Goal: Task Accomplishment & Management: Complete application form

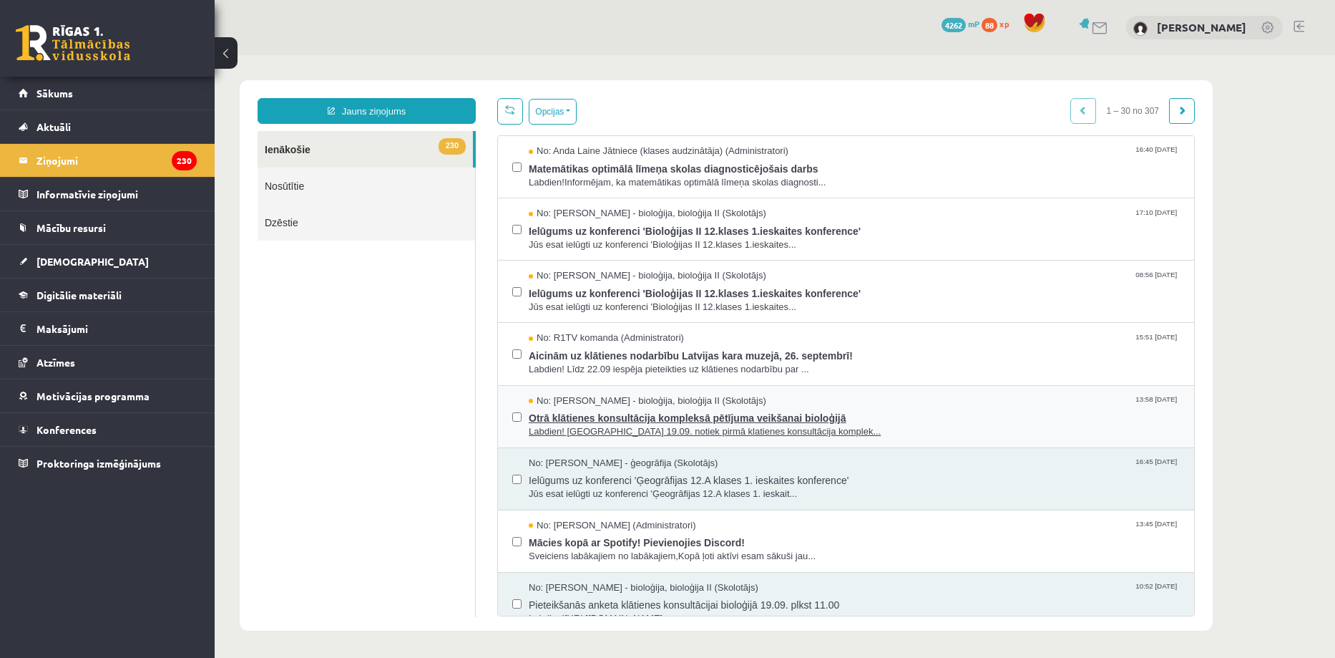
click at [909, 410] on span "Otrā klātienes konsultācija kompleksā pētījuma veikšanai bioloģijā" at bounding box center [854, 416] width 651 height 18
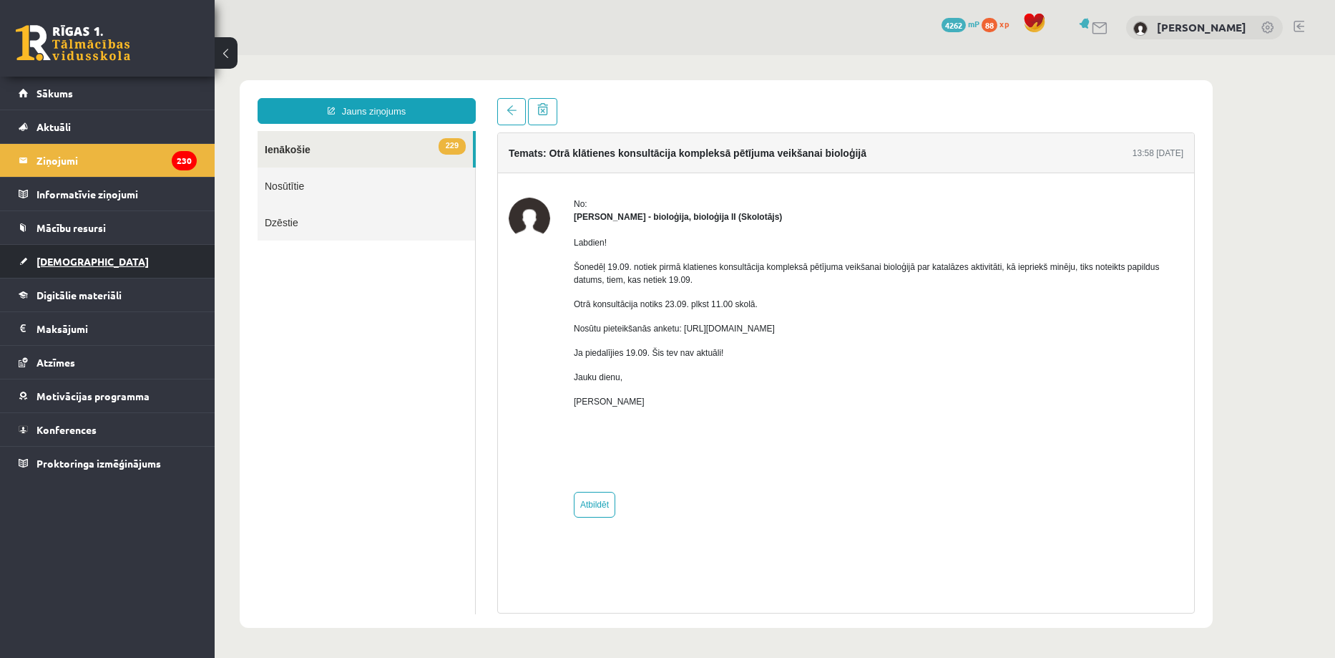
click at [61, 254] on link "[DEMOGRAPHIC_DATA]" at bounding box center [108, 261] width 178 height 33
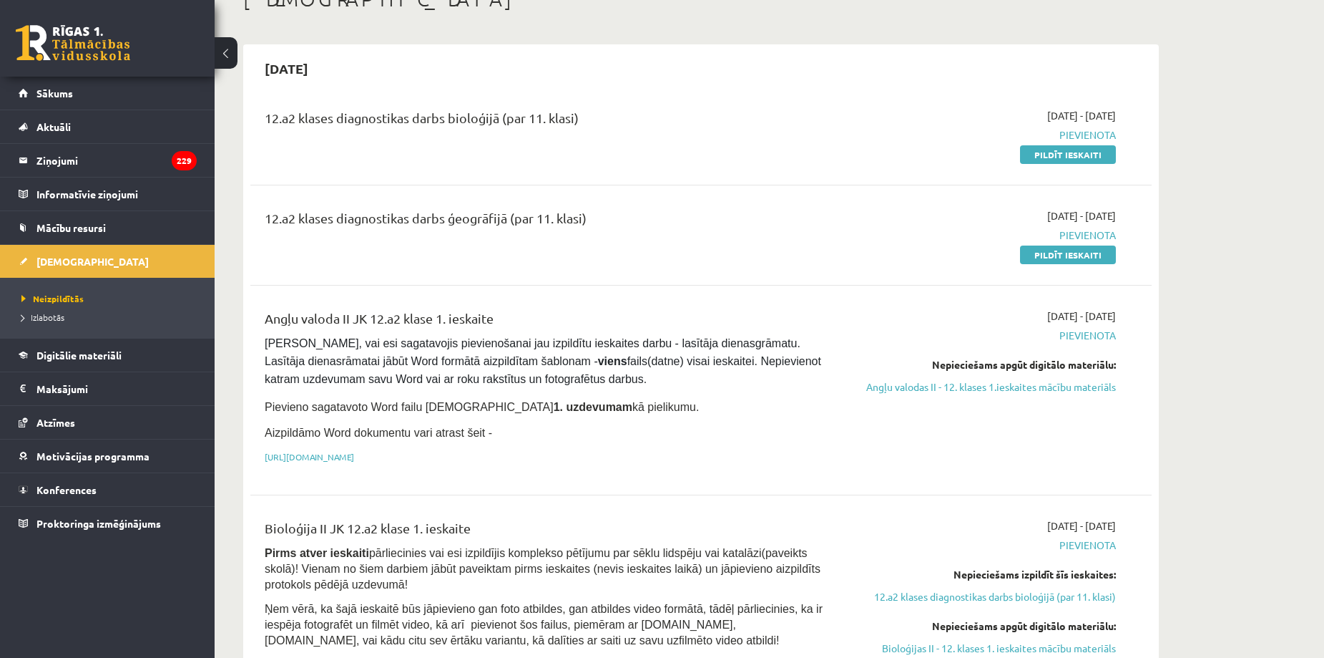
scroll to position [61, 0]
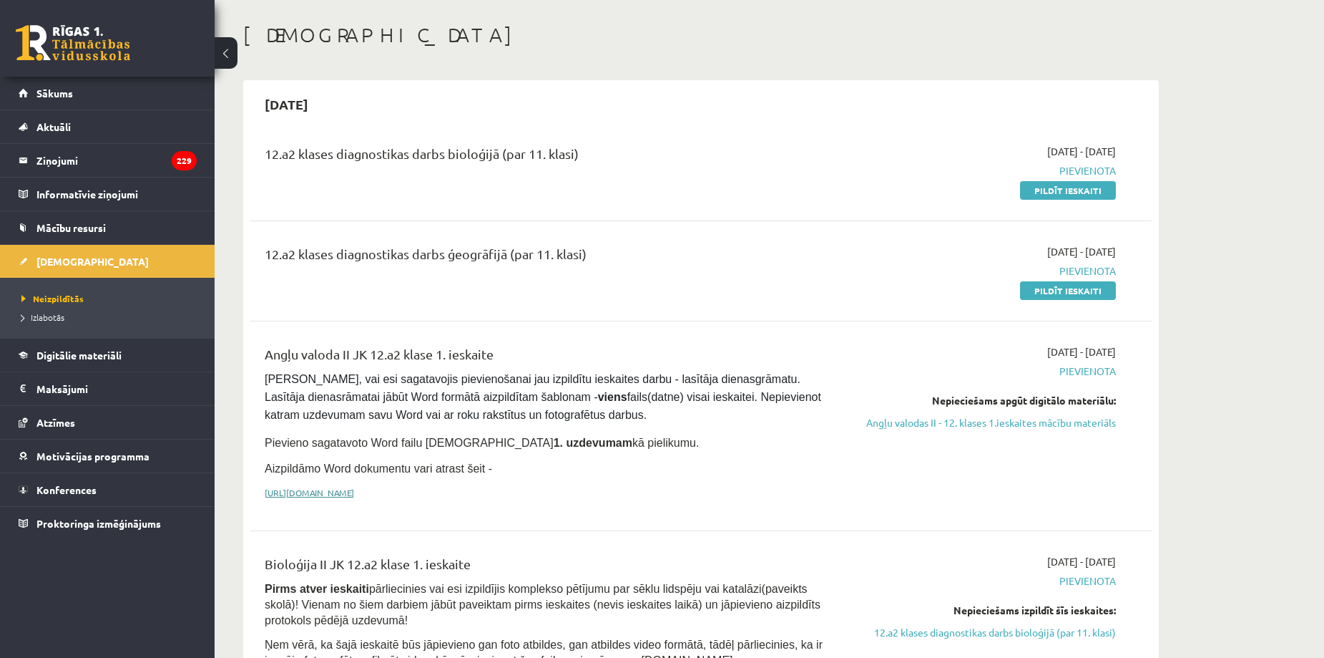
click at [354, 487] on link "[URL][DOMAIN_NAME]" at bounding box center [309, 492] width 89 height 11
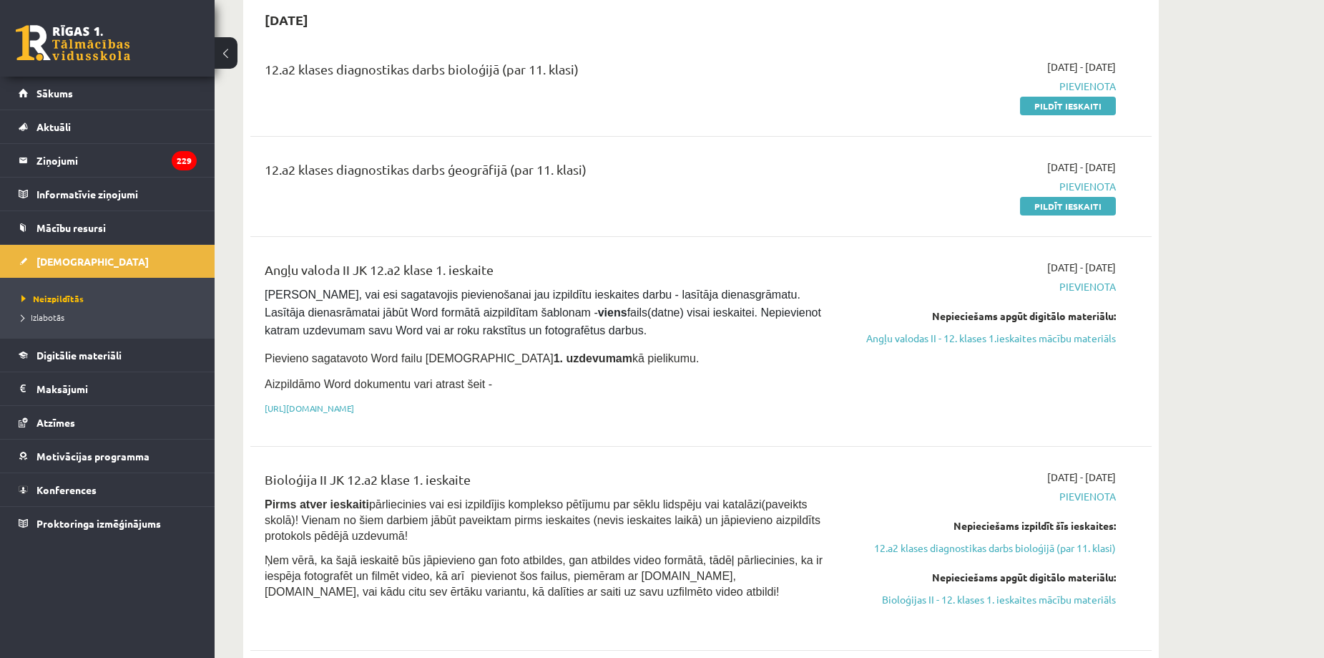
scroll to position [146, 0]
click at [927, 341] on link "Angļu valodas II - 12. klases 1.ieskaites mācību materiāls" at bounding box center [981, 337] width 270 height 15
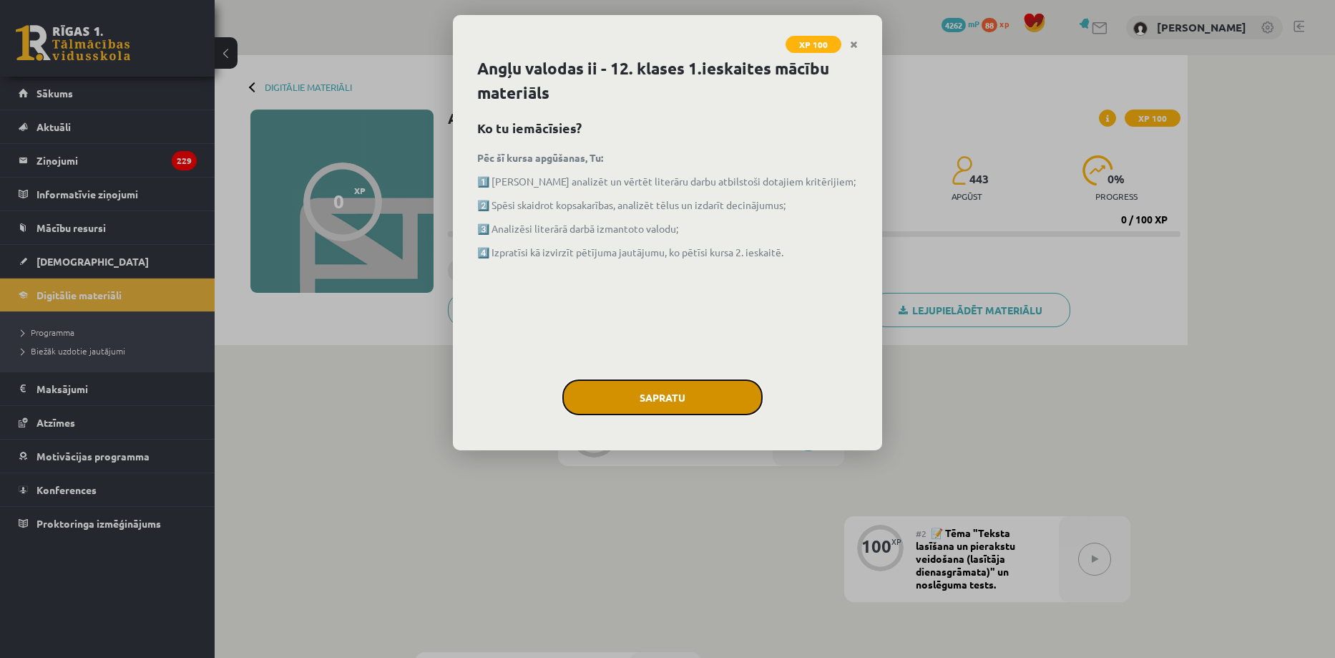
click at [663, 394] on button "Sapratu" at bounding box center [662, 397] width 200 height 36
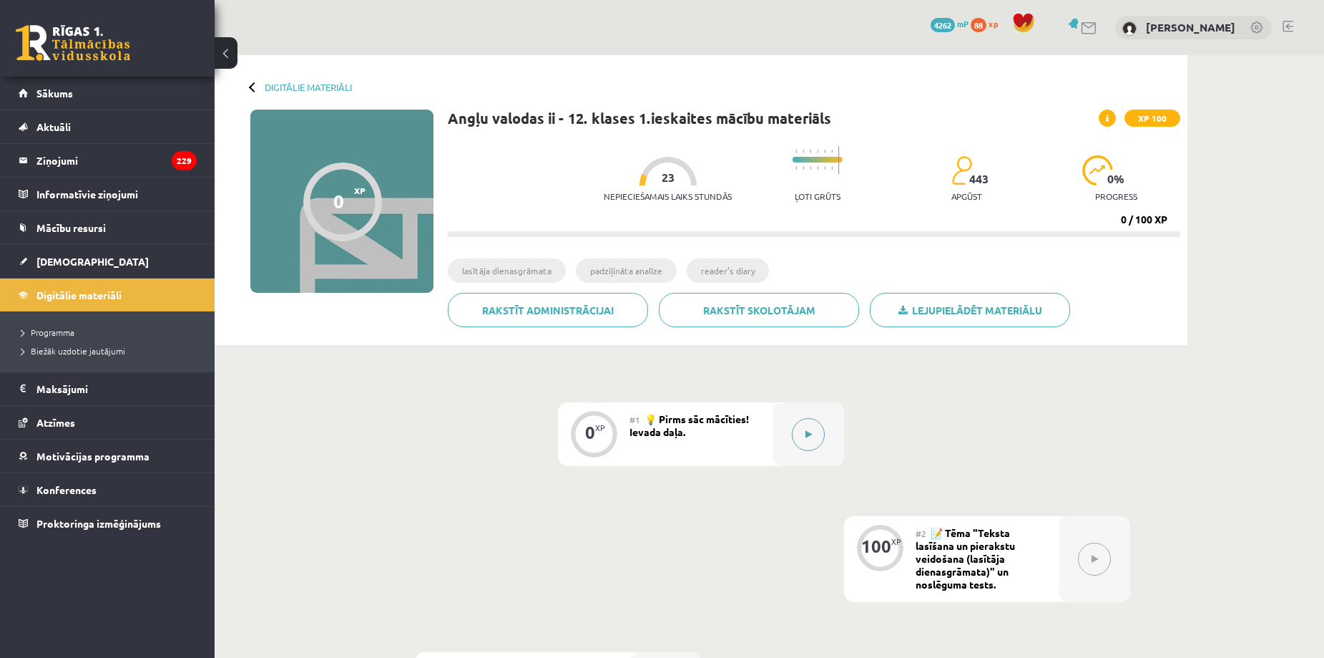
click at [804, 432] on button at bounding box center [808, 434] width 33 height 33
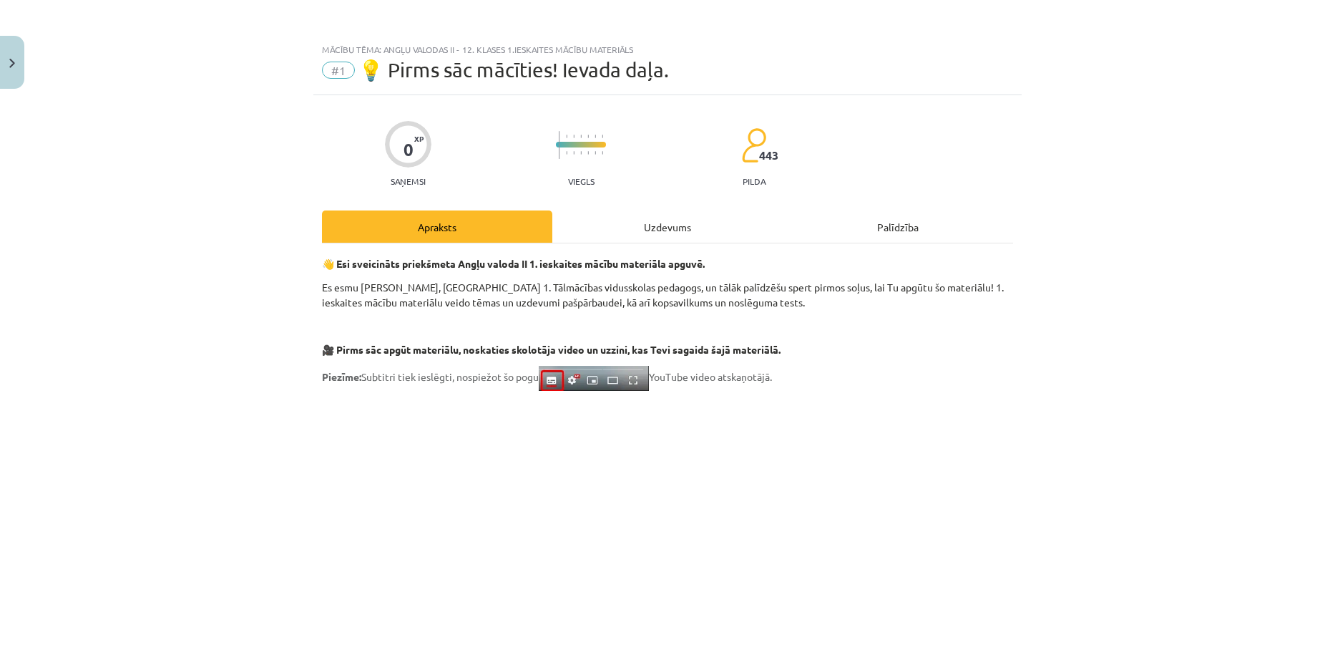
click at [670, 237] on div "Uzdevums" at bounding box center [667, 226] width 230 height 32
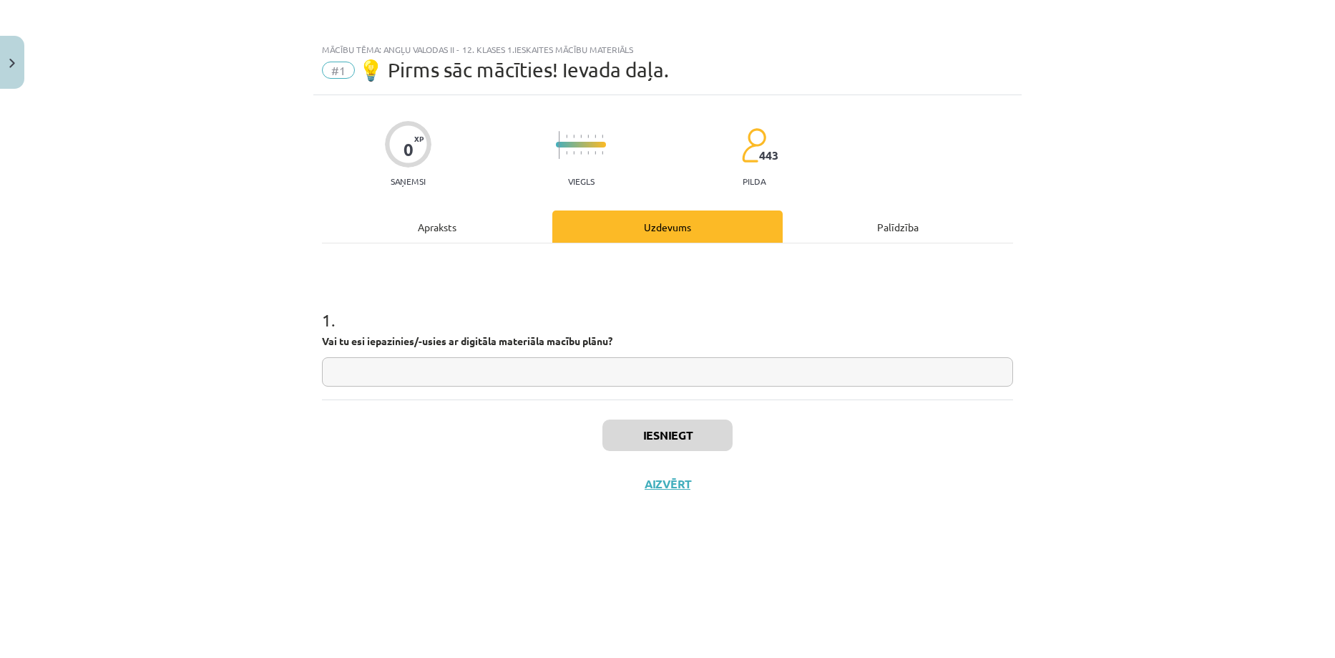
click at [337, 378] on input "text" at bounding box center [667, 371] width 691 height 29
type input "**"
click at [620, 445] on button "Iesniegt" at bounding box center [667, 434] width 130 height 31
click at [648, 493] on button "Nākamā nodarbība" at bounding box center [667, 493] width 140 height 33
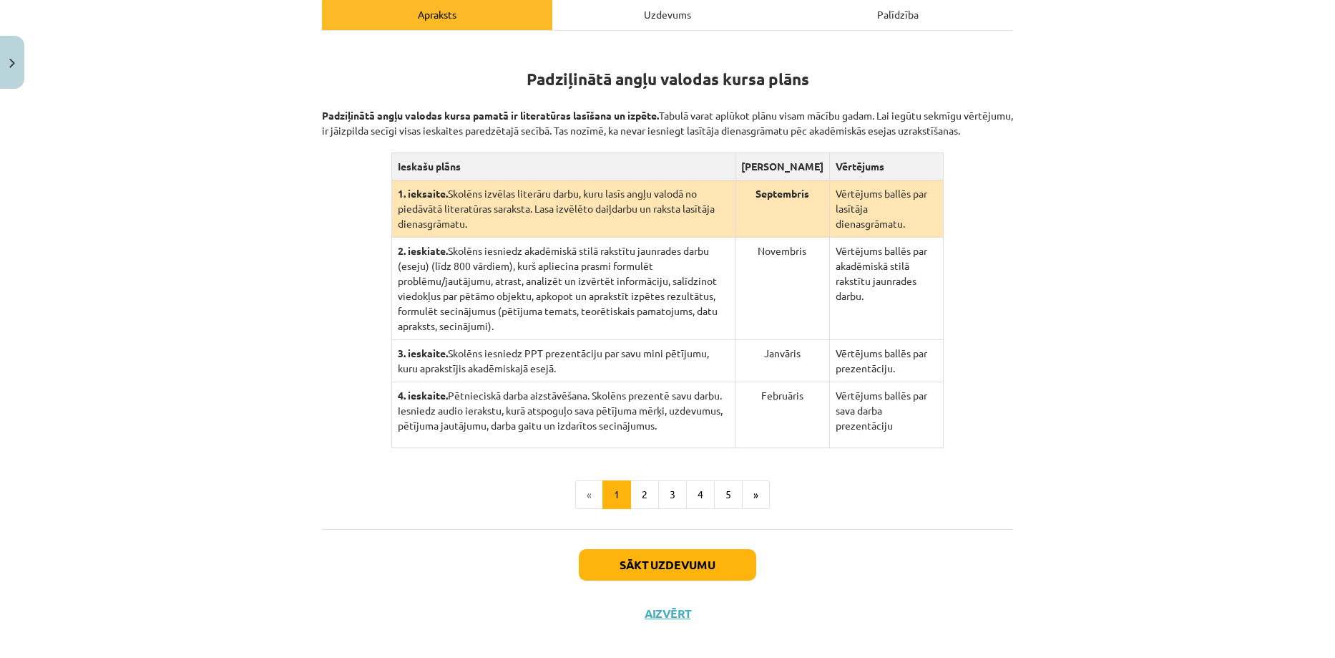
scroll to position [235, 0]
click at [634, 481] on button "2" at bounding box center [644, 495] width 29 height 29
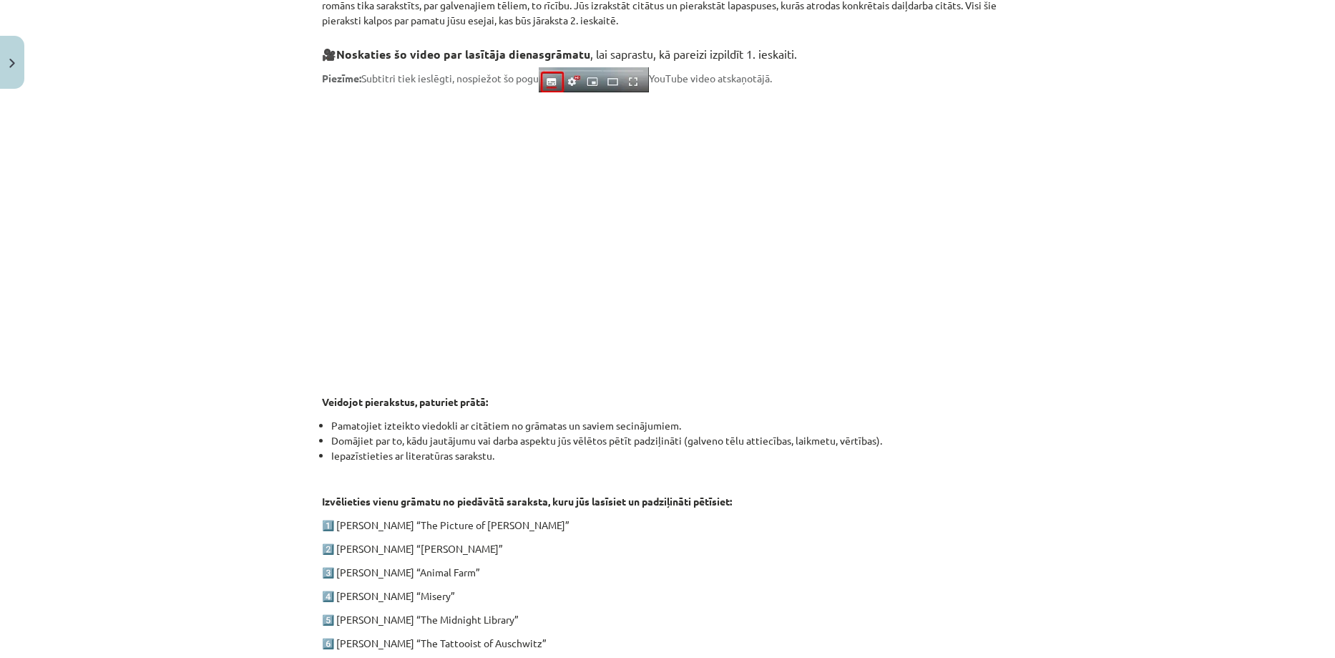
scroll to position [577, 0]
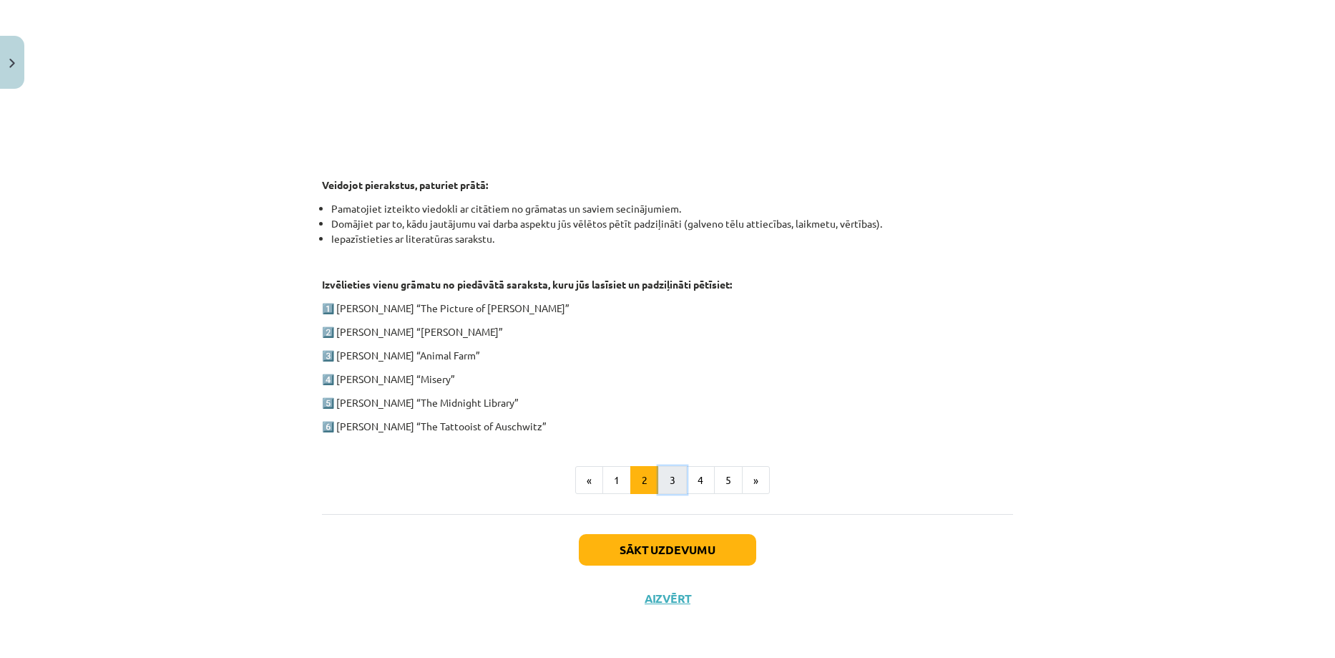
click at [659, 473] on button "3" at bounding box center [672, 480] width 29 height 29
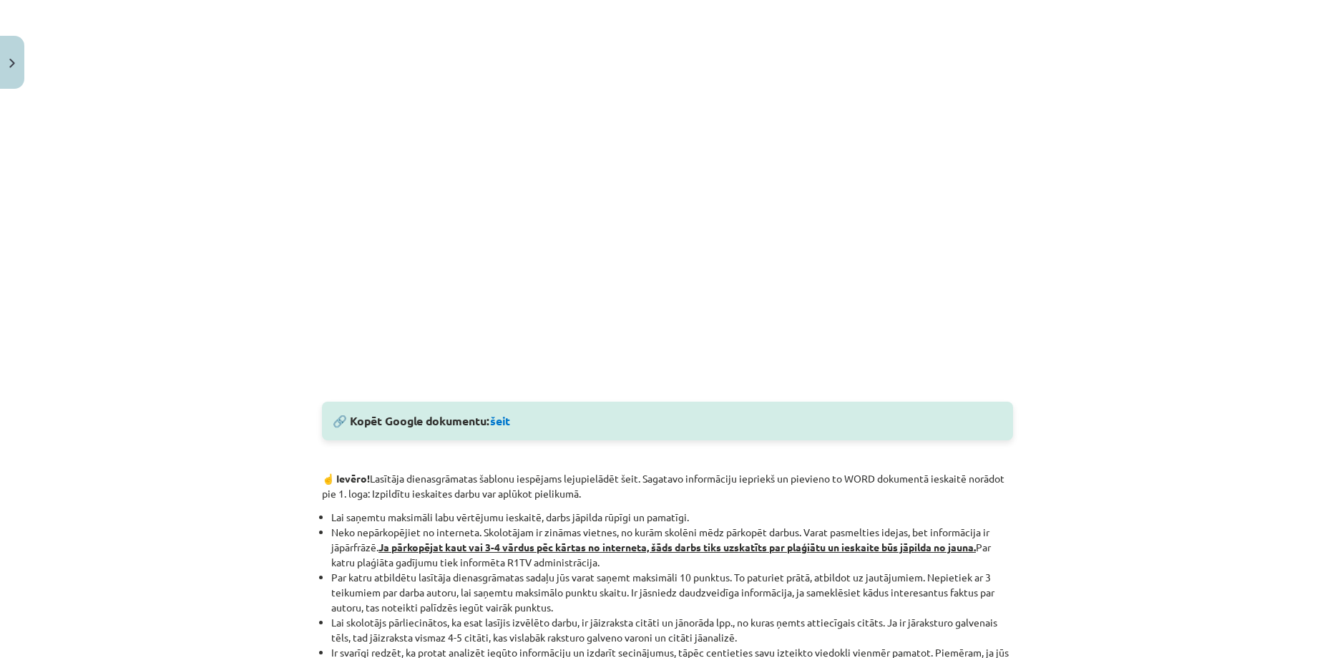
scroll to position [441, 0]
click at [499, 421] on link "šeit" at bounding box center [500, 419] width 20 height 15
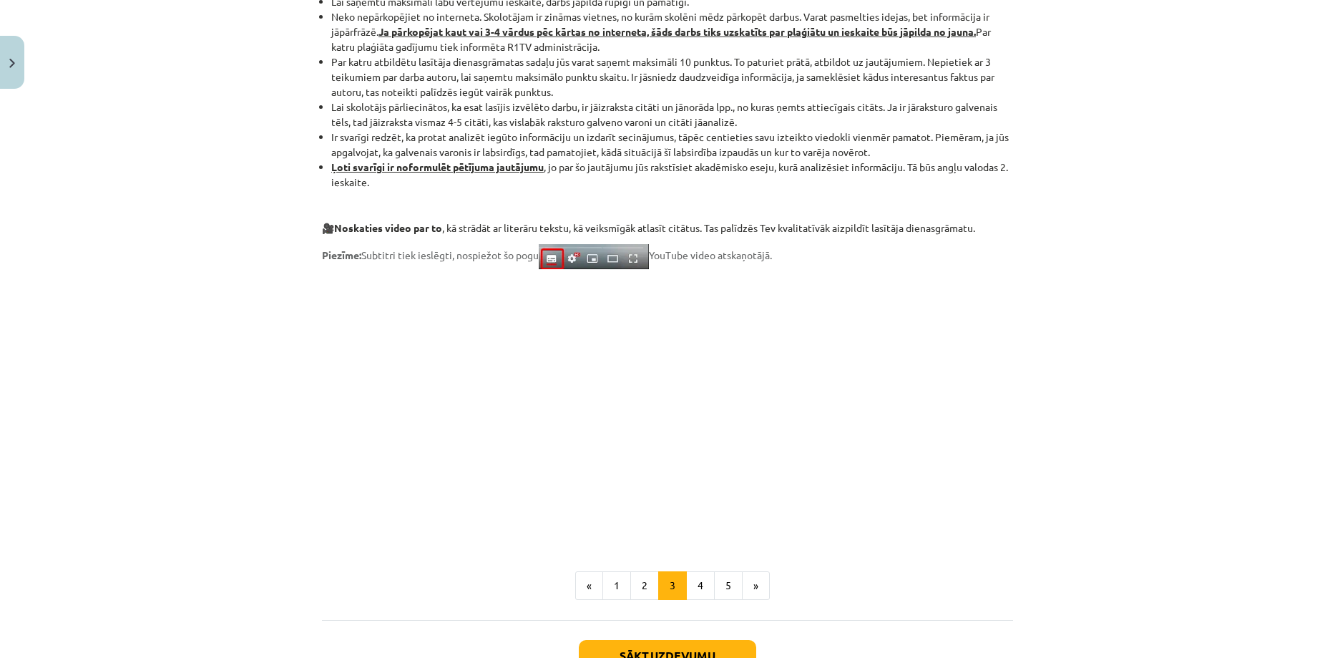
scroll to position [996, 0]
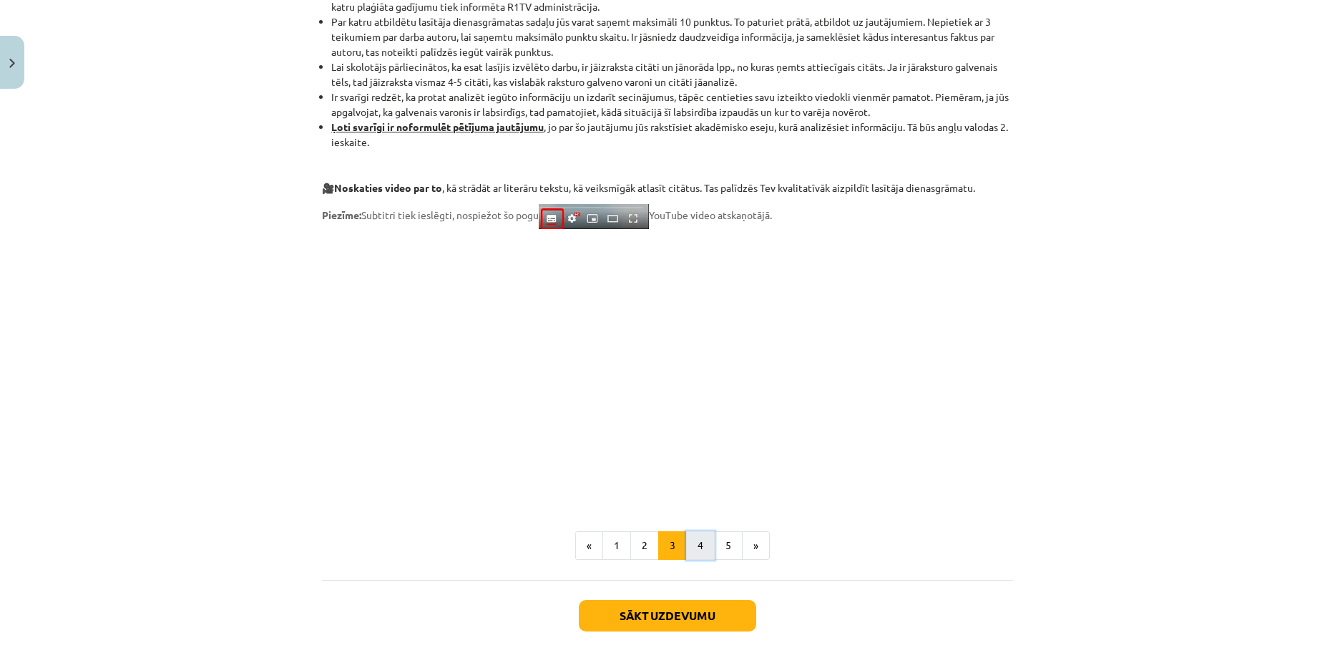
click at [700, 544] on button "4" at bounding box center [700, 545] width 29 height 29
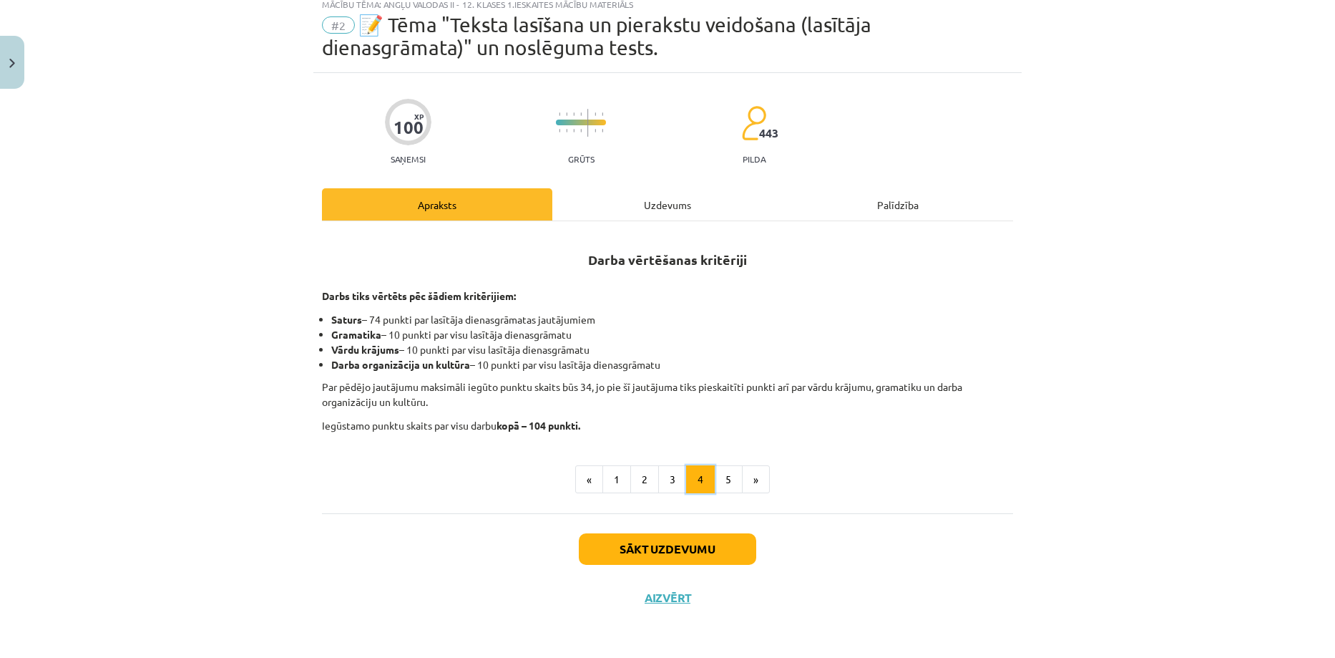
scroll to position [45, 0]
click at [717, 473] on button "5" at bounding box center [728, 479] width 29 height 29
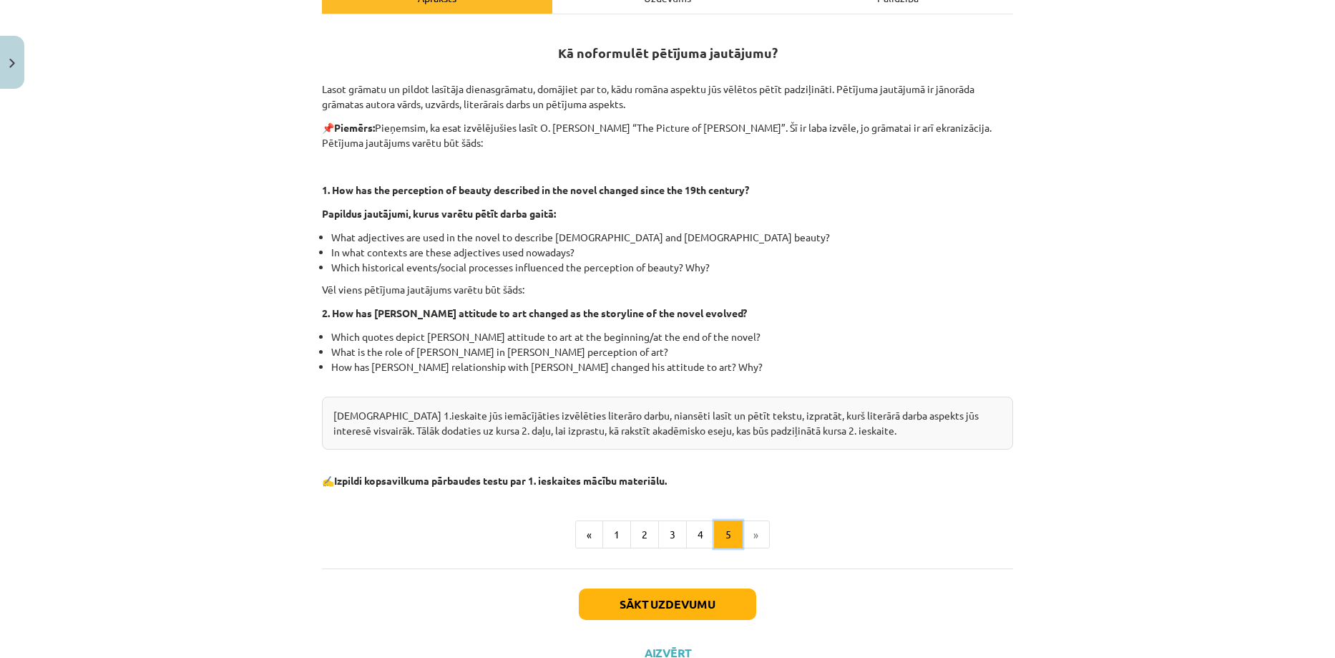
scroll to position [253, 0]
click at [633, 605] on button "Sākt uzdevumu" at bounding box center [667, 602] width 177 height 31
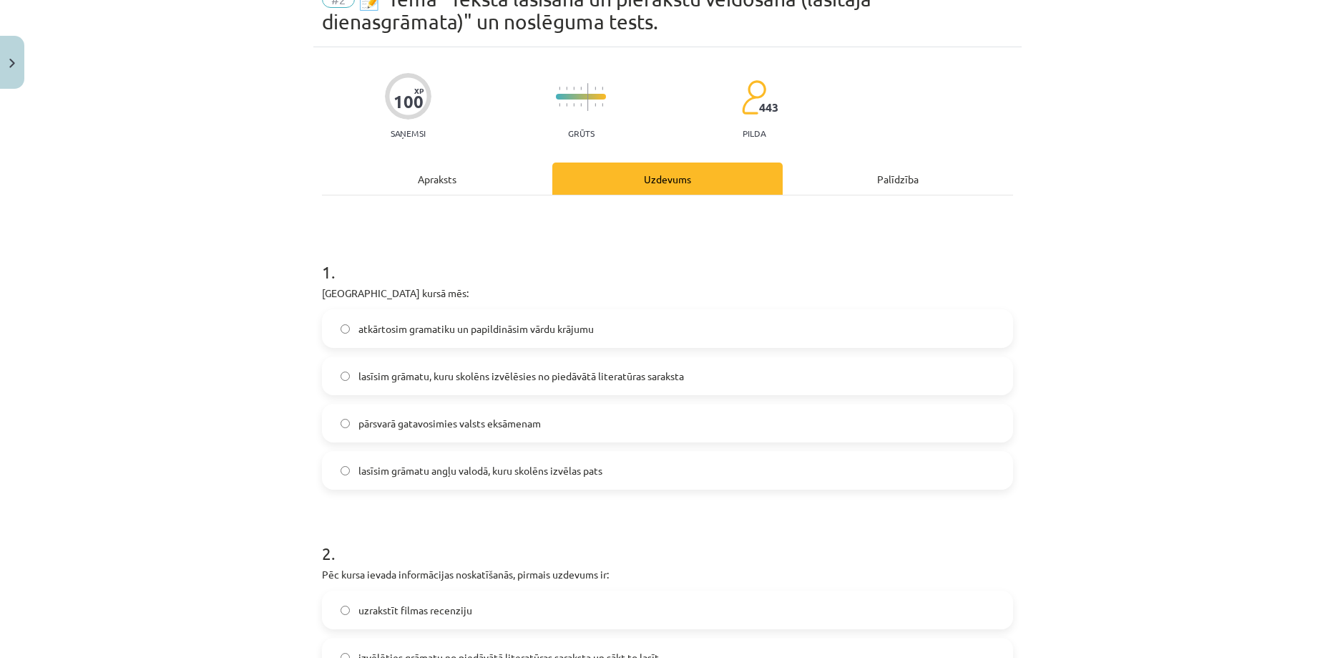
scroll to position [70, 0]
click at [392, 367] on label "lasīsim grāmatu, kuru skolēns izvēlēsies no piedāvātā literatūras saraksta" at bounding box center [667, 376] width 688 height 36
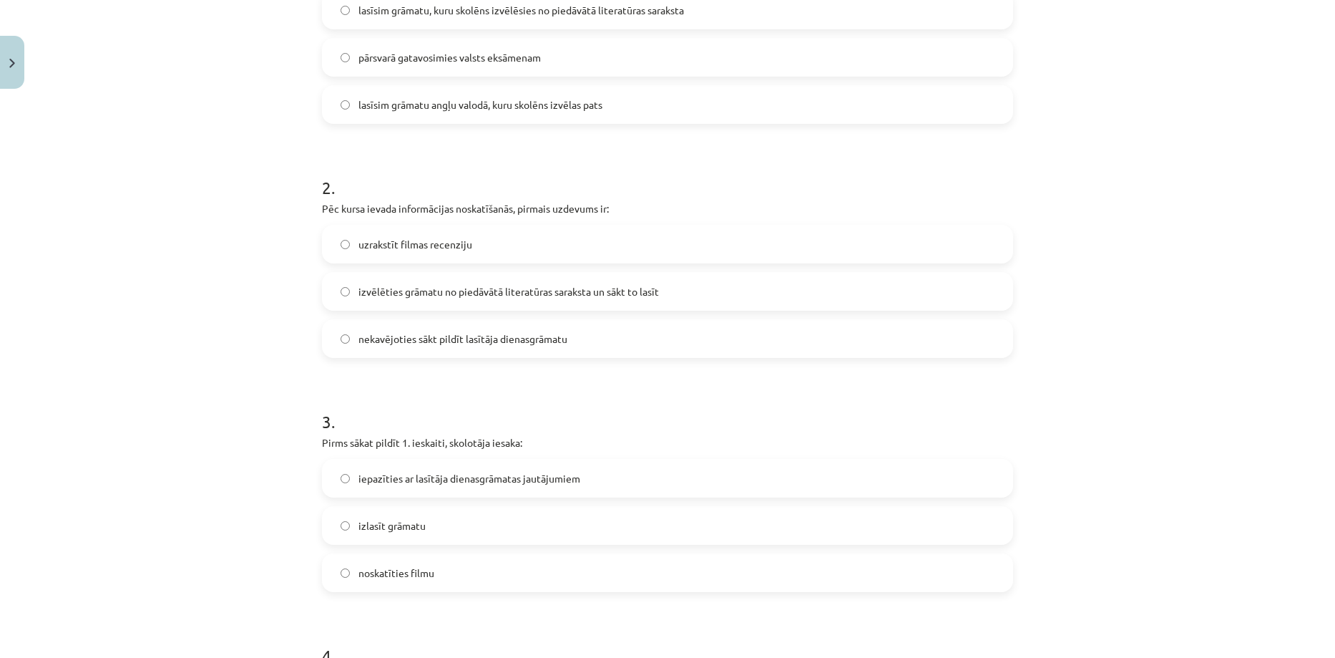
scroll to position [441, 0]
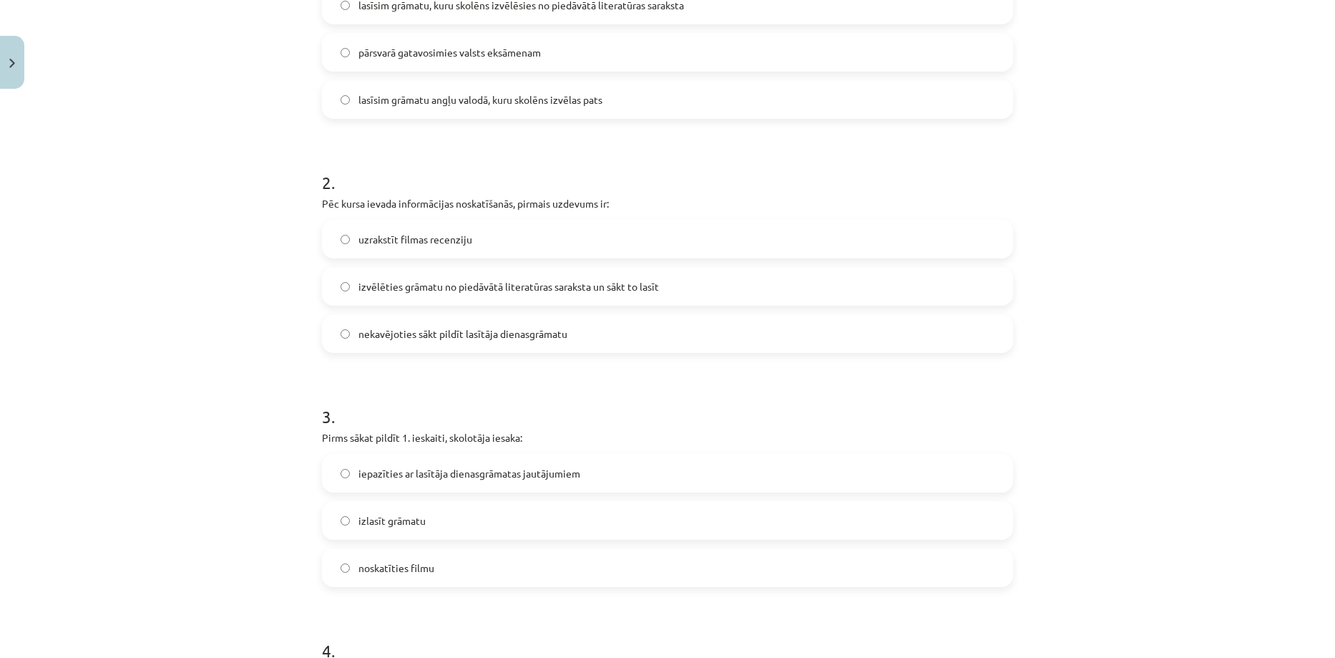
click at [423, 298] on label "izvēlēties grāmatu no piedāvātā literatūras saraksta un sākt to lasīt" at bounding box center [667, 286] width 688 height 36
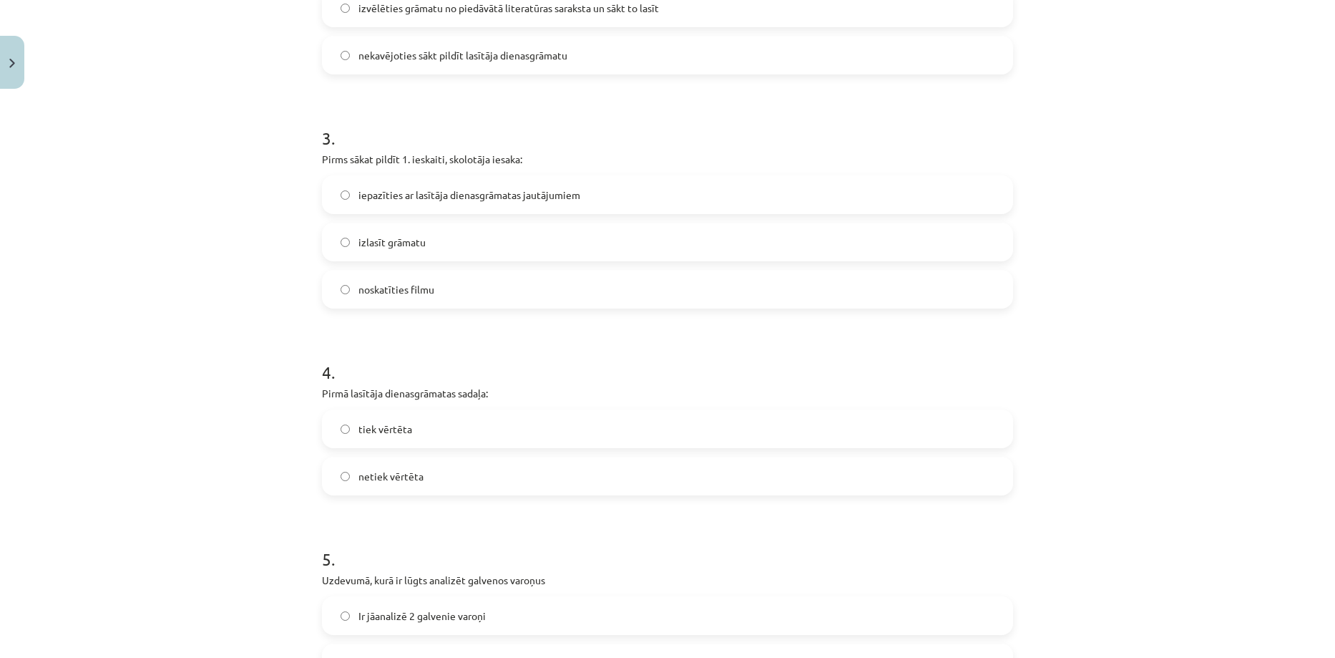
scroll to position [728, 0]
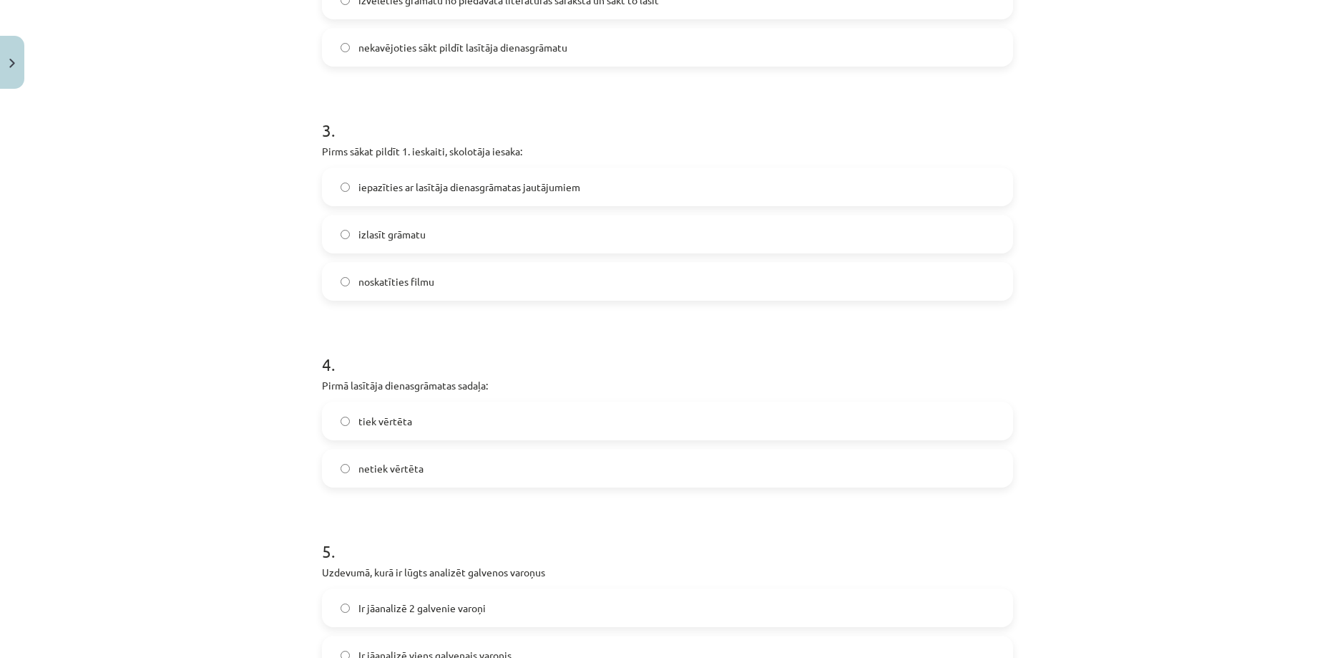
click at [389, 180] on span "iepazīties ar lasītāja dienasgrāmatas jautājumiem" at bounding box center [469, 187] width 222 height 15
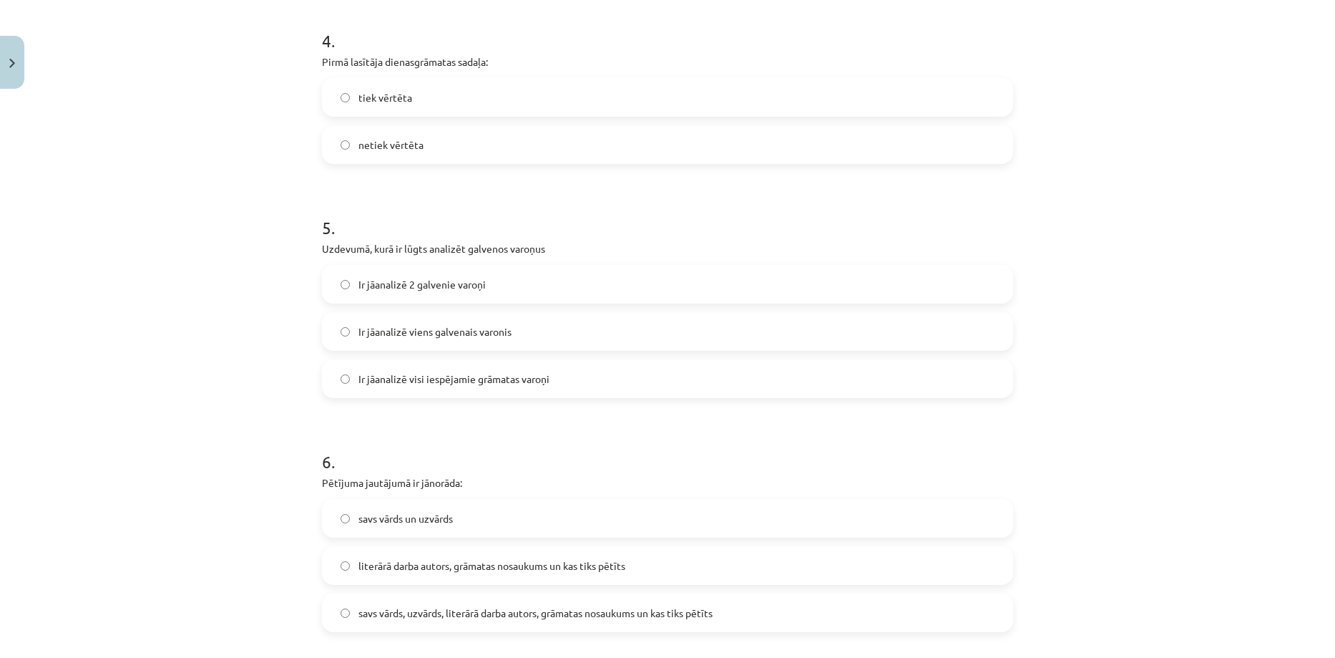
scroll to position [1050, 0]
click at [342, 151] on label "netiek vērtēta" at bounding box center [667, 146] width 688 height 36
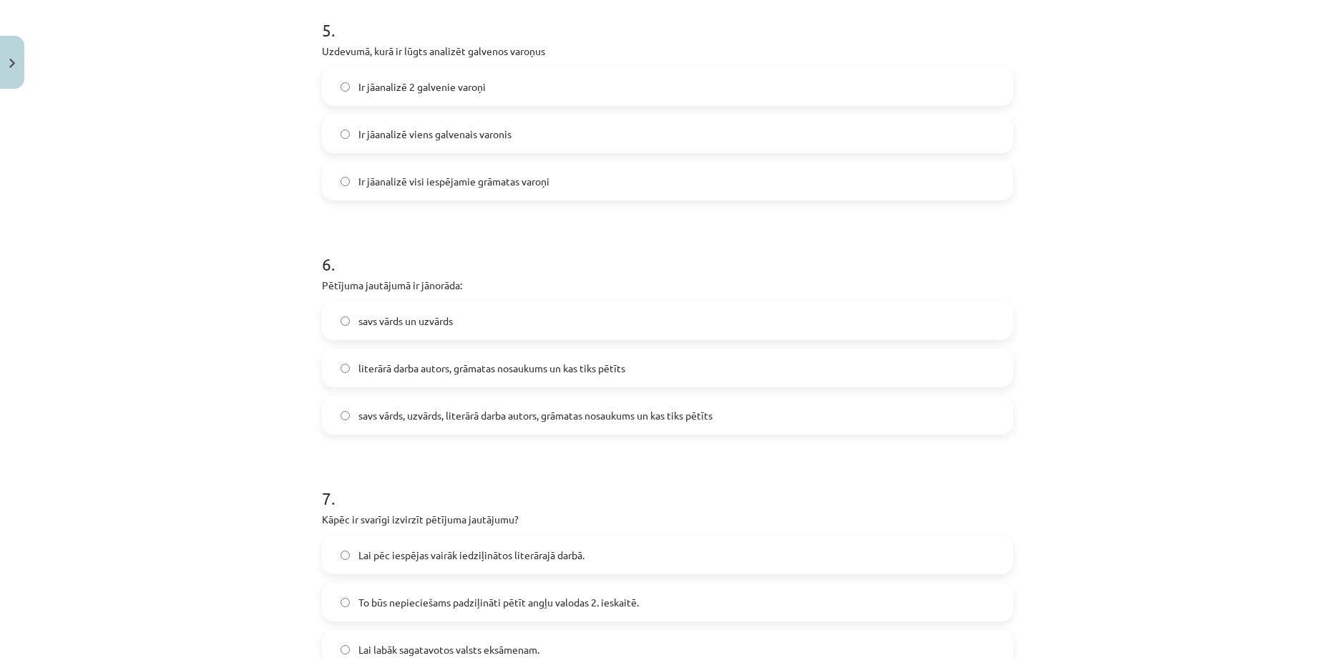
scroll to position [1247, 0]
click at [389, 104] on label "Ir jāanalizē 2 galvenie varoņi" at bounding box center [667, 88] width 688 height 36
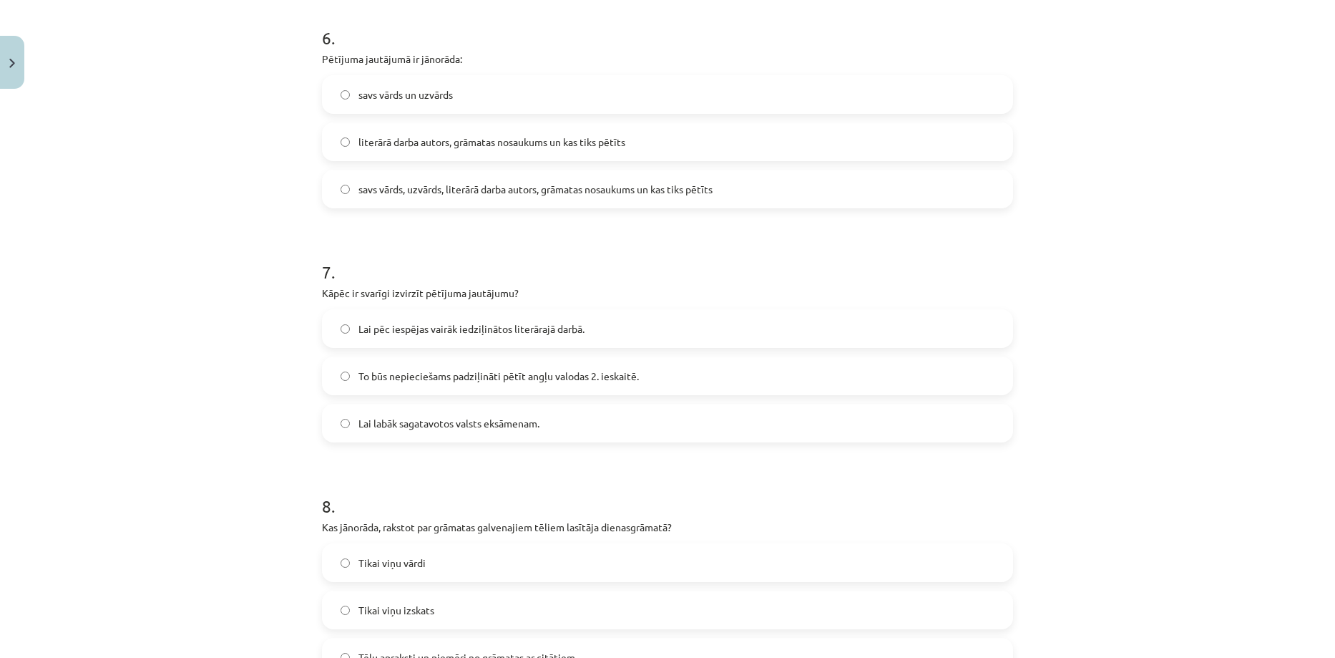
scroll to position [1474, 0]
click at [407, 157] on label "literārā darba autors, grāmatas nosaukums un kas tiks pētīts" at bounding box center [667, 143] width 688 height 36
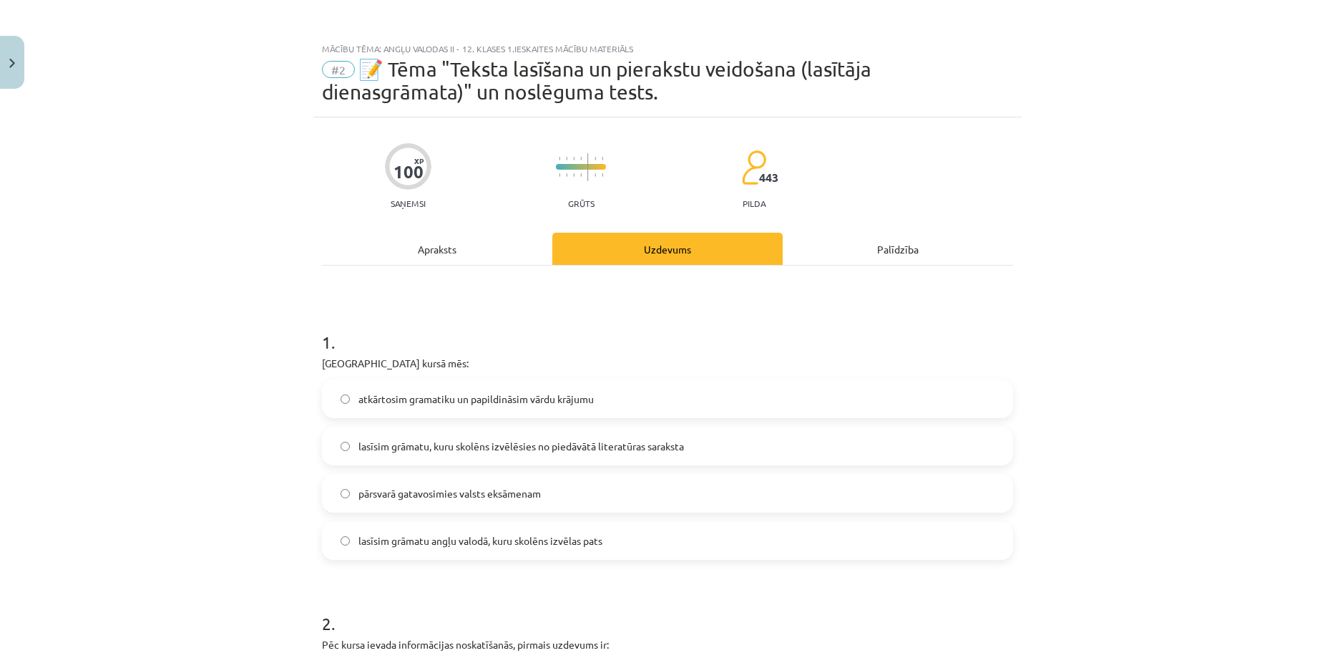
scroll to position [0, 0]
click at [449, 248] on div "Apraksts" at bounding box center [437, 249] width 230 height 32
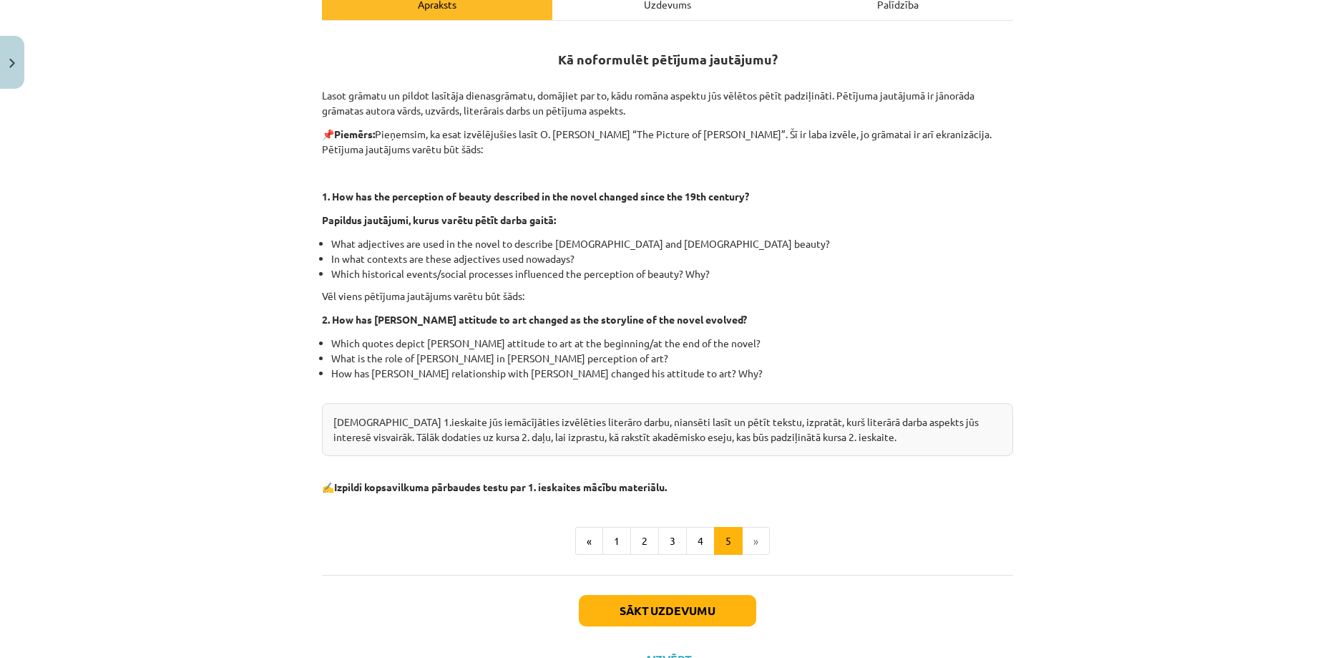
scroll to position [227, 0]
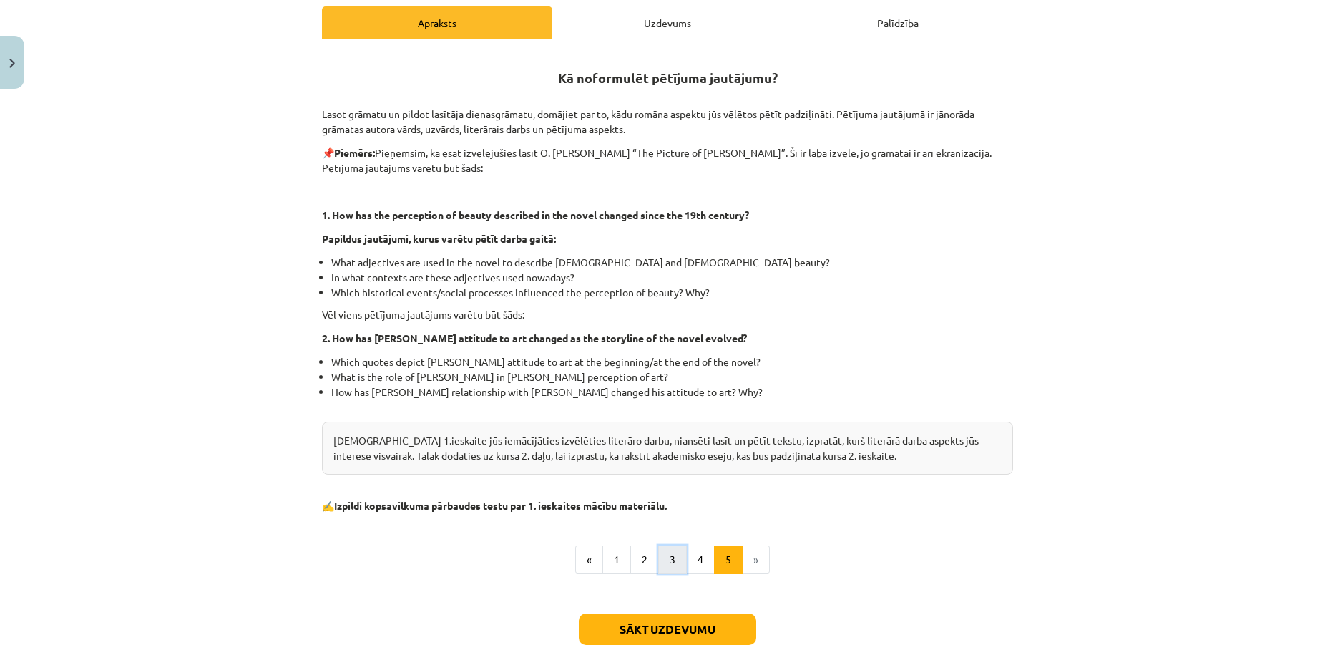
click at [658, 562] on button "3" at bounding box center [672, 559] width 29 height 29
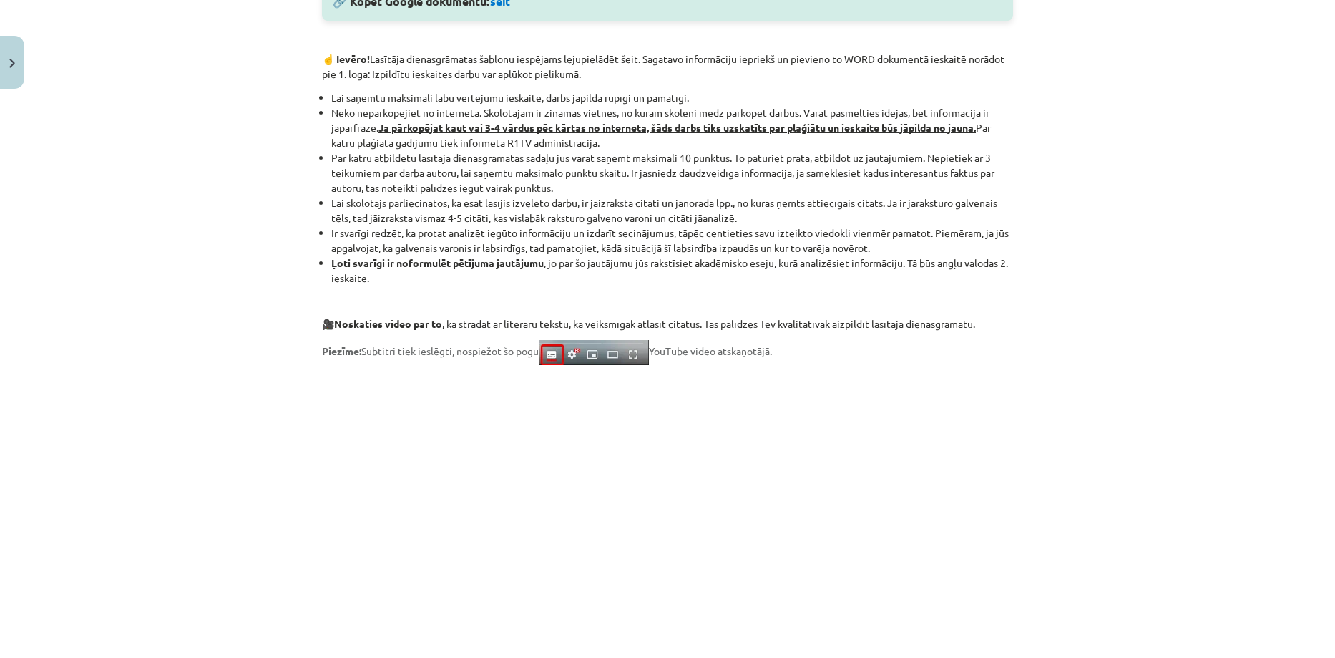
scroll to position [1064, 0]
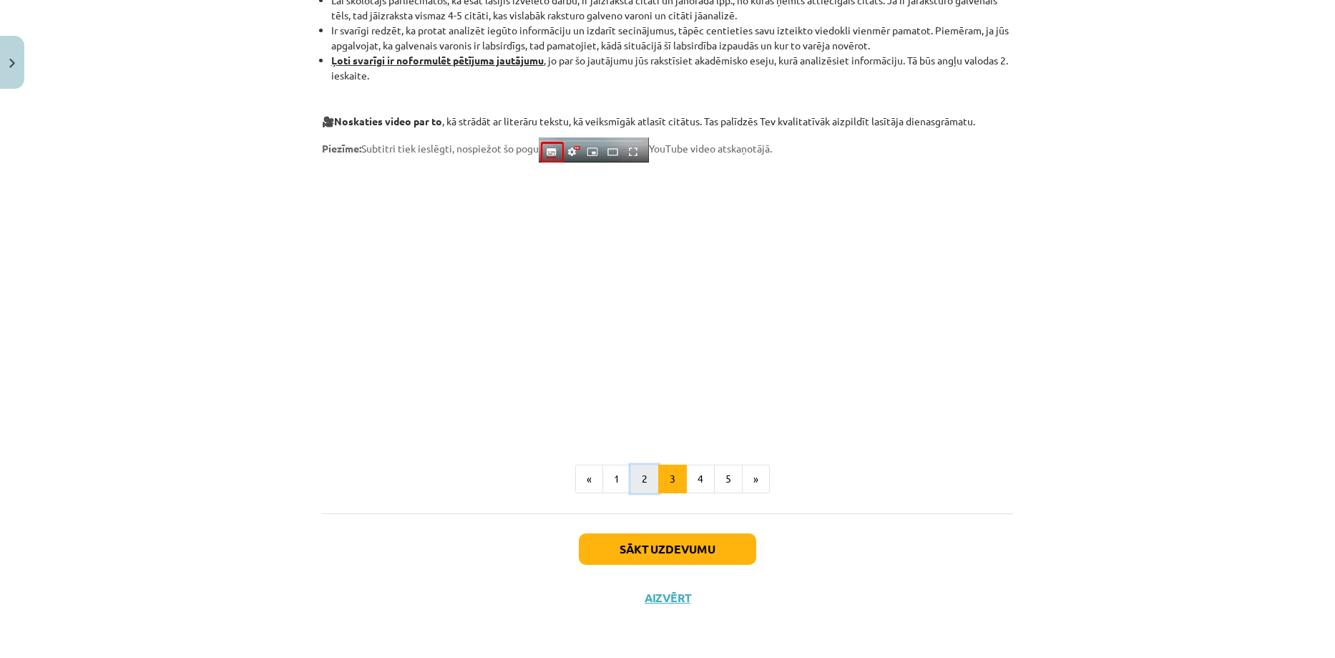
click at [632, 482] on button "2" at bounding box center [644, 478] width 29 height 29
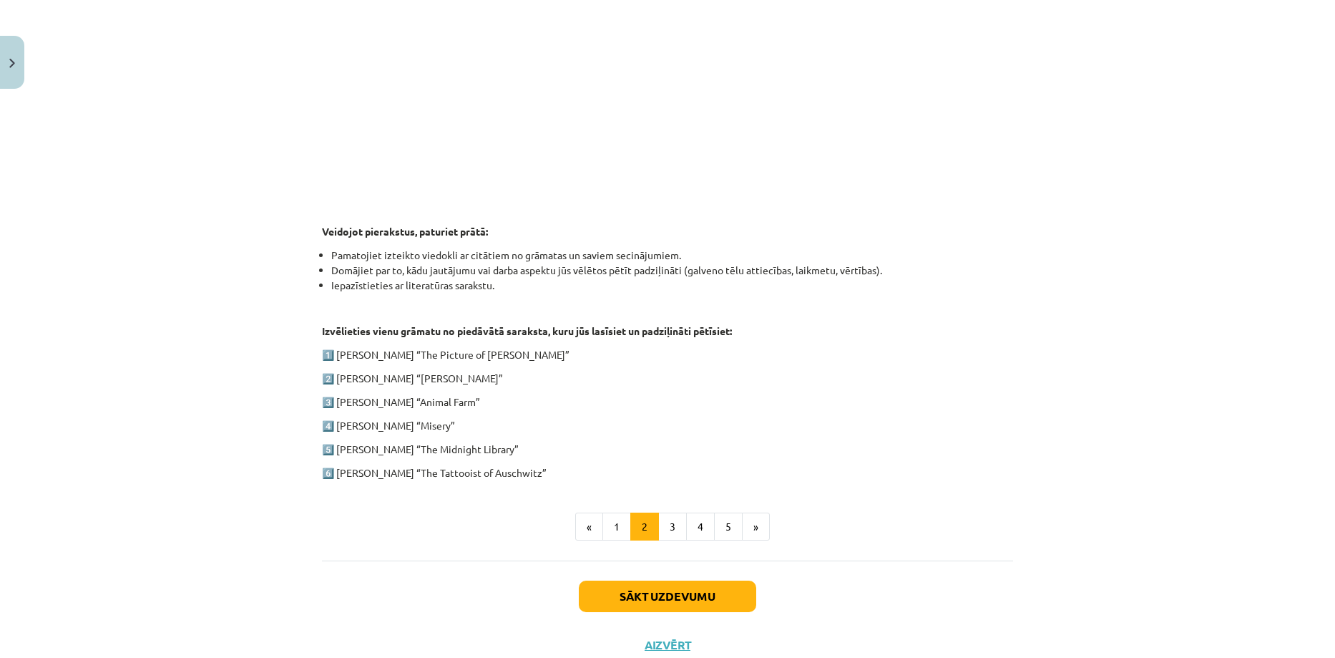
scroll to position [577, 0]
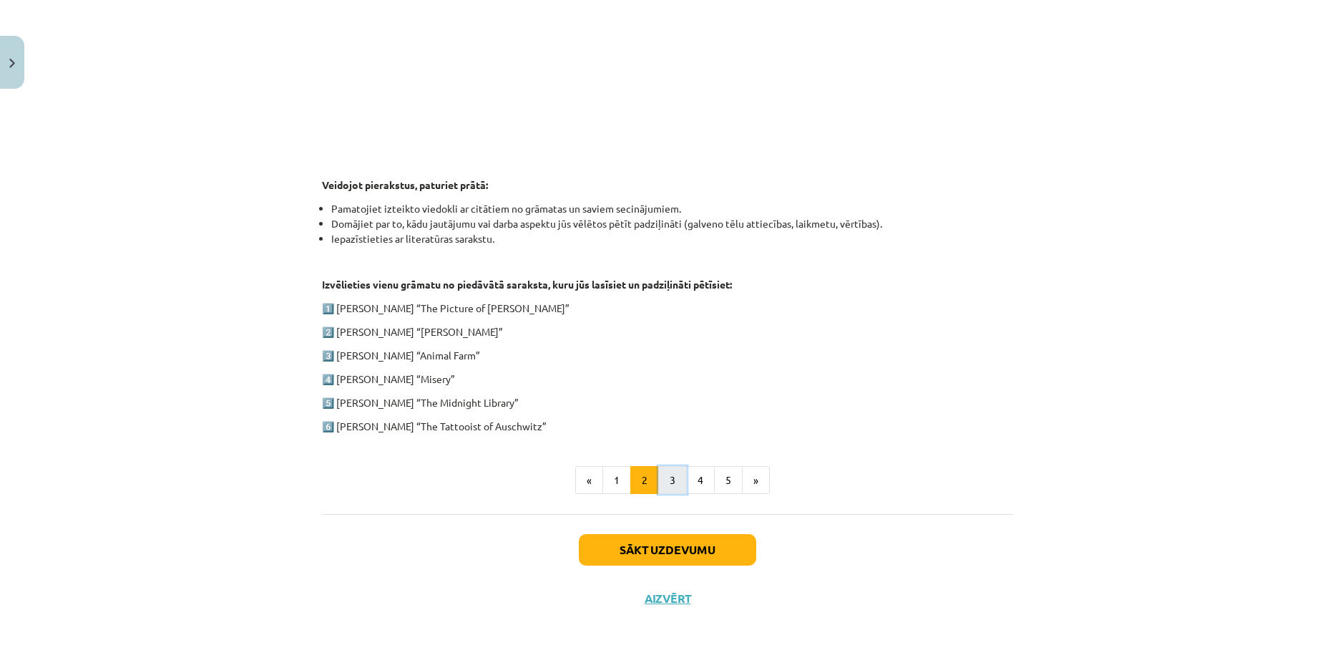
click at [670, 487] on button "3" at bounding box center [672, 480] width 29 height 29
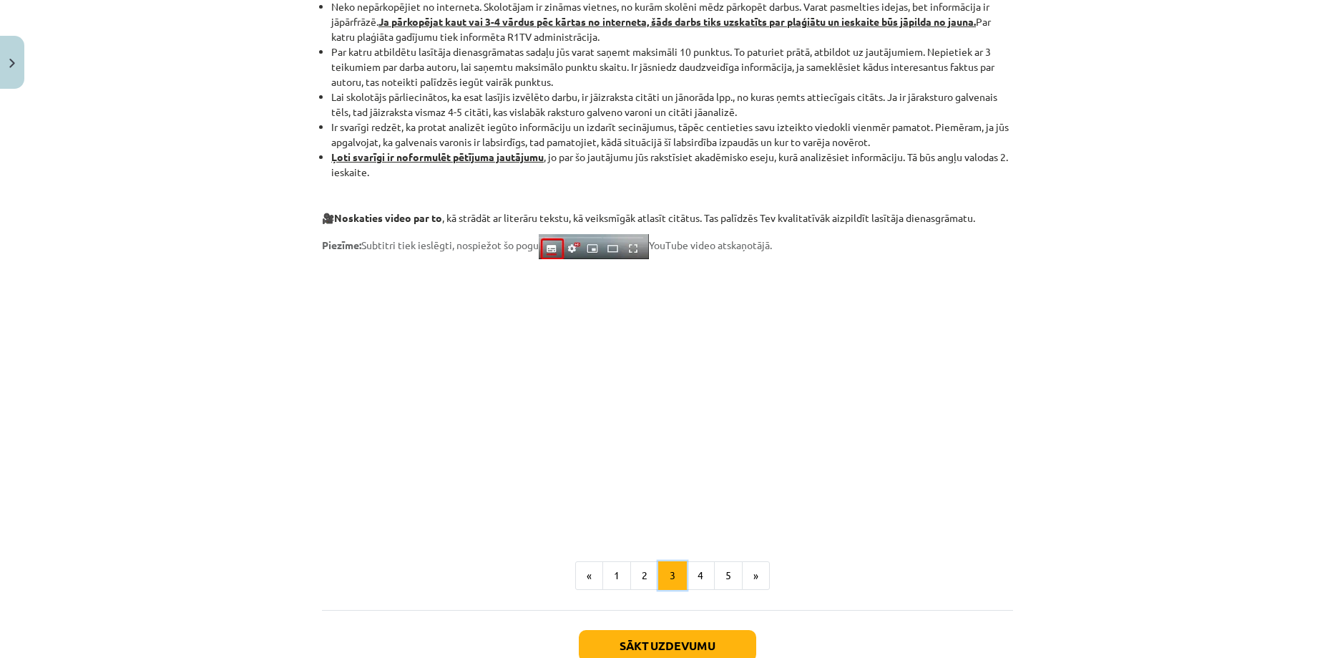
scroll to position [965, 0]
click at [730, 567] on button "5" at bounding box center [728, 576] width 29 height 29
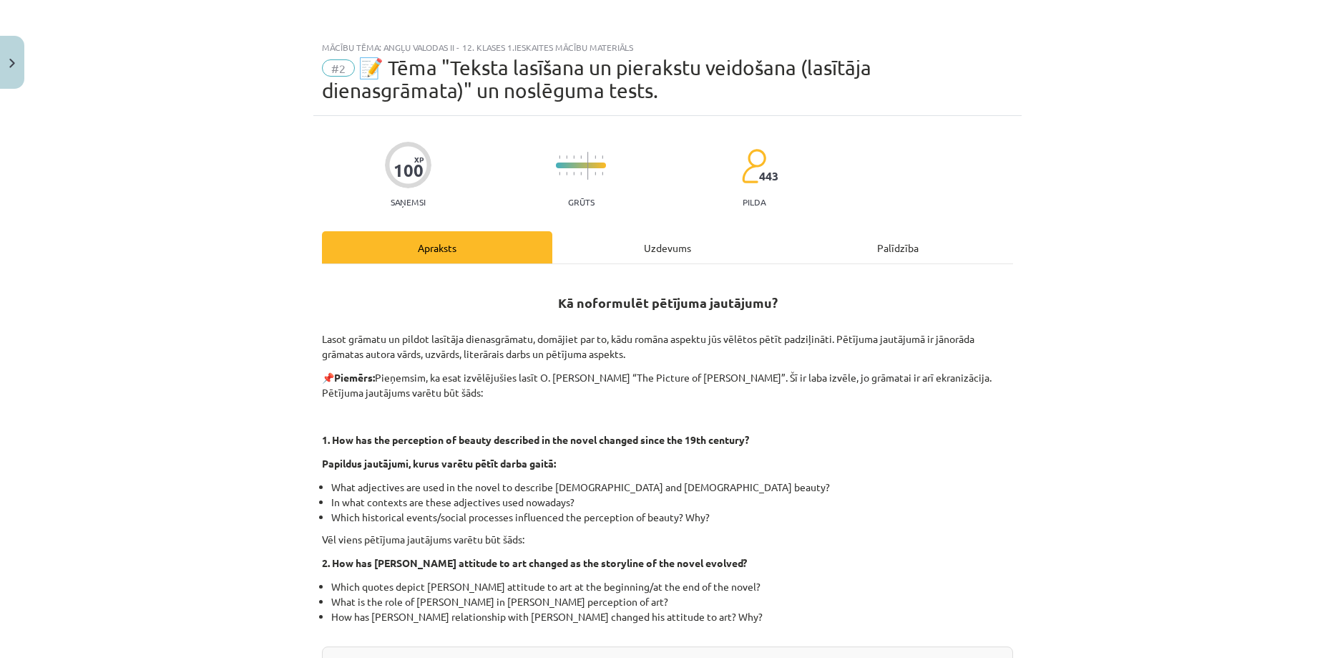
scroll to position [1, 0]
click at [596, 253] on div "Uzdevums" at bounding box center [667, 248] width 230 height 32
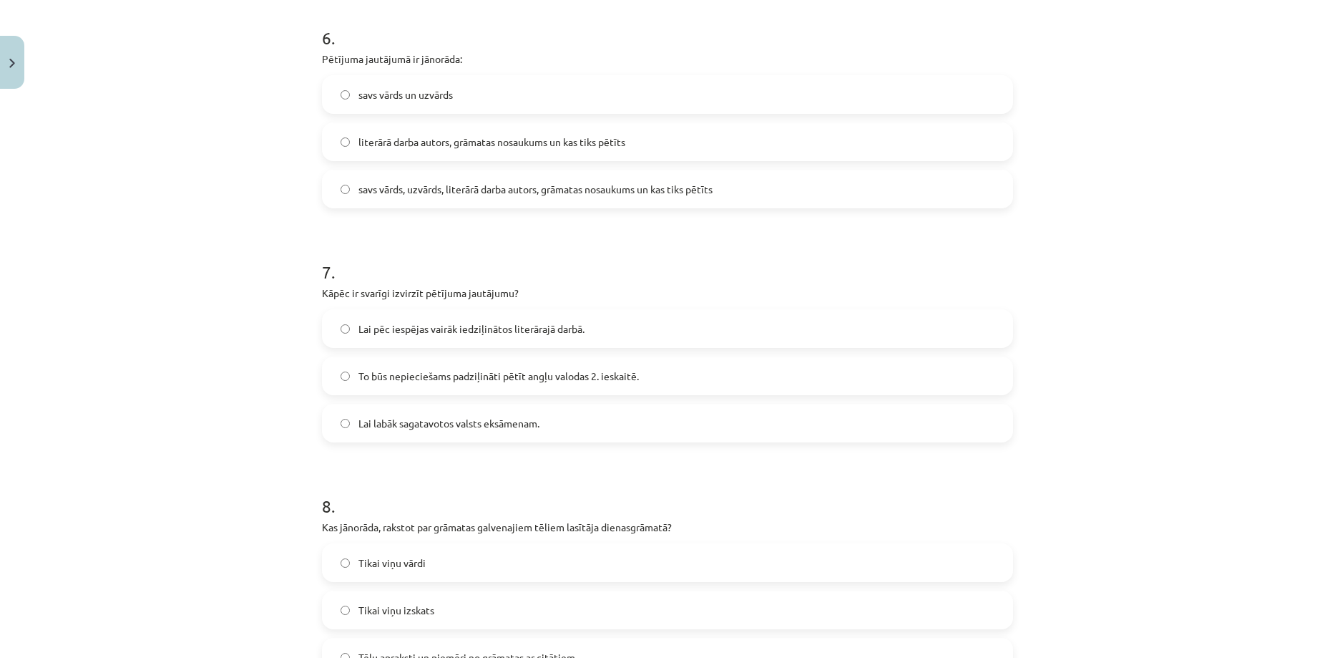
scroll to position [1493, 0]
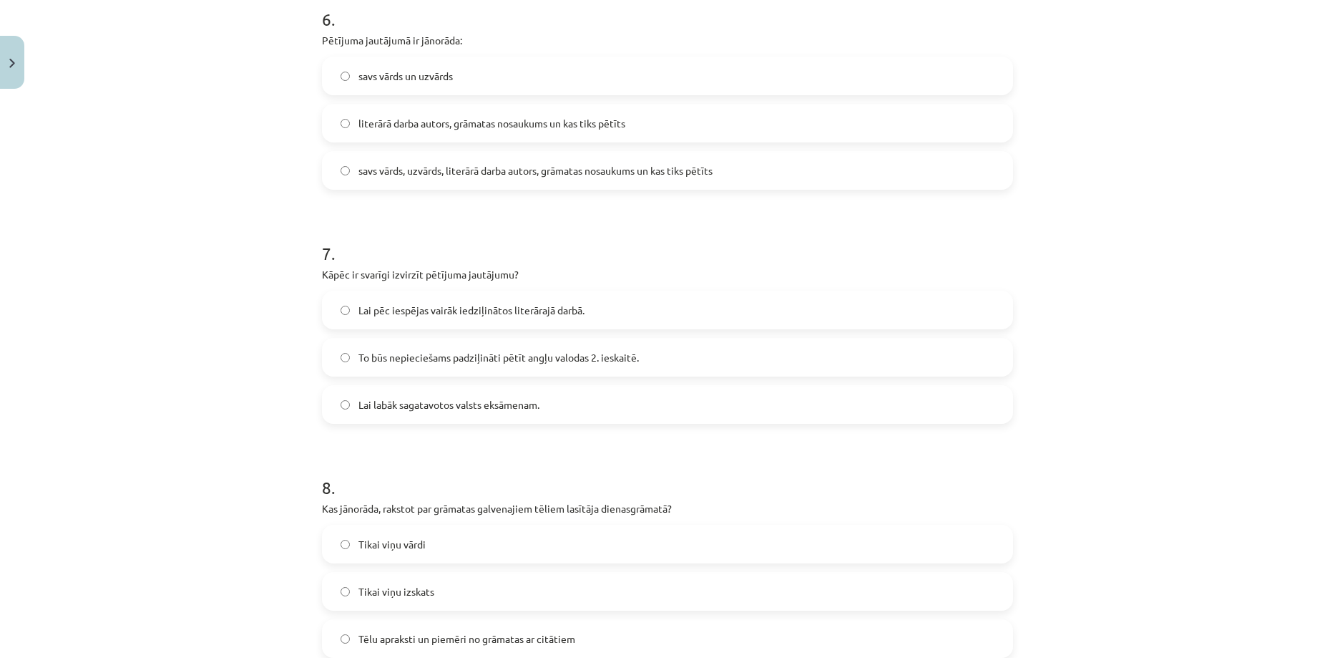
click at [359, 299] on label "Lai pēc iespējas vairāk iedziļinātos literārajā darbā." at bounding box center [667, 310] width 688 height 36
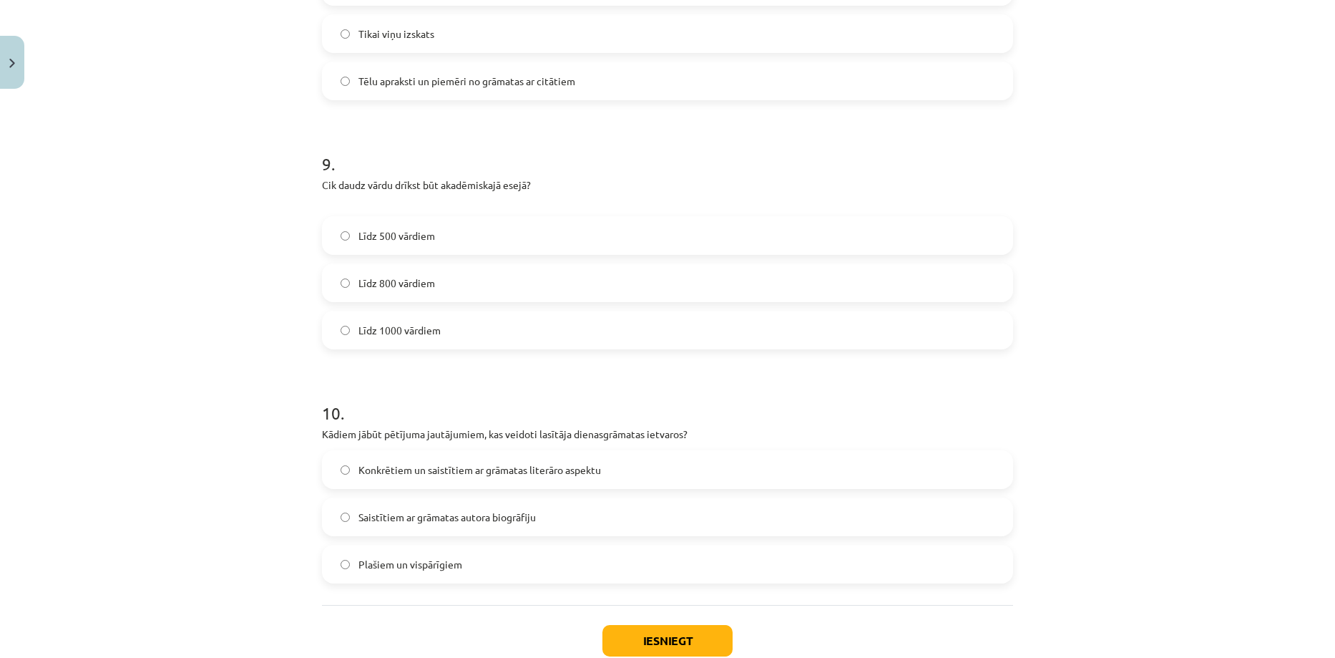
scroll to position [2049, 0]
click at [355, 301] on label "Līdz 800 vārdiem" at bounding box center [667, 284] width 688 height 36
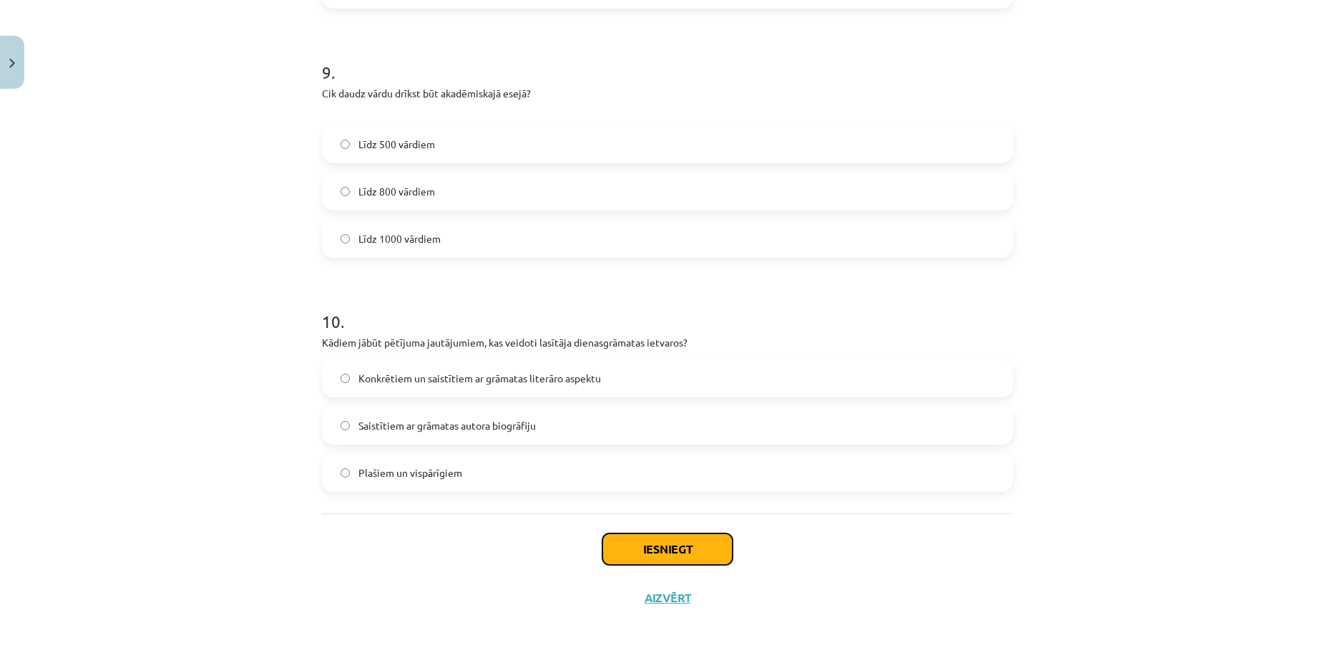
click at [648, 550] on button "Iesniegt" at bounding box center [667, 548] width 130 height 31
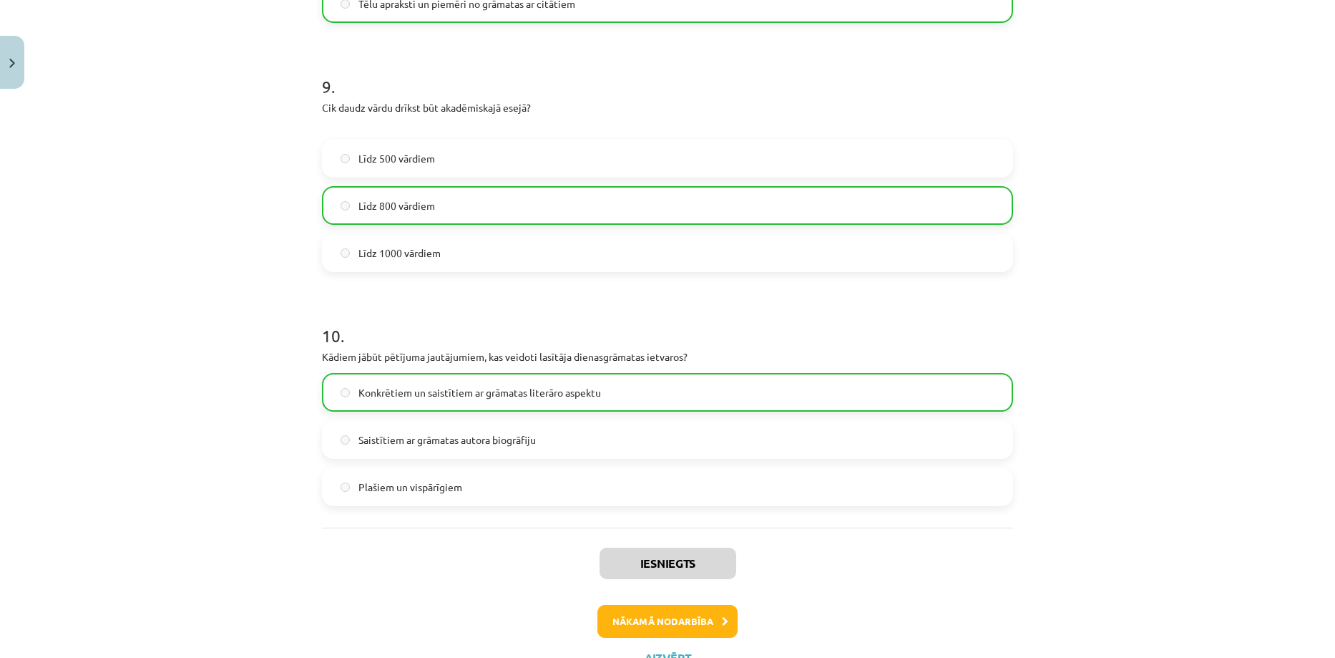
scroll to position [2188, 0]
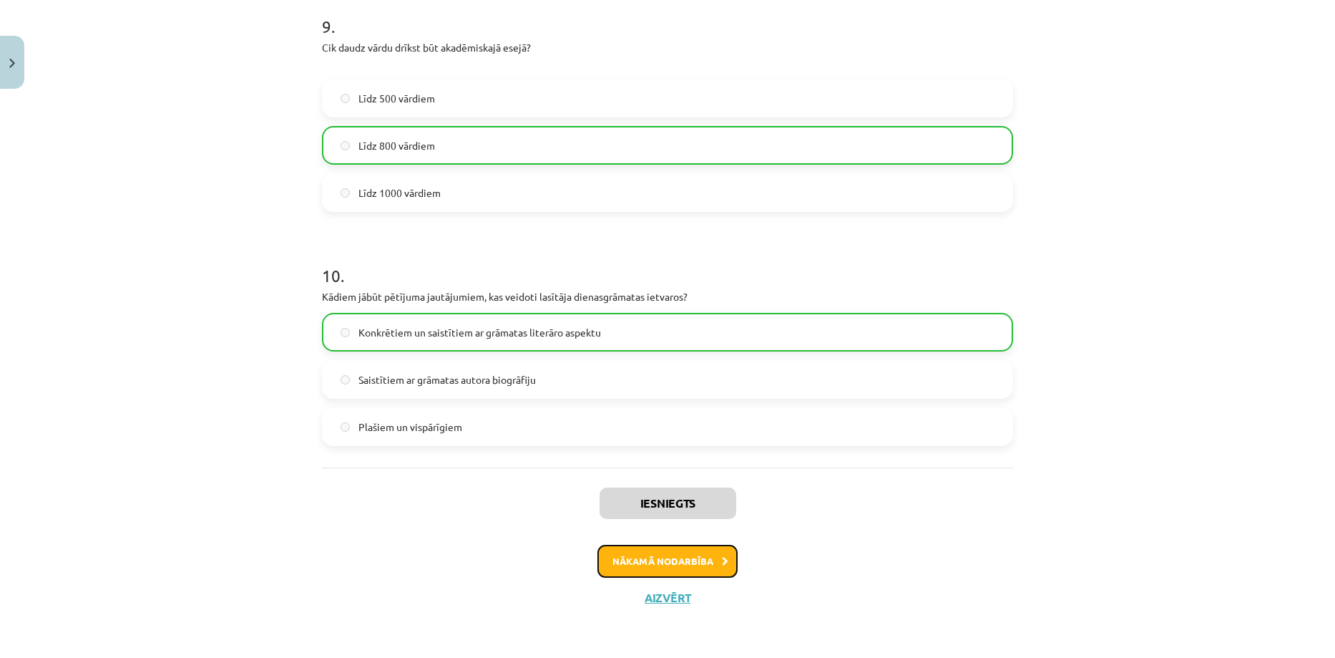
click at [650, 568] on button "Nākamā nodarbība" at bounding box center [667, 561] width 140 height 33
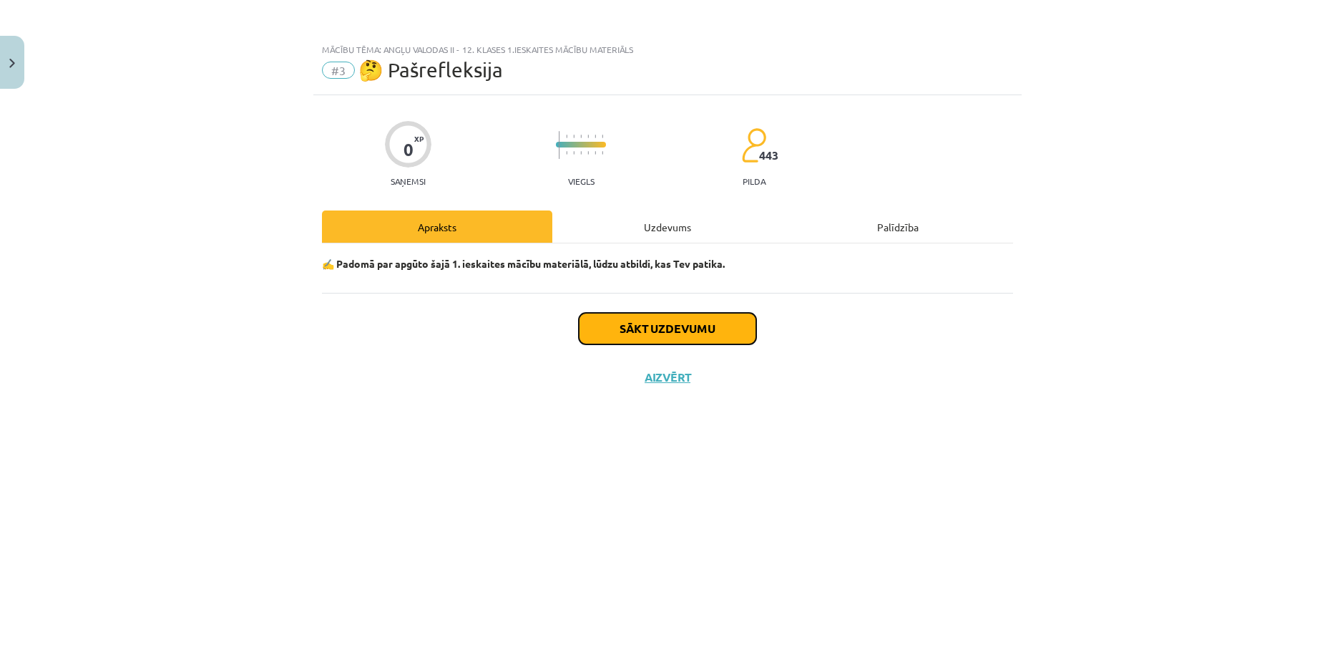
click at [637, 324] on button "Sākt uzdevumu" at bounding box center [667, 328] width 177 height 31
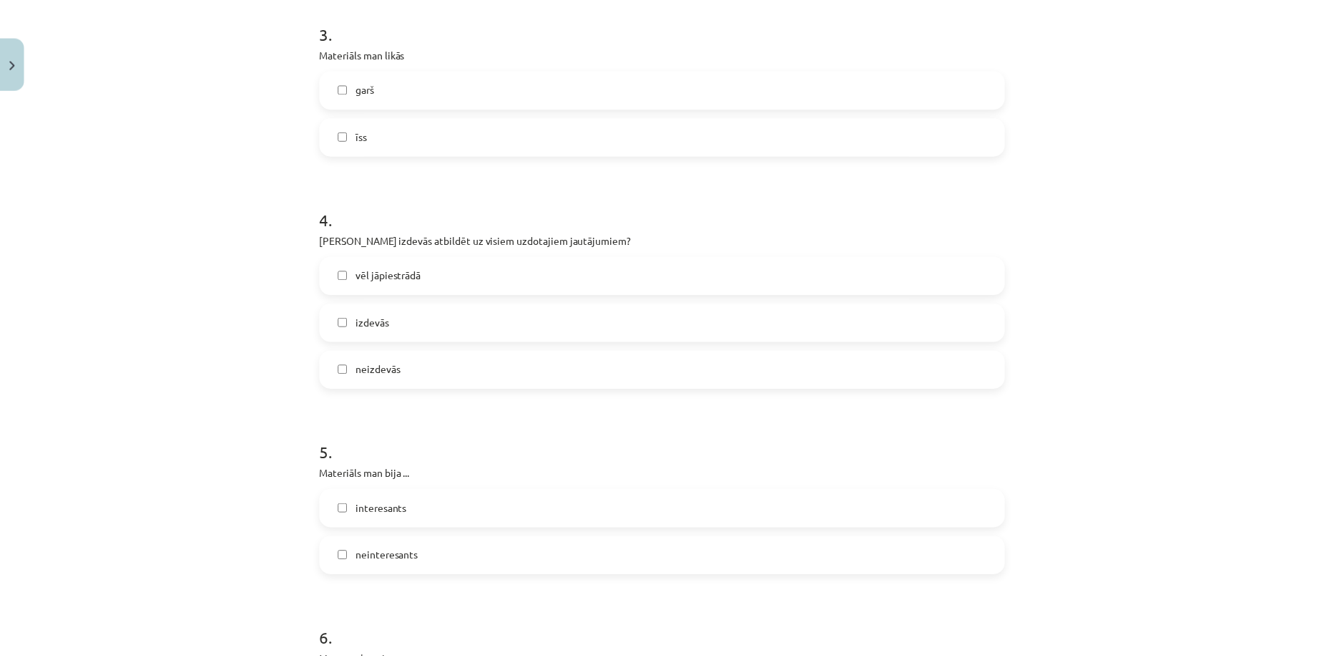
scroll to position [1128, 0]
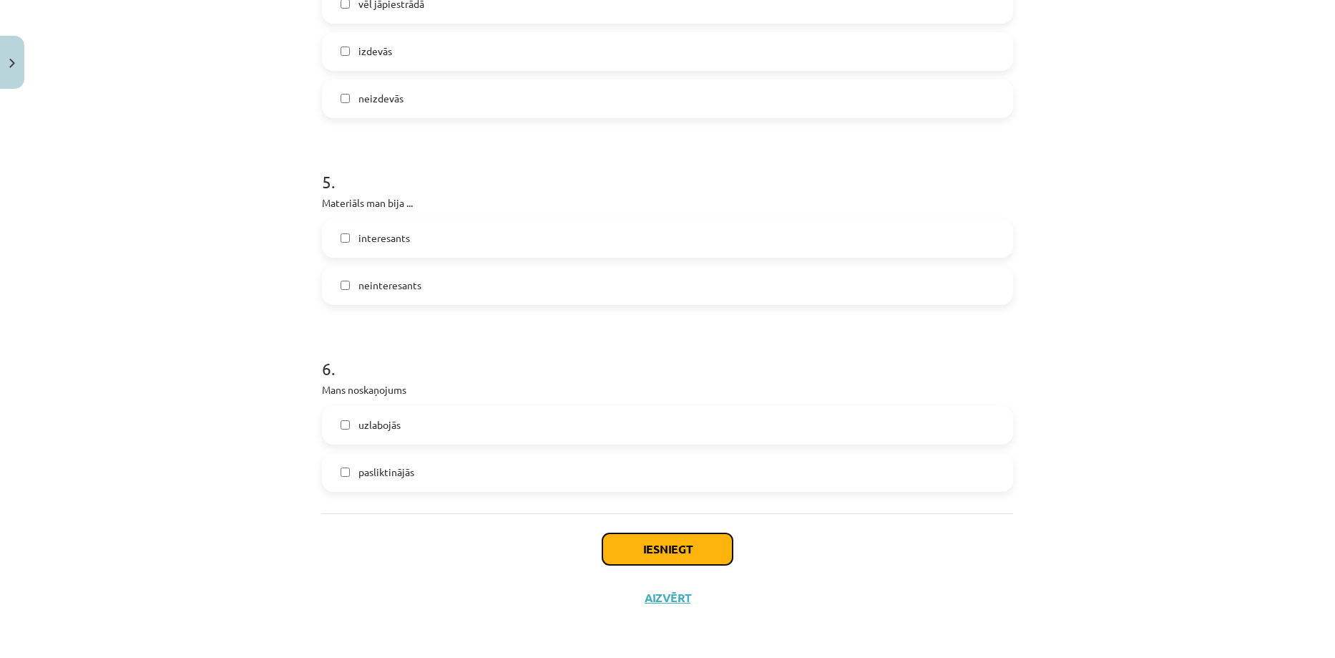
click at [666, 549] on button "Iesniegt" at bounding box center [667, 548] width 130 height 31
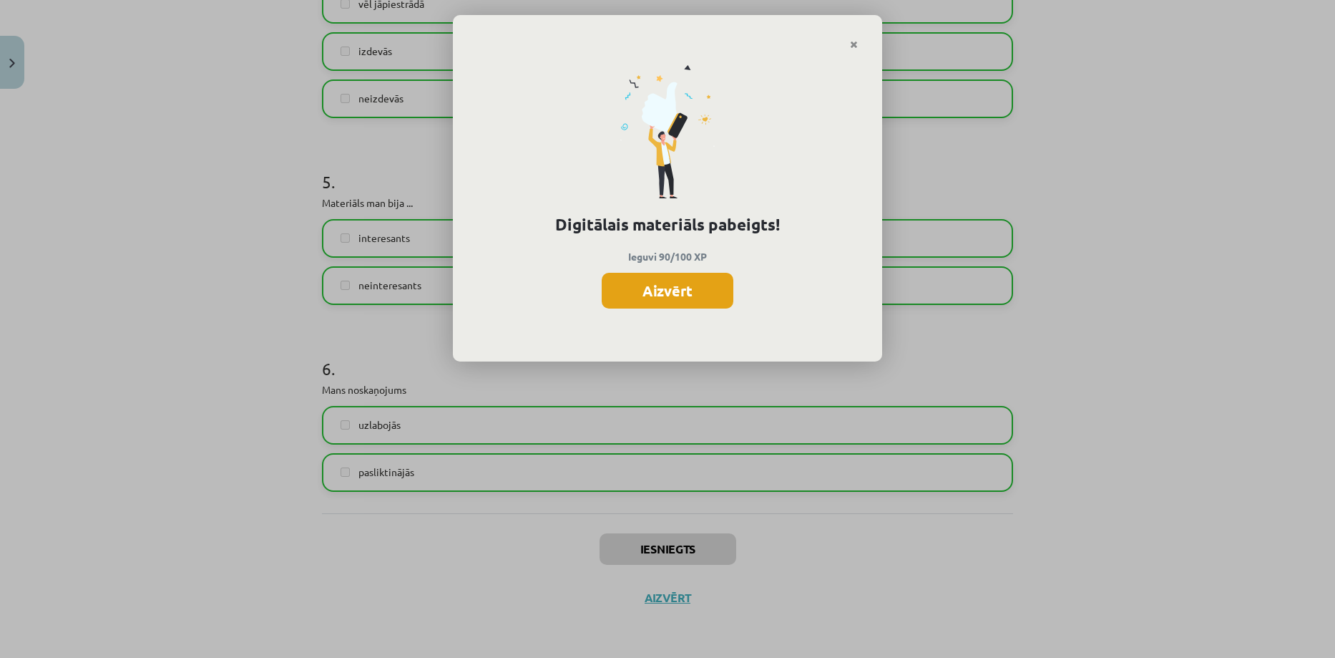
click at [649, 300] on button "Aizvērt" at bounding box center [668, 291] width 132 height 36
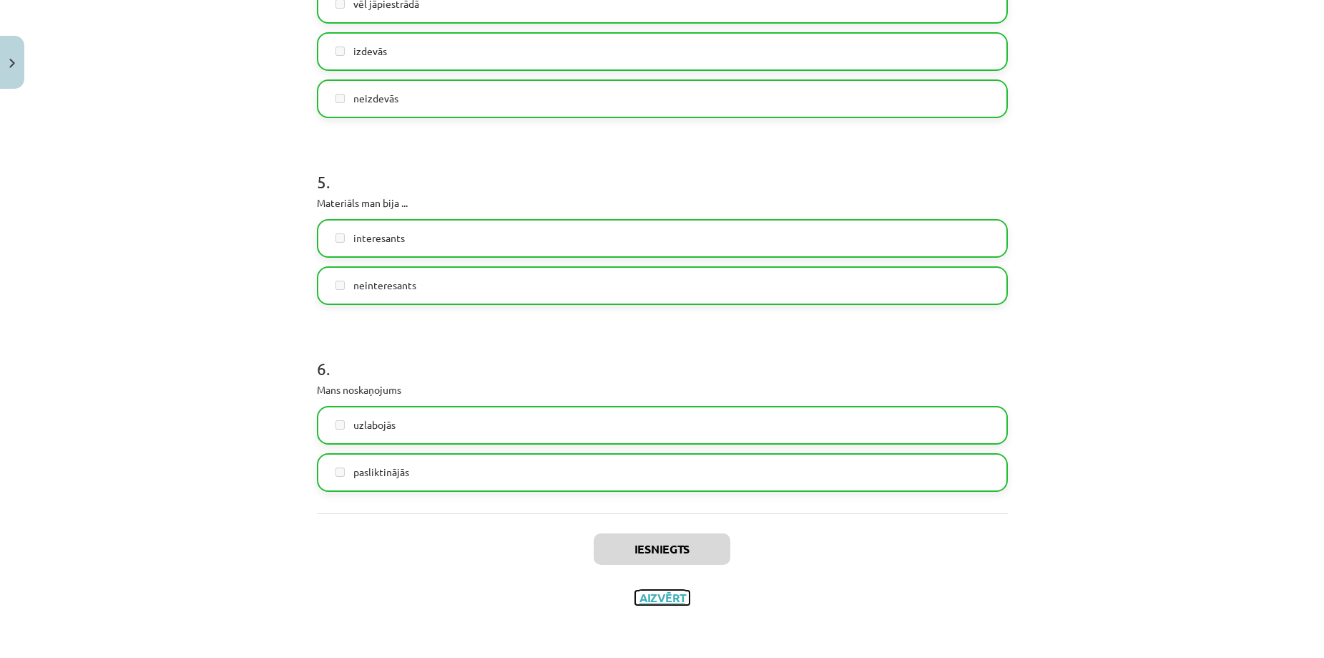
click at [655, 604] on button "Aizvērt" at bounding box center [662, 597] width 54 height 14
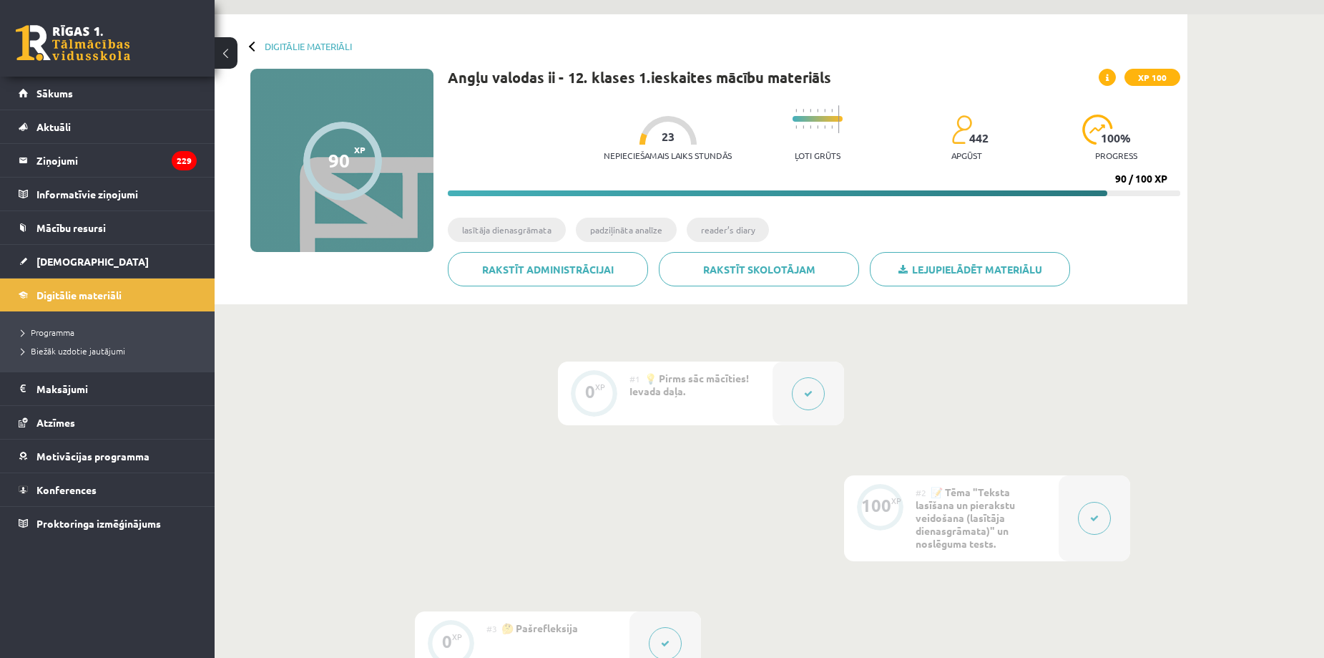
scroll to position [47, 0]
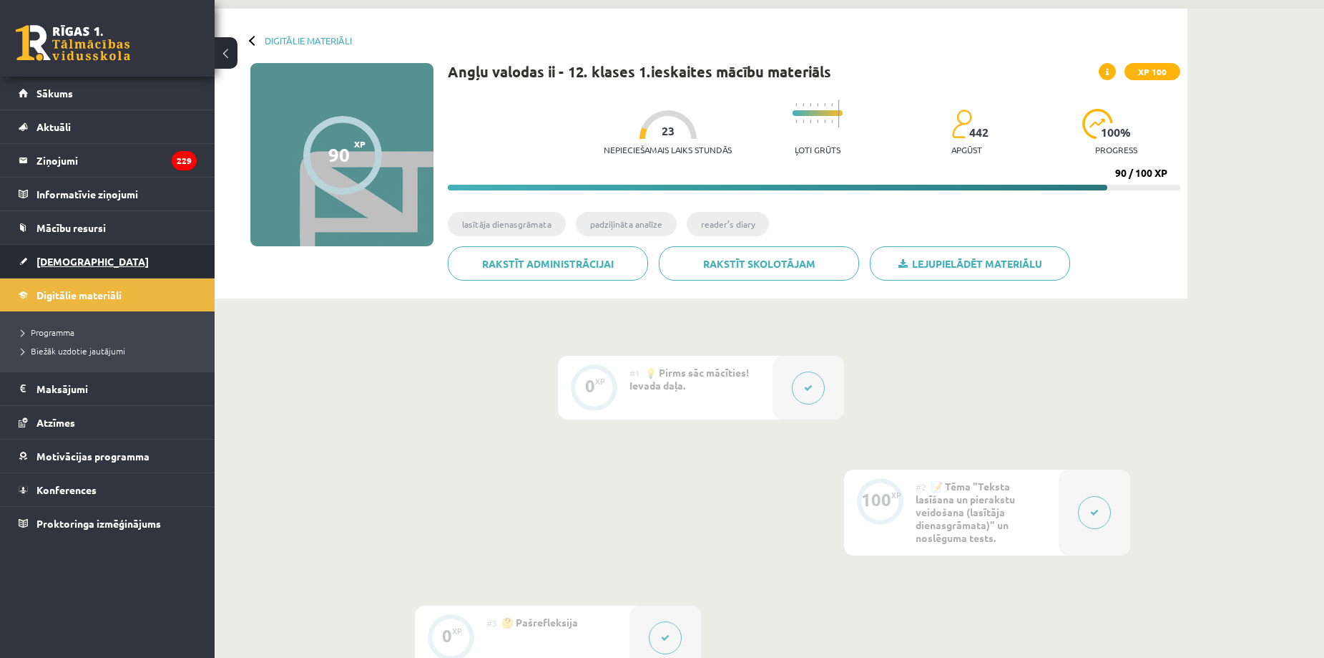
click at [106, 255] on link "[DEMOGRAPHIC_DATA]" at bounding box center [108, 261] width 178 height 33
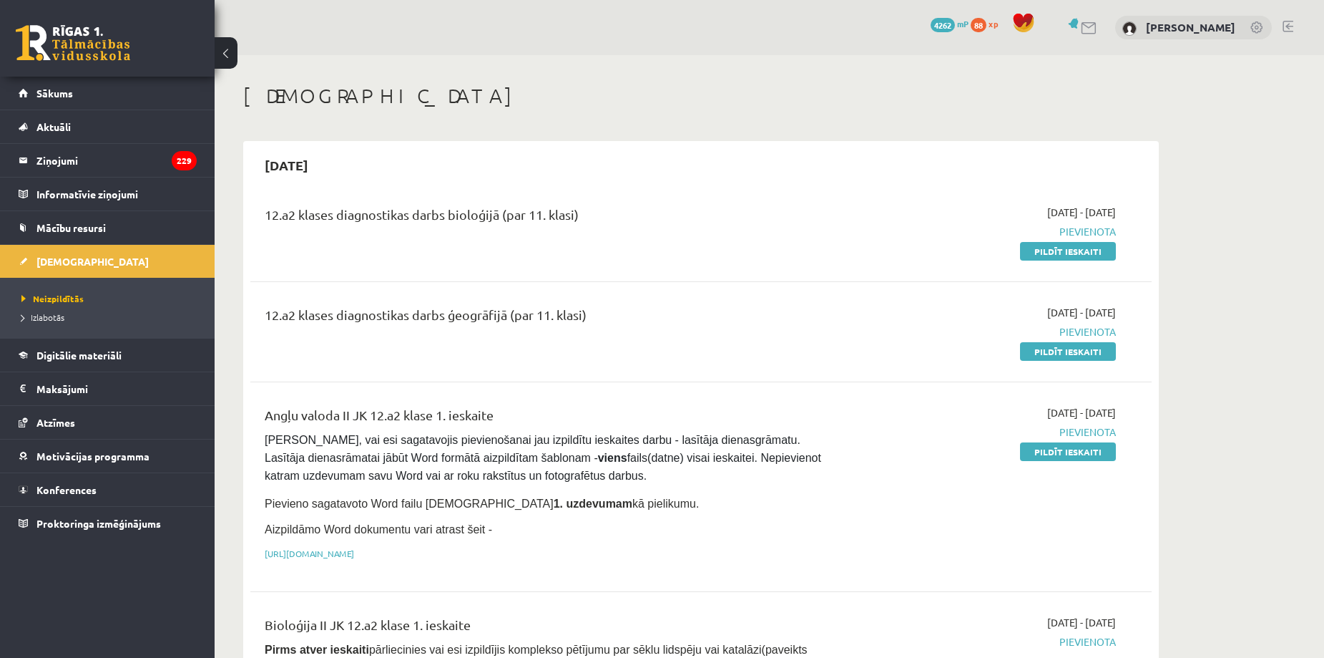
click at [433, 363] on div "12.a2 klases diagnostikas darbs ģeogrāfijā (par 11. klasi) 2025-09-16 - 2025-09…" at bounding box center [701, 332] width 902 height 82
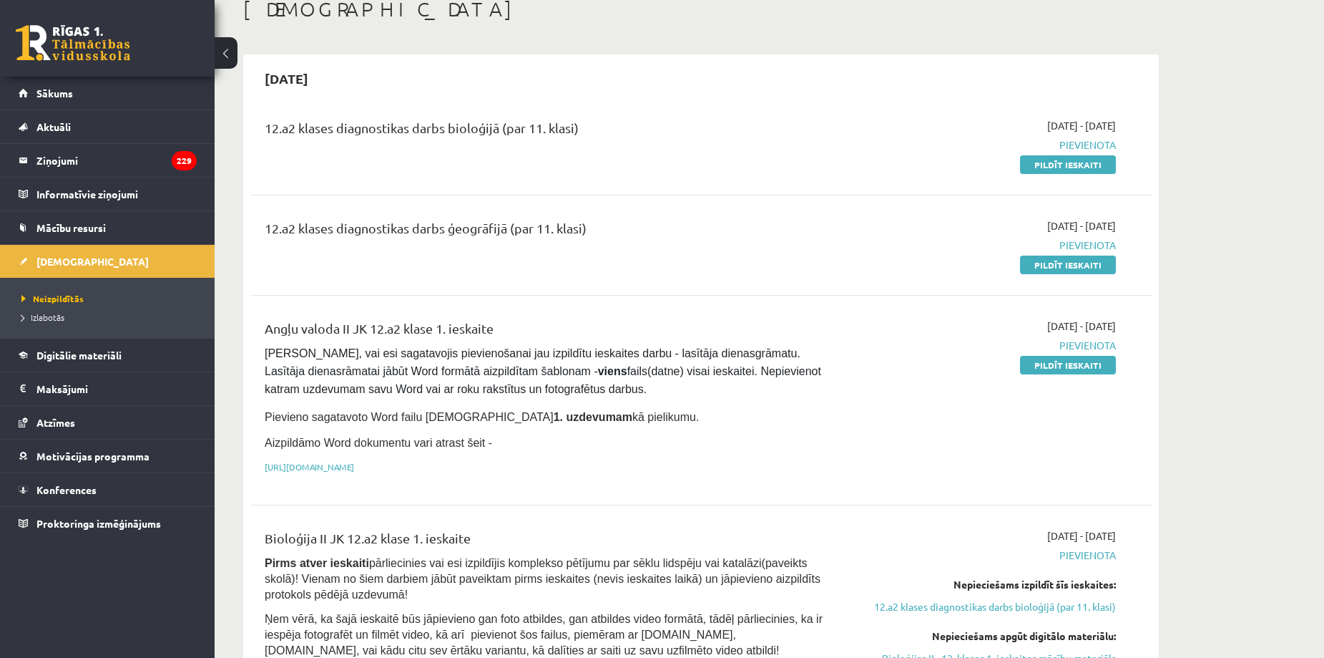
scroll to position [47, 0]
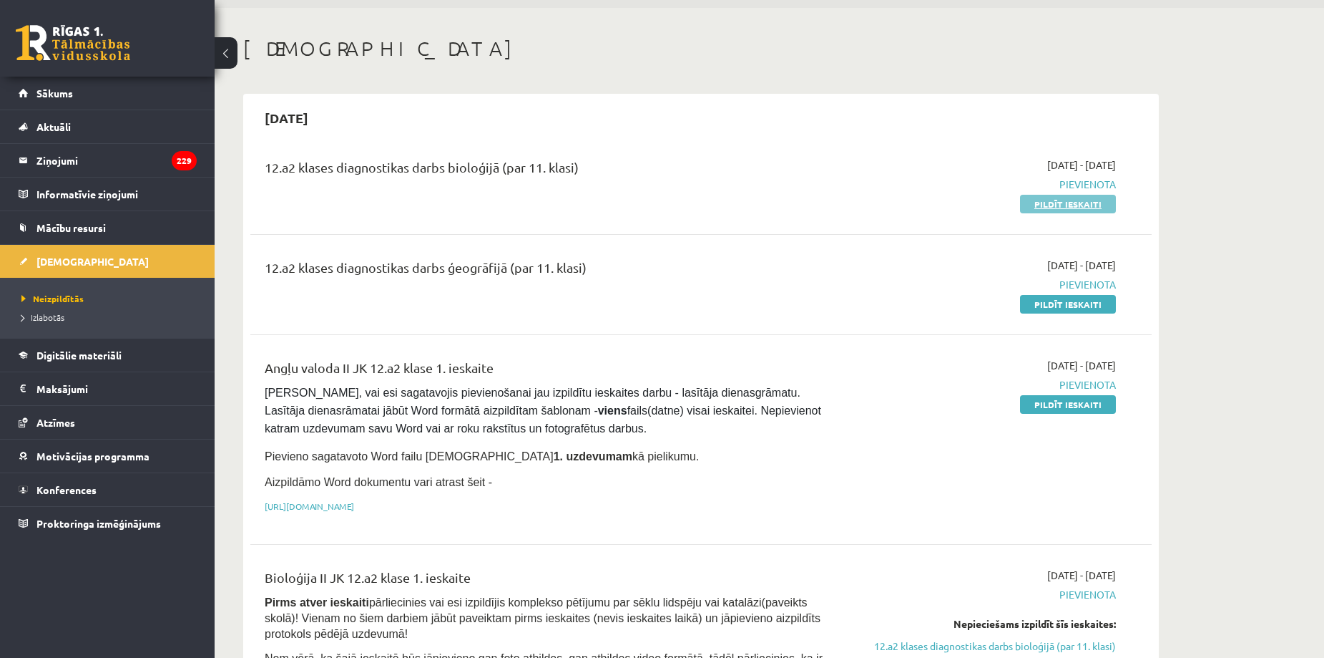
click at [1048, 200] on link "Pildīt ieskaiti" at bounding box center [1068, 204] width 96 height 19
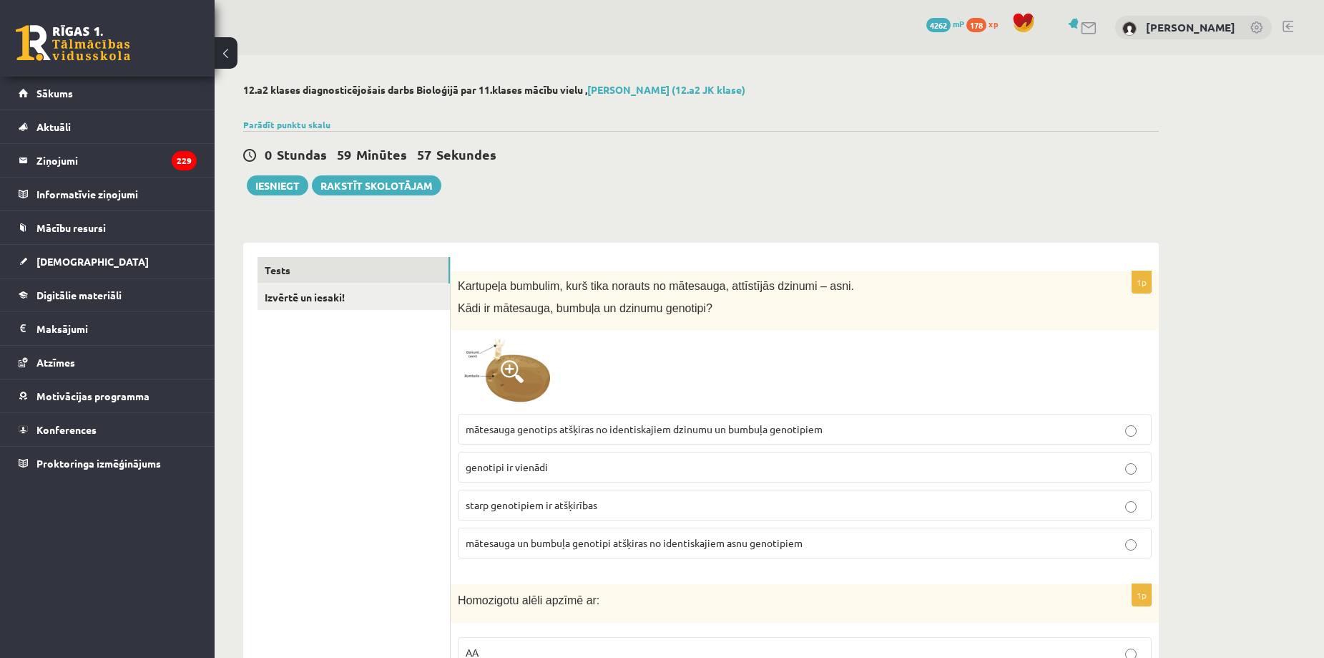
scroll to position [229, 0]
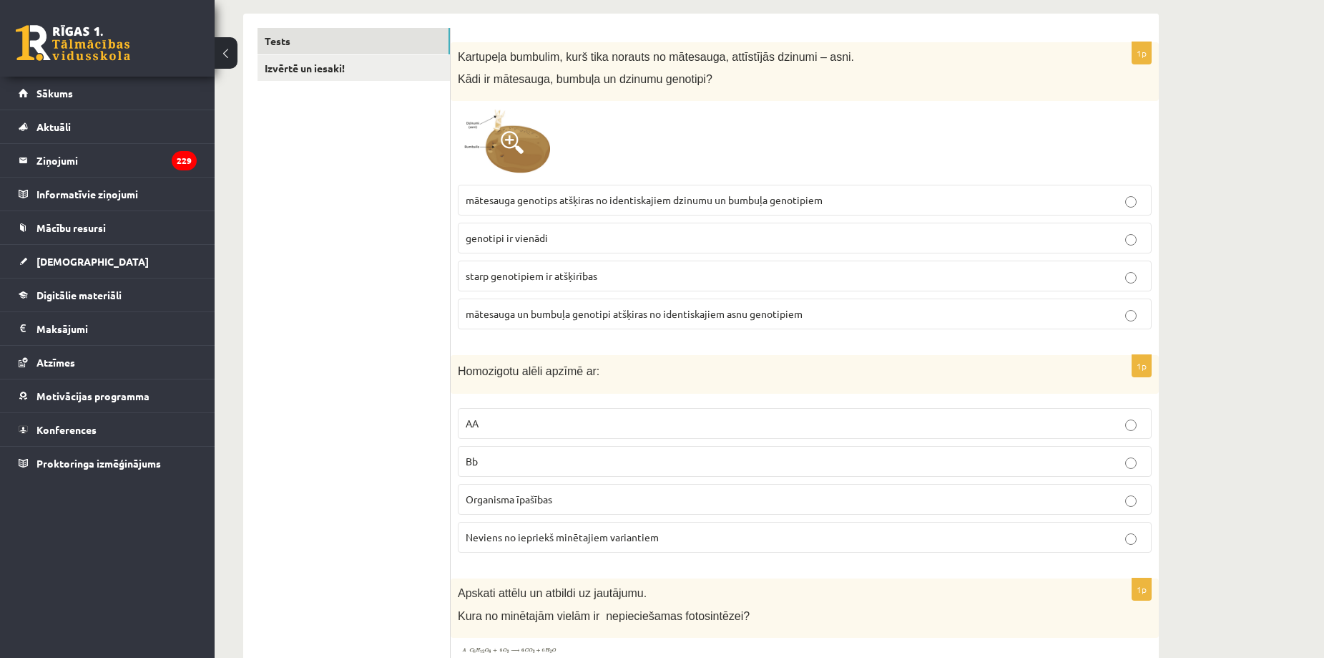
click at [533, 164] on img at bounding box center [511, 142] width 107 height 69
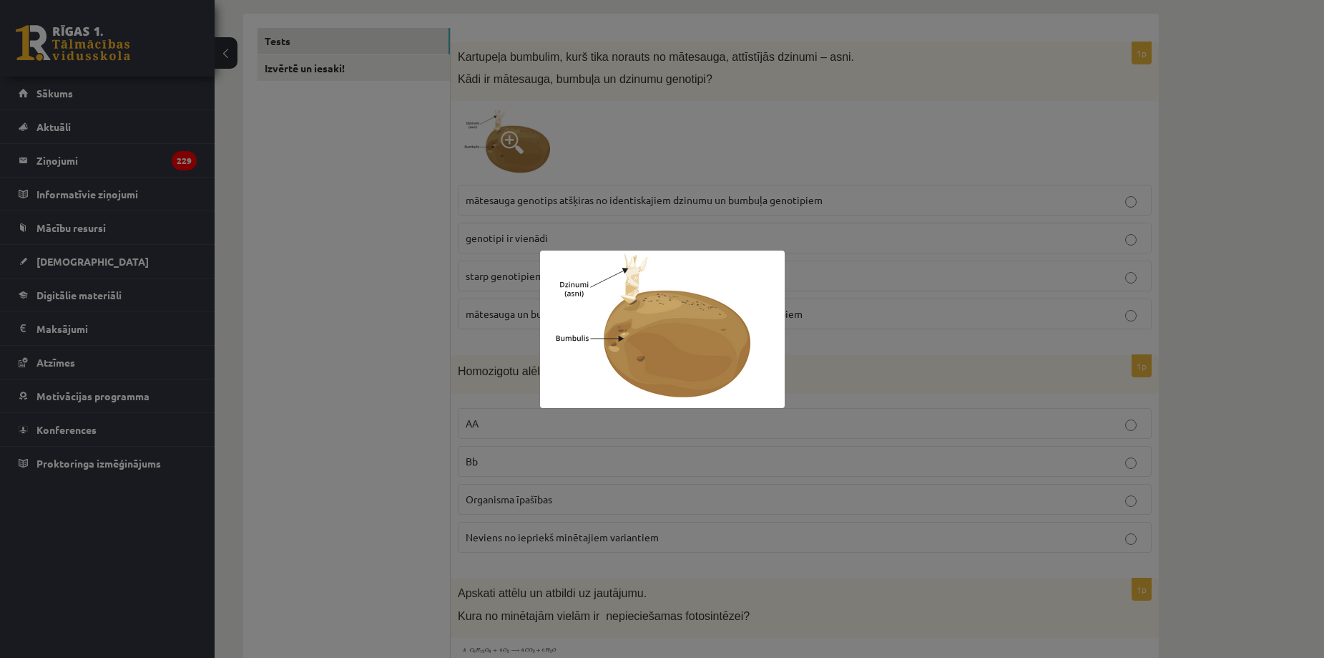
click at [411, 287] on div at bounding box center [662, 329] width 1324 height 658
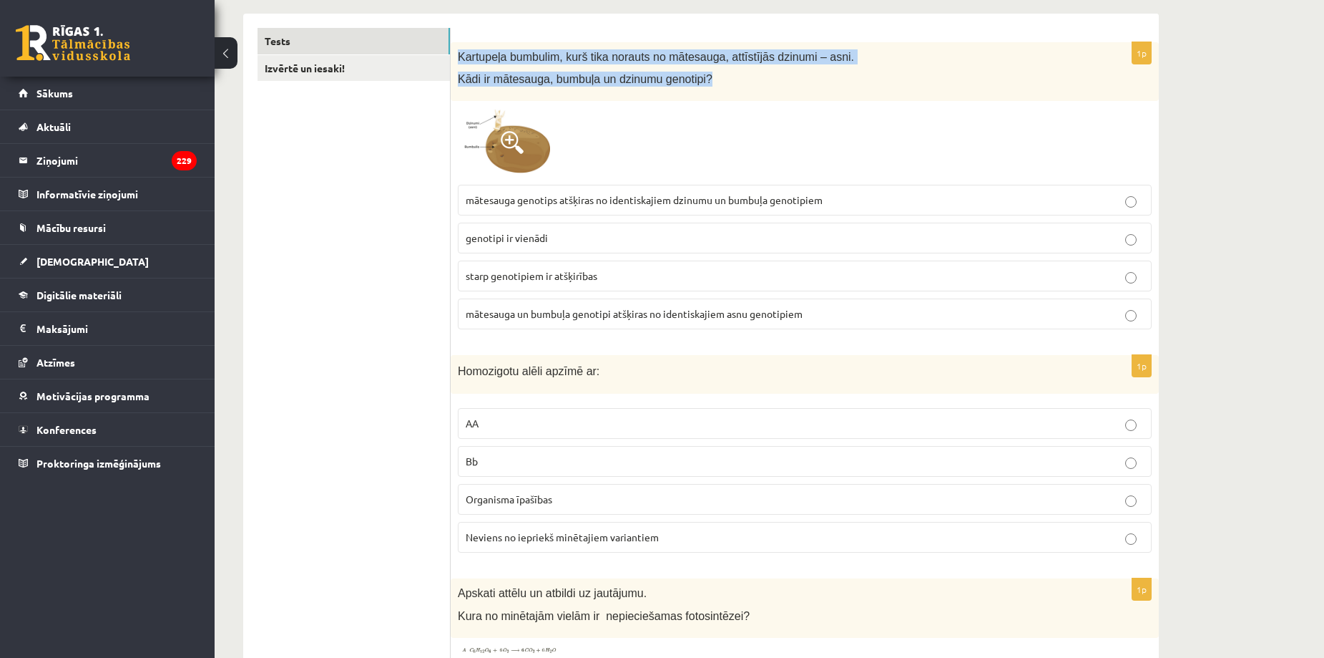
drag, startPoint x: 455, startPoint y: 59, endPoint x: 693, endPoint y: 90, distance: 239.6
click at [693, 90] on div "Kartupeļa bumbulim, kurš tika norauts no mātesauga, attīstījās dzinumi – asni. …" at bounding box center [805, 71] width 708 height 59
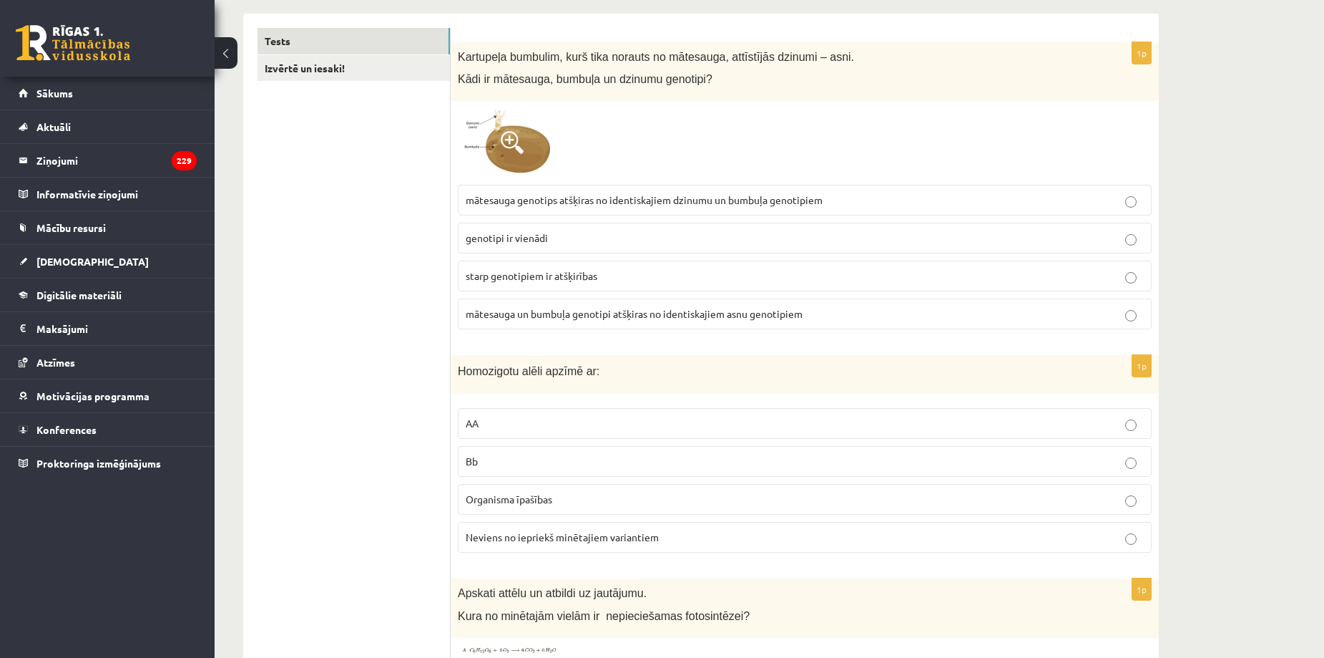
click at [602, 144] on div at bounding box center [805, 142] width 694 height 69
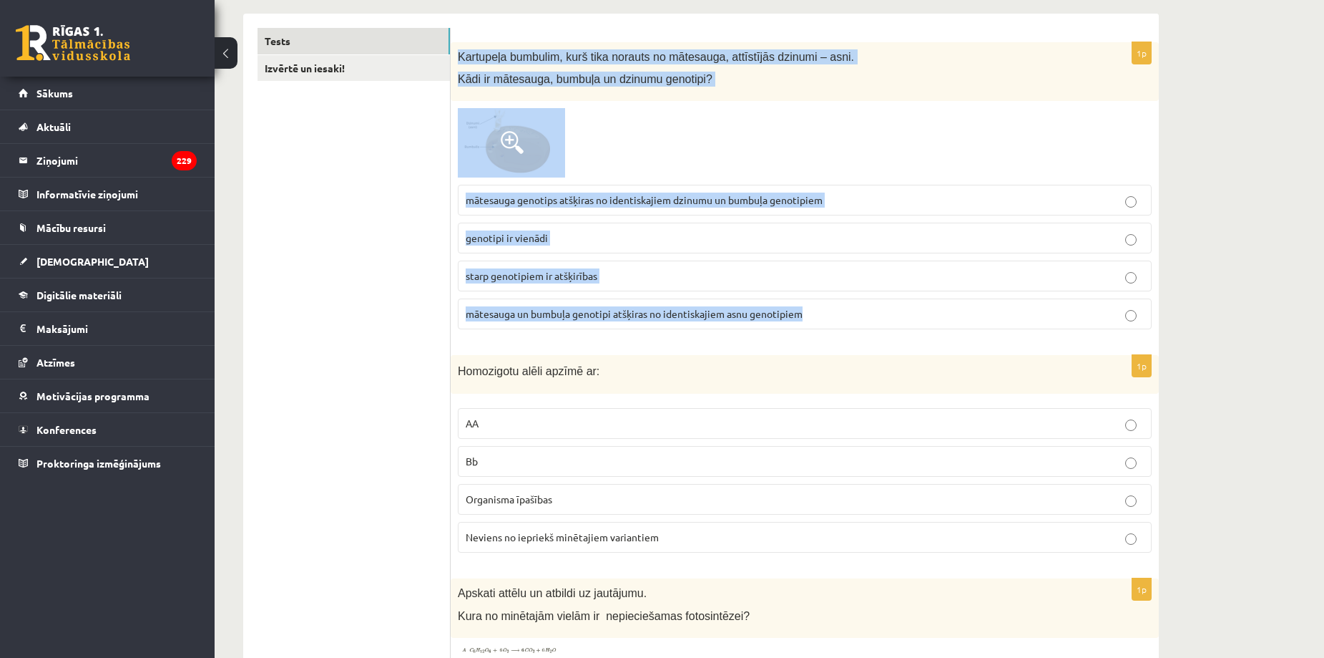
drag, startPoint x: 456, startPoint y: 57, endPoint x: 836, endPoint y: 329, distance: 467.2
click at [836, 328] on div "1p Kartupeļa bumbulim, kurš tika norauts no mātesauga, attīstījās dzinumi – asn…" at bounding box center [805, 191] width 708 height 298
copy div "Kartupeļa bumbulim, kurš tika norauts no mātesauga, attīstījās dzinumi – asni. …"
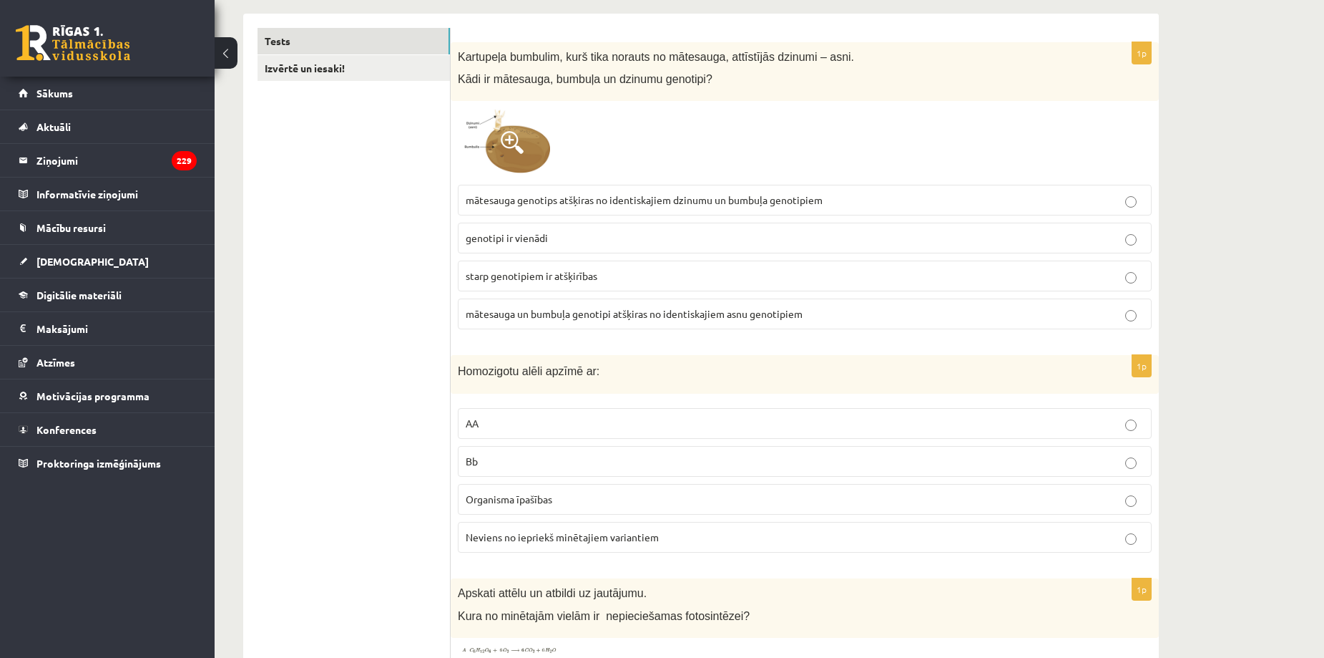
click at [484, 233] on span "genotipi ir vienādi" at bounding box center [507, 237] width 82 height 13
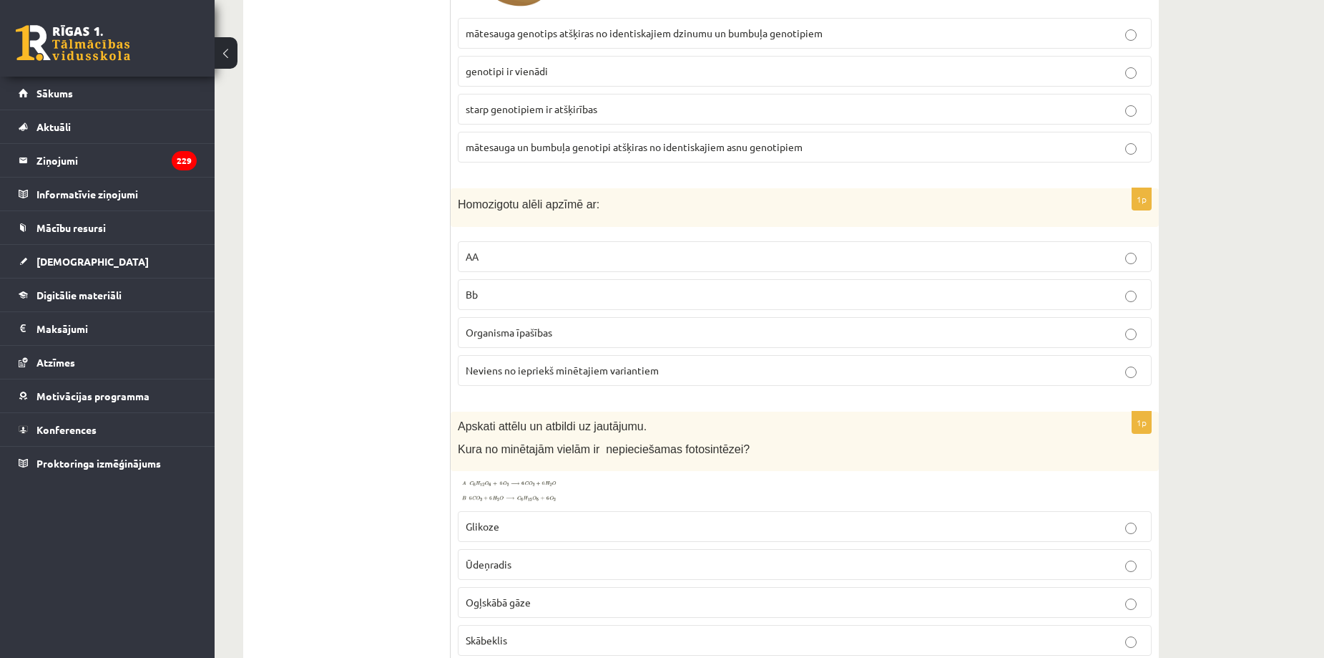
scroll to position [396, 0]
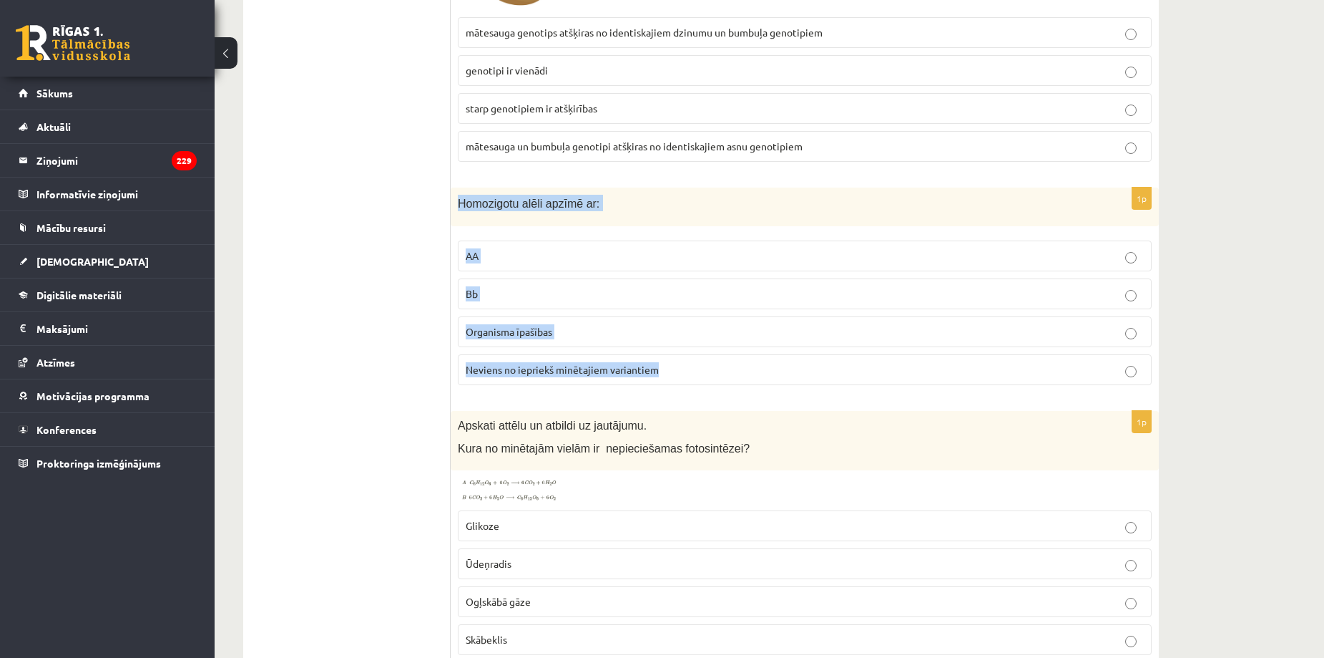
drag, startPoint x: 455, startPoint y: 201, endPoint x: 657, endPoint y: 365, distance: 259.9
click at [657, 365] on div "1p Homozigotu alēli apzīmē ar: AA Bb Organisma īpašības Neviens no iepriekš min…" at bounding box center [805, 292] width 708 height 210
copy div "Homozigotu alēli apzīmē ar: AA Bb Organisma īpašības Neviens no iepriekš minēta…"
click at [514, 268] on label "AA" at bounding box center [805, 255] width 694 height 31
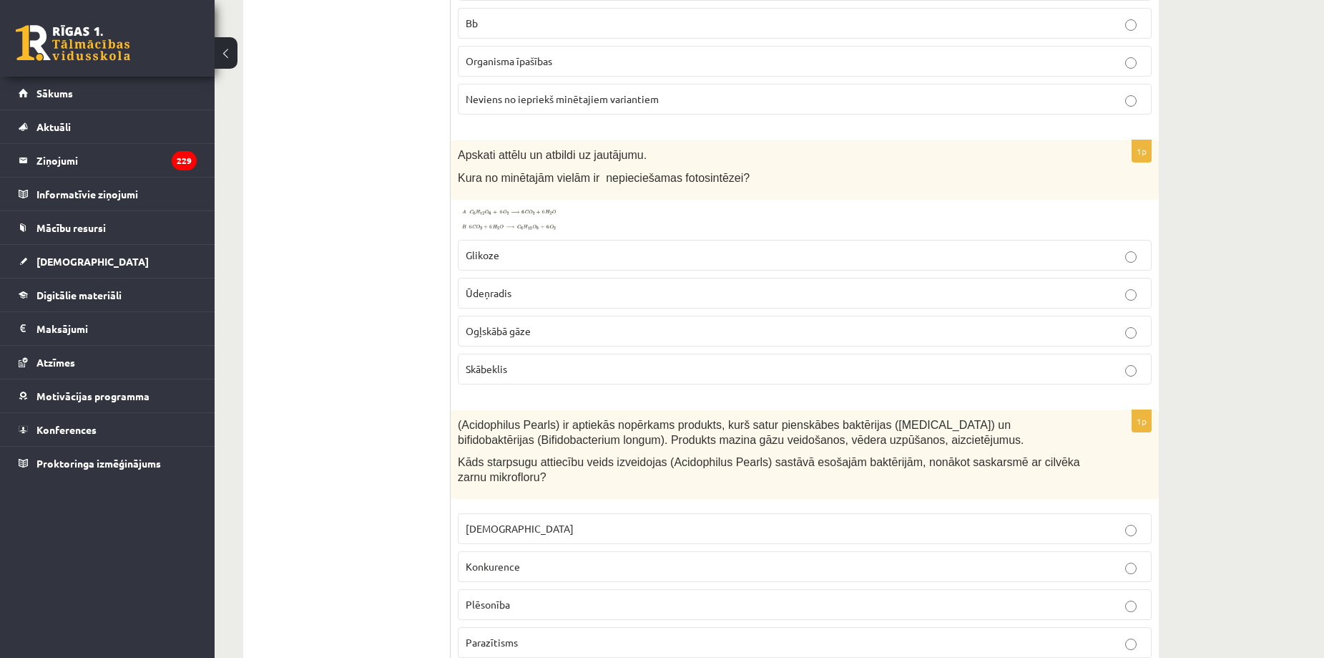
scroll to position [671, 0]
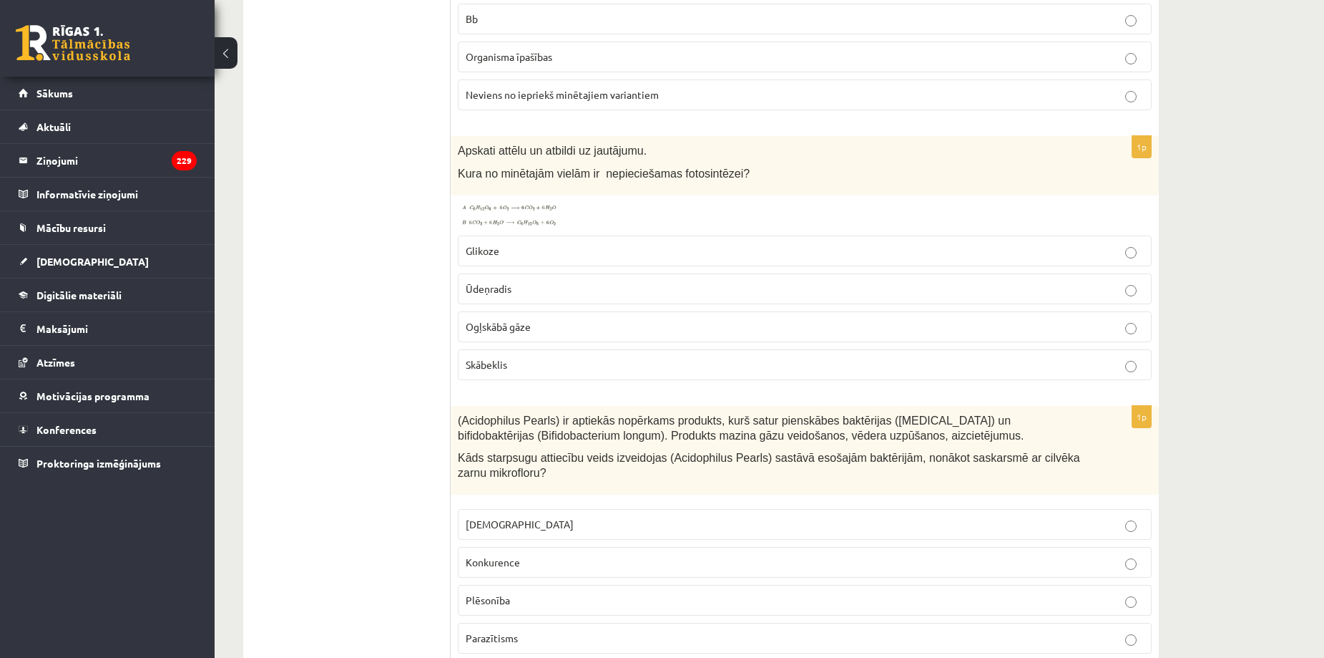
click at [473, 218] on img at bounding box center [511, 215] width 107 height 26
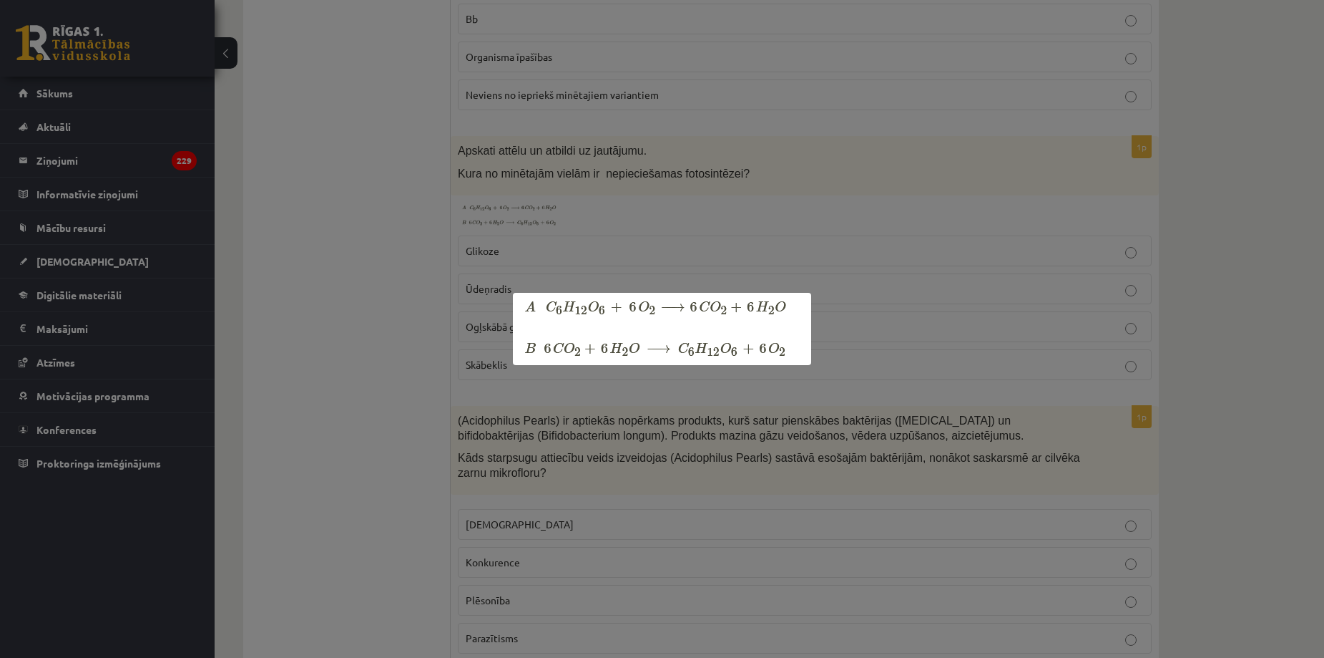
click at [419, 325] on div at bounding box center [662, 329] width 1324 height 658
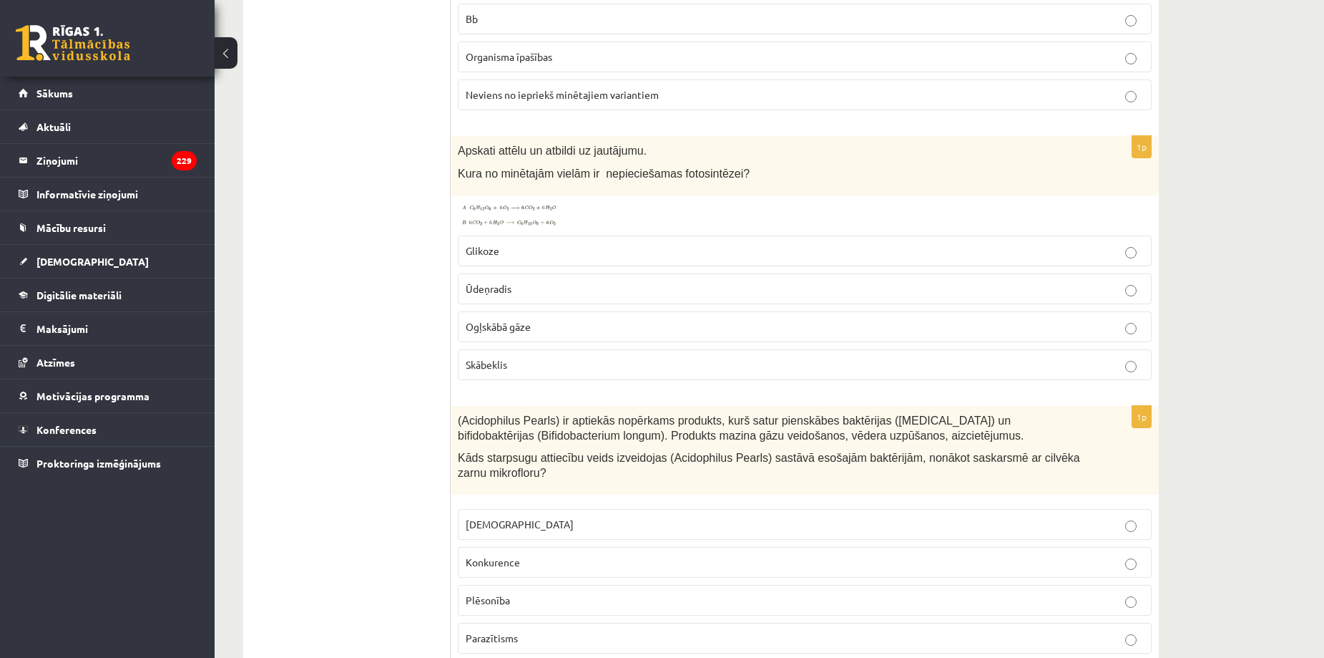
click at [527, 265] on label "Glikoze" at bounding box center [805, 250] width 694 height 31
click at [499, 222] on img at bounding box center [511, 215] width 107 height 26
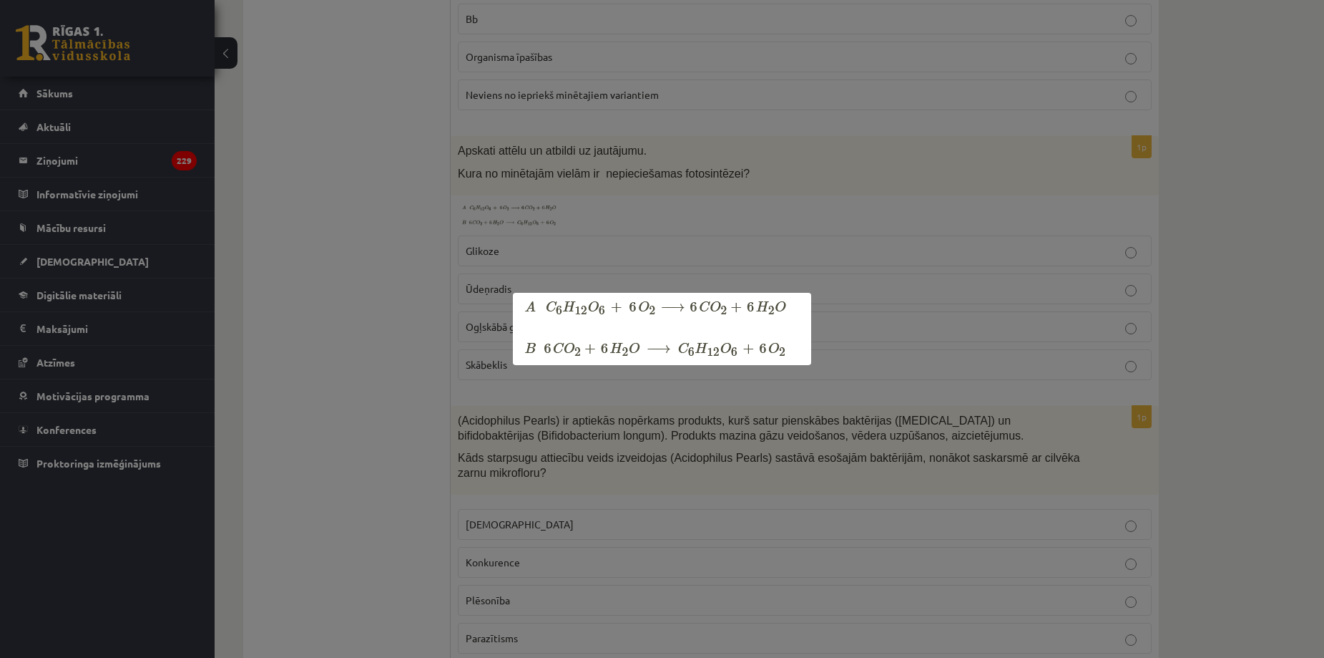
click at [326, 442] on div at bounding box center [662, 329] width 1324 height 658
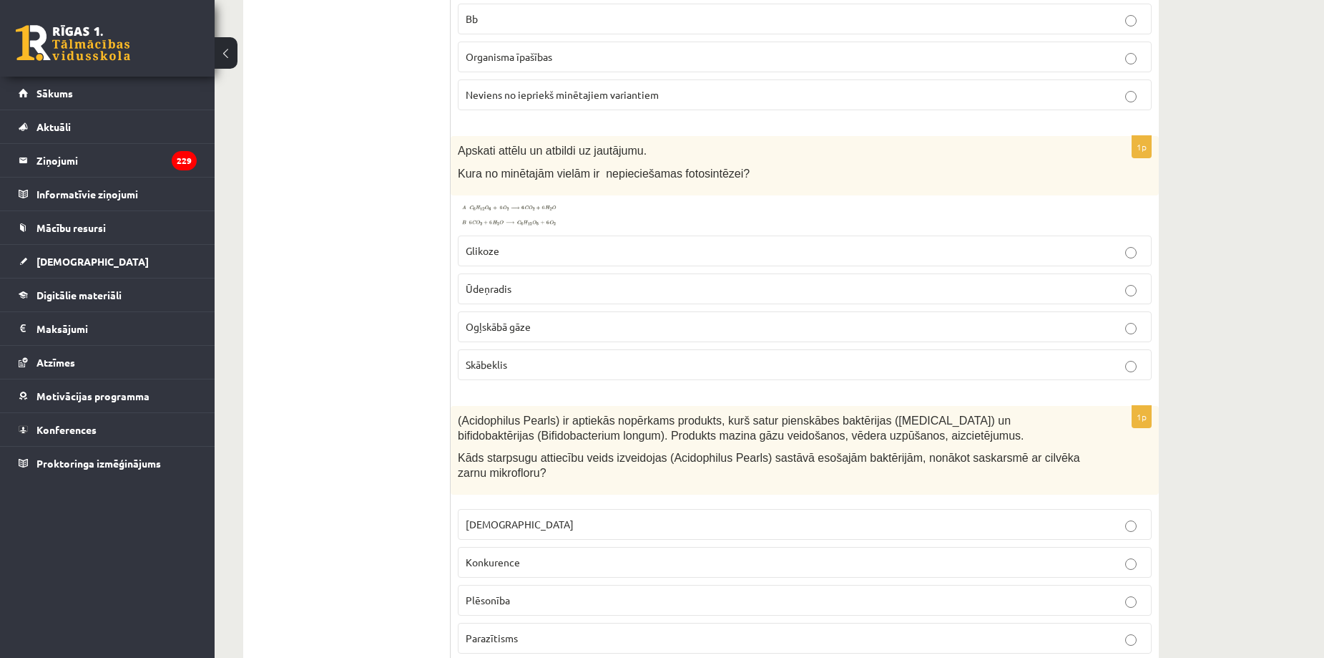
click at [528, 328] on span "Ogļskābā gāze" at bounding box center [498, 326] width 65 height 13
click at [472, 228] on img at bounding box center [511, 215] width 107 height 26
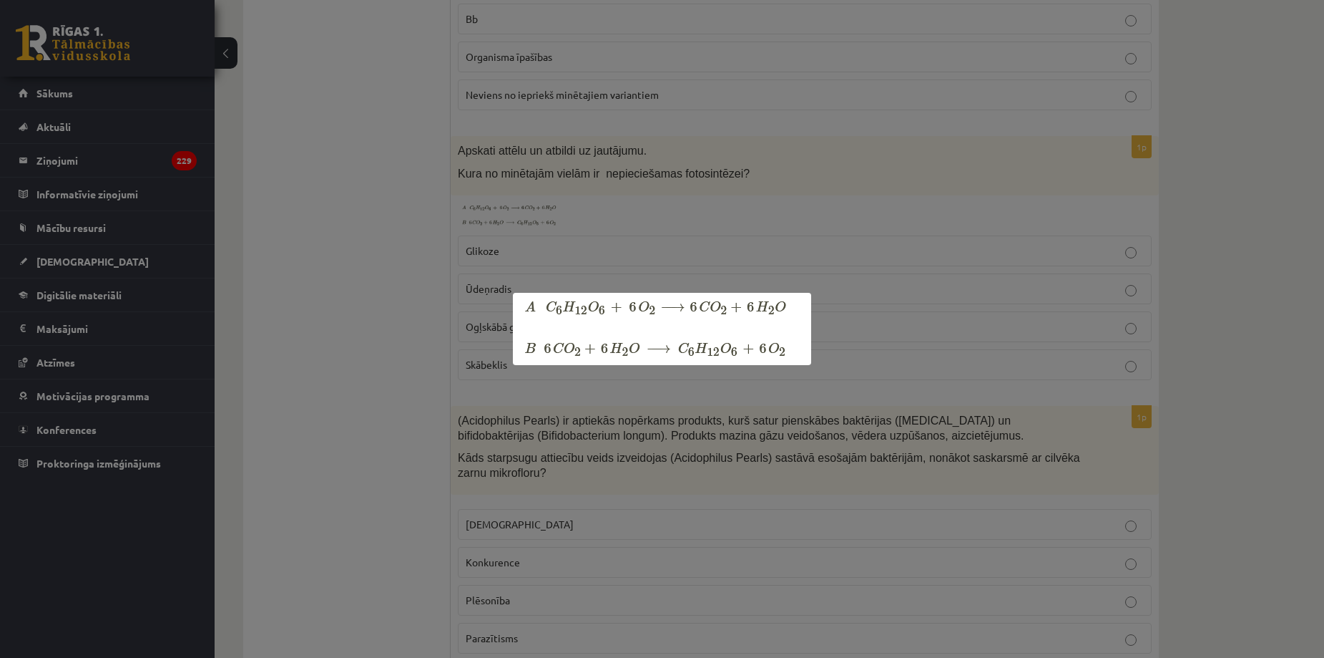
click at [414, 288] on div at bounding box center [662, 329] width 1324 height 658
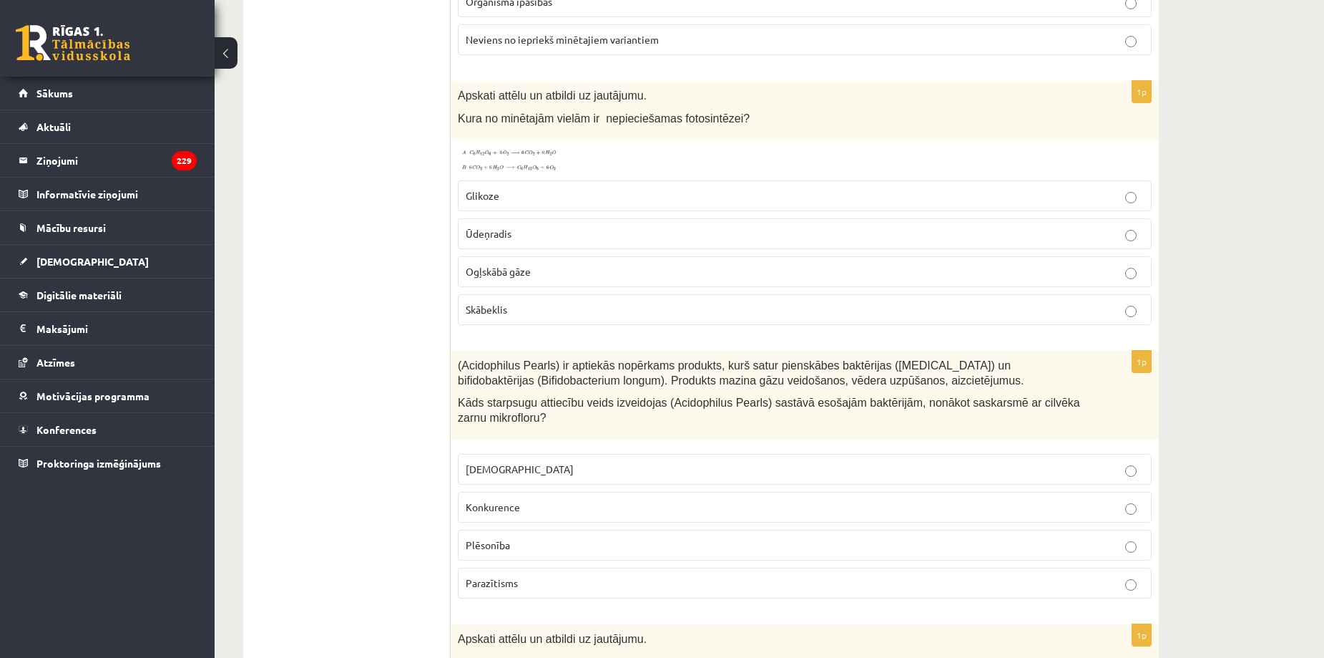
scroll to position [727, 0]
drag, startPoint x: 454, startPoint y: 117, endPoint x: 732, endPoint y: 109, distance: 277.8
click at [732, 109] on div "Apskati attēlu un atbildi uz jautājumu. Kura no minētajām vielām ir nepieciešam…" at bounding box center [805, 109] width 708 height 59
copy span "Kura no minētajām vielām ir nepieciešamas fotosintēzei?"
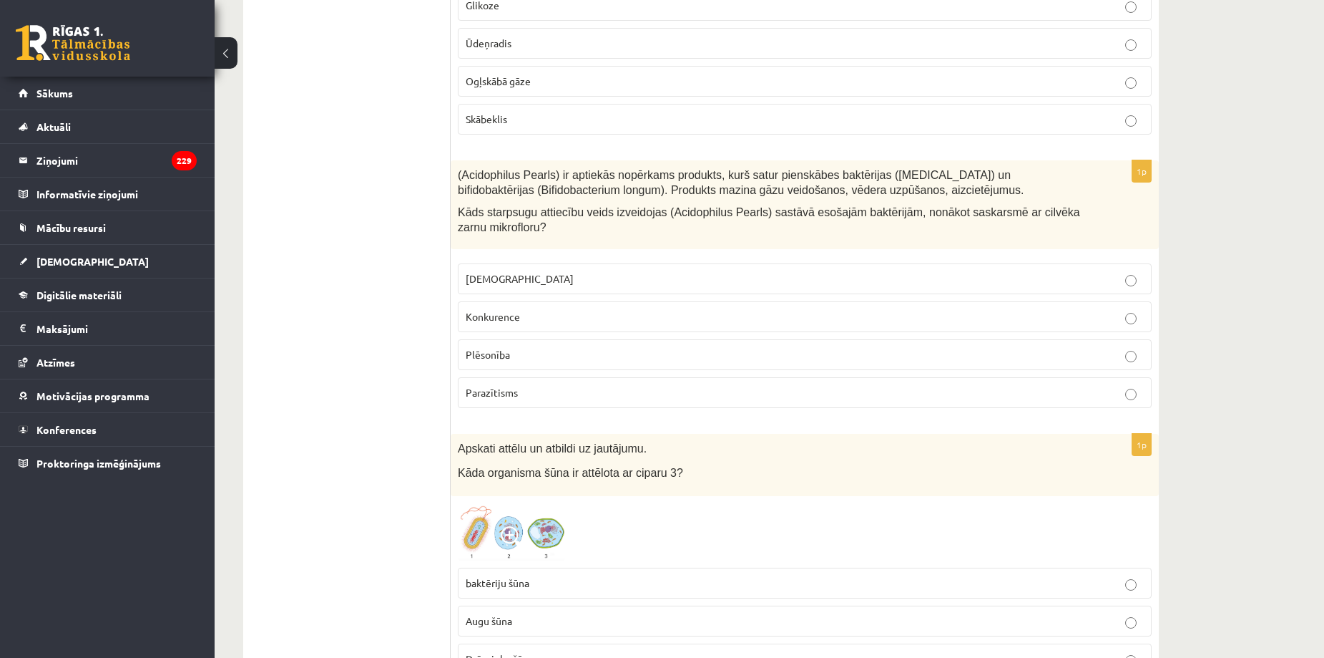
scroll to position [941, 0]
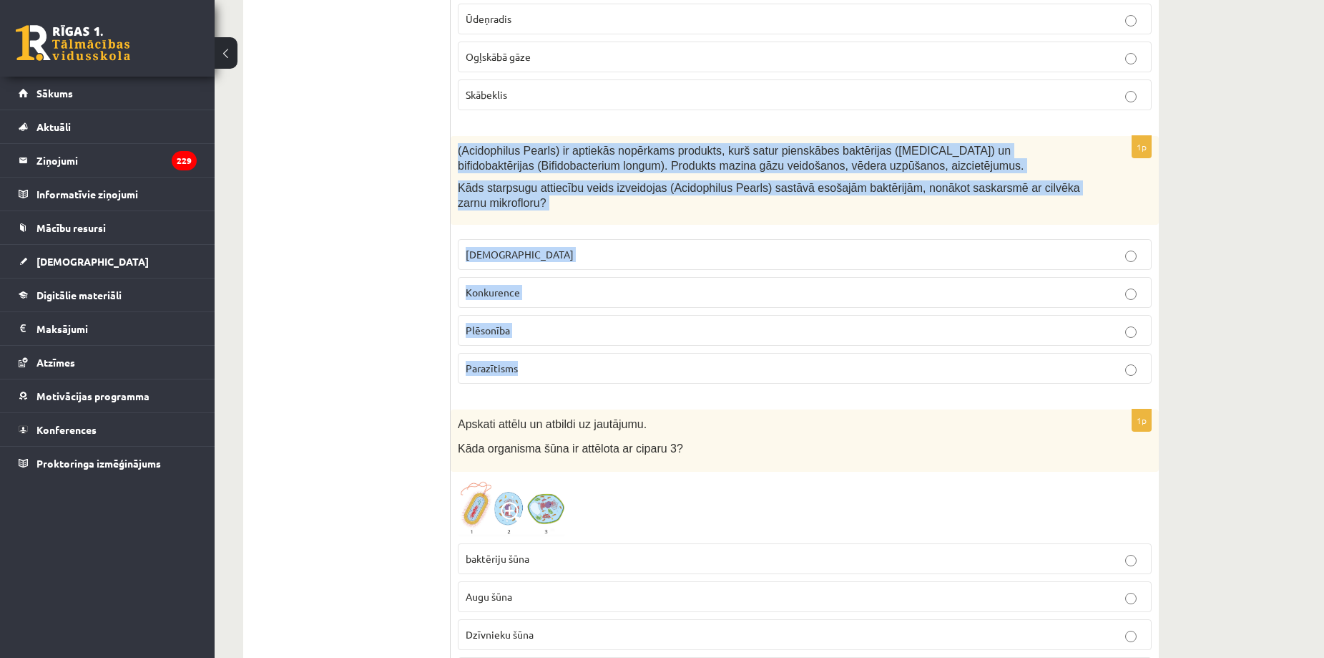
drag, startPoint x: 455, startPoint y: 147, endPoint x: 597, endPoint y: 375, distance: 268.6
click at [597, 375] on div "1p (Acidophilus Pearls) ir aptiekās nopērkams produkts, kurš satur pienskābes b…" at bounding box center [805, 265] width 708 height 259
copy div "(Acidophilus Pearls) ir aptiekās nopērkams produkts, kurš satur pienskābes bakt…"
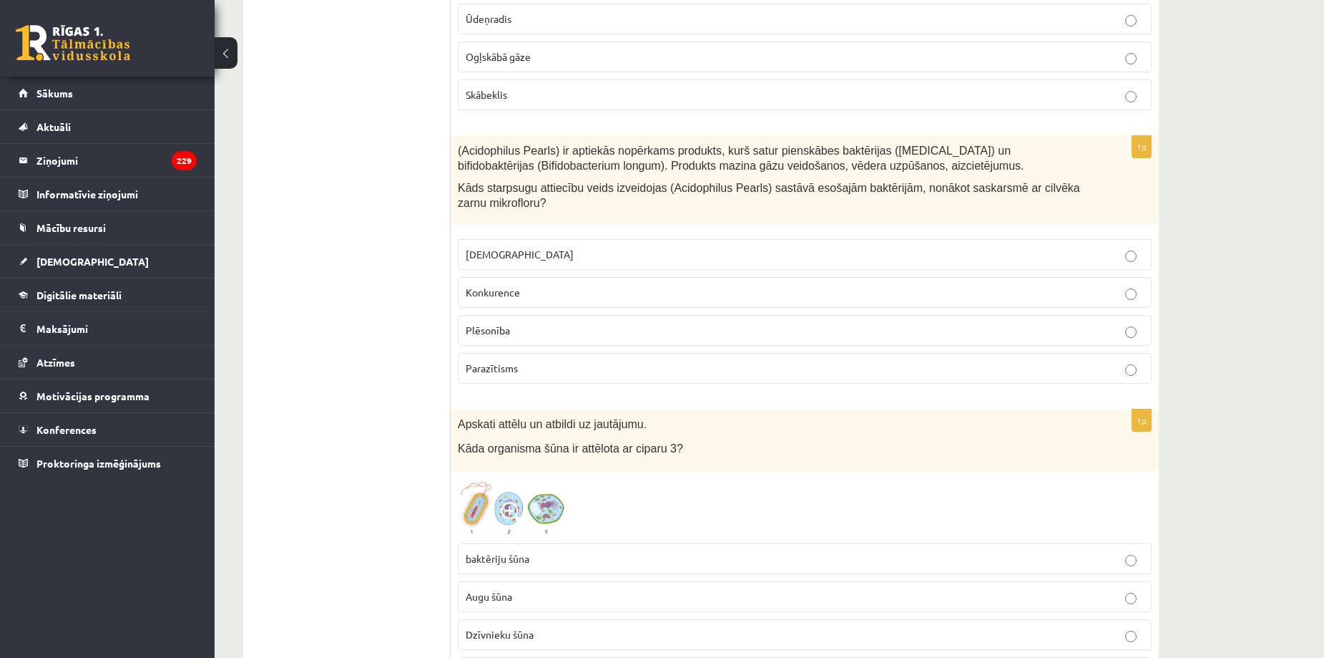
click at [512, 250] on span "Neitrālisms" at bounding box center [520, 254] width 108 height 13
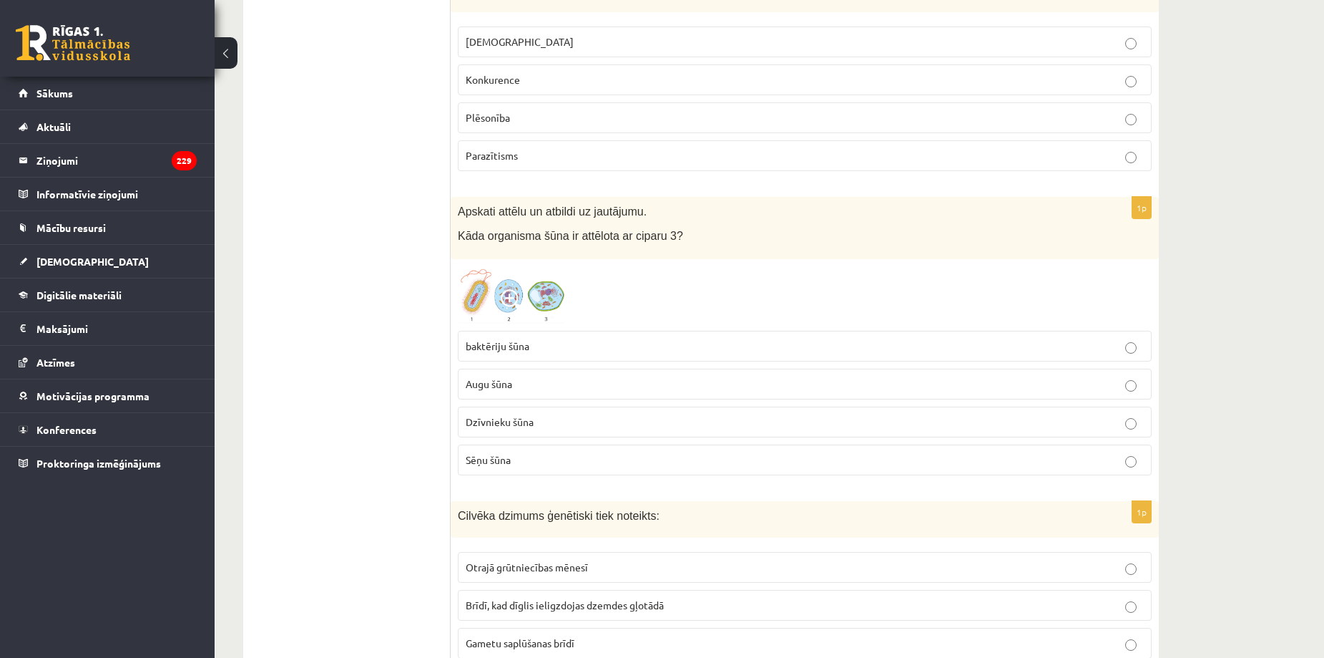
scroll to position [1154, 0]
click at [496, 298] on img at bounding box center [511, 293] width 107 height 57
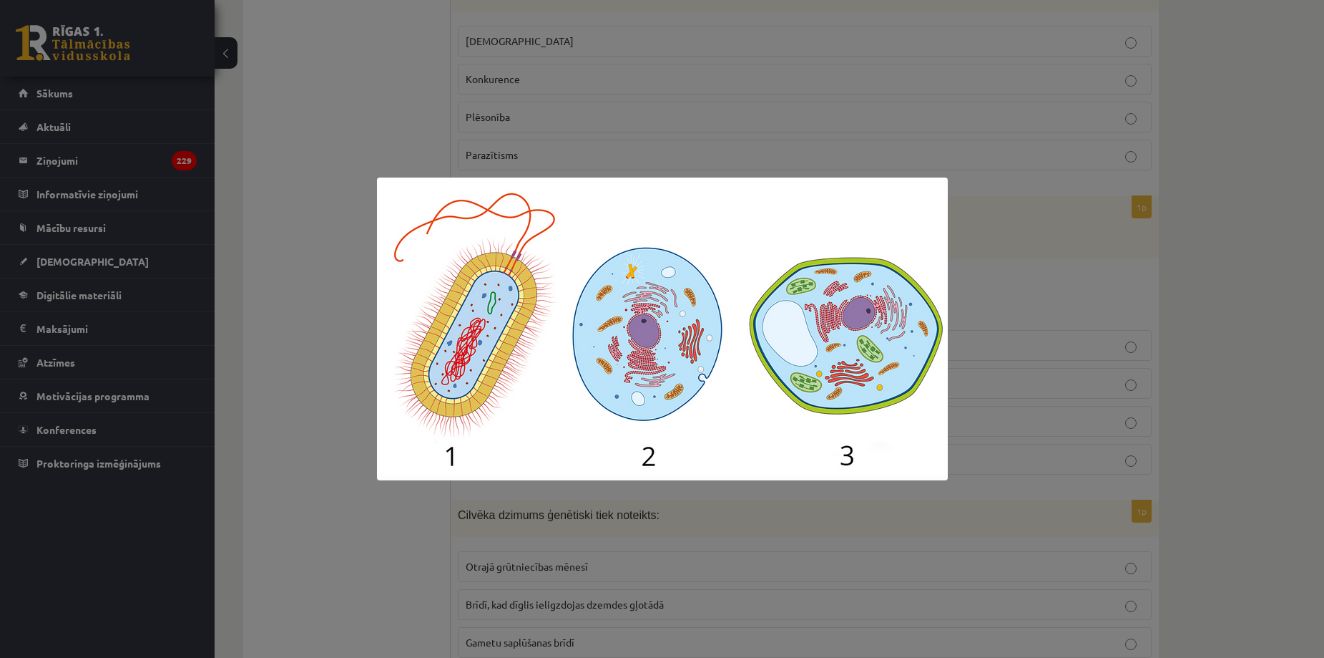
click at [220, 344] on div at bounding box center [662, 329] width 1324 height 658
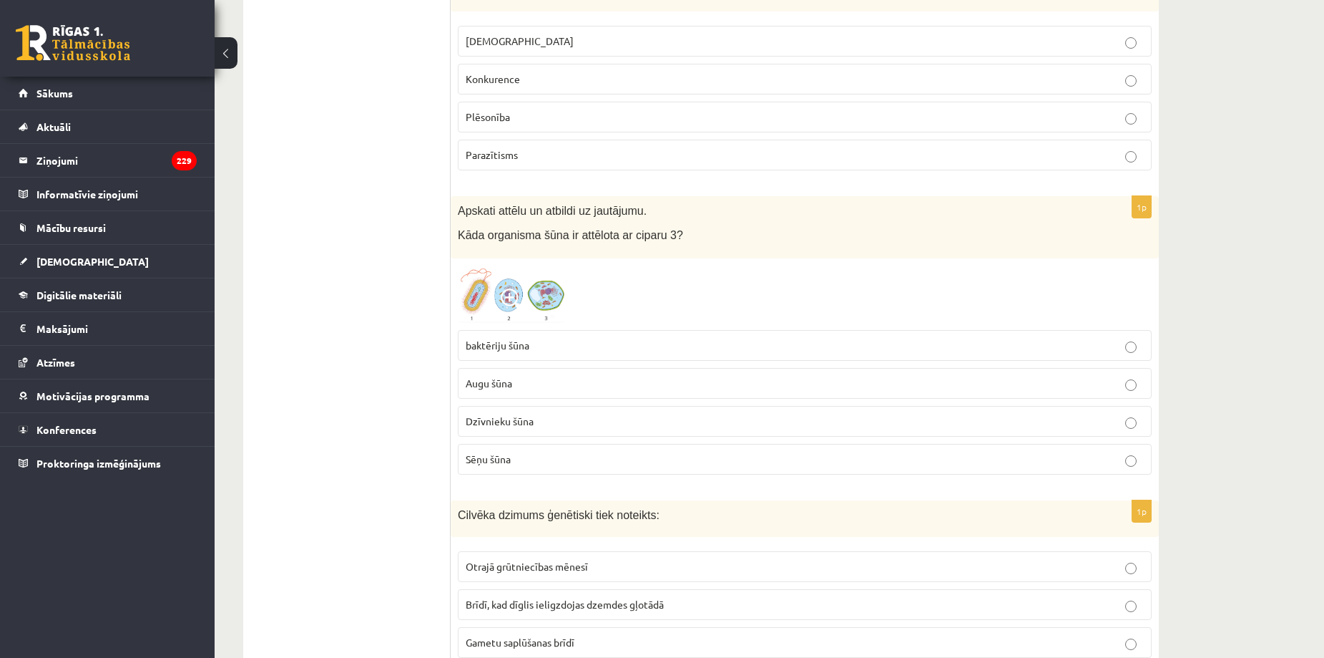
click at [511, 303] on span at bounding box center [512, 299] width 23 height 23
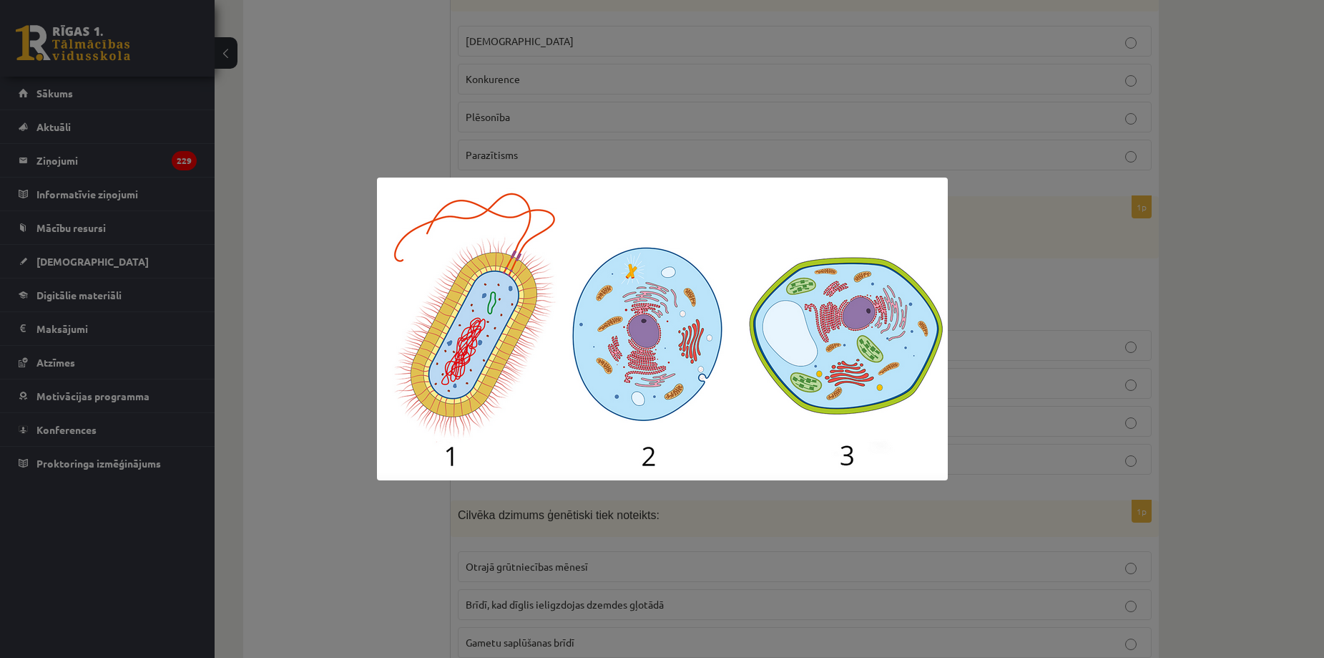
click at [348, 422] on div at bounding box center [662, 329] width 1324 height 658
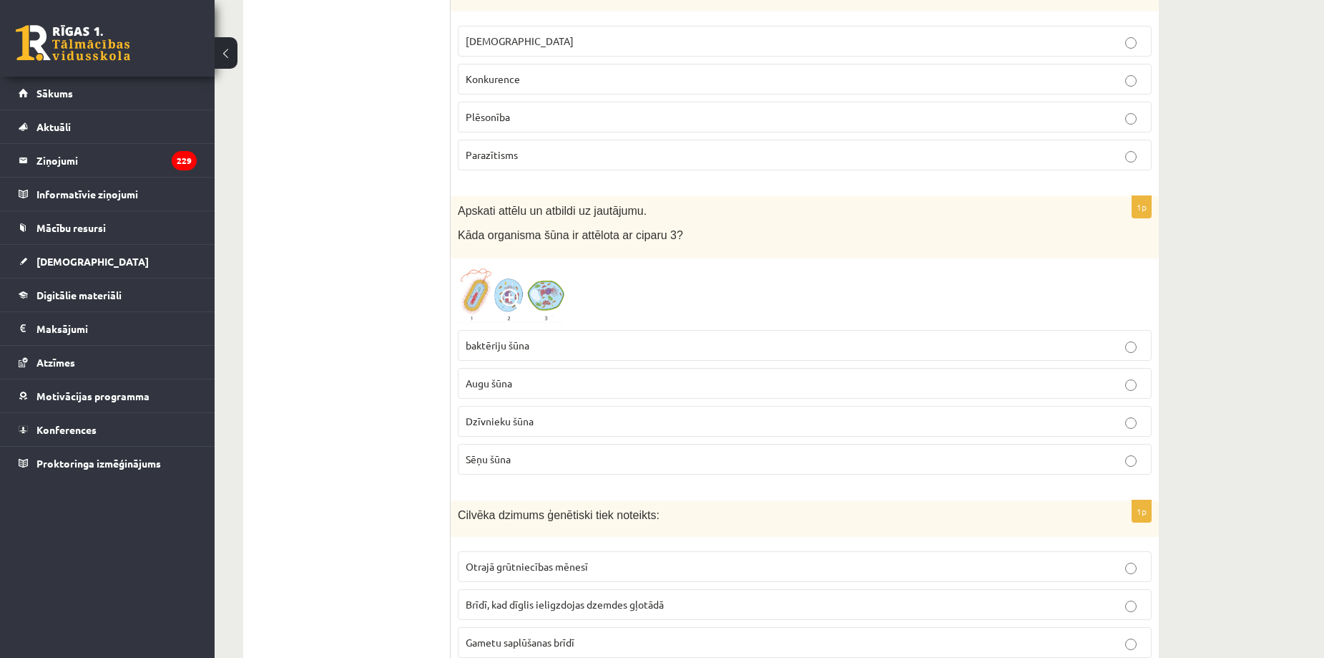
click at [517, 287] on img at bounding box center [511, 293] width 107 height 57
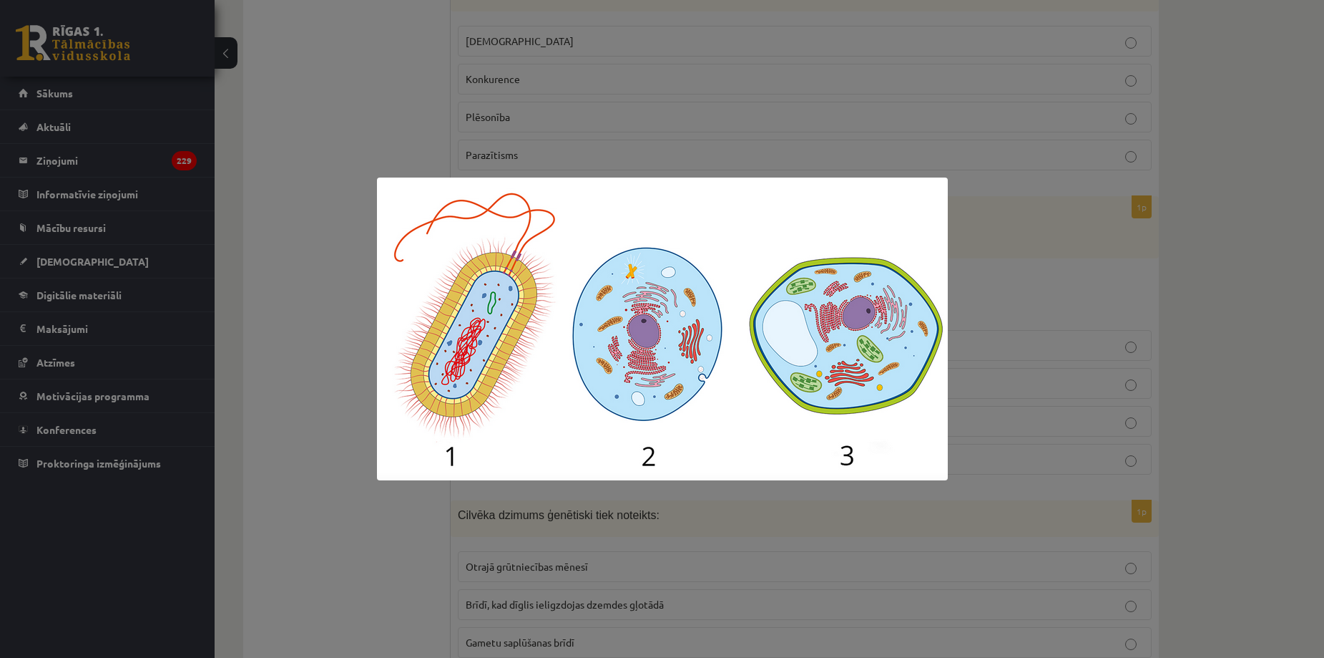
click at [178, 177] on div at bounding box center [662, 329] width 1324 height 658
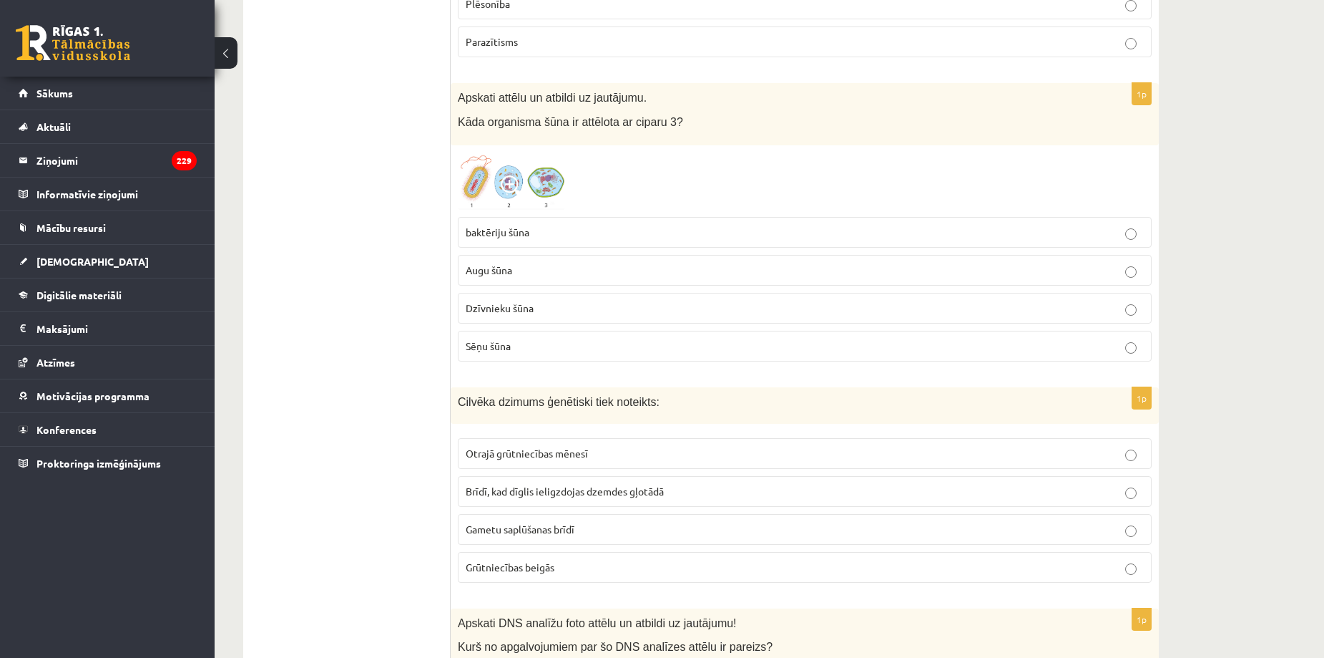
scroll to position [1269, 0]
click at [531, 307] on span "Dzīvnieku šūna" at bounding box center [500, 306] width 68 height 13
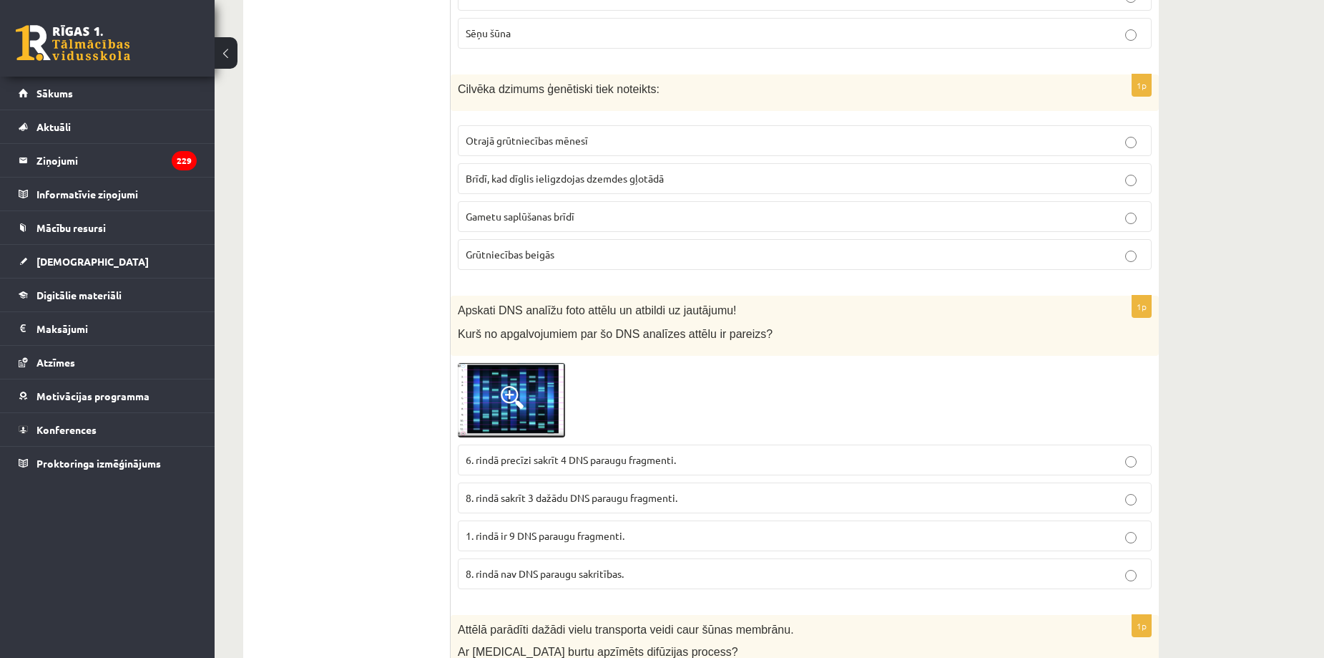
scroll to position [1578, 0]
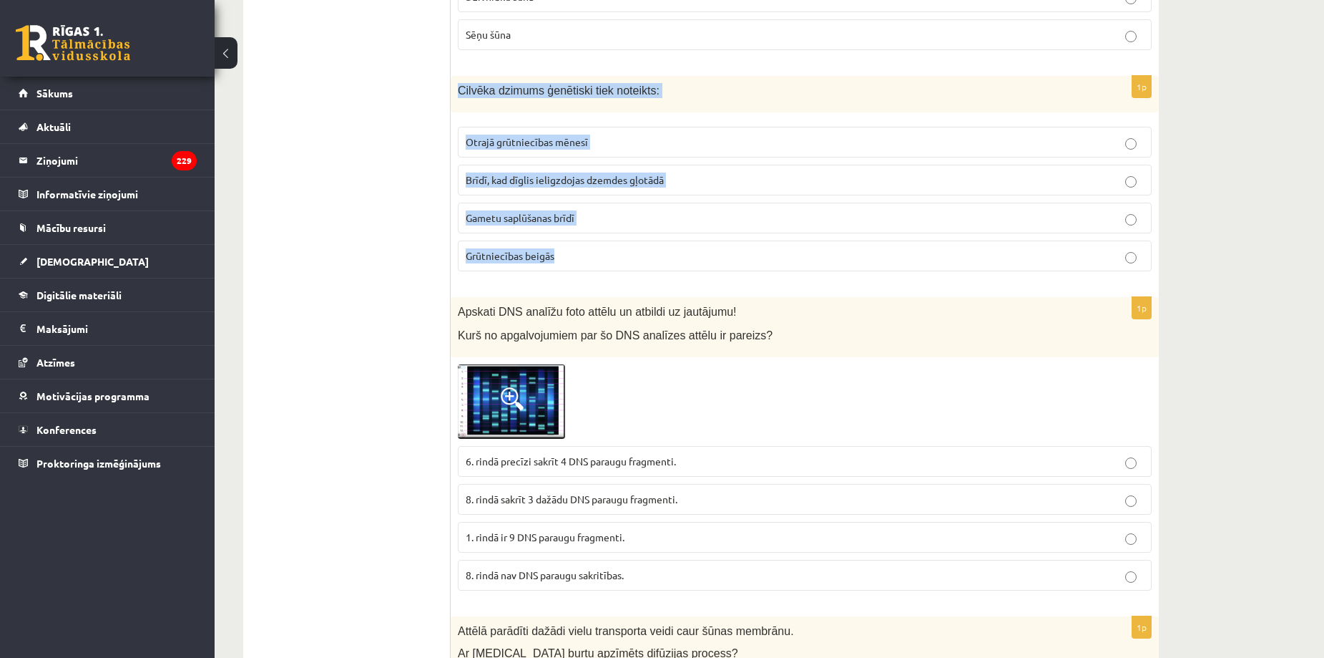
drag, startPoint x: 459, startPoint y: 92, endPoint x: 590, endPoint y: 259, distance: 212.0
click at [590, 259] on div "1p Cilvēka dzimums ģenētiski tiek noteikts: Otrajā grūtniecības mēnesī Brīdī, k…" at bounding box center [805, 179] width 708 height 207
copy div "Cilvēka dzimums ģenētiski tiek noteikts: Otrajā grūtniecības mēnesī Brīdī, kad …"
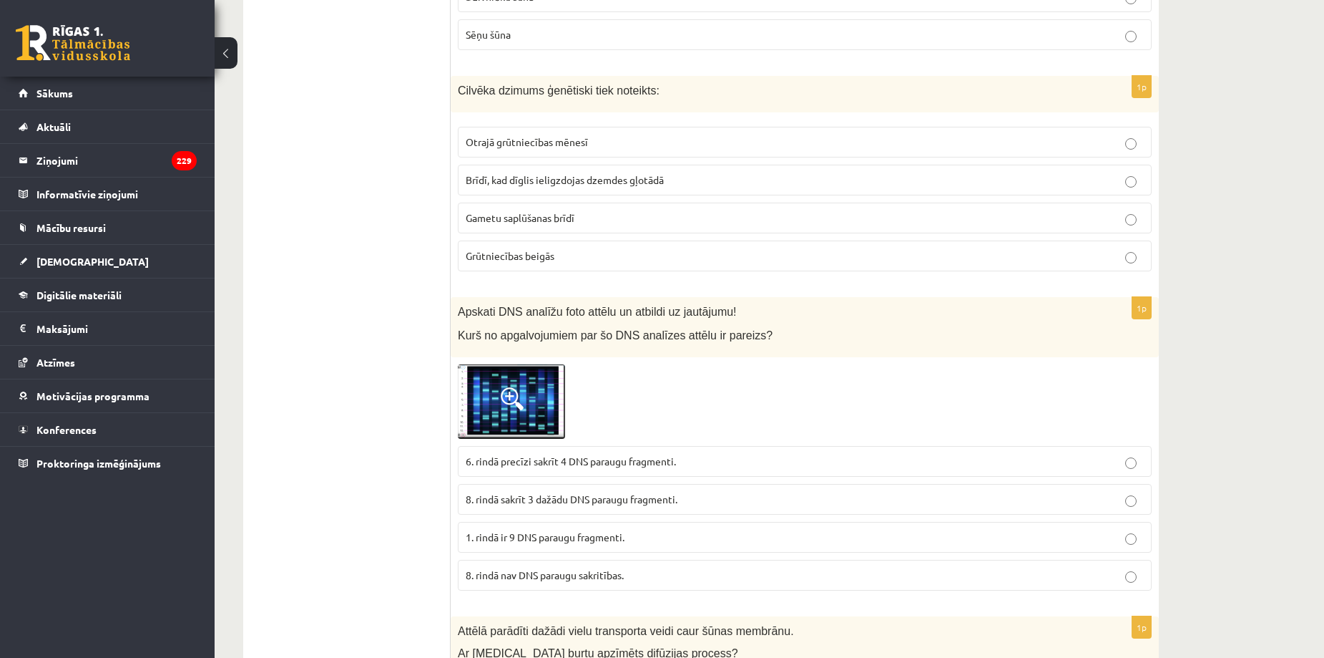
click at [509, 208] on label "Gametu saplūšanas brīdī" at bounding box center [805, 217] width 694 height 31
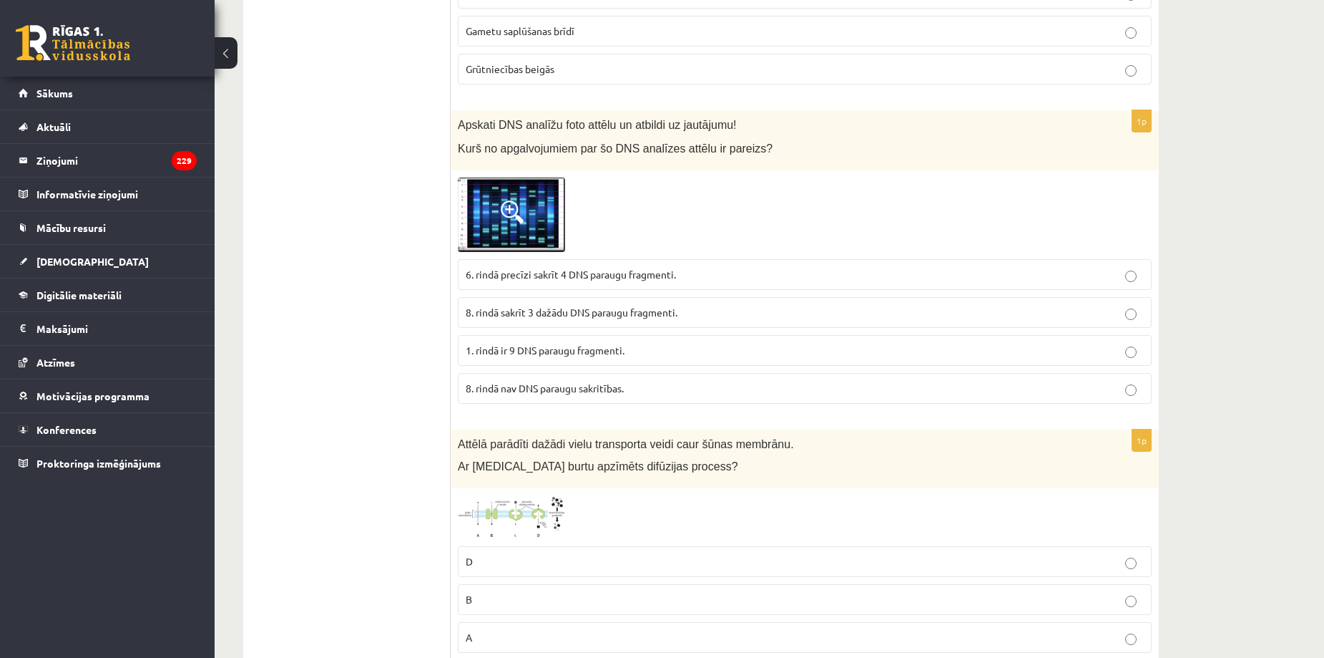
scroll to position [1766, 0]
click at [549, 220] on img at bounding box center [511, 214] width 107 height 74
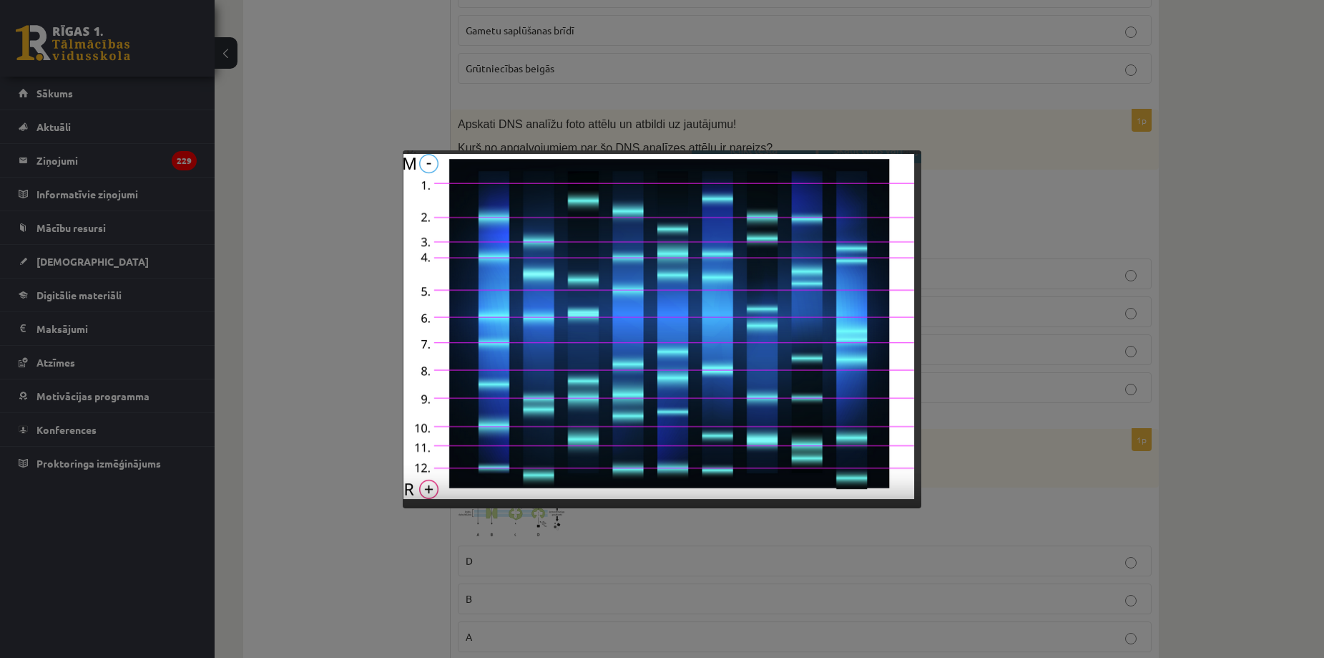
click at [304, 412] on div at bounding box center [662, 329] width 1324 height 658
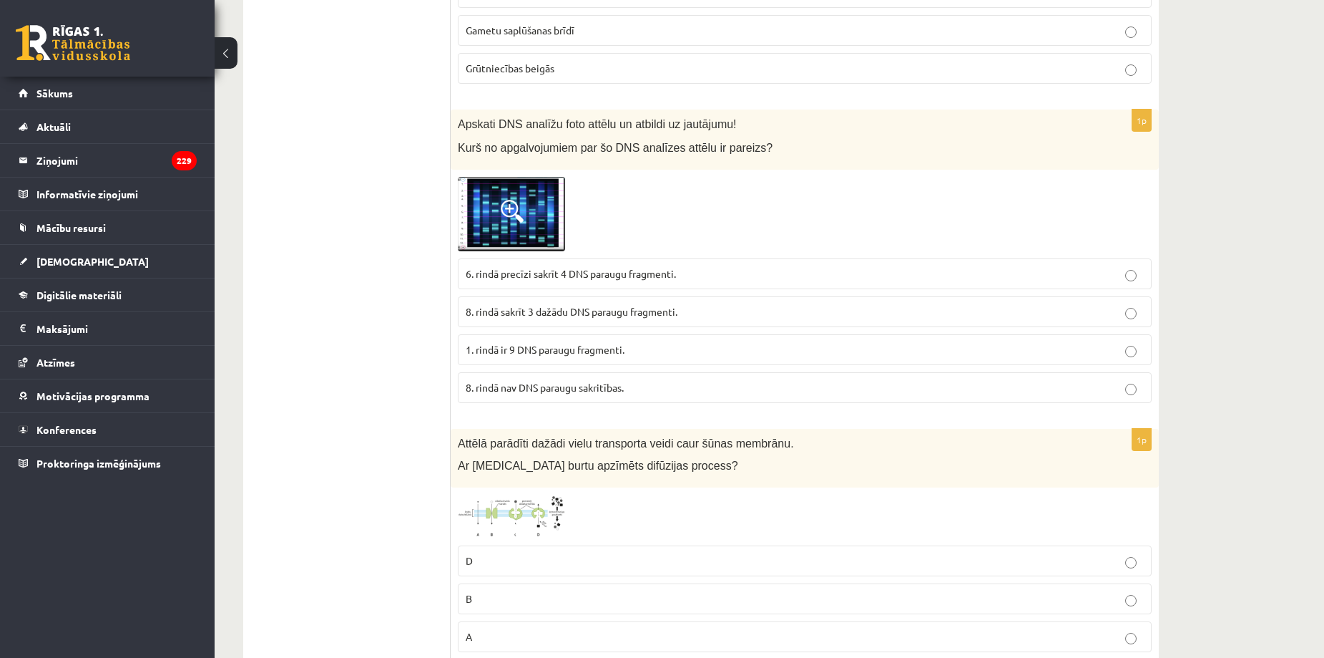
click at [490, 220] on img at bounding box center [511, 214] width 107 height 74
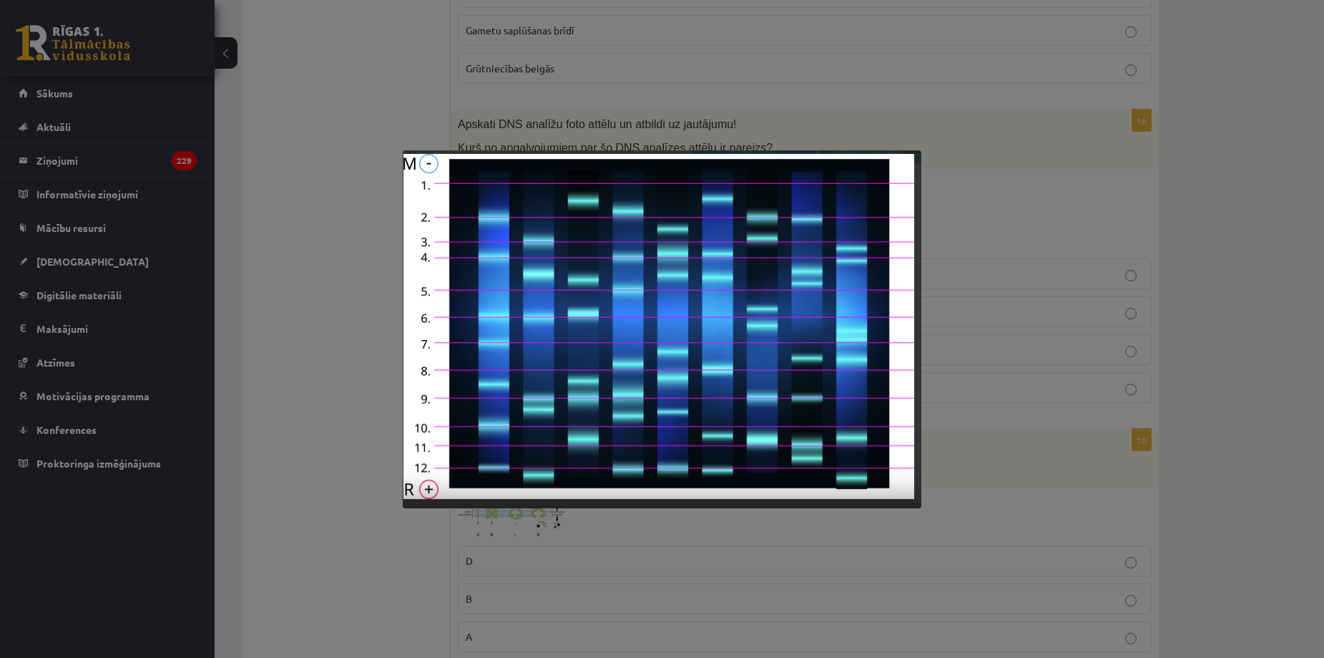
click at [332, 507] on div at bounding box center [662, 329] width 1324 height 658
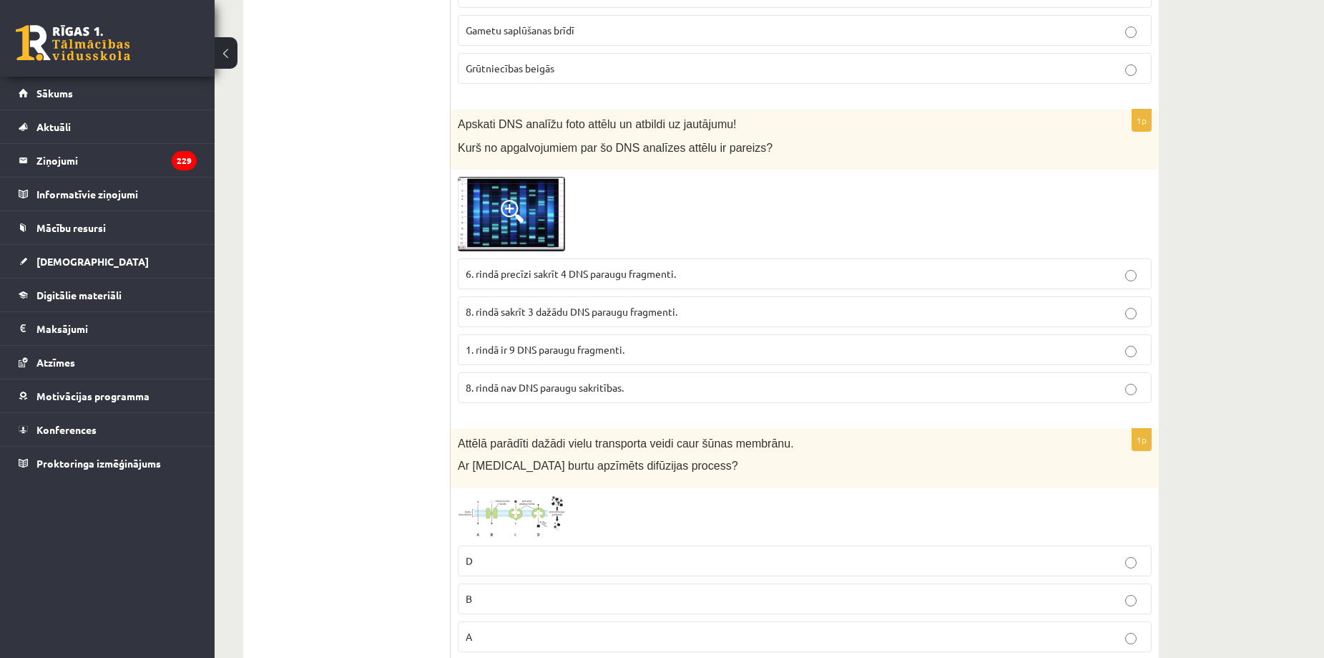
click at [471, 218] on img at bounding box center [511, 214] width 107 height 74
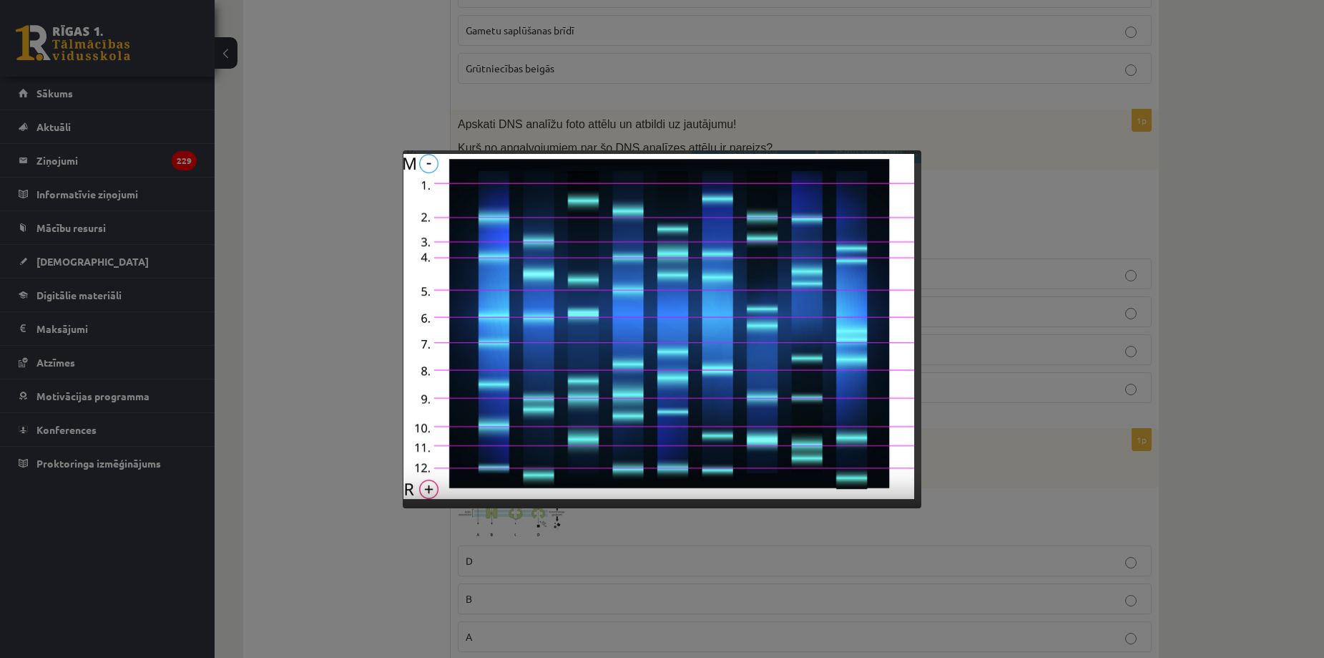
click at [323, 398] on div at bounding box center [662, 329] width 1324 height 658
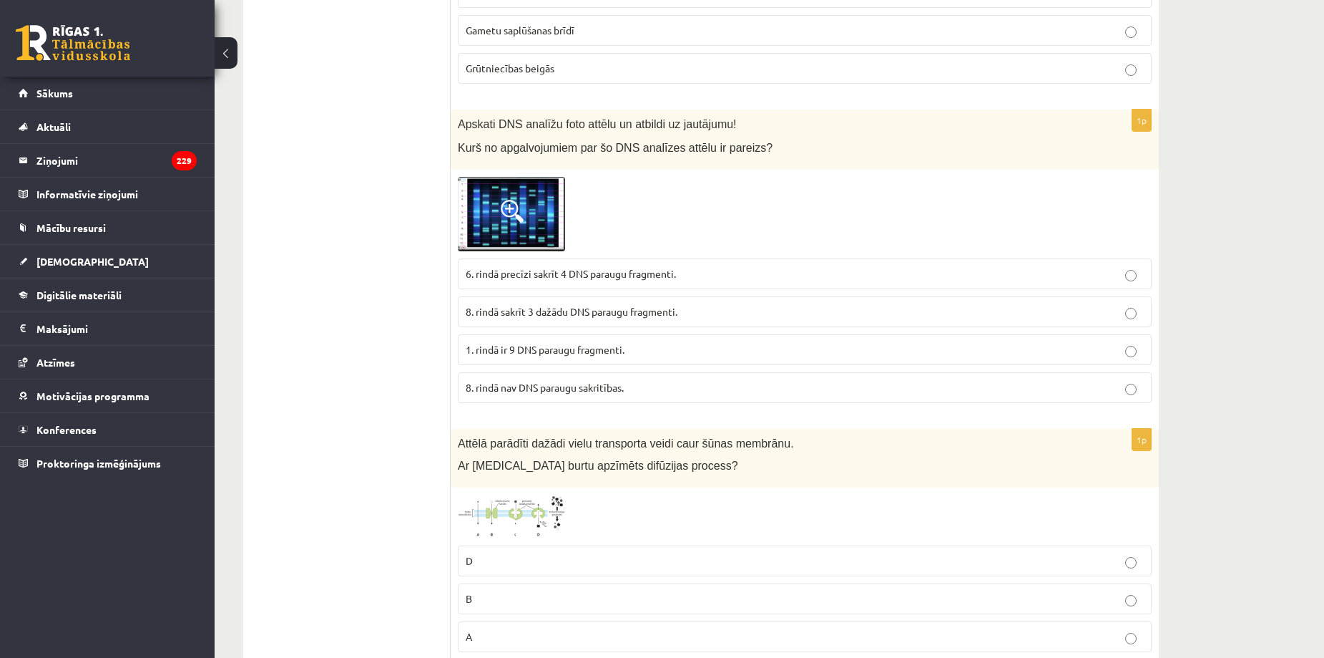
click at [480, 203] on img at bounding box center [511, 214] width 107 height 74
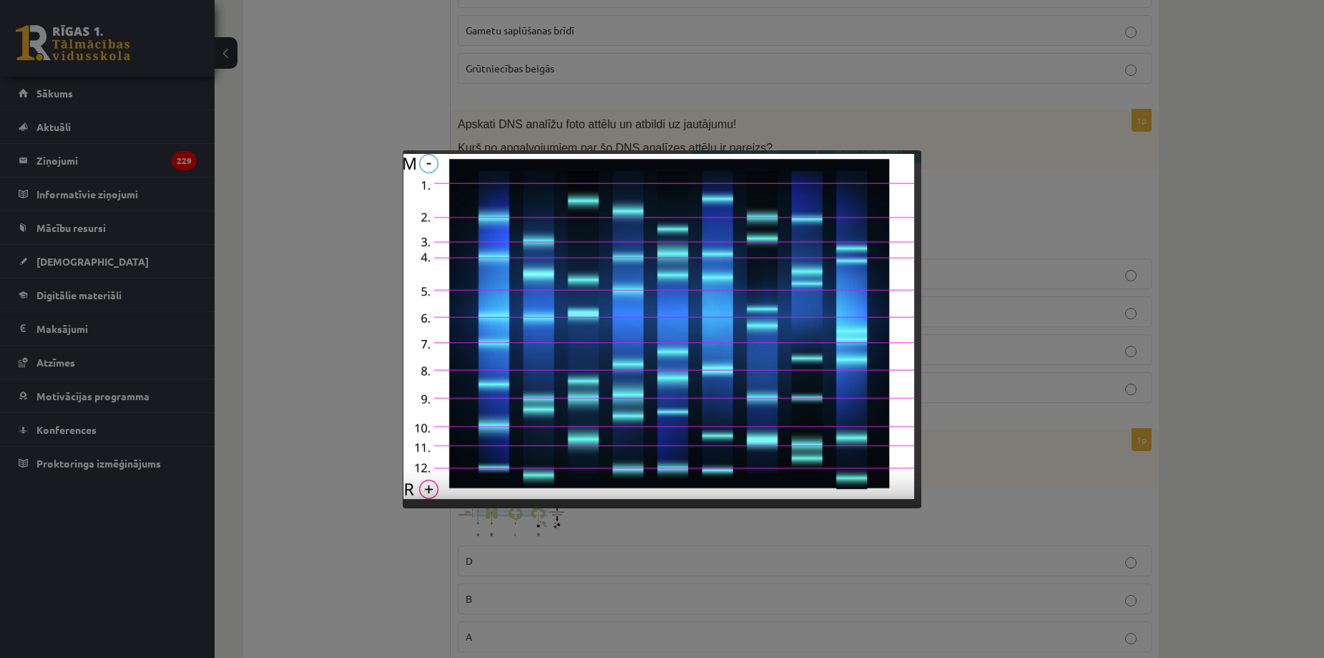
click at [332, 415] on div at bounding box center [662, 329] width 1324 height 658
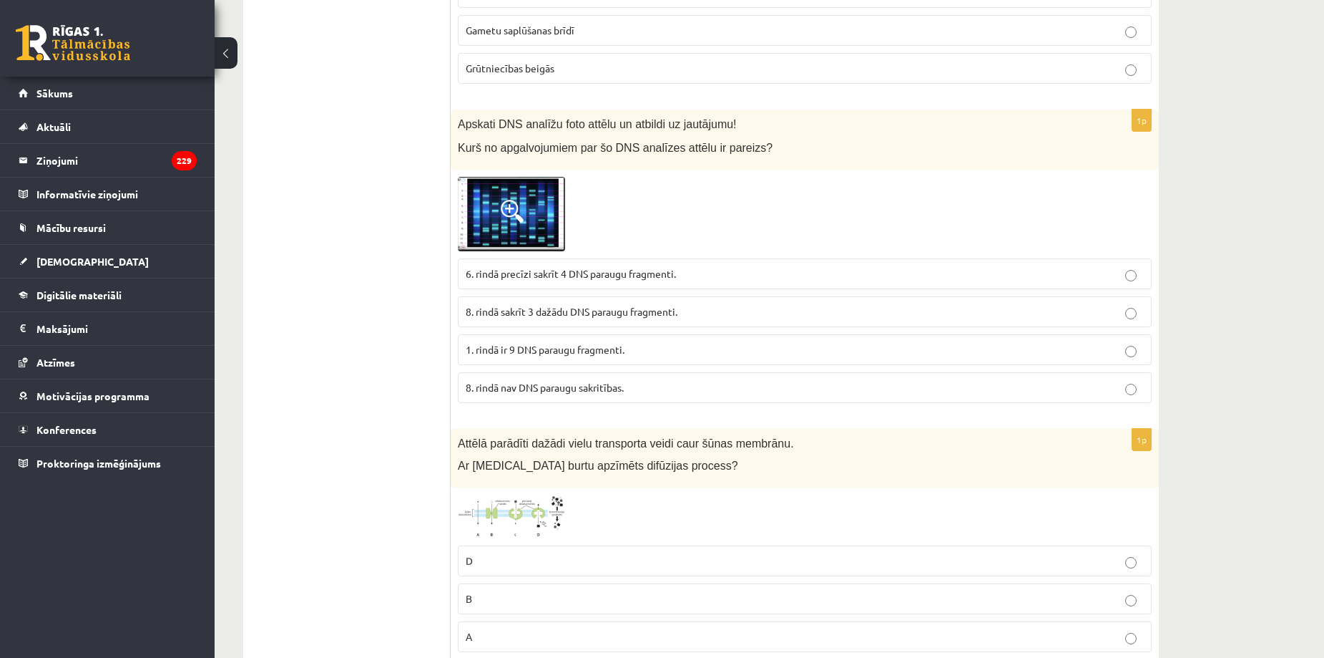
click at [484, 222] on img at bounding box center [511, 214] width 107 height 74
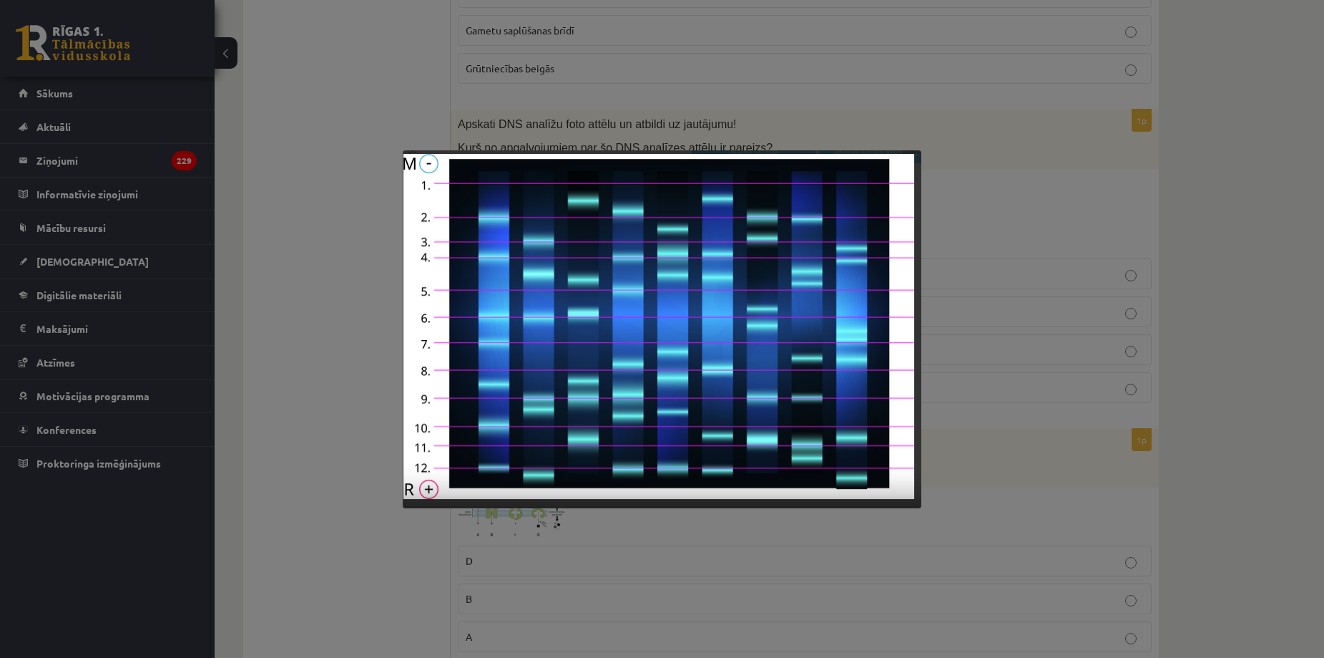
click at [330, 399] on div at bounding box center [662, 329] width 1324 height 658
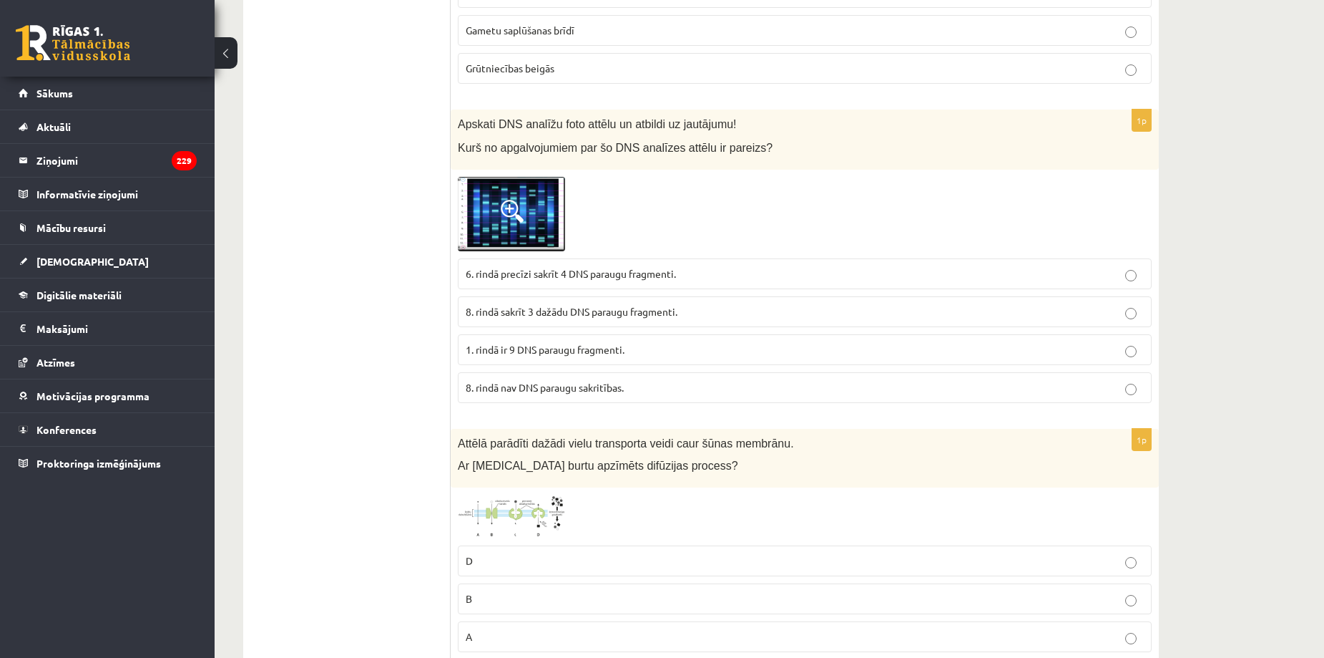
click at [522, 398] on label "8. rindā nav DNS paraugu sakritības." at bounding box center [805, 387] width 694 height 31
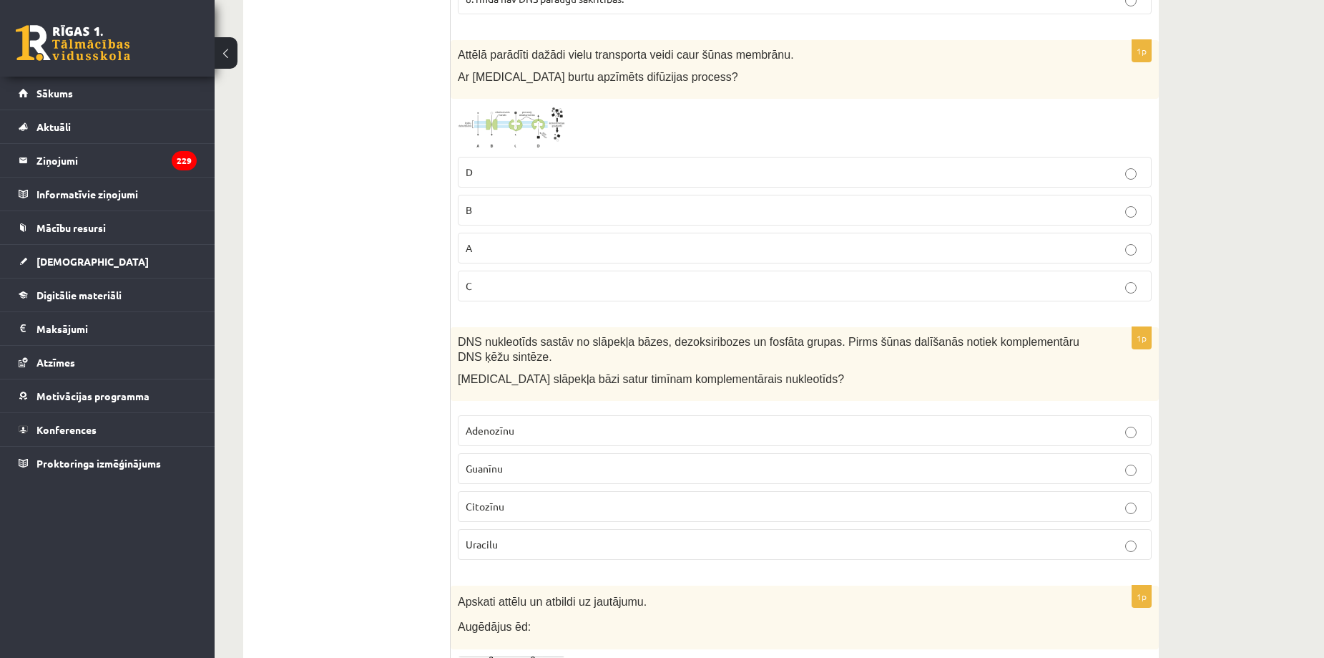
scroll to position [2152, 0]
click at [477, 106] on div "1p Attēlā parādīti dažādi vielu transporta veidi caur šūnas membrānu. Ar kuru b…" at bounding box center [805, 178] width 708 height 273
click at [490, 120] on img at bounding box center [511, 130] width 107 height 44
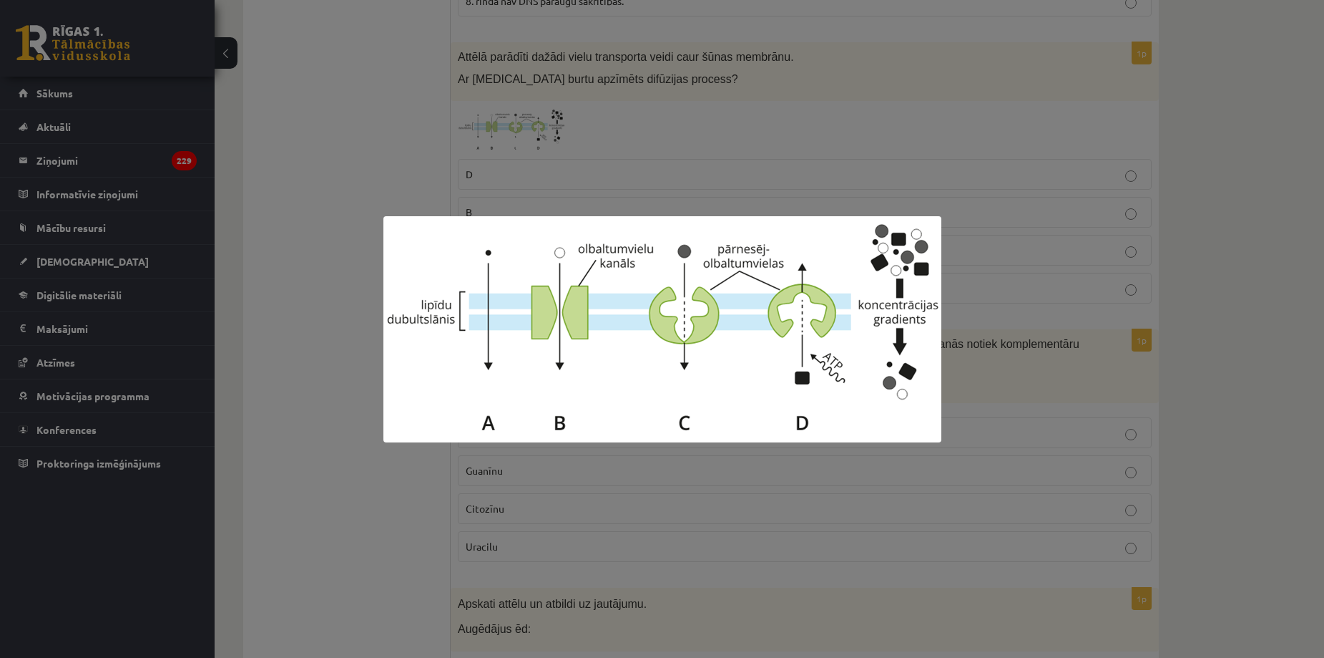
click at [390, 487] on div at bounding box center [662, 329] width 1324 height 658
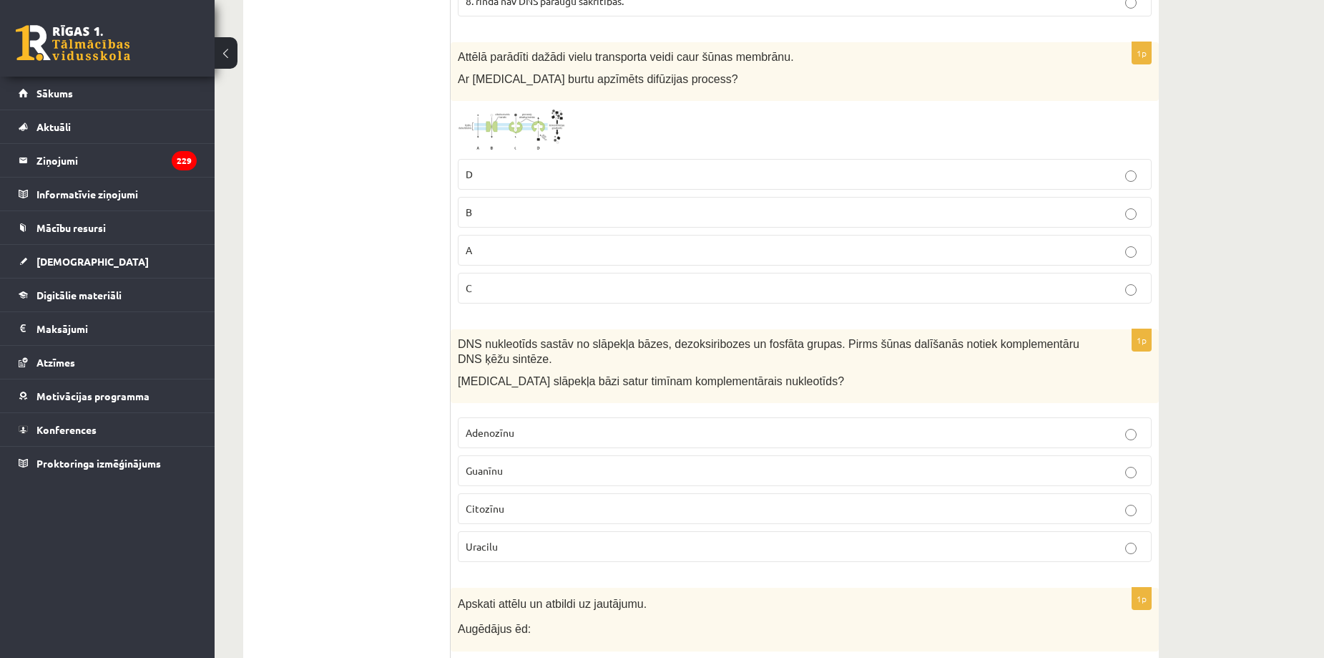
click at [470, 302] on label "C" at bounding box center [805, 288] width 694 height 31
click at [497, 130] on img at bounding box center [511, 130] width 107 height 44
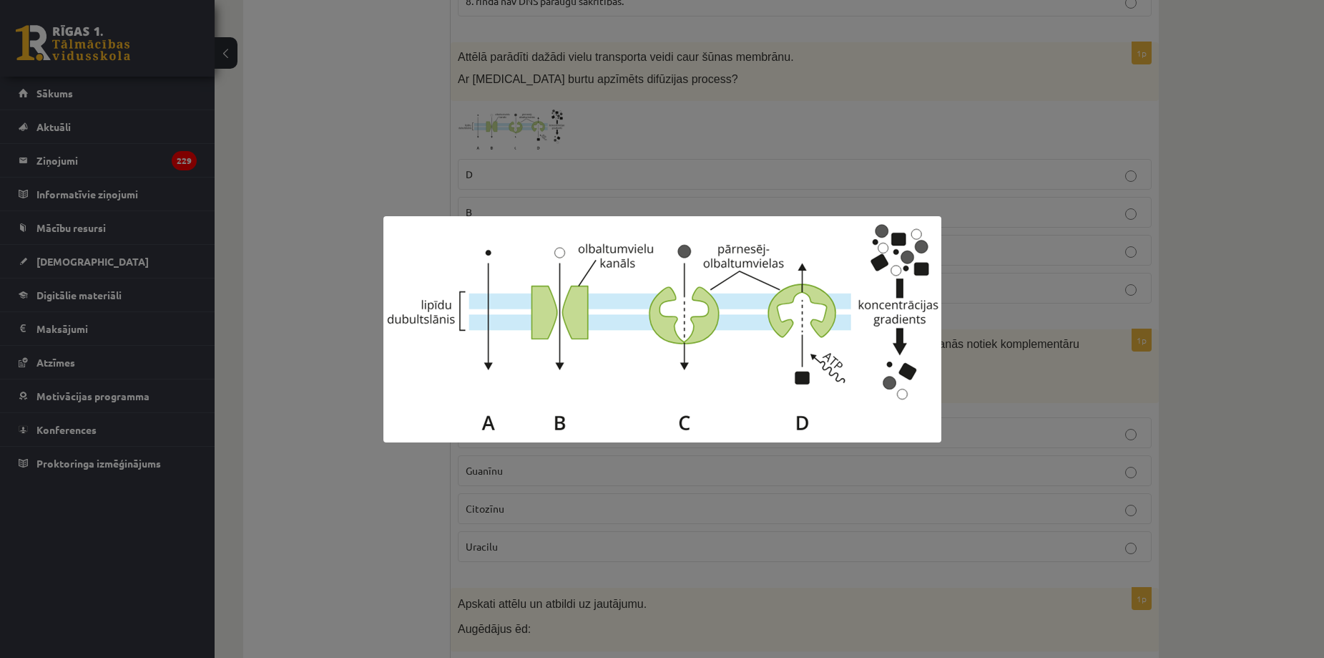
click at [381, 462] on div at bounding box center [662, 329] width 1324 height 658
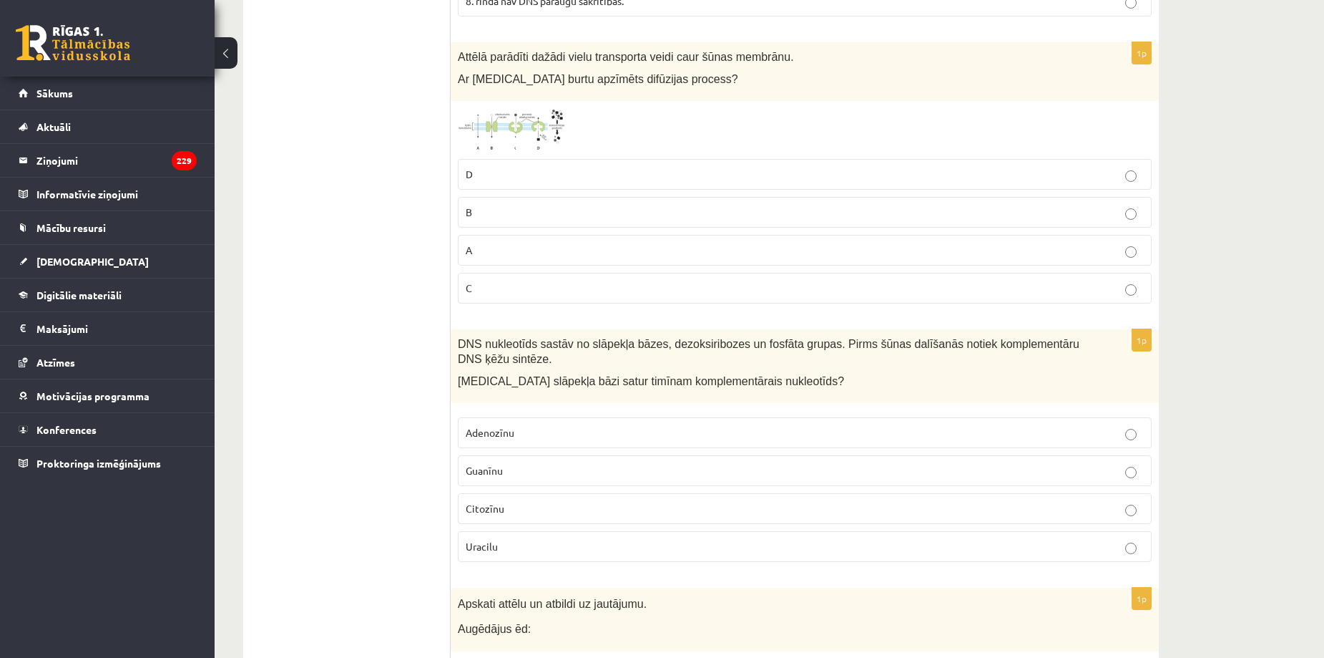
click at [537, 125] on img at bounding box center [511, 130] width 107 height 44
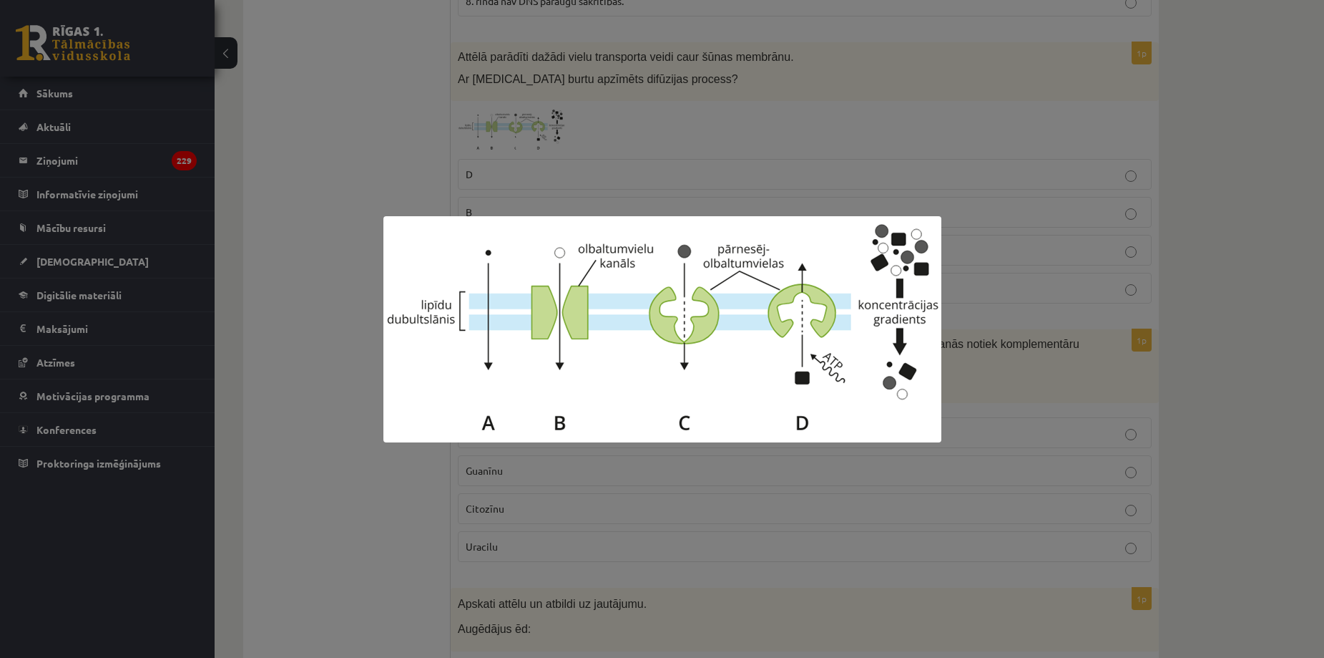
click at [407, 486] on div at bounding box center [662, 329] width 1324 height 658
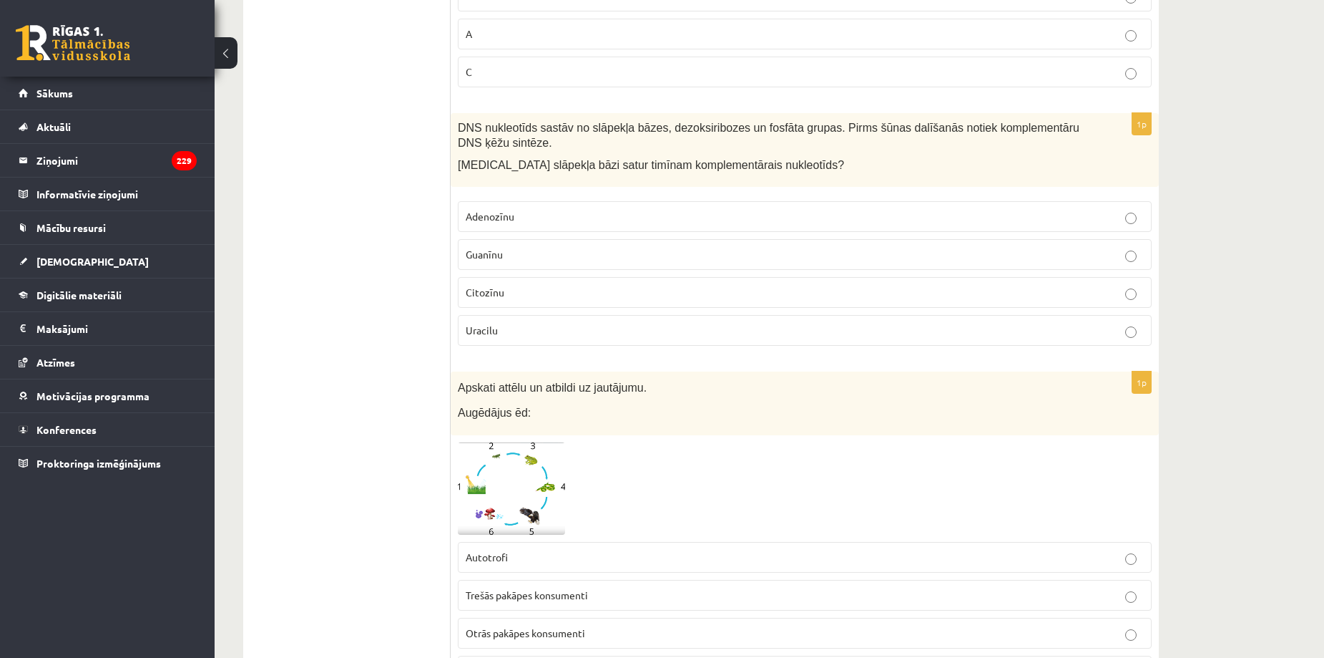
scroll to position [2371, 0]
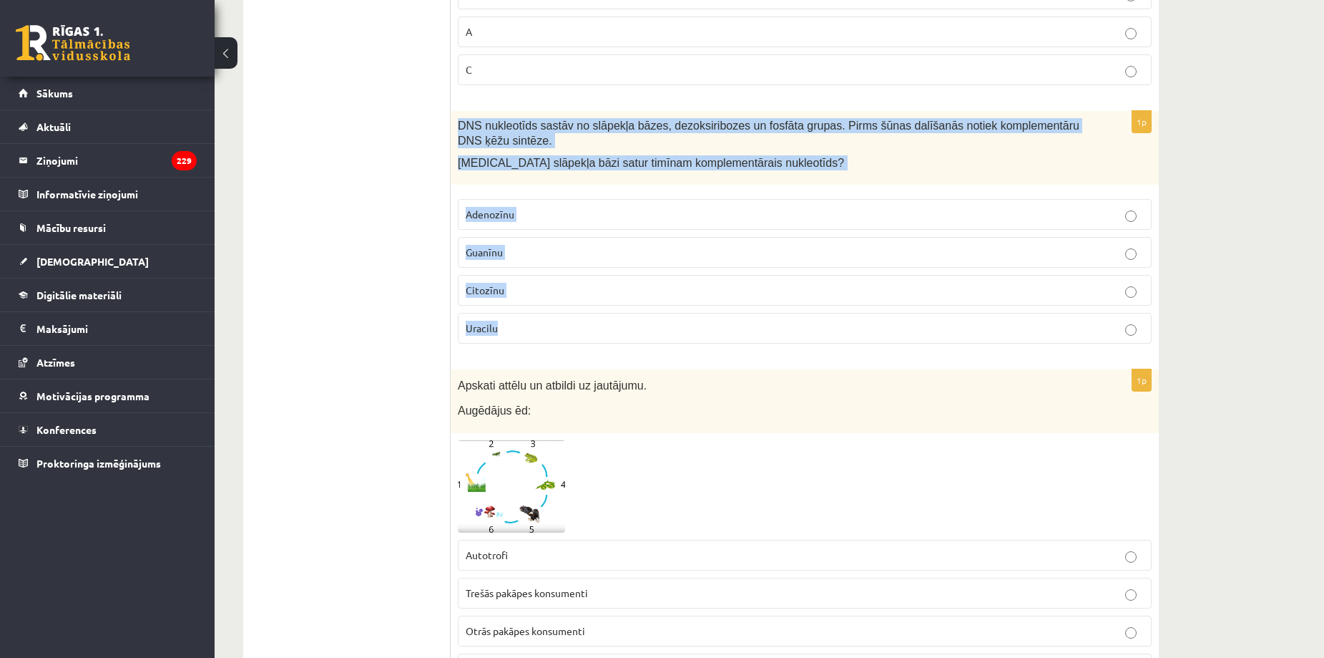
drag, startPoint x: 455, startPoint y: 127, endPoint x: 535, endPoint y: 341, distance: 228.5
click at [535, 341] on div "1p DNS nukleotīds sastāv no slāpekļa bāzes, dezoksiribozes un fosfāta grupas. P…" at bounding box center [805, 233] width 708 height 244
copy div "DNS nukleotīds sastāv no slāpekļa bāzes, dezoksiribozes un fosfāta grupas. Pirm…"
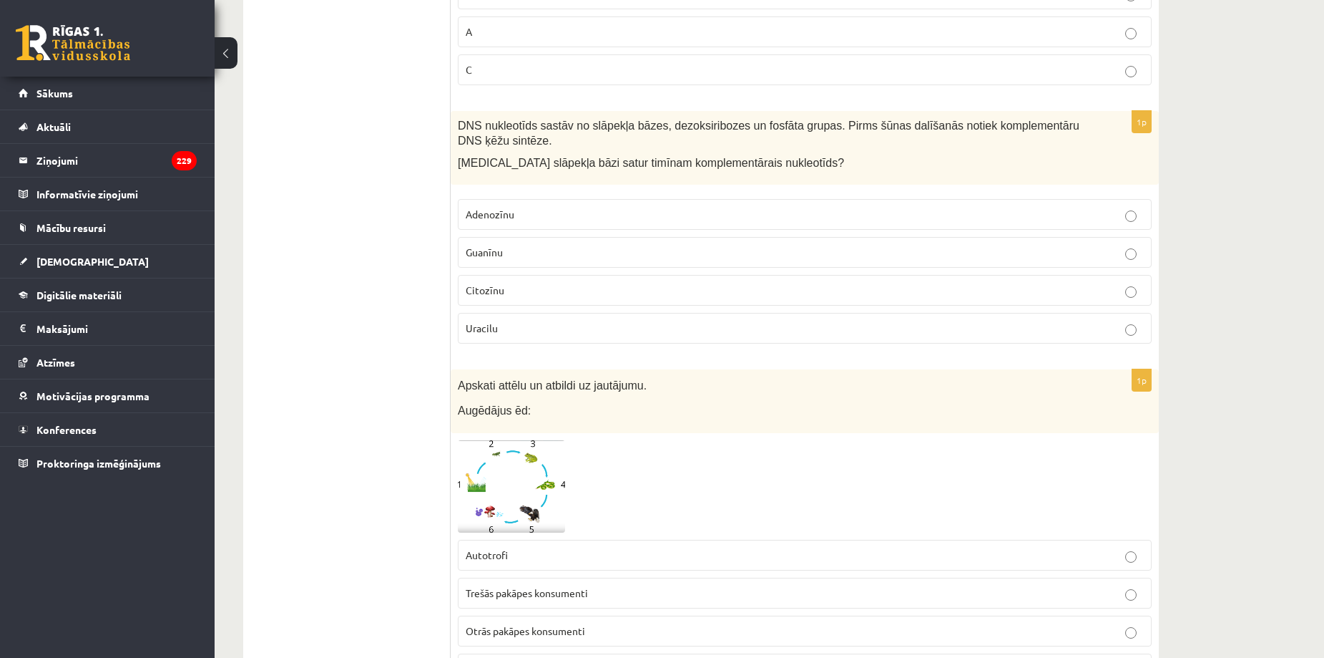
click at [514, 217] on p "Adenozīnu" at bounding box center [805, 214] width 678 height 15
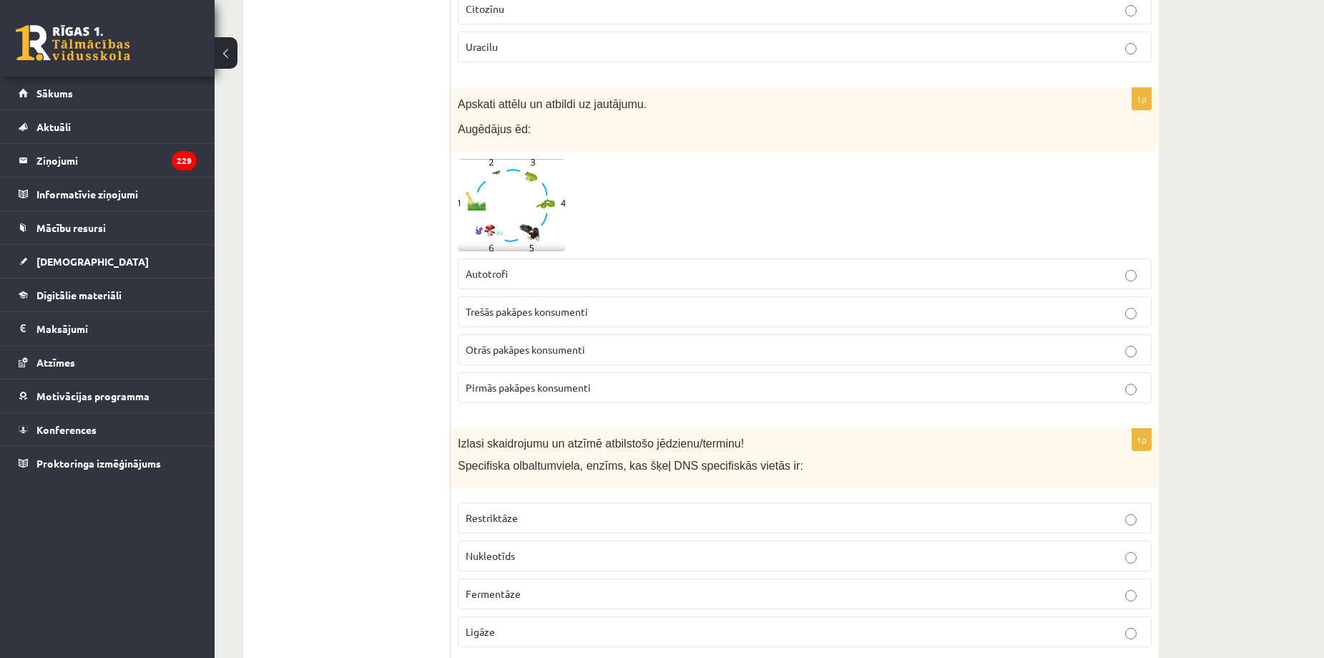
scroll to position [2673, 0]
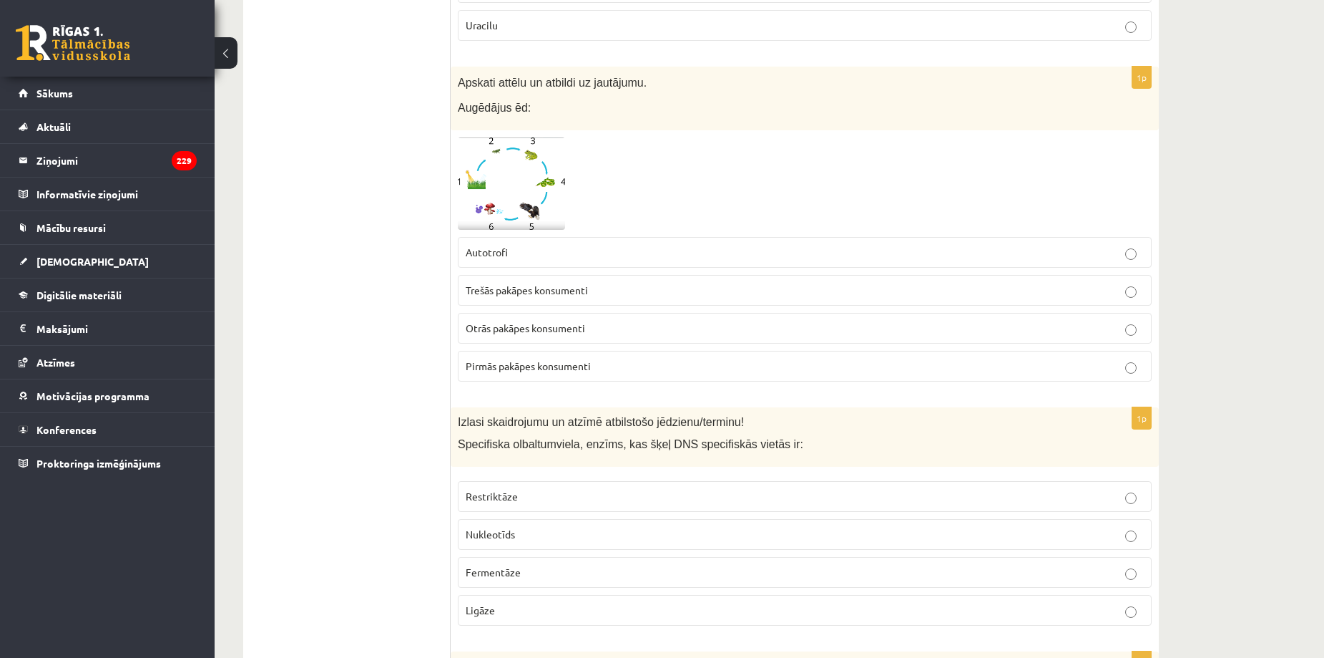
click at [529, 190] on img at bounding box center [511, 183] width 107 height 92
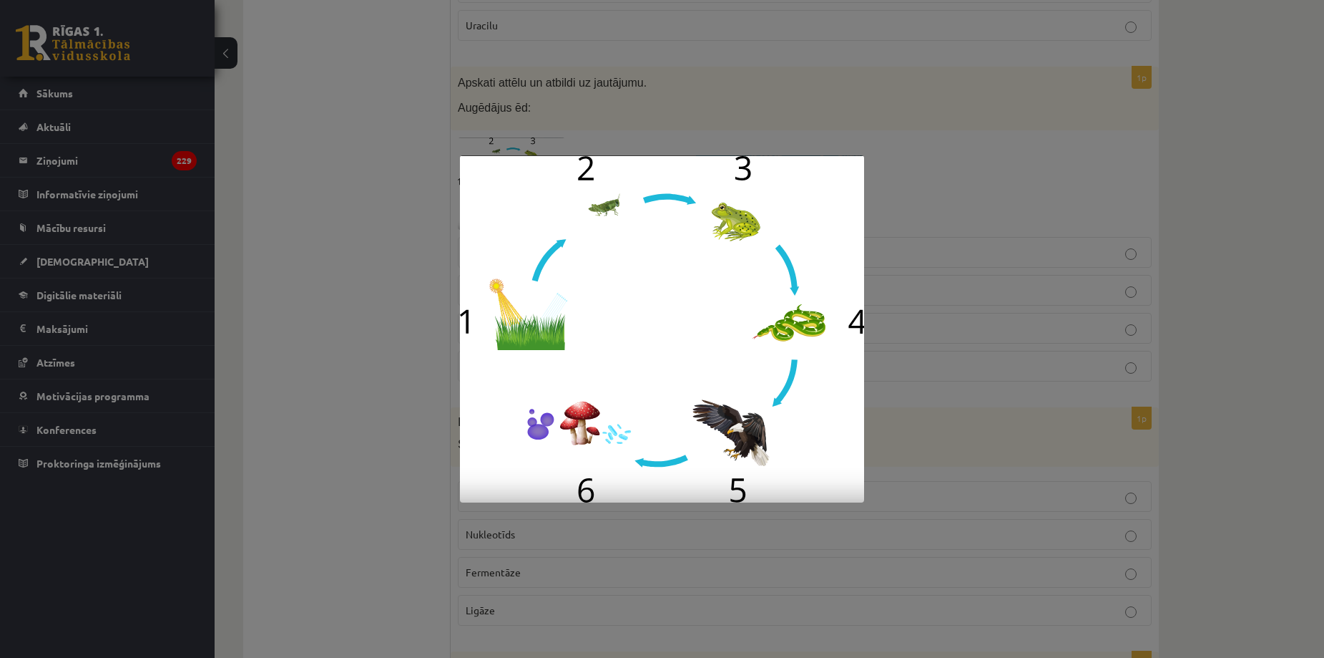
click at [409, 391] on div at bounding box center [662, 329] width 1324 height 658
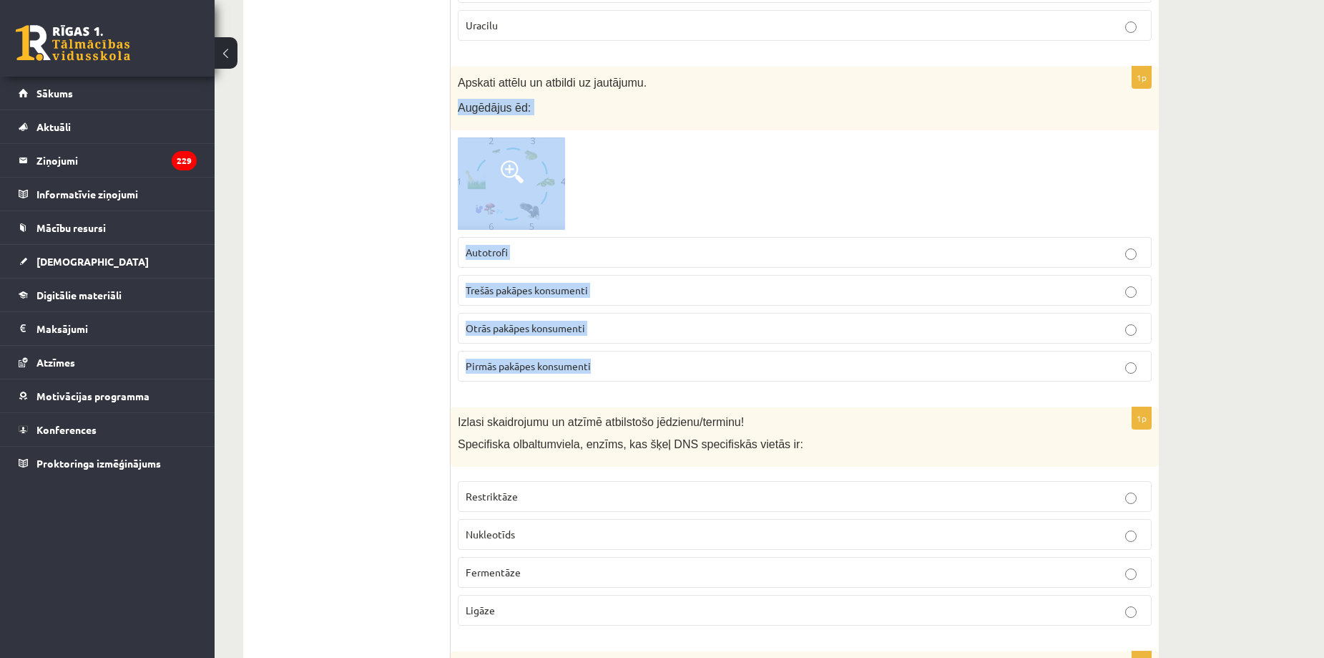
drag, startPoint x: 455, startPoint y: 106, endPoint x: 649, endPoint y: 381, distance: 336.9
click at [649, 381] on div "1p Apskati attēlu un atbildi uz jautājumu. Augēdājus ēd: Autotrofi Trešās pakāp…" at bounding box center [805, 230] width 708 height 326
copy div "Augēdājus ēd: Autotrofi Trešās pakāpes konsumenti Otrās pakāpes konsumenti Pirm…"
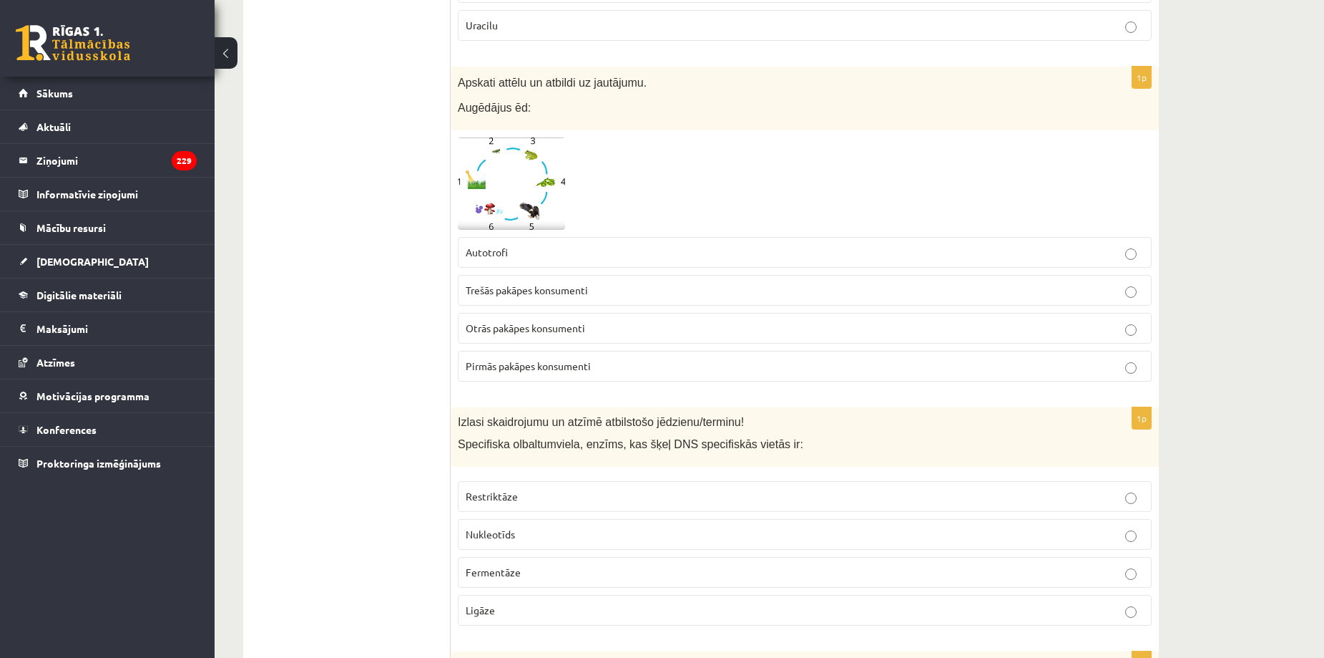
click at [529, 328] on span "Otrās pakāpes konsumenti" at bounding box center [525, 327] width 119 height 13
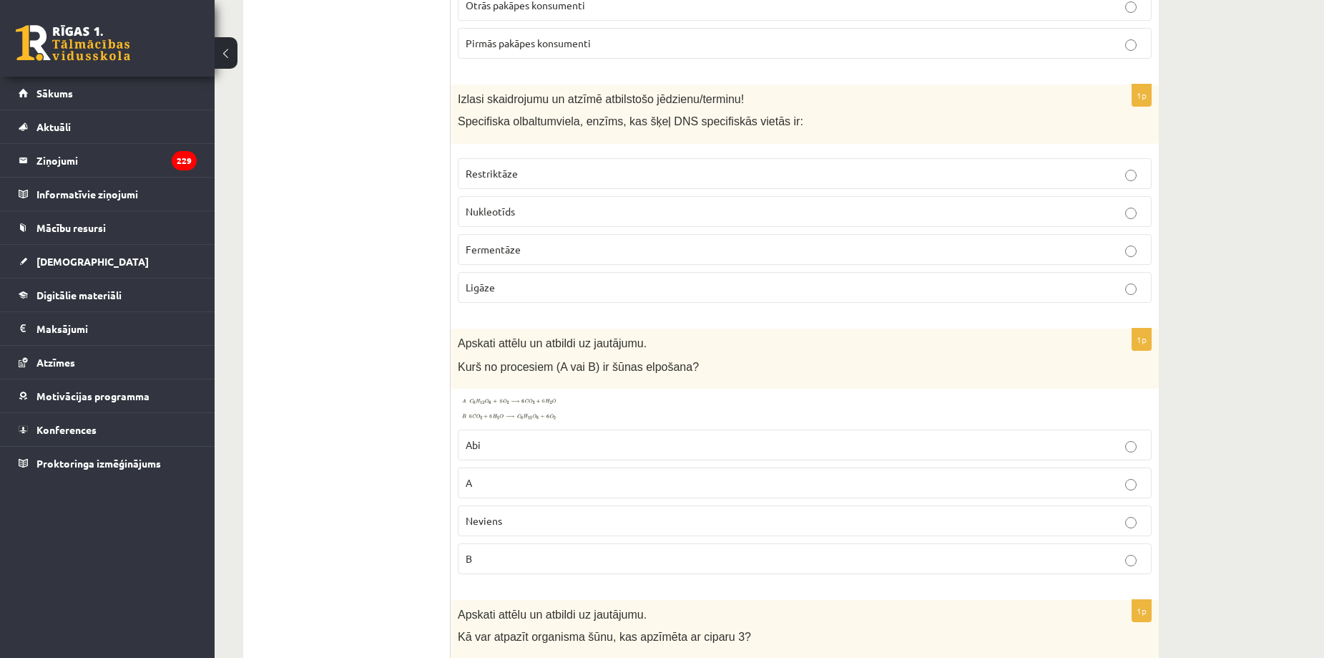
scroll to position [2997, 0]
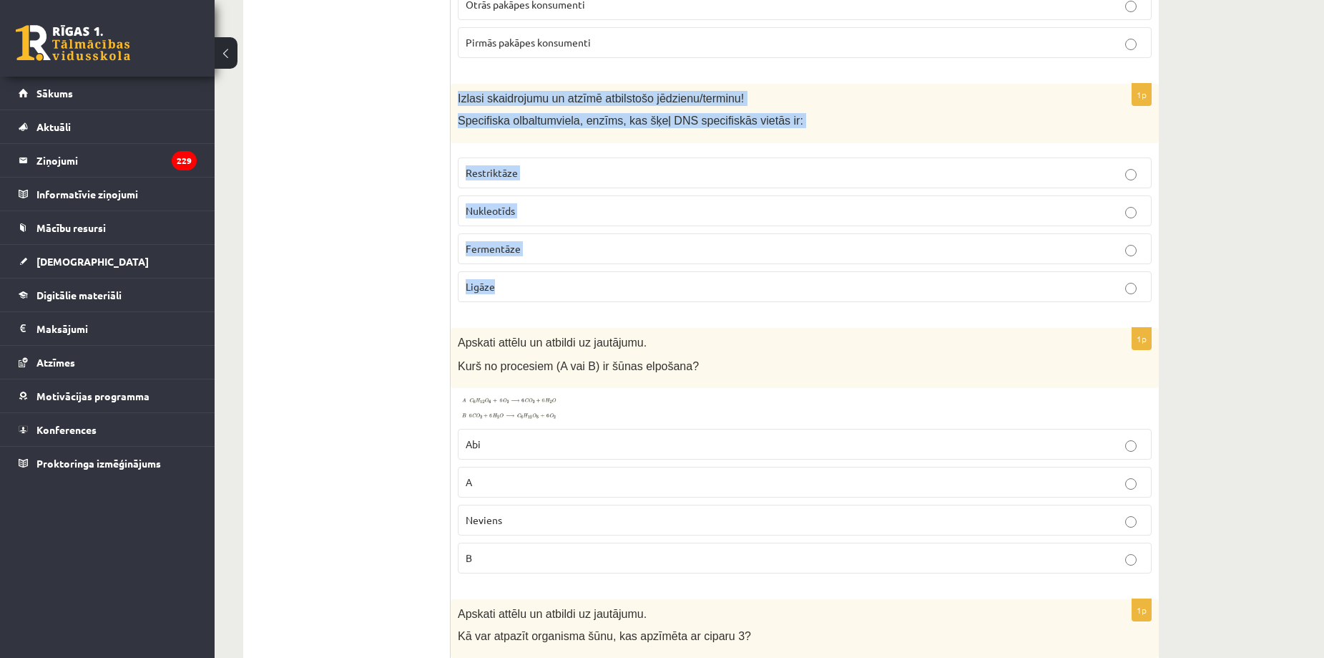
drag, startPoint x: 459, startPoint y: 97, endPoint x: 554, endPoint y: 293, distance: 217.9
click at [554, 293] on div "1p Izlasi skaidrojumu un atzīmē atbilstošo jēdzienu/terminu! Specifiska olbaltu…" at bounding box center [805, 199] width 708 height 230
copy div "Izlasi skaidrojumu un atzīmē atbilstošo jēdzienu/terminu! Specifiska olbaltumvi…"
click at [540, 166] on p "Restriktāze" at bounding box center [805, 172] width 678 height 15
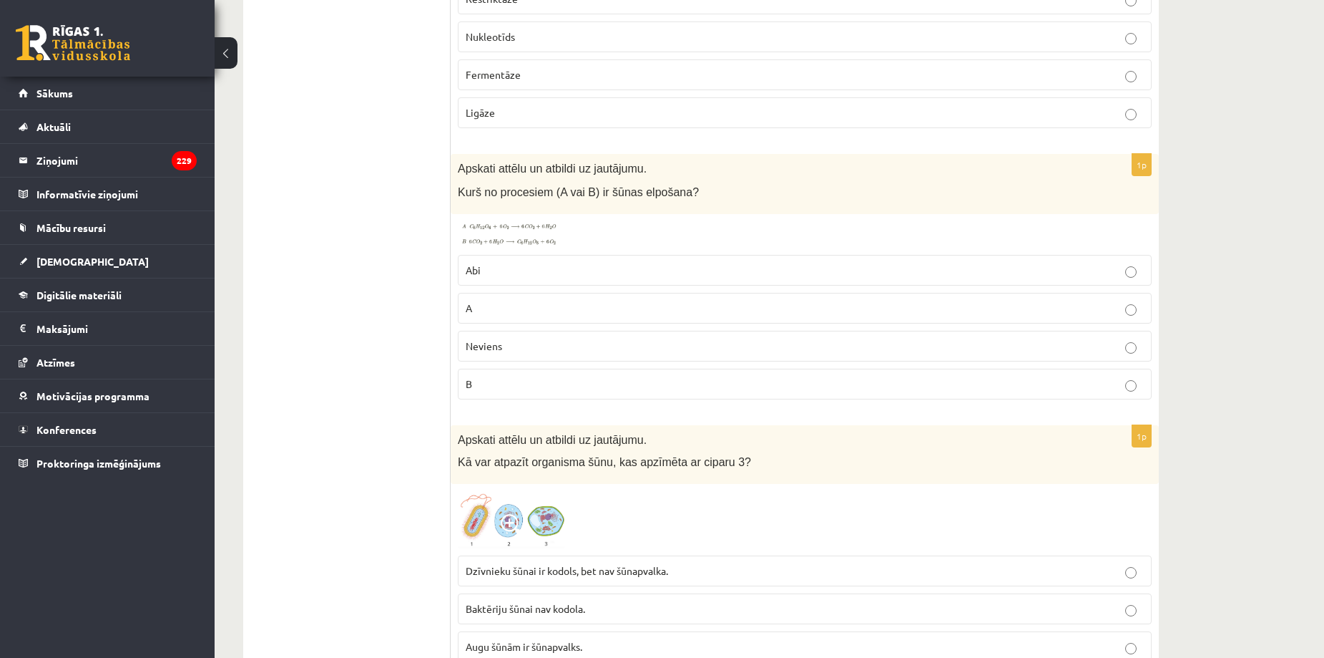
scroll to position [3174, 0]
click at [519, 243] on span at bounding box center [512, 251] width 23 height 23
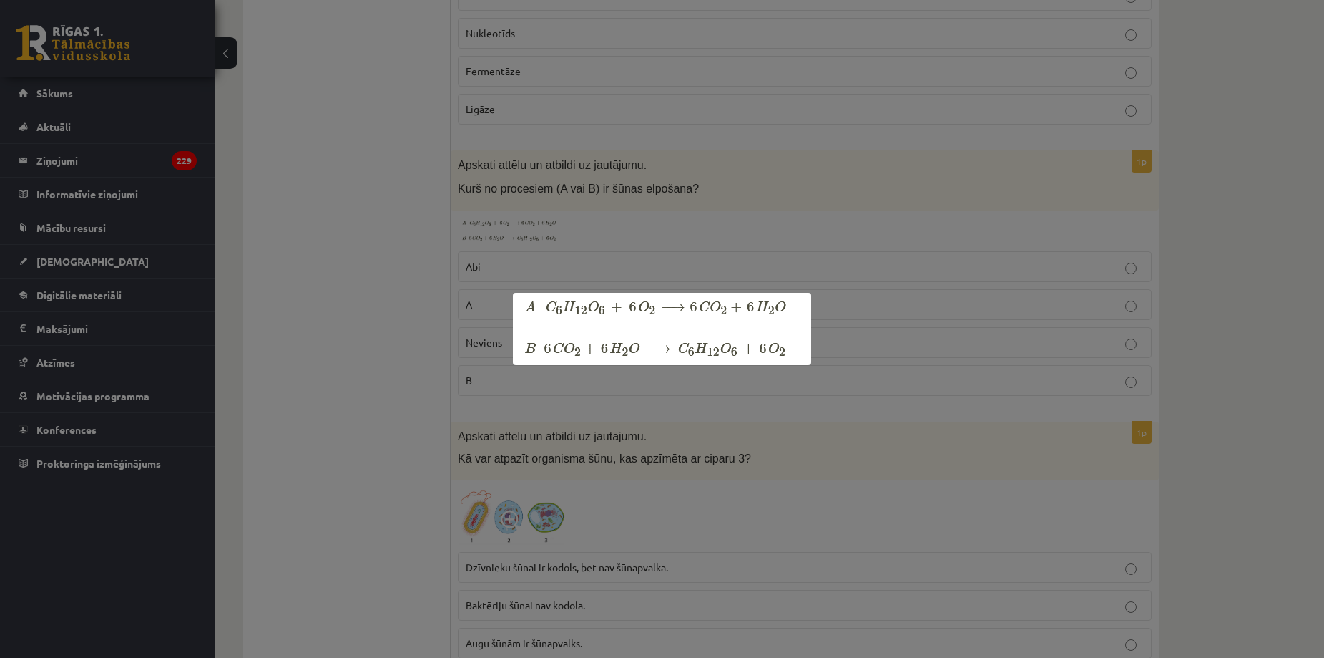
click at [413, 366] on div at bounding box center [662, 329] width 1324 height 658
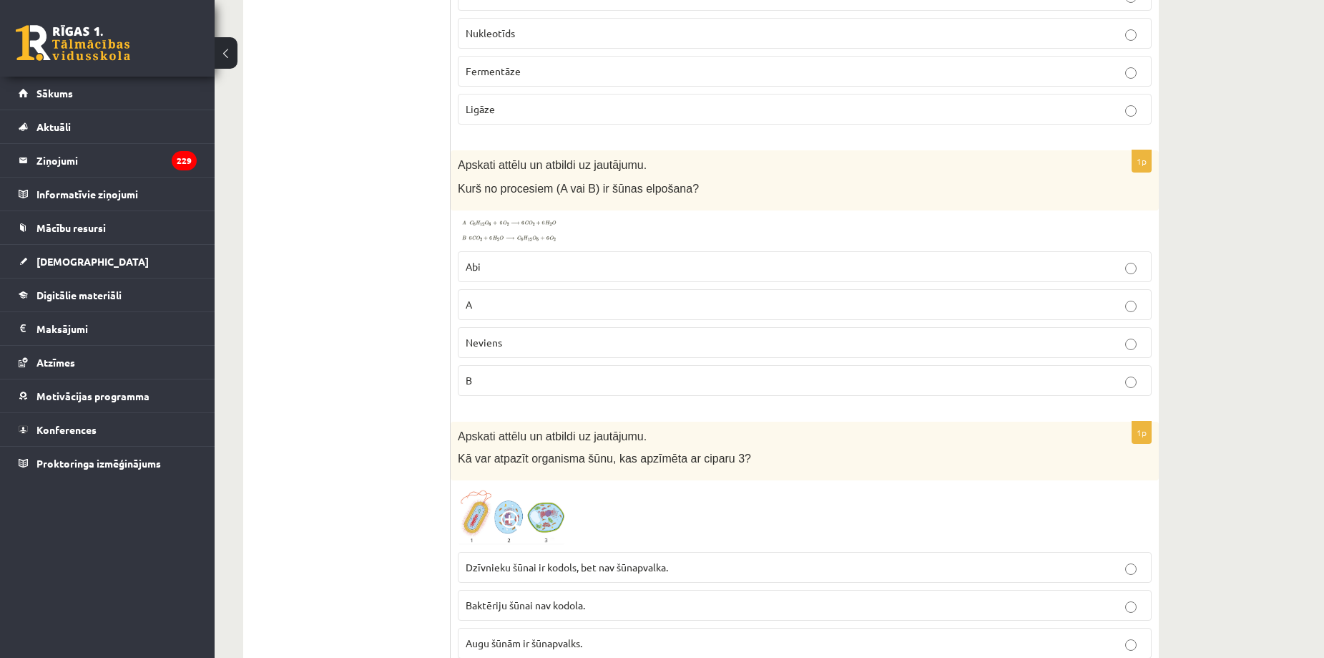
click at [477, 380] on p "B" at bounding box center [805, 380] width 678 height 15
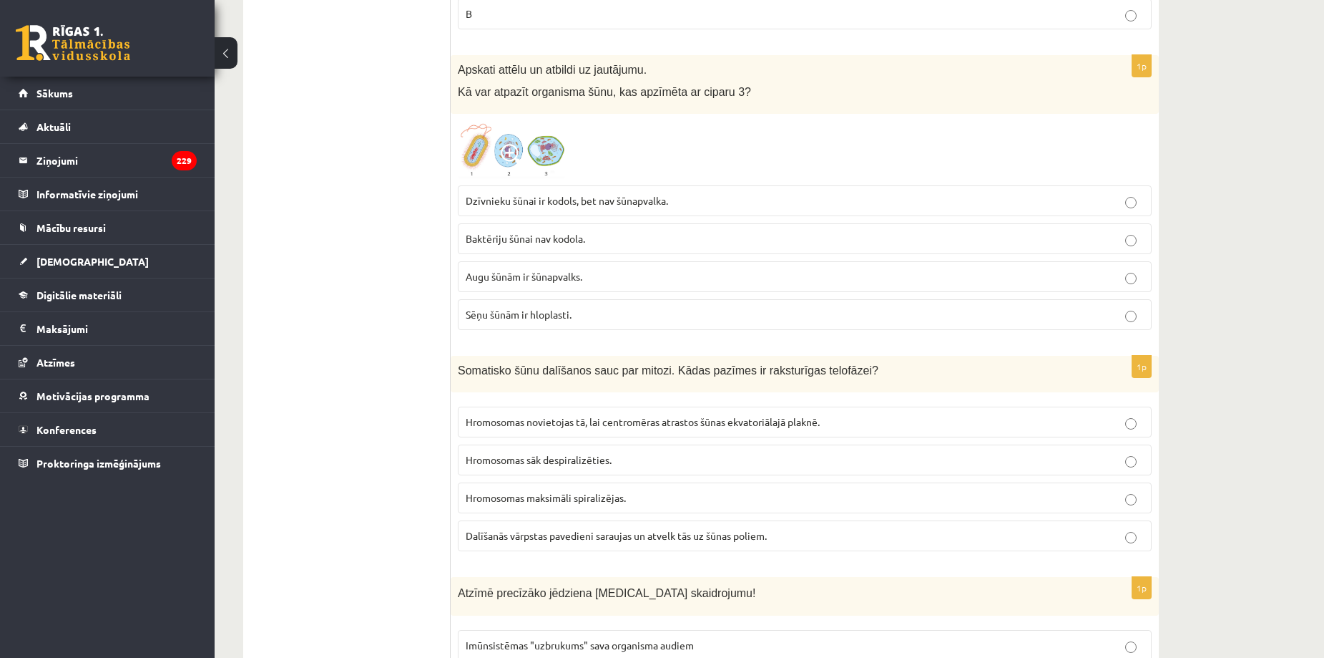
scroll to position [3544, 0]
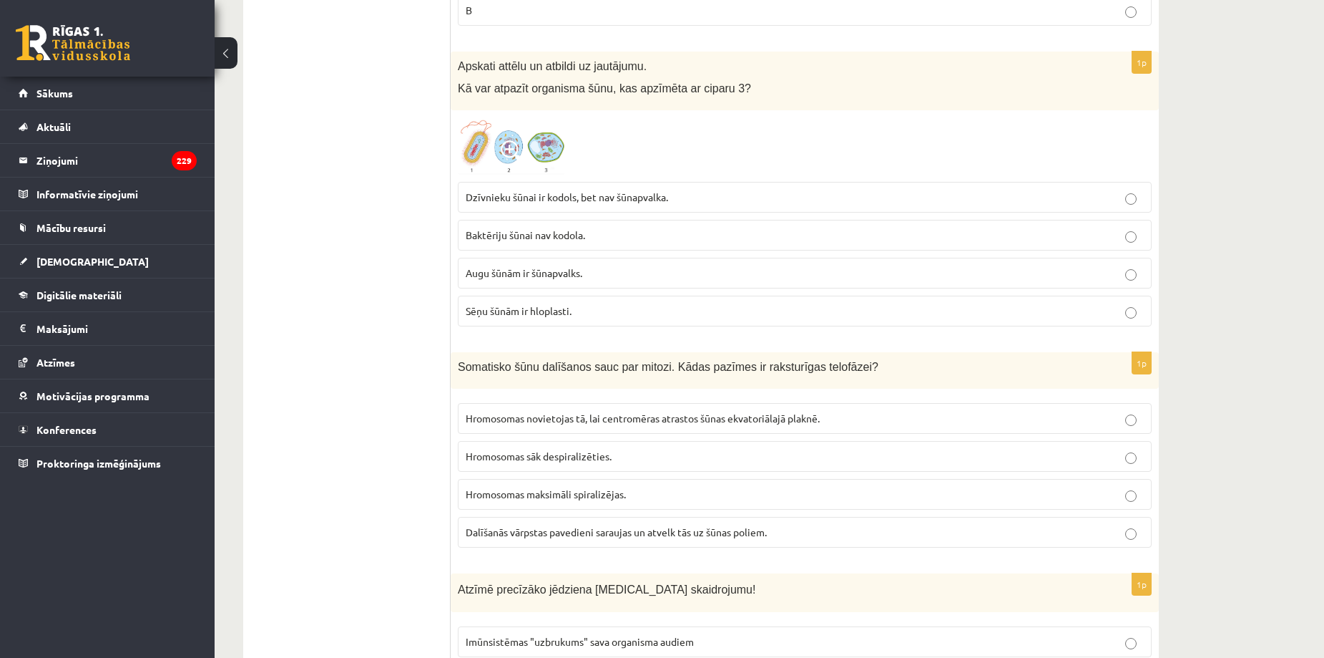
click at [464, 154] on img at bounding box center [511, 145] width 107 height 57
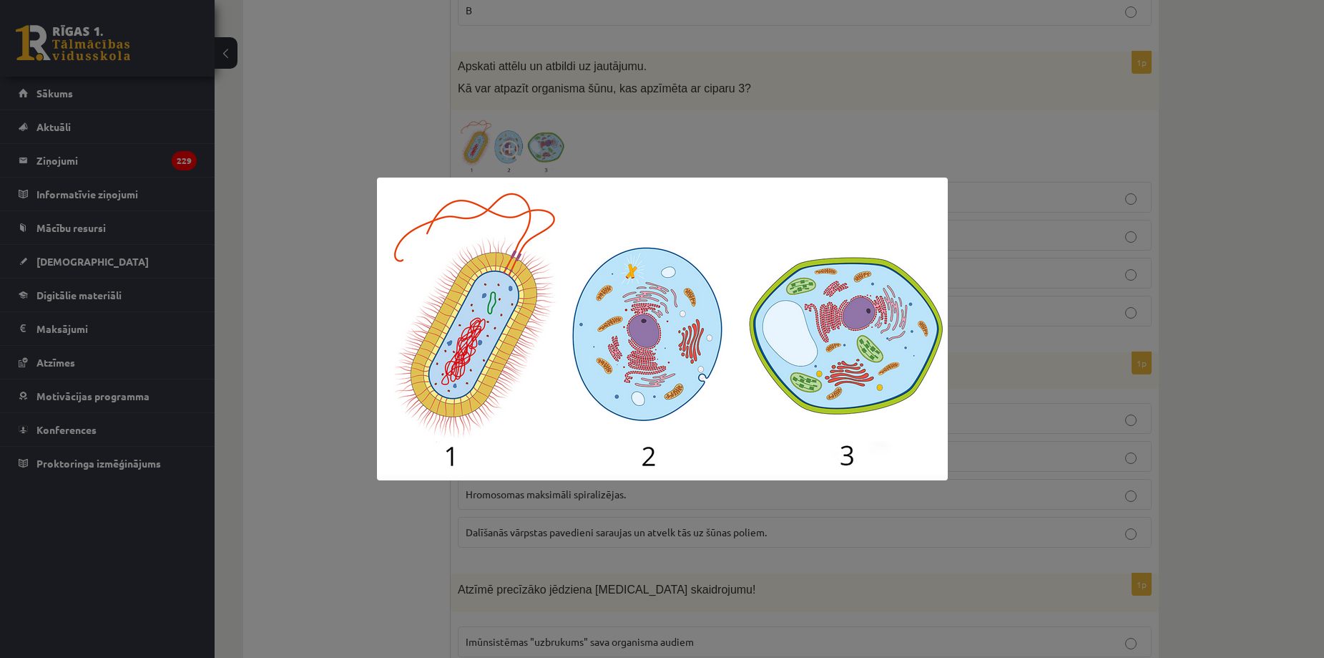
click at [336, 148] on div at bounding box center [662, 329] width 1324 height 658
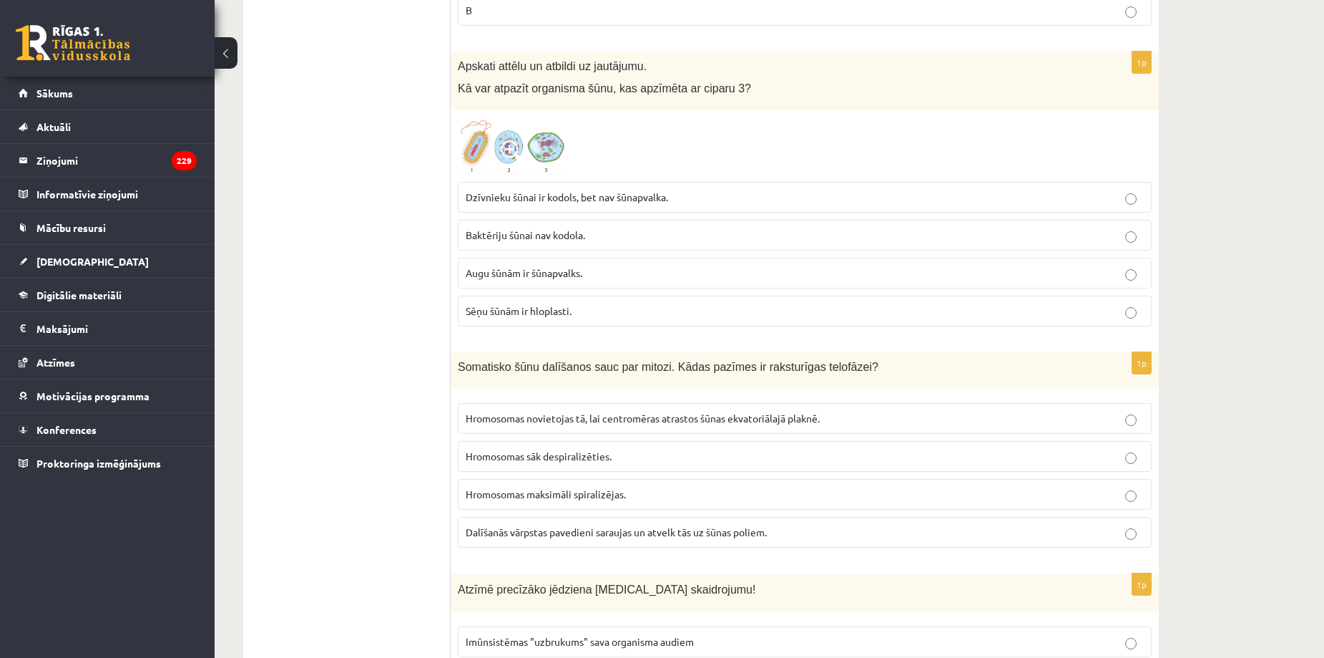
click at [509, 137] on img at bounding box center [511, 145] width 107 height 57
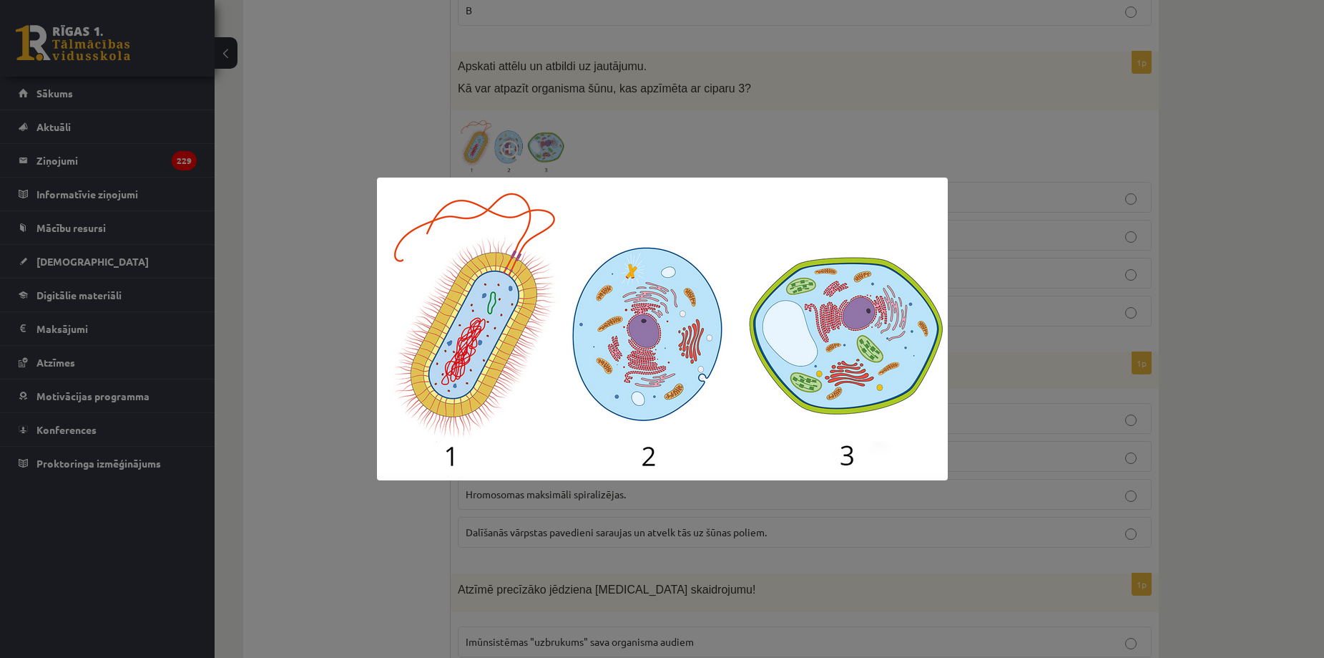
click at [507, 141] on div at bounding box center [662, 329] width 1324 height 658
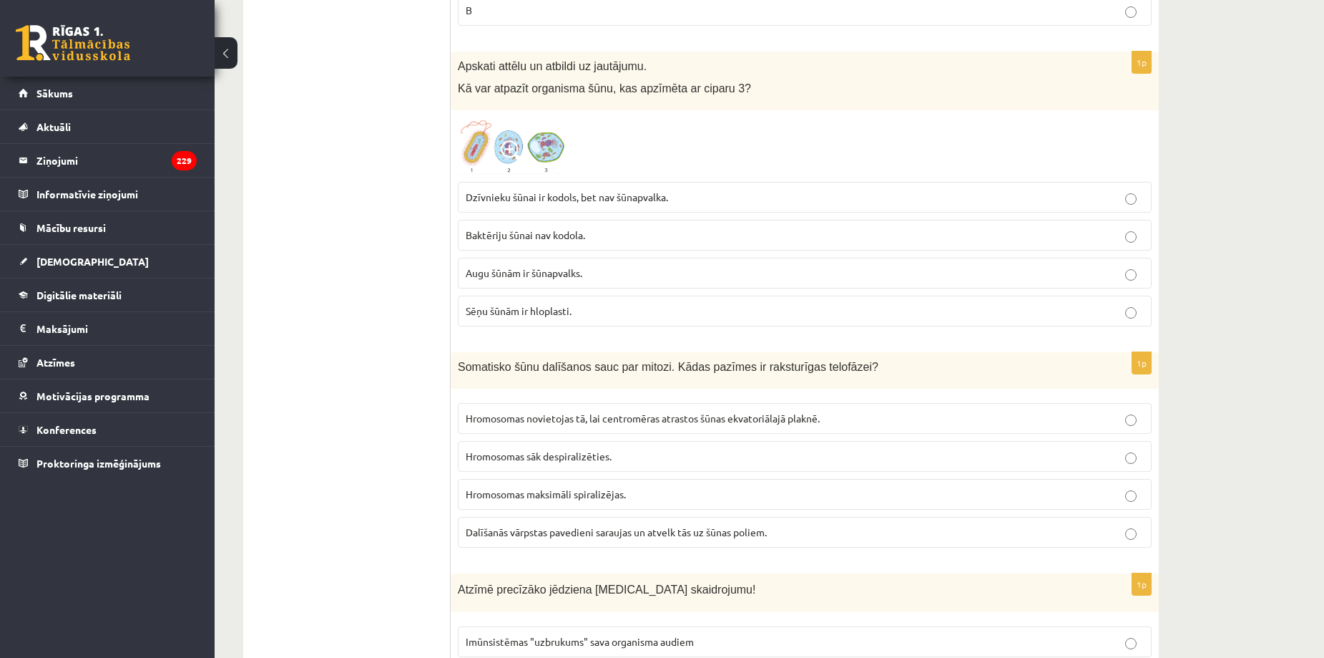
drag, startPoint x: 507, startPoint y: 141, endPoint x: 421, endPoint y: 185, distance: 97.3
click at [421, 185] on ul "Tests Izvērtē un iesaki!" at bounding box center [354, 496] width 193 height 7567
click at [461, 170] on img at bounding box center [511, 145] width 107 height 57
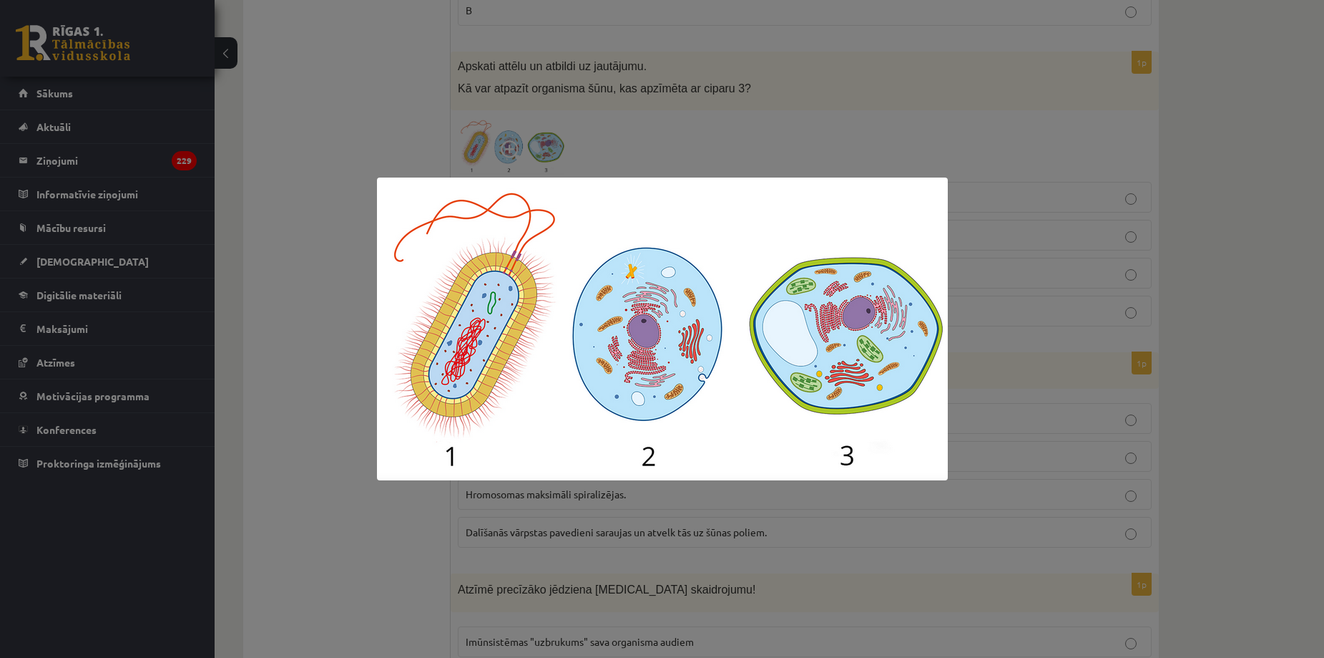
click at [303, 358] on div at bounding box center [662, 329] width 1324 height 658
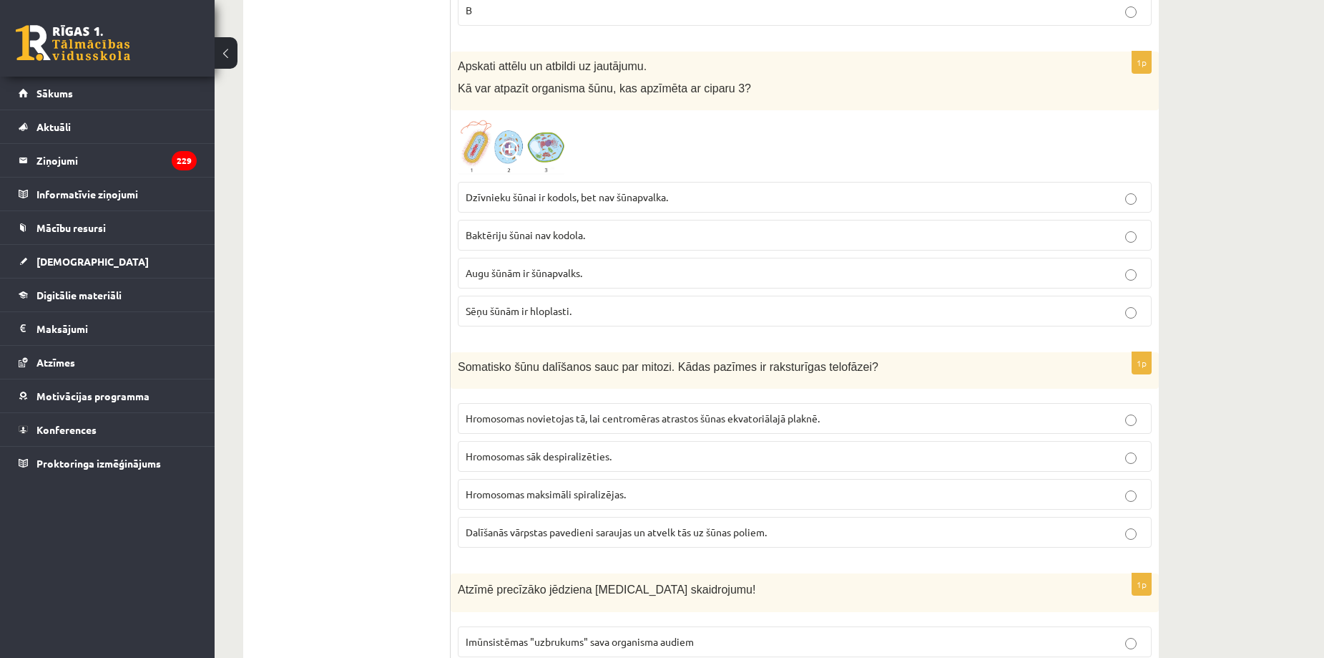
click at [534, 280] on p "Augu šūnām ir šūnapvalks." at bounding box center [805, 272] width 678 height 15
click at [478, 132] on img at bounding box center [511, 145] width 107 height 57
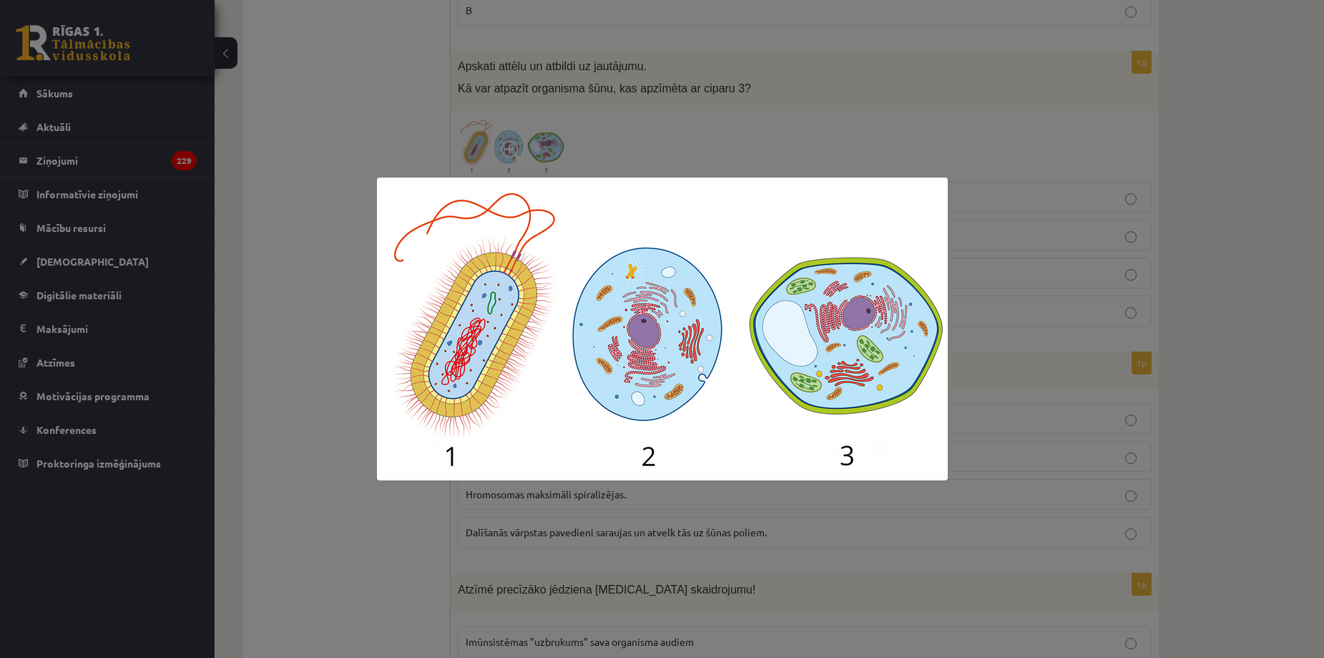
click at [342, 303] on div at bounding box center [662, 329] width 1324 height 658
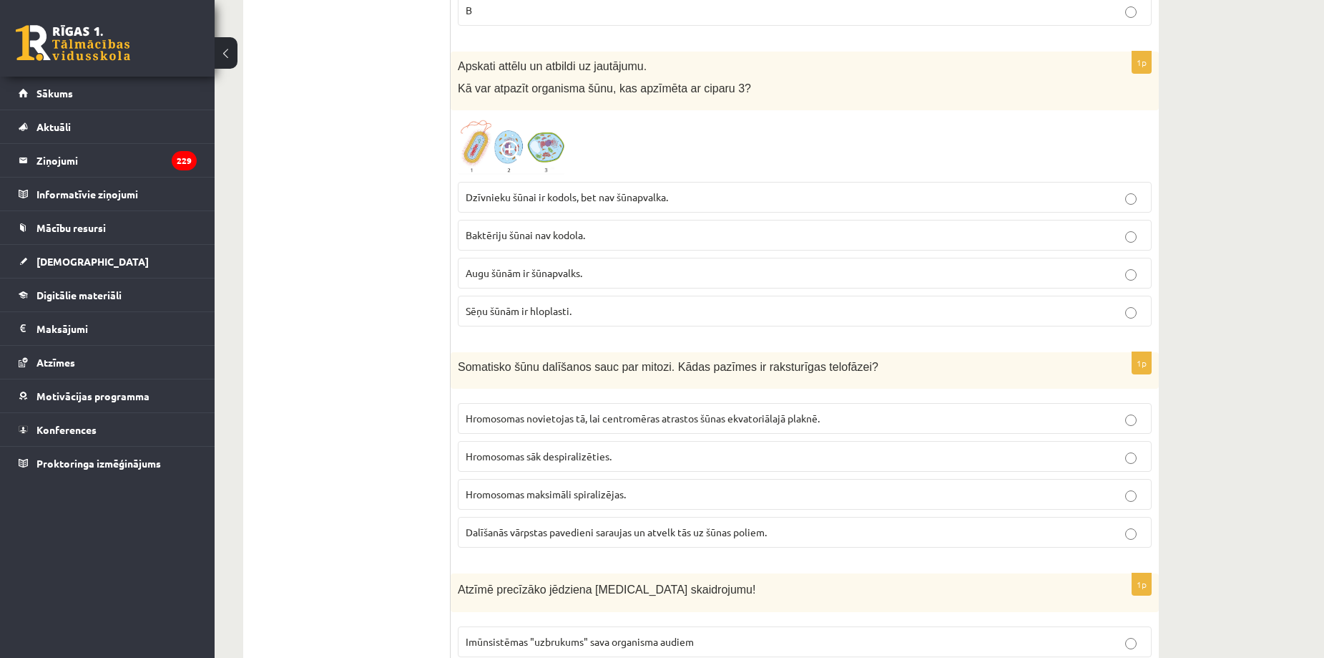
click at [467, 135] on img at bounding box center [511, 145] width 107 height 57
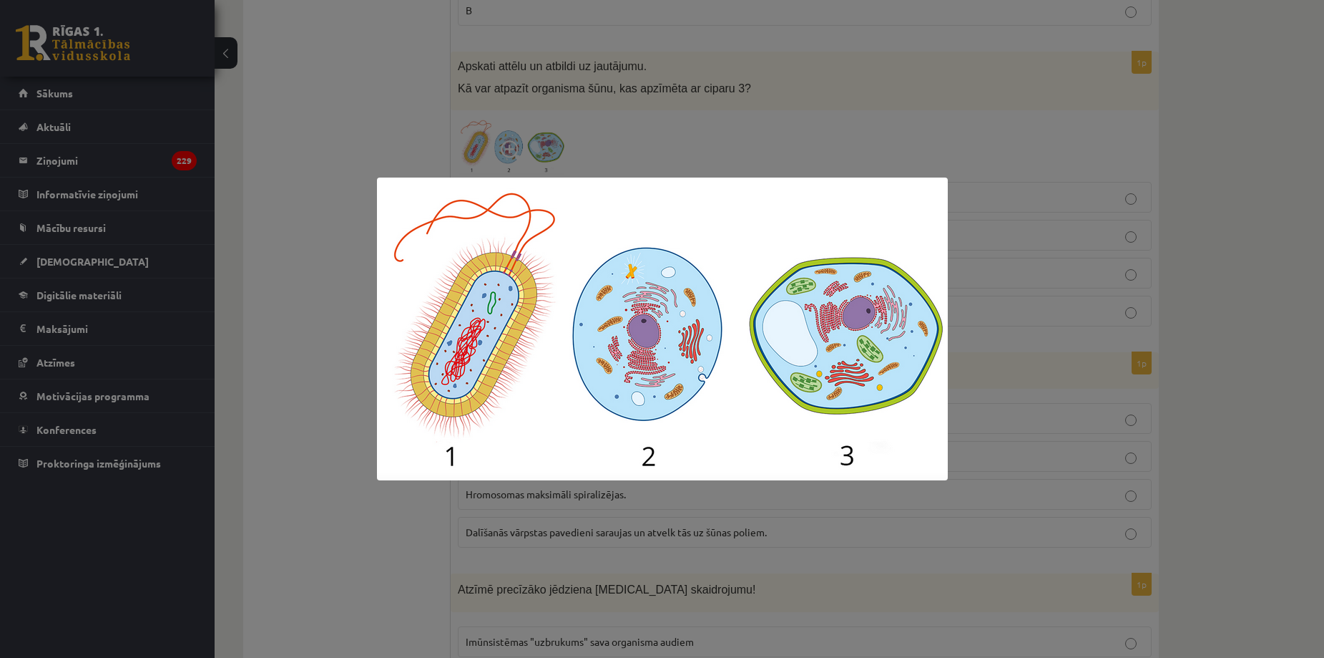
click at [278, 147] on div at bounding box center [662, 329] width 1324 height 658
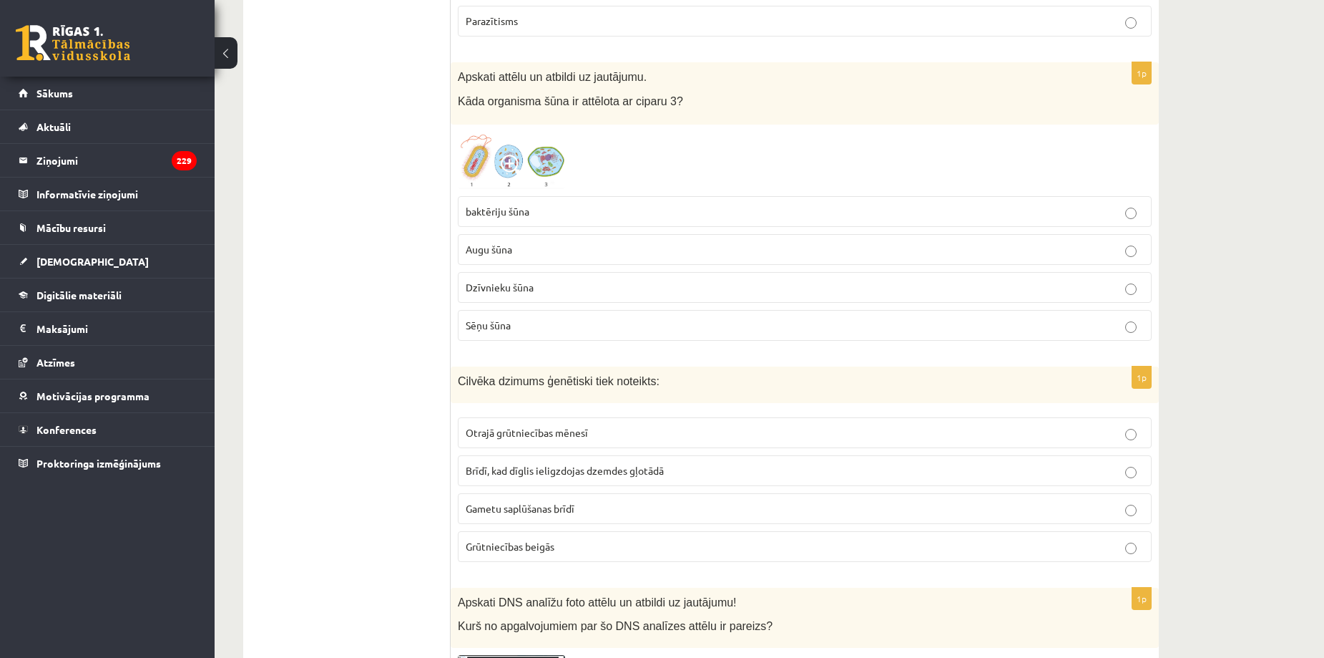
scroll to position [1246, 0]
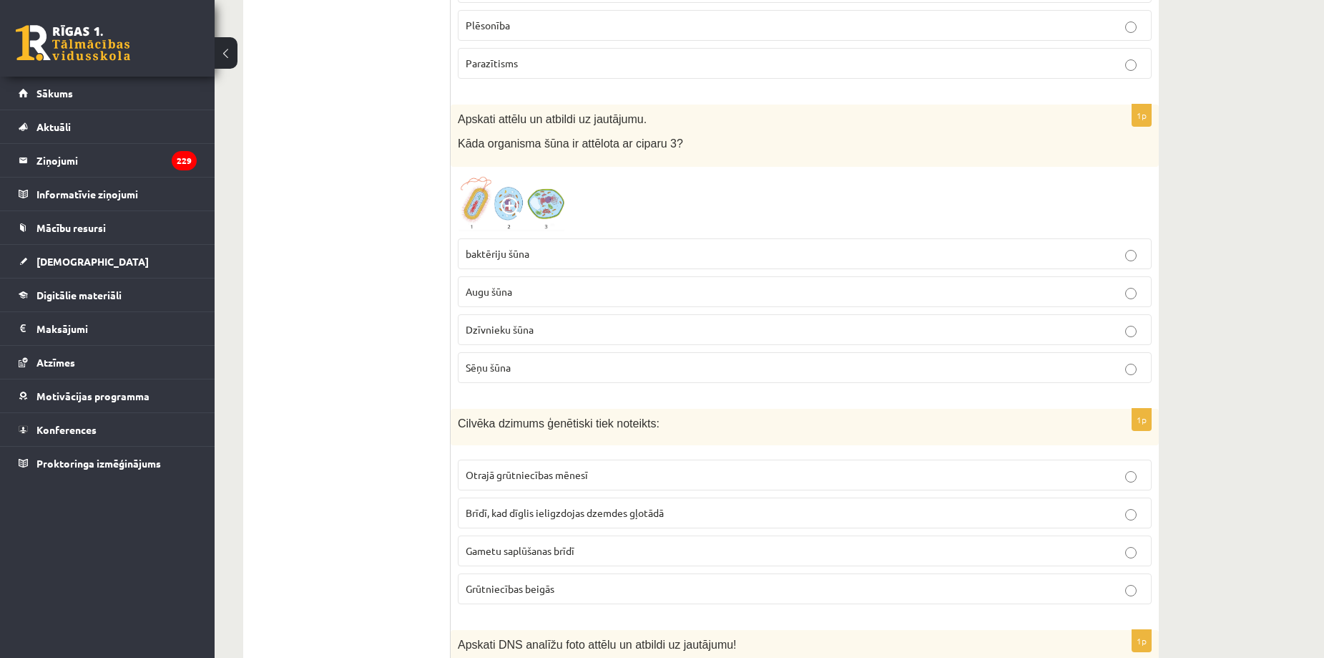
click at [490, 296] on span "Augu šūna" at bounding box center [489, 291] width 47 height 13
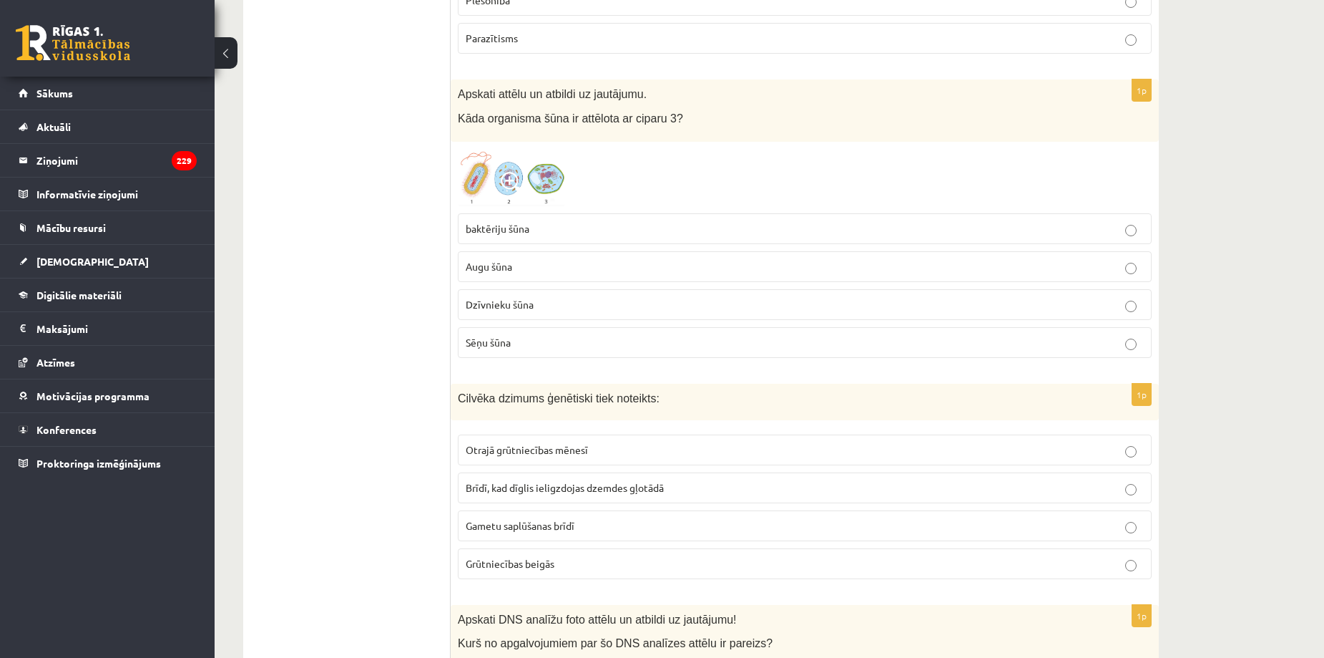
scroll to position [1269, 0]
click at [475, 192] on img at bounding box center [511, 178] width 107 height 57
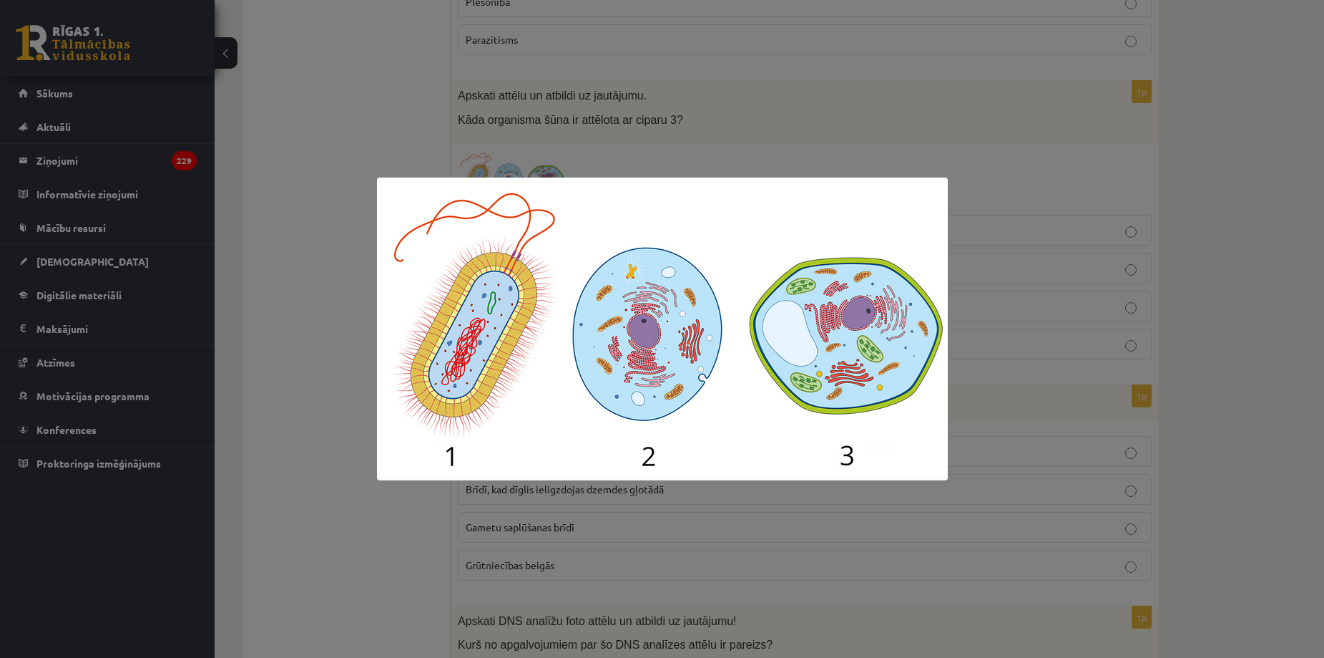
click at [316, 381] on div at bounding box center [662, 329] width 1324 height 658
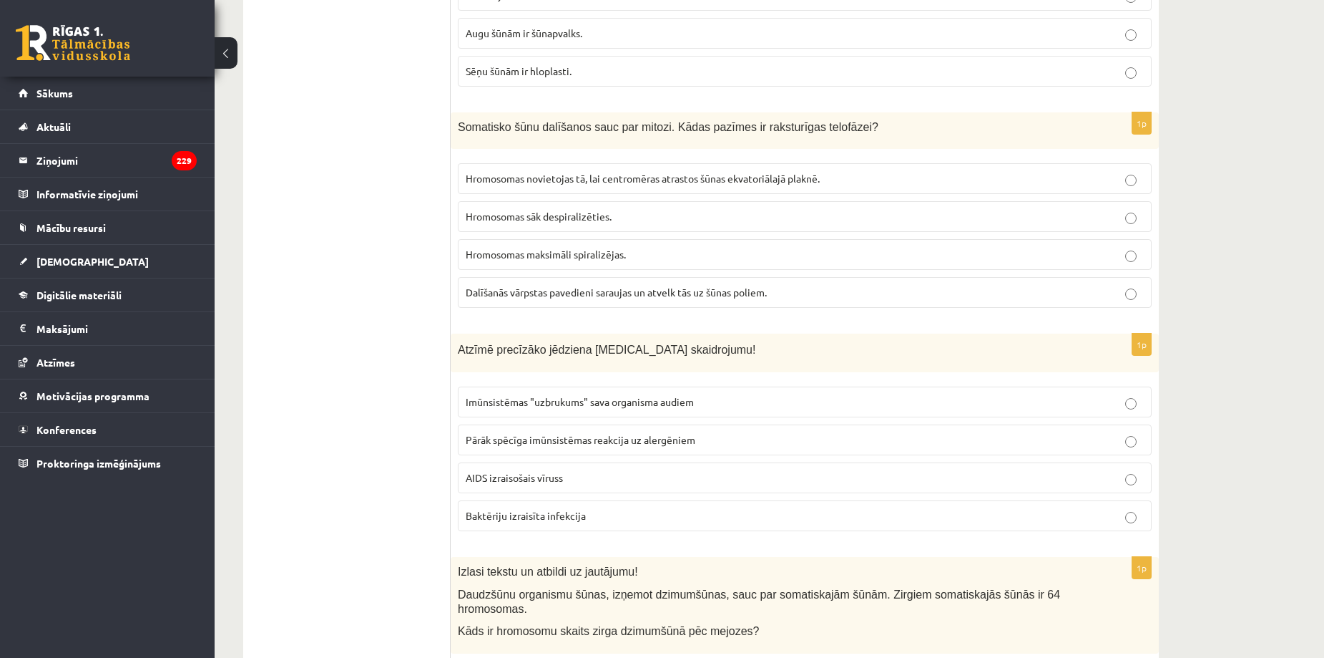
scroll to position [3784, 0]
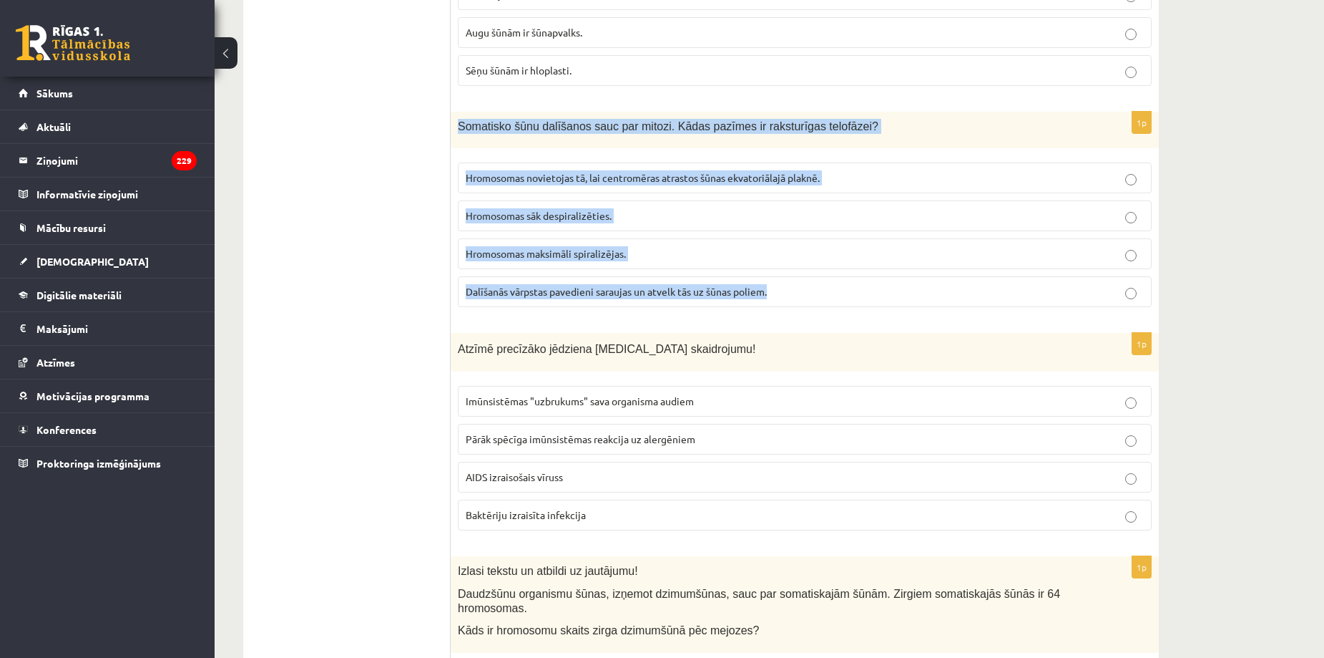
drag, startPoint x: 457, startPoint y: 124, endPoint x: 814, endPoint y: 294, distance: 395.6
click at [814, 294] on div "1p Somatisko šūnu dalīšanos sauc par mitozi. Kādas pazīmes ir raksturīgas telof…" at bounding box center [805, 215] width 708 height 207
copy div "Somatisko šūnu dalīšanos sauc par mitozi. Kādas pazīmes ir raksturīgas telofāze…"
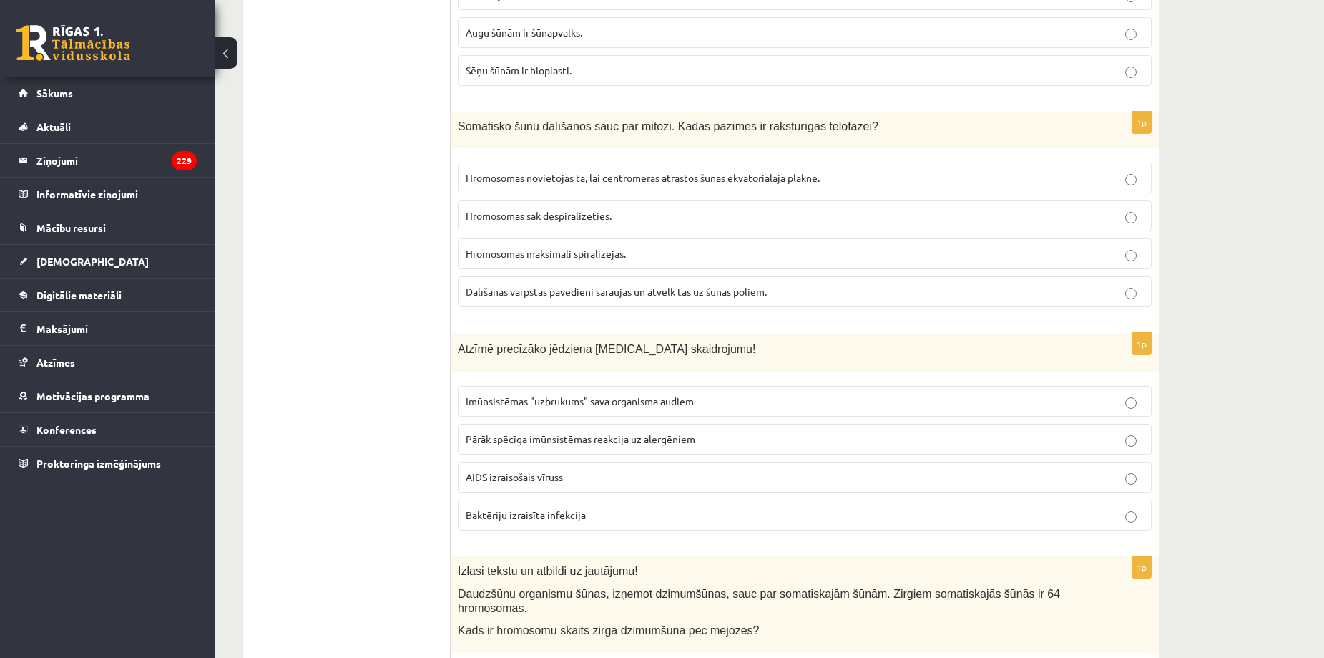
click at [361, 312] on ul "Tests Izvērtē un iesaki!" at bounding box center [354, 255] width 193 height 7567
click at [463, 214] on label "Hromosomas sāk despiralizēties." at bounding box center [805, 215] width 694 height 31
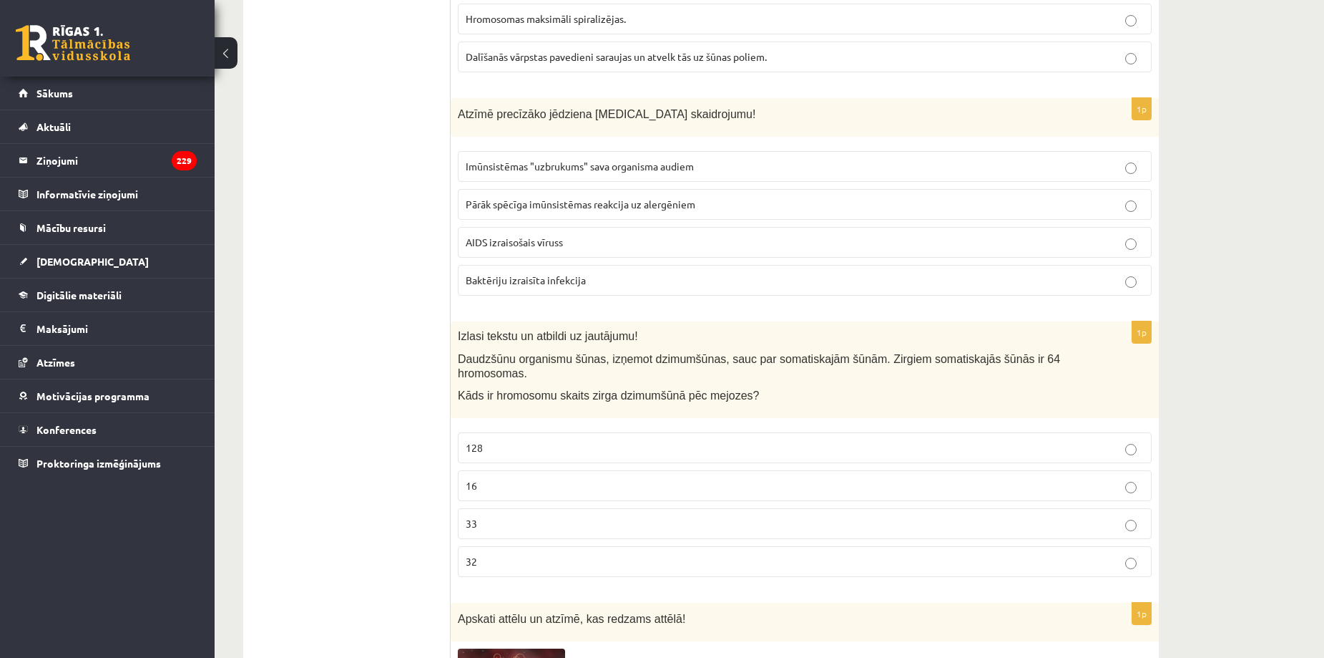
scroll to position [4020, 0]
click at [469, 242] on span "AIDS izraisošais vīruss" at bounding box center [514, 241] width 97 height 13
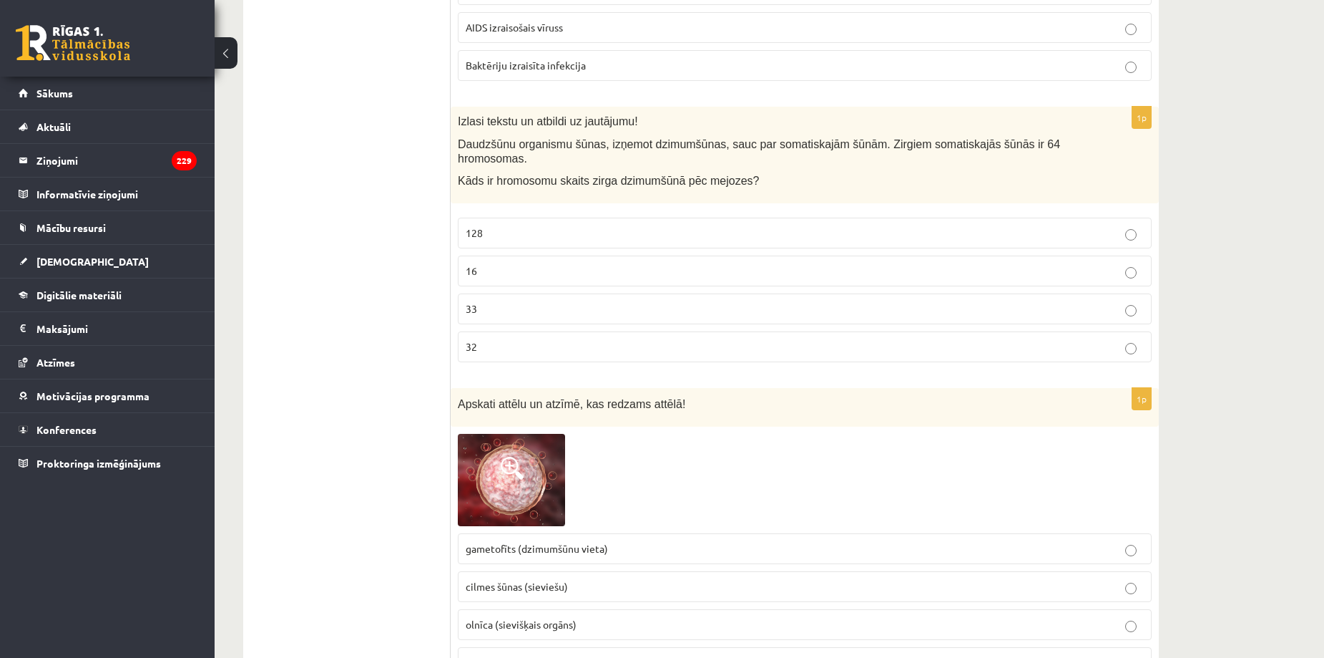
scroll to position [4310, 0]
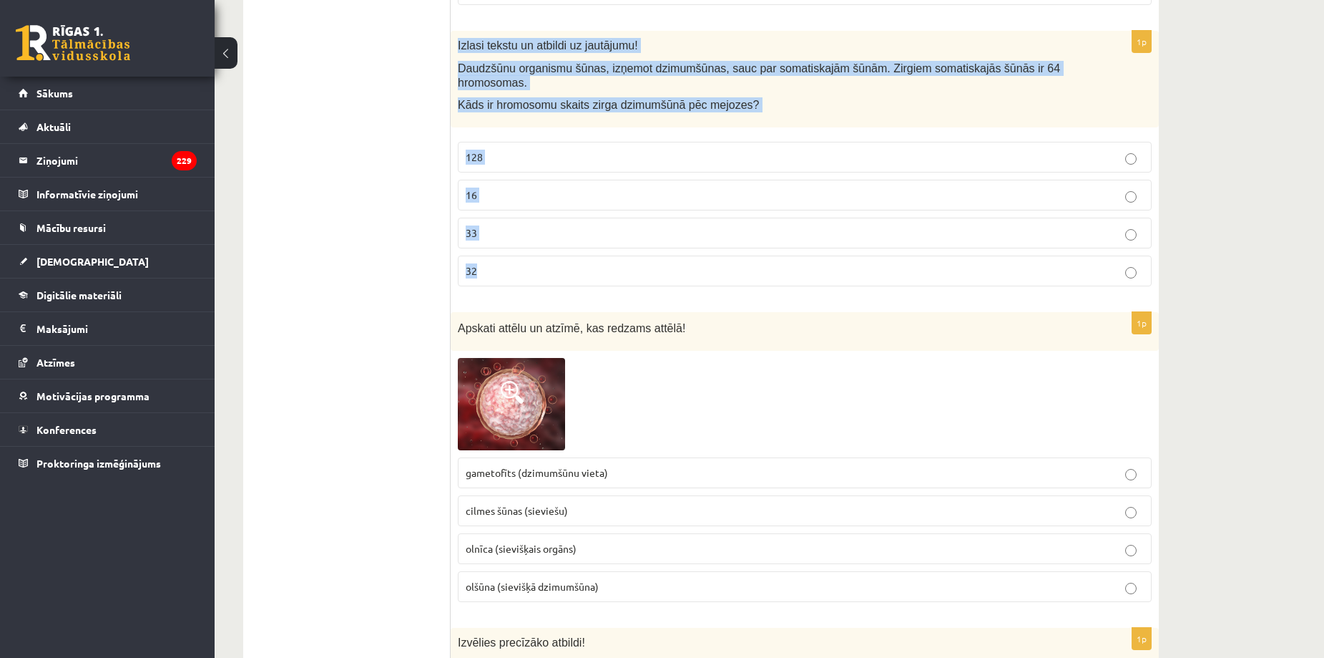
drag, startPoint x: 455, startPoint y: 44, endPoint x: 540, endPoint y: 273, distance: 244.7
click at [540, 273] on div "1p Izlasi tekstu un atbildi uz jautājumu! Daudzšūnu organismu šūnas, izņemot dz…" at bounding box center [805, 164] width 708 height 266
copy div "Izlasi tekstu un atbildi uz jautājumu! Daudzšūnu organismu šūnas, izņemot dzimu…"
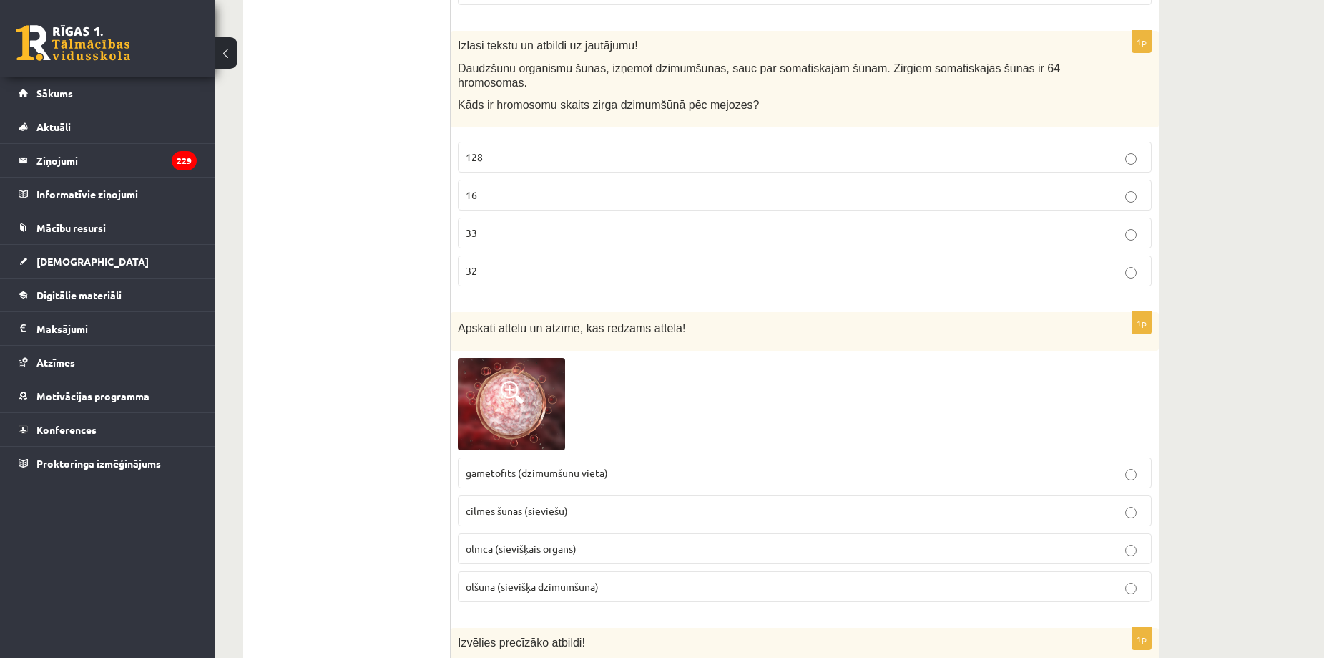
click at [491, 263] on p "32" at bounding box center [805, 270] width 678 height 15
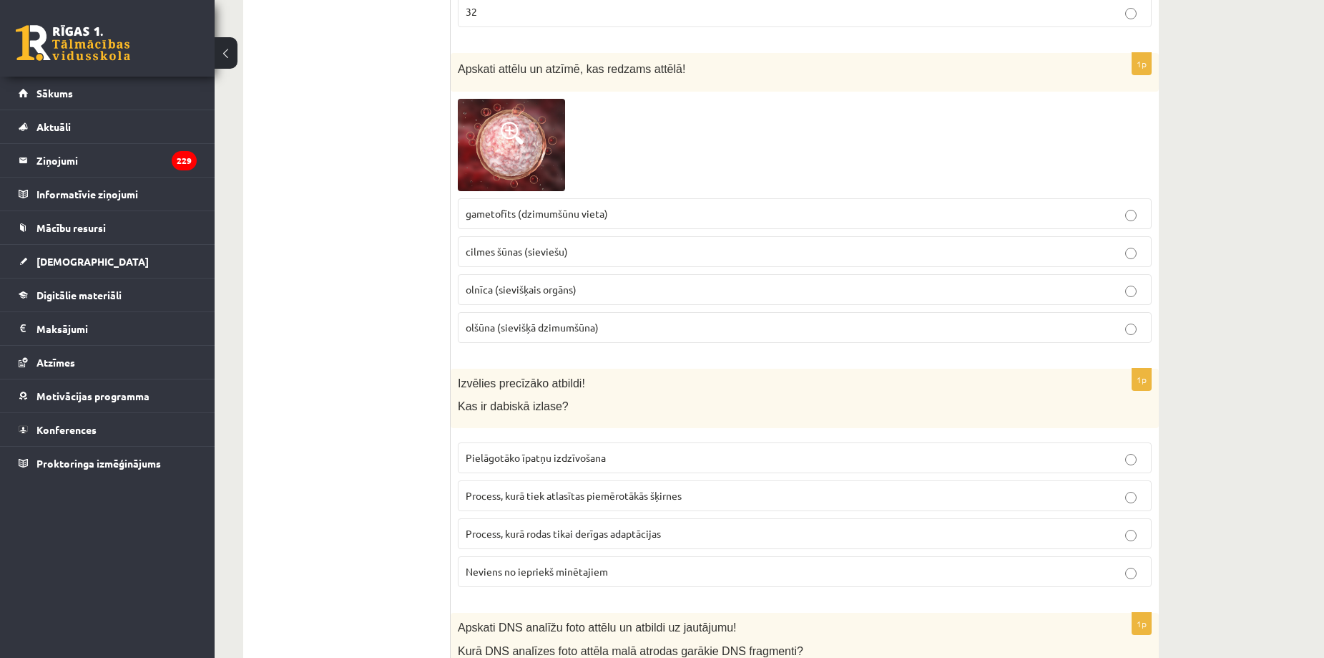
scroll to position [4579, 0]
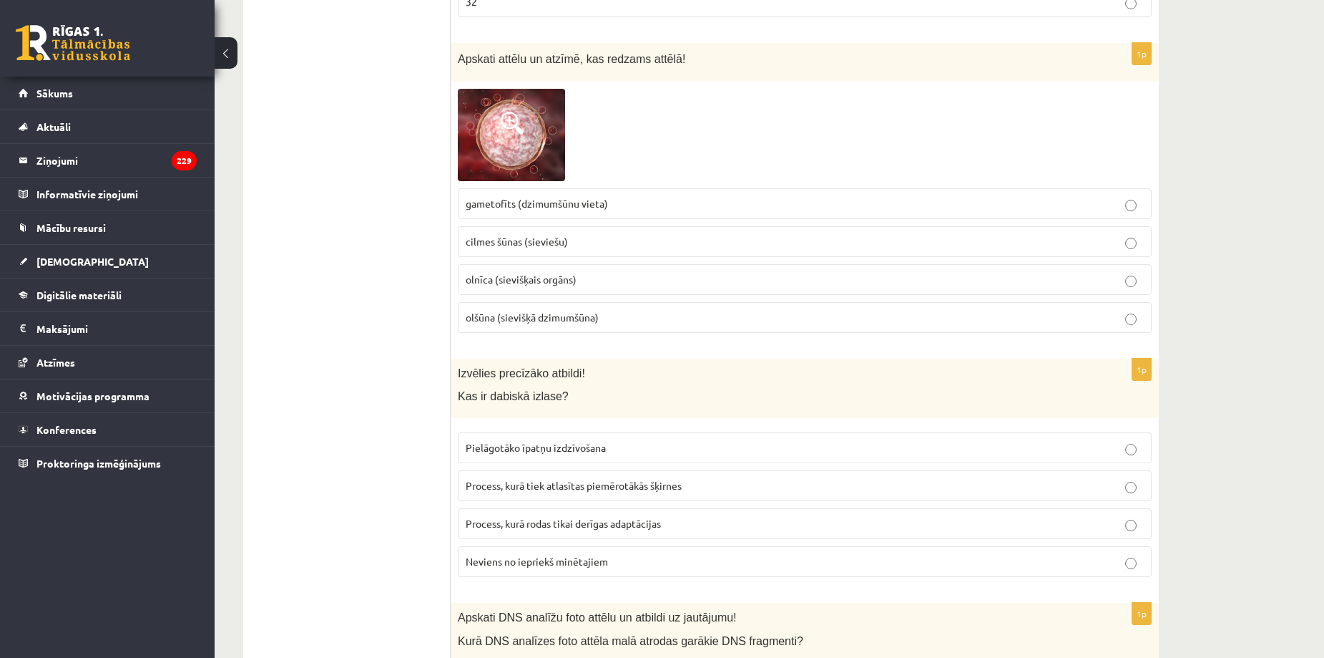
click at [487, 143] on img at bounding box center [511, 135] width 107 height 92
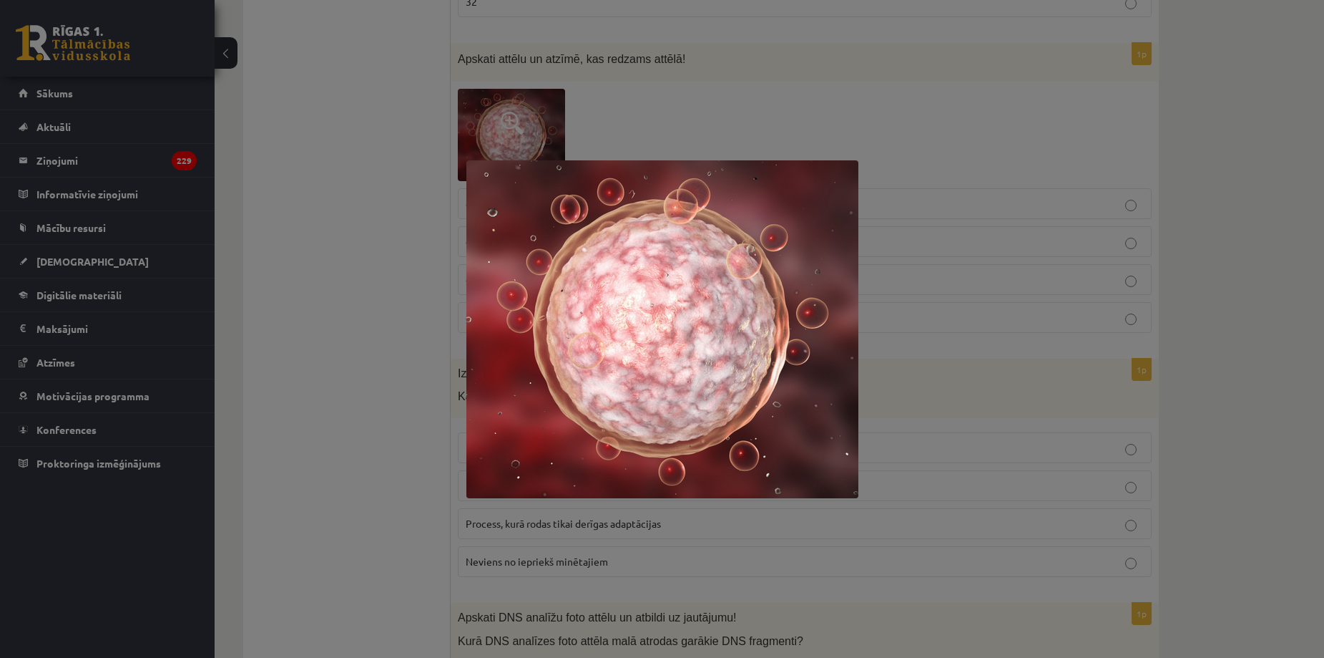
click at [403, 267] on div at bounding box center [662, 329] width 1324 height 658
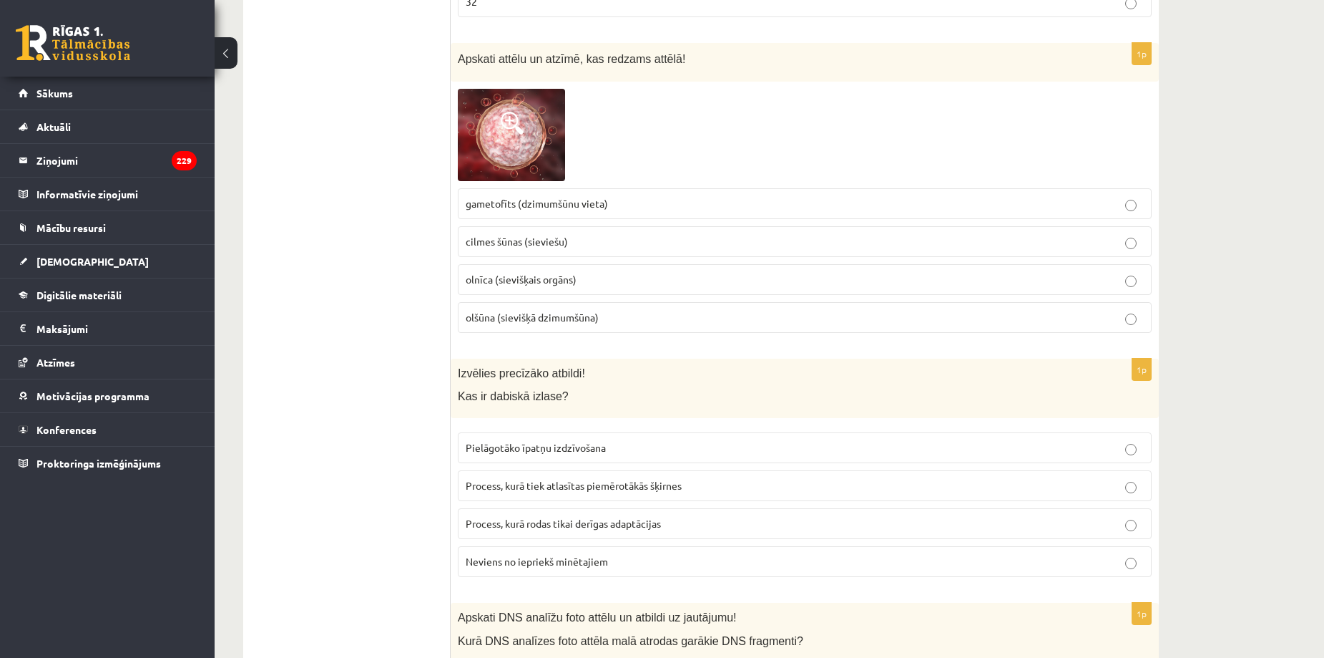
click at [482, 235] on span "cilmes šūnas (sieviešu)" at bounding box center [517, 241] width 102 height 13
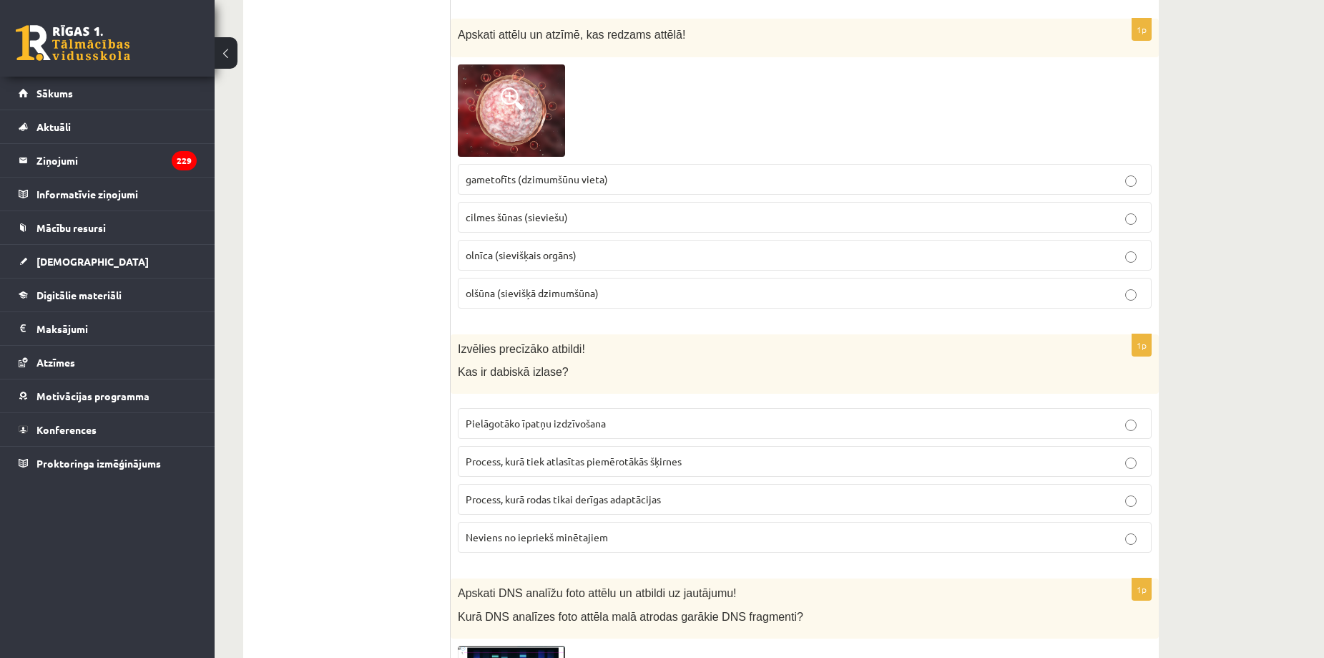
scroll to position [4604, 0]
click at [482, 286] on label "olšūna (sievišķā dzimumšūna)" at bounding box center [805, 292] width 694 height 31
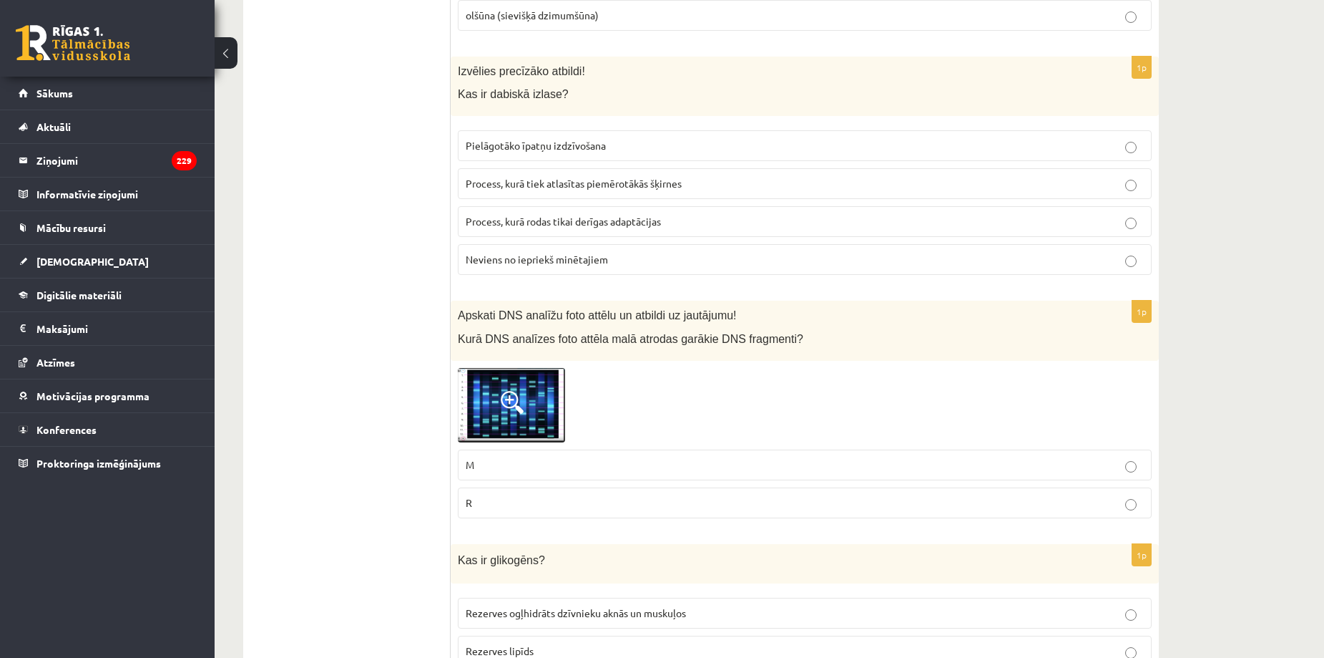
scroll to position [4883, 0]
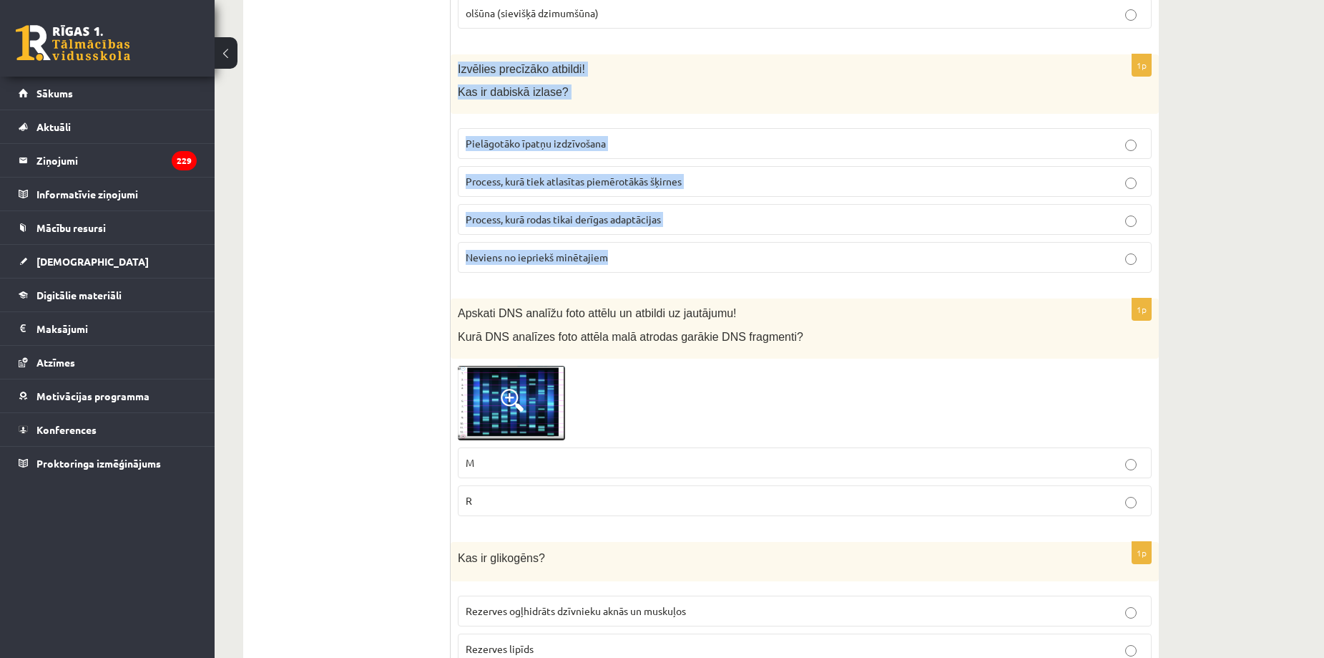
drag, startPoint x: 454, startPoint y: 57, endPoint x: 645, endPoint y: 242, distance: 266.2
click at [645, 242] on div "1p Izvēlies precīzāko atbildi! Kas ir dabiskā izlase? Pielāgotāko īpatņu izdzīv…" at bounding box center [805, 169] width 708 height 230
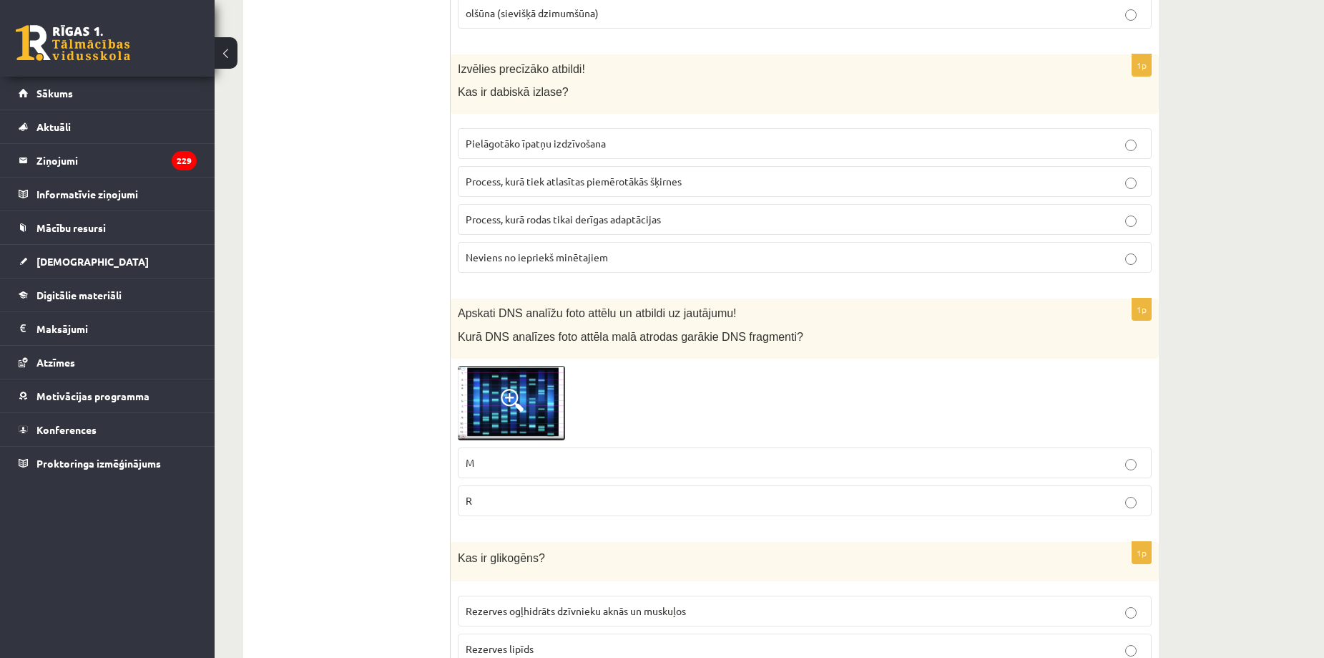
click at [557, 137] on span "Pielāgotāko īpatņu izdzīvošana" at bounding box center [536, 143] width 140 height 13
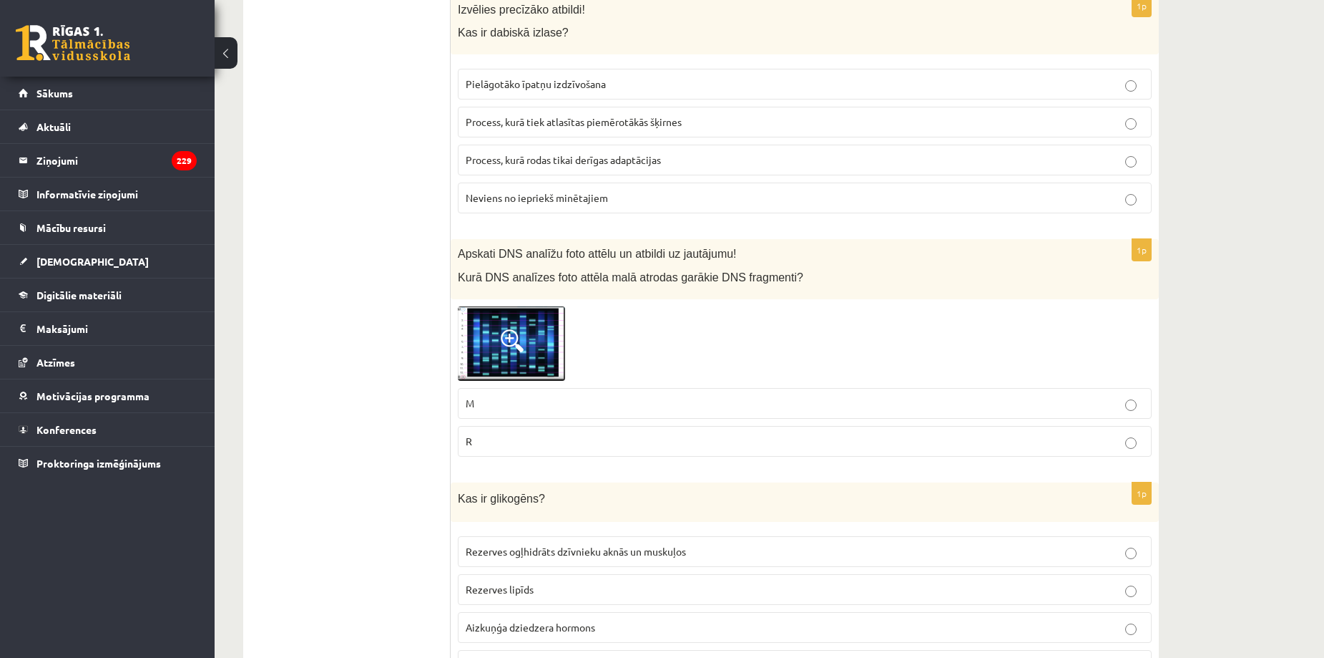
scroll to position [4944, 0]
click at [494, 328] on img at bounding box center [511, 342] width 107 height 74
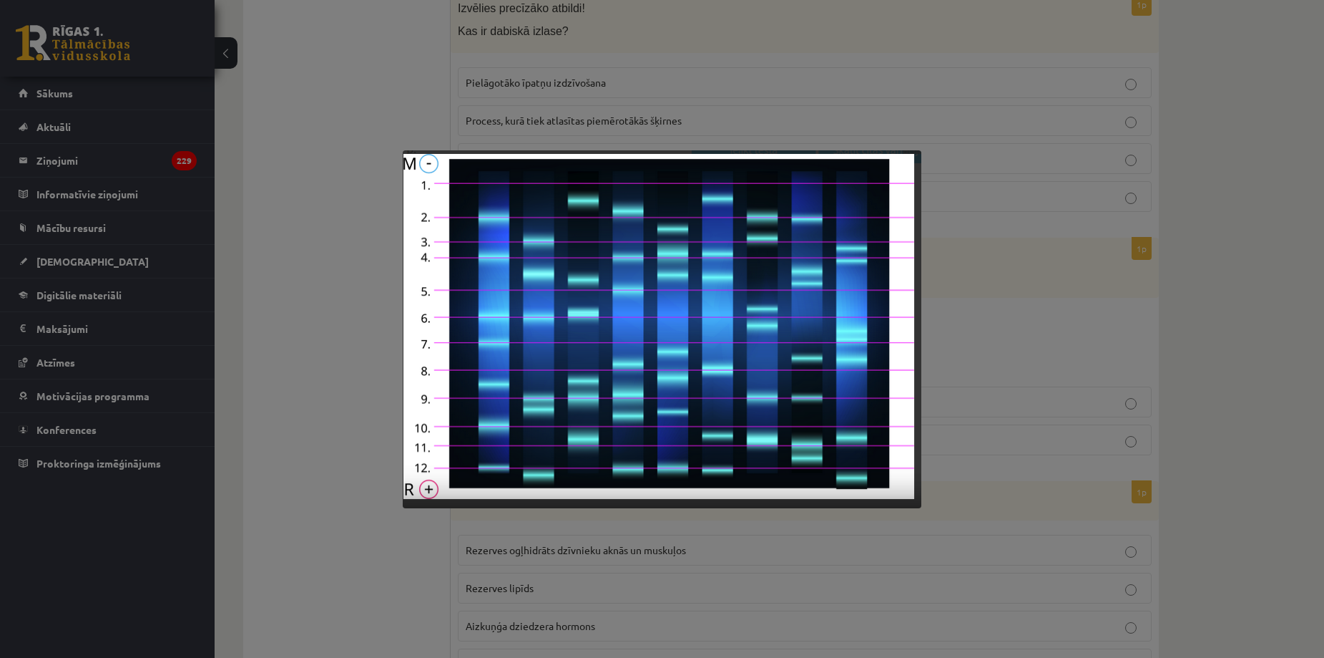
click at [336, 351] on div at bounding box center [662, 329] width 1324 height 658
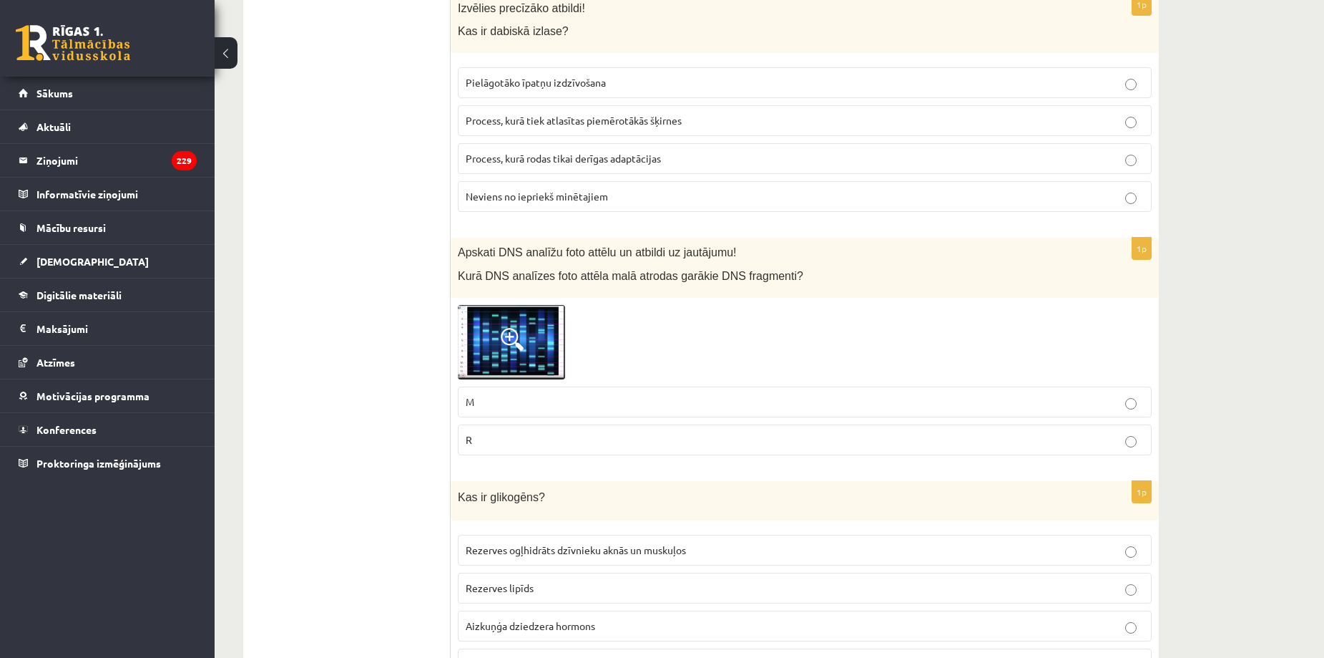
click at [481, 336] on img at bounding box center [511, 342] width 107 height 74
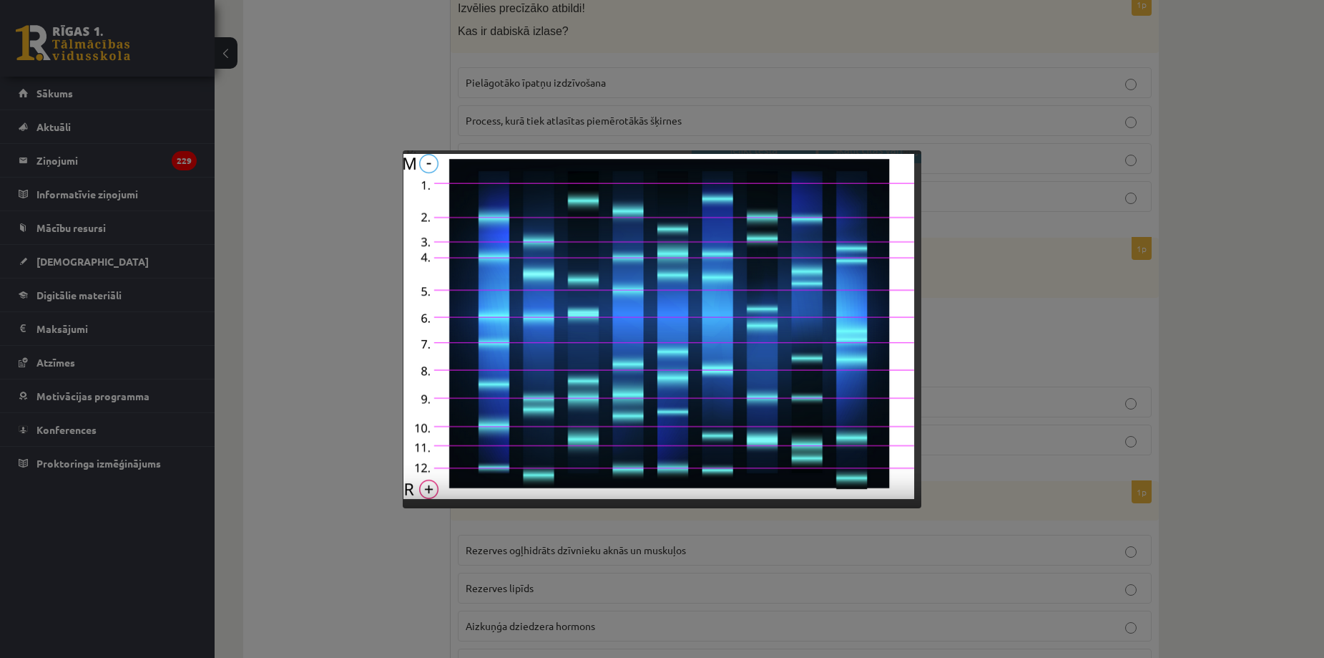
click at [300, 426] on div at bounding box center [662, 329] width 1324 height 658
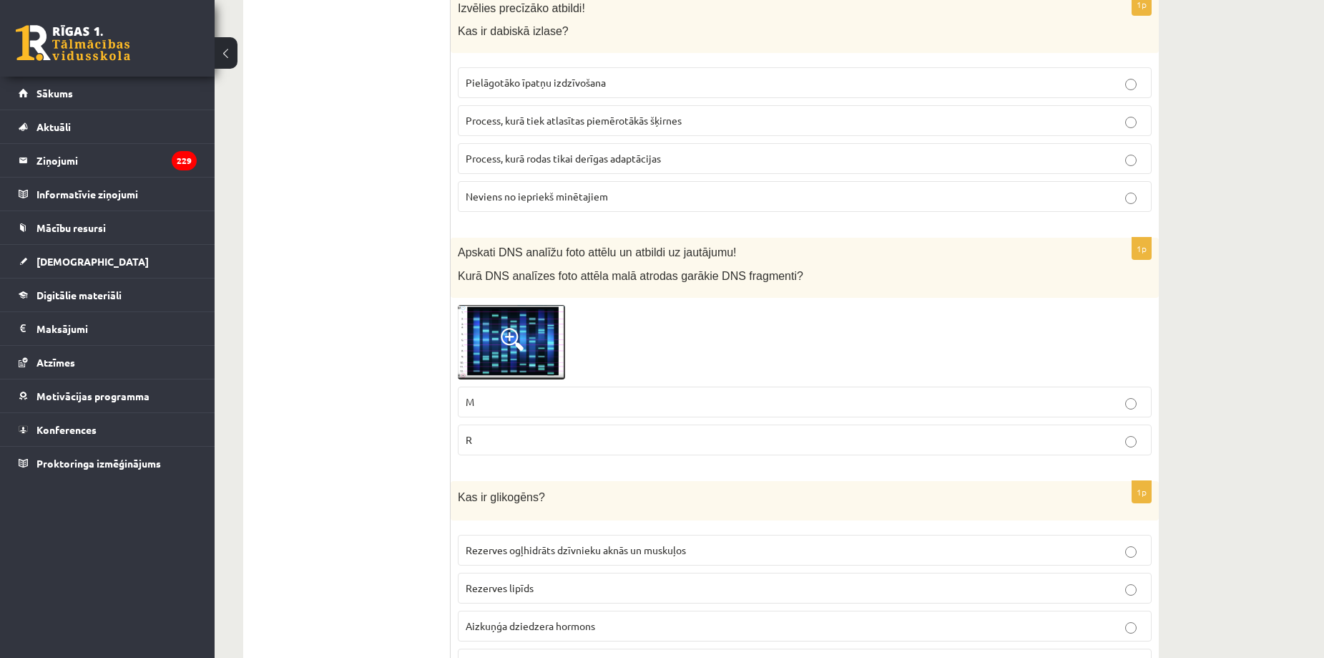
click at [475, 439] on label "R" at bounding box center [805, 439] width 694 height 31
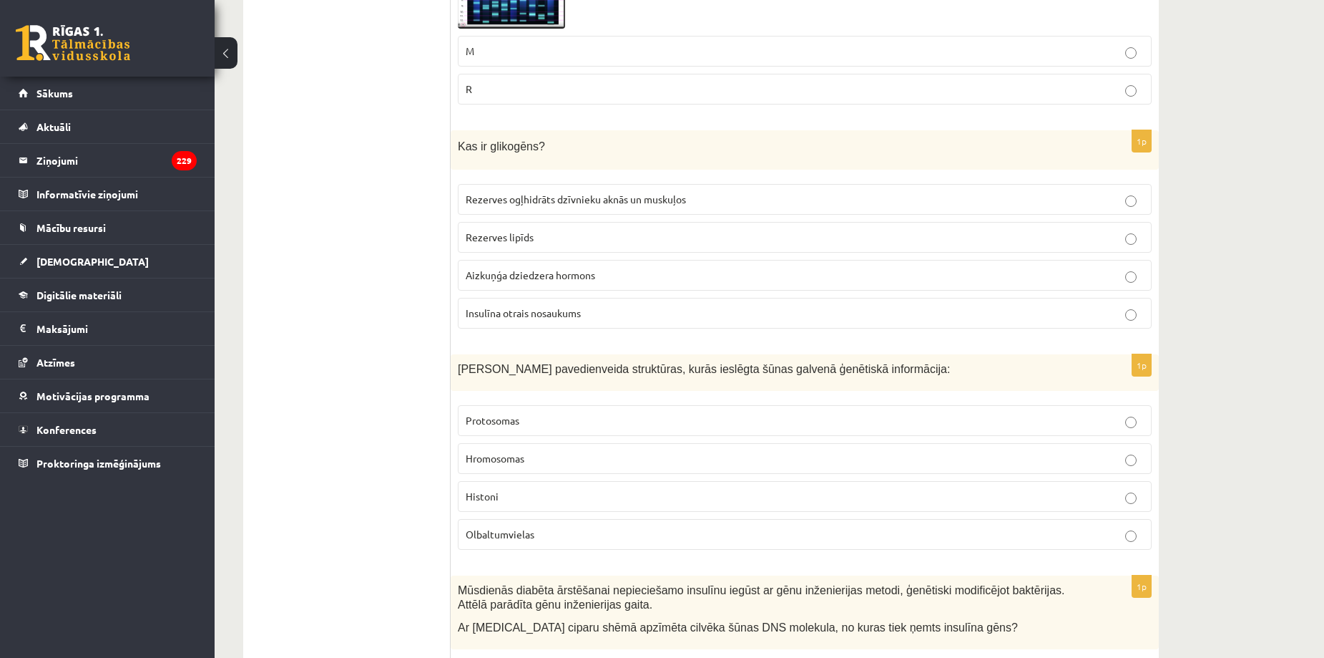
scroll to position [5293, 0]
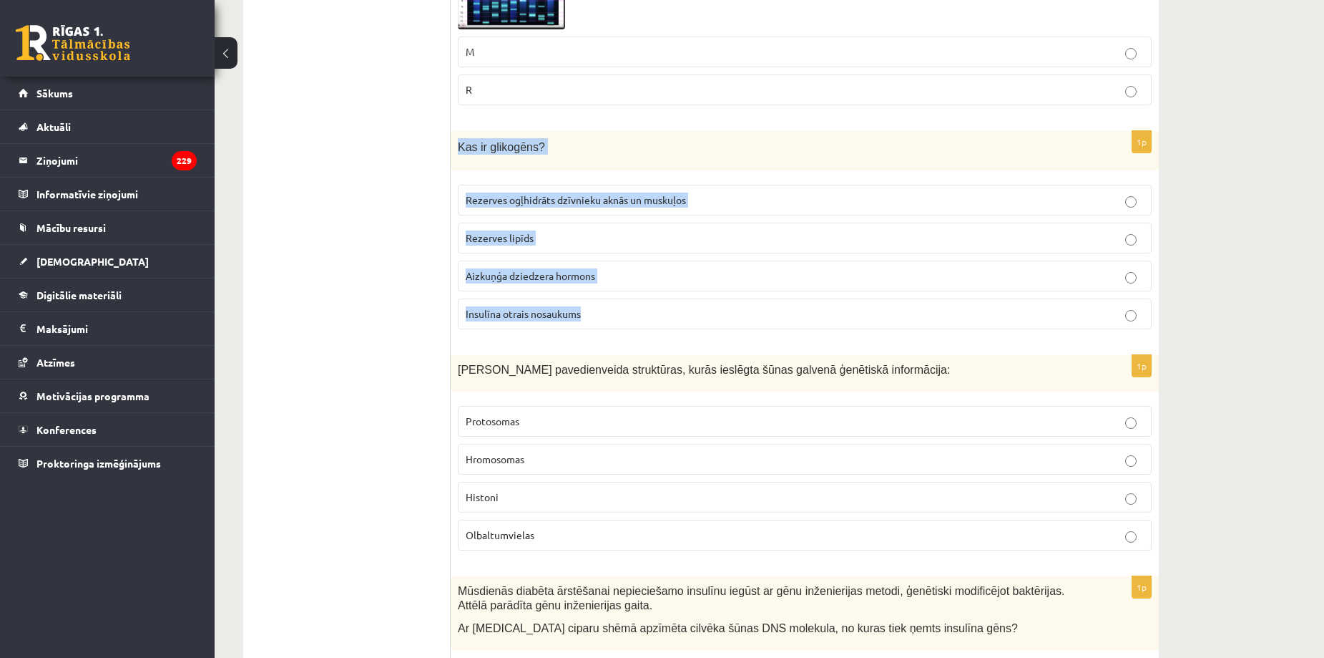
drag, startPoint x: 452, startPoint y: 130, endPoint x: 597, endPoint y: 307, distance: 228.3
click at [597, 307] on div "1p Kas ir glikogēns? Rezerves ogļhidrāts dzīvnieku aknās un muskuļos Rezerves l…" at bounding box center [805, 236] width 708 height 210
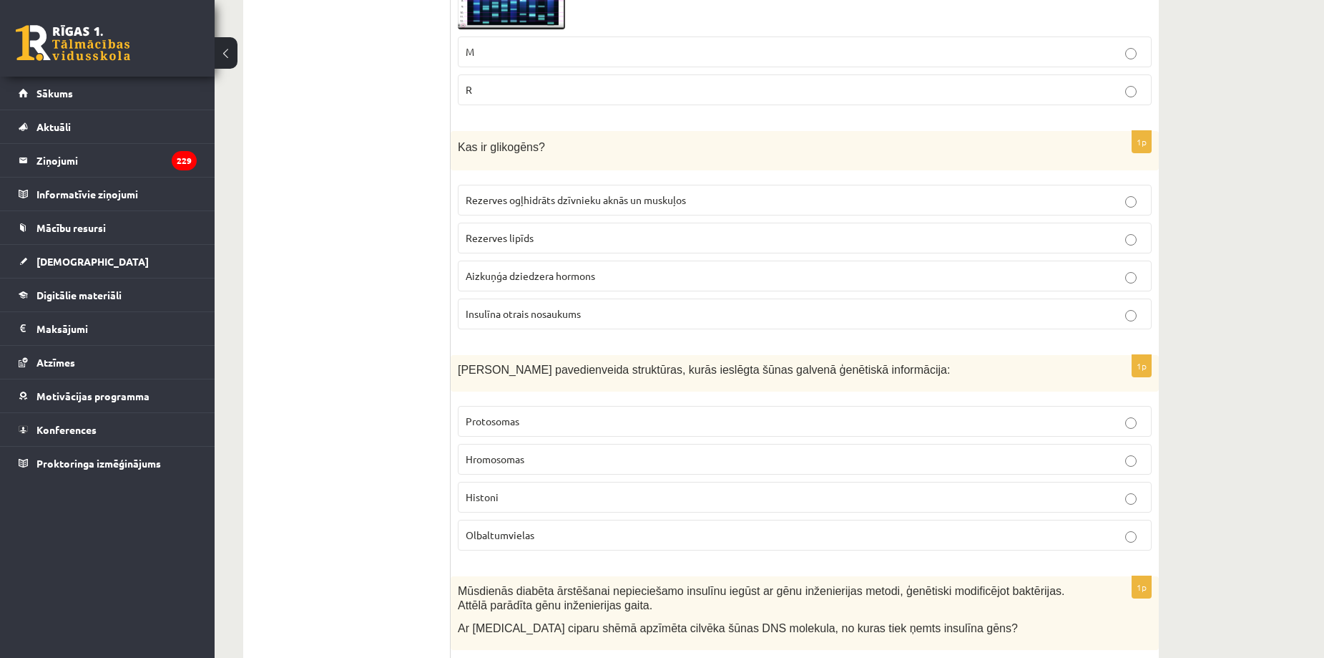
click at [595, 193] on span "Rezerves ogļhidrāts dzīvnieku aknās un muskuļos" at bounding box center [576, 199] width 220 height 13
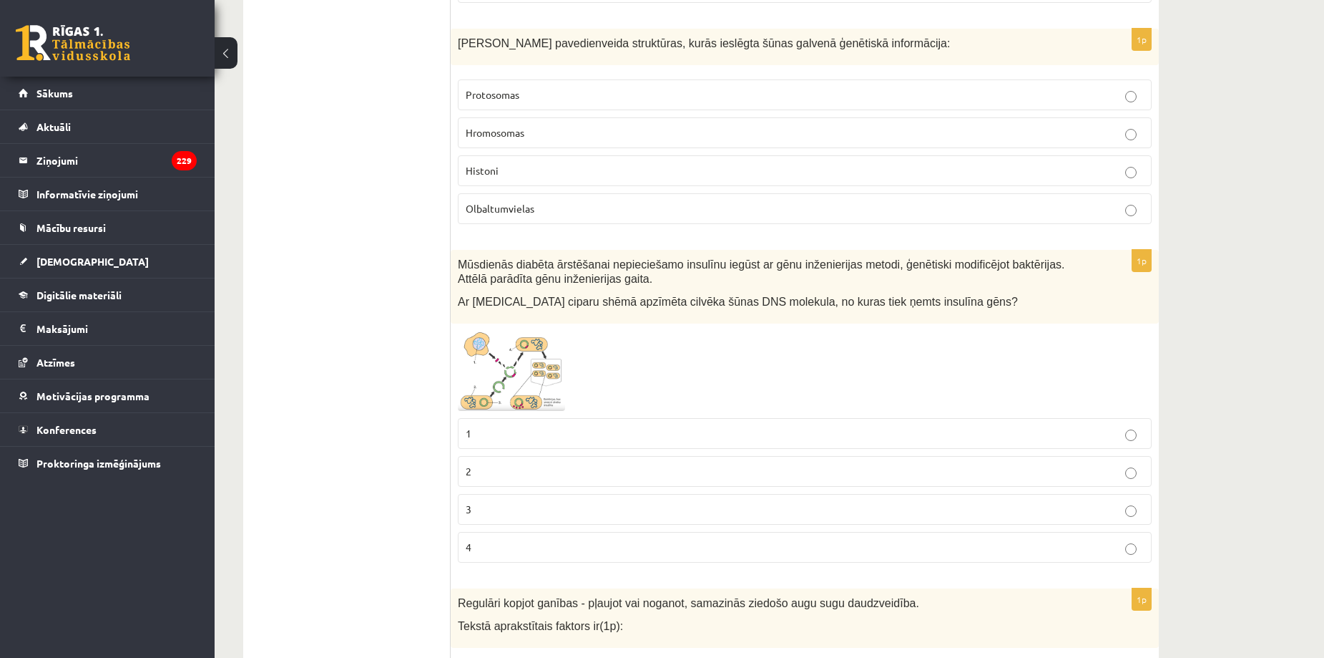
scroll to position [5623, 0]
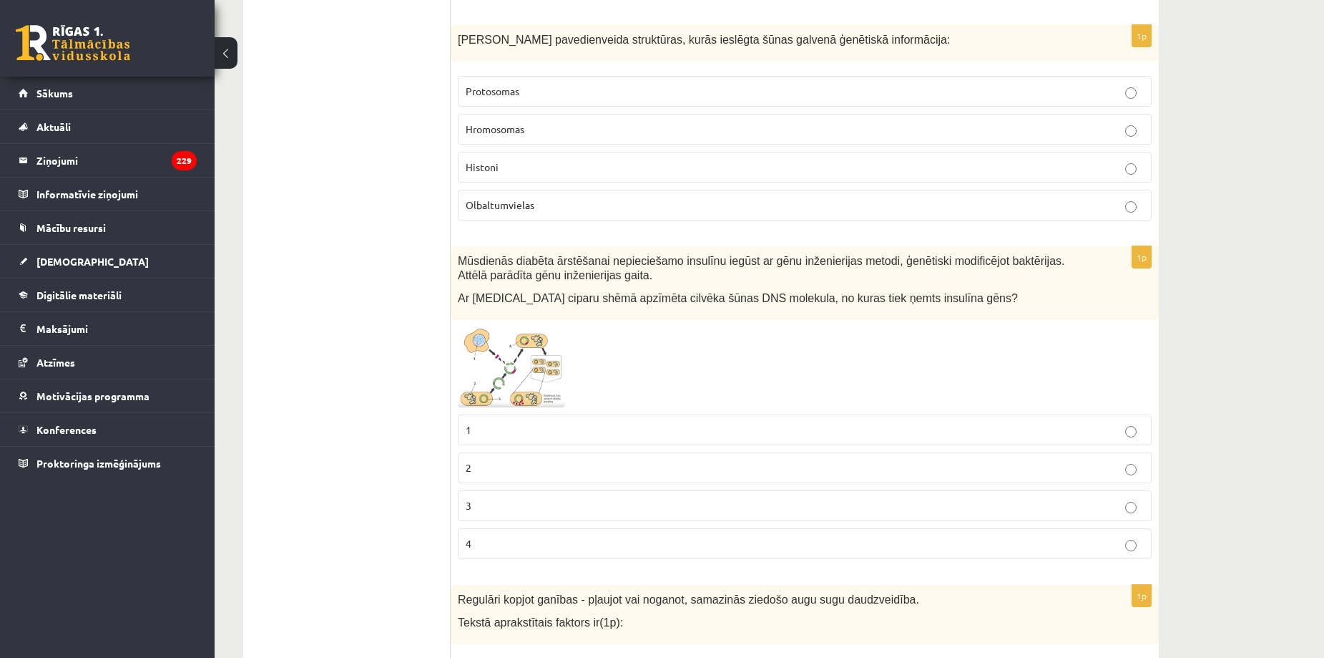
click at [500, 122] on span "Hromosomas" at bounding box center [495, 128] width 59 height 13
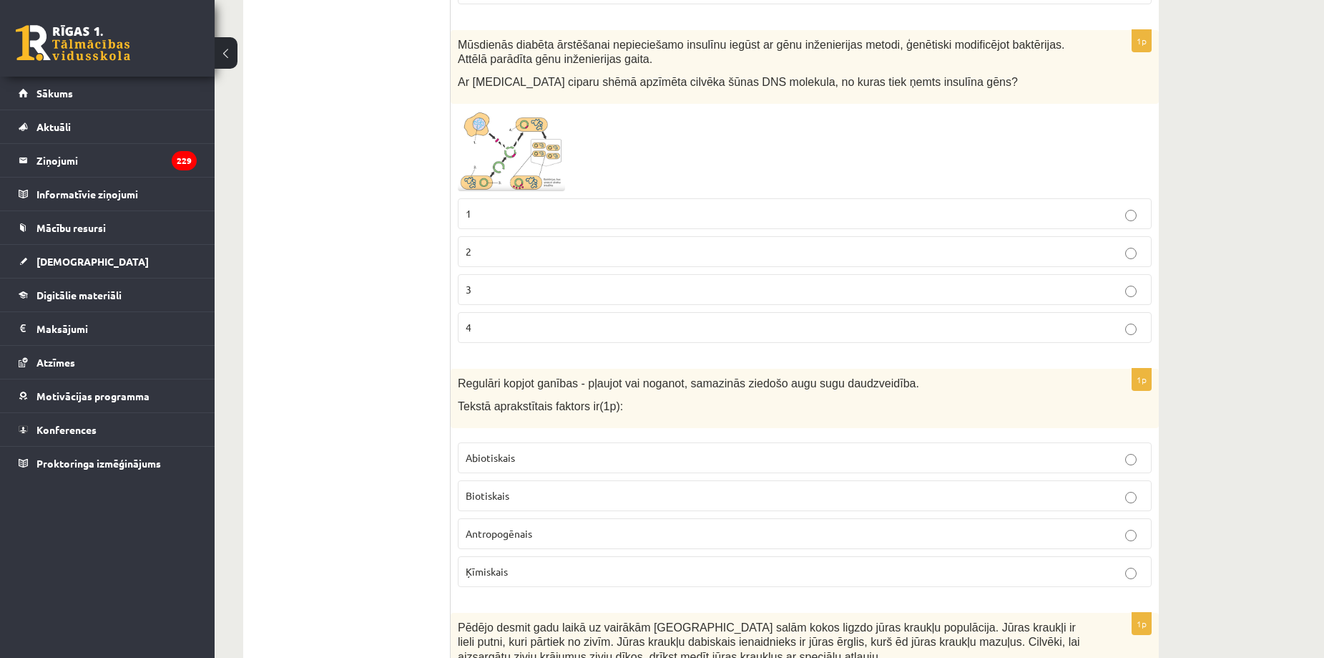
scroll to position [5840, 0]
click at [468, 110] on img at bounding box center [511, 150] width 107 height 80
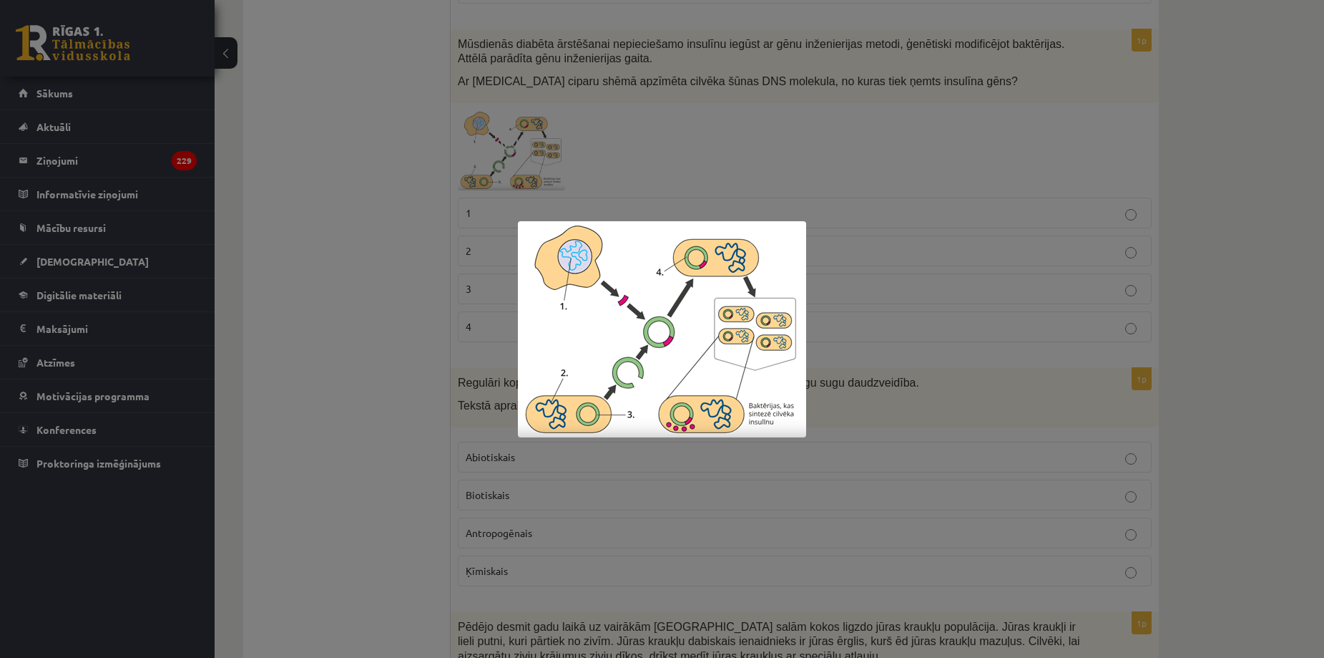
click at [375, 216] on div at bounding box center [662, 329] width 1324 height 658
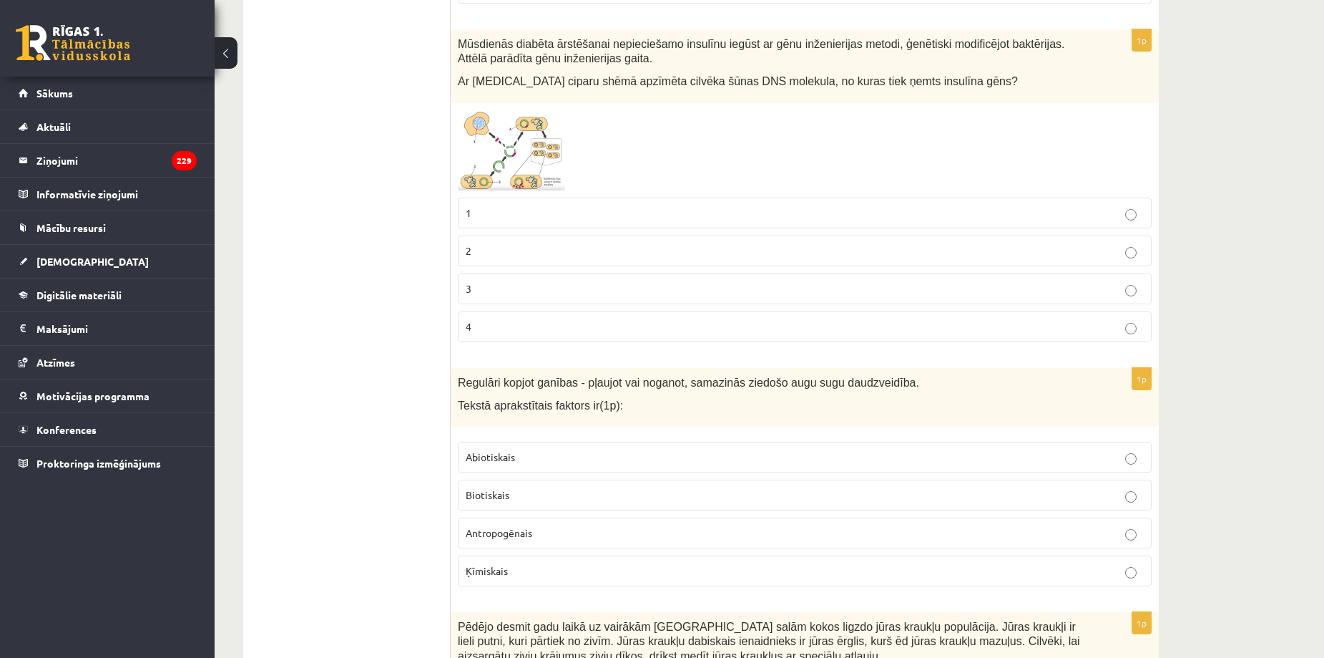
click at [492, 205] on p "1" at bounding box center [805, 212] width 678 height 15
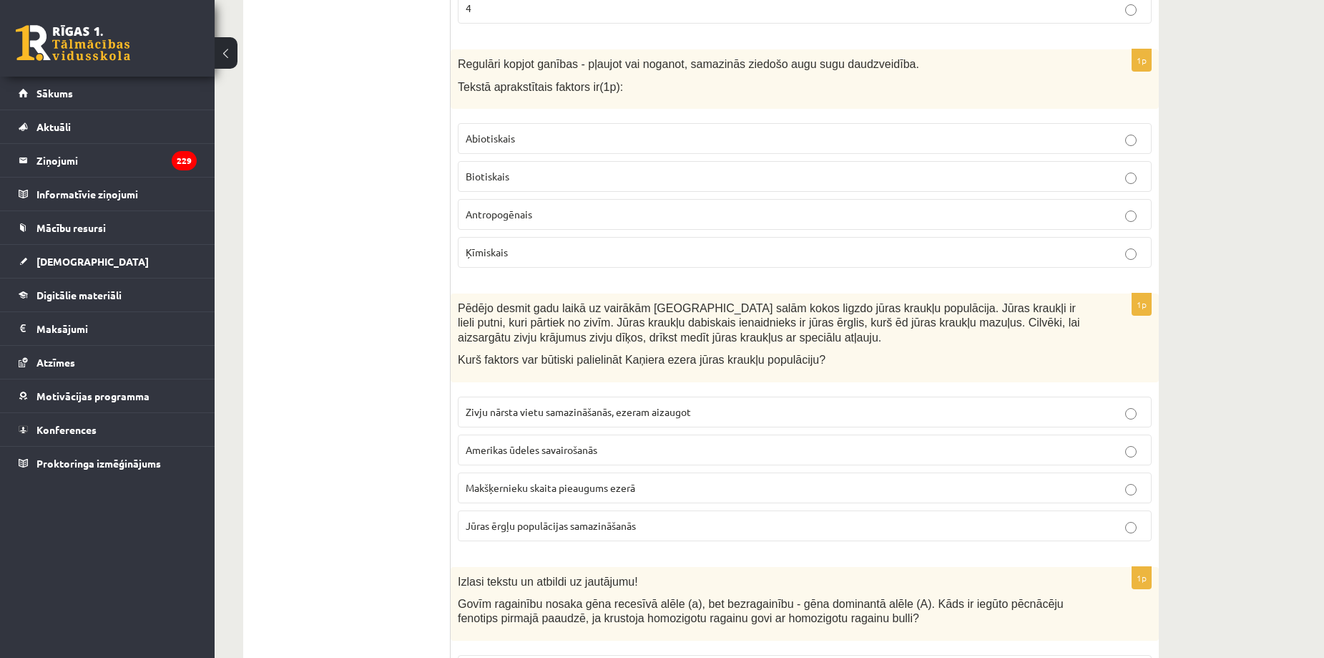
scroll to position [6151, 0]
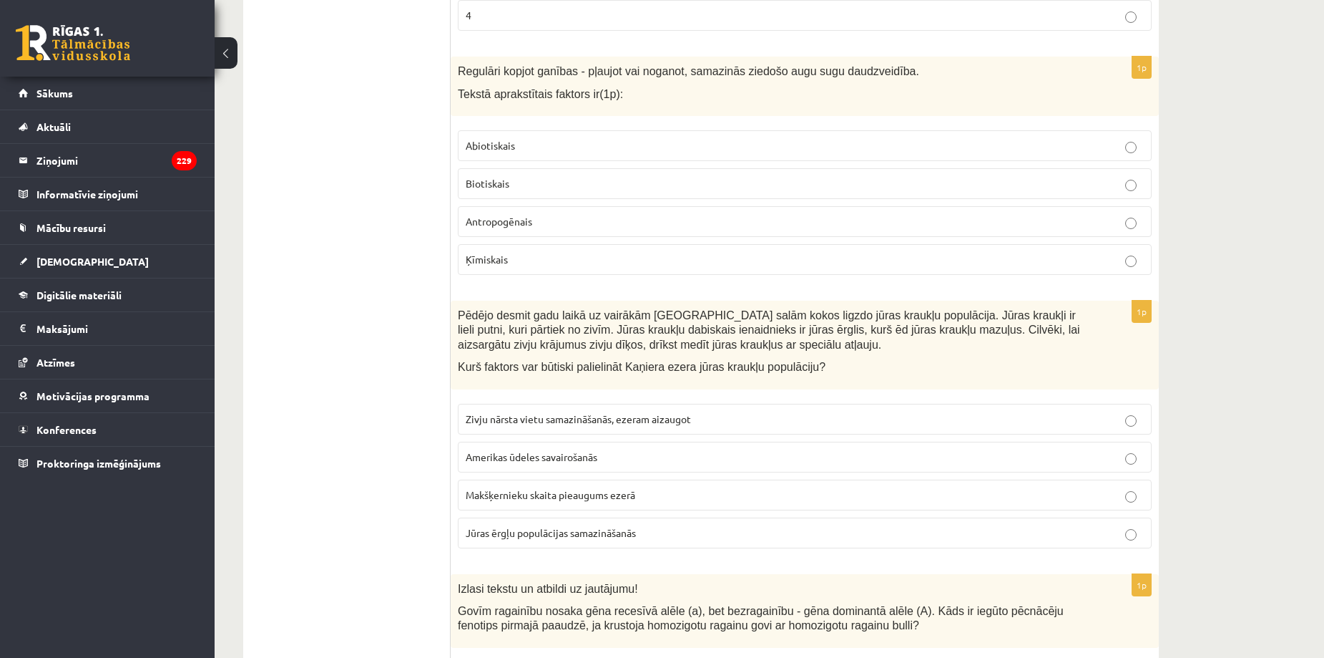
click at [482, 214] on p "Antropogēnais" at bounding box center [805, 221] width 678 height 15
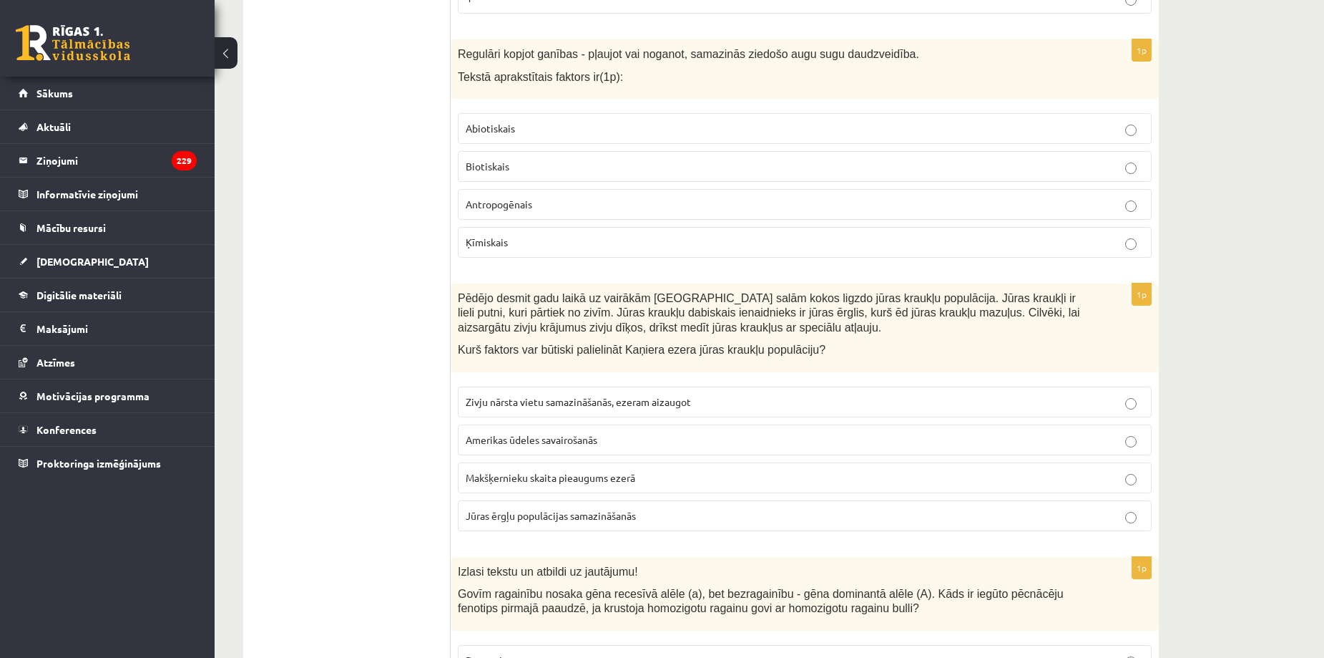
scroll to position [6168, 0]
click at [457, 40] on div "Regulāri kopjot ganības - pļaujot vai noganot, samazinās ziedošo augu sugu daud…" at bounding box center [805, 69] width 708 height 59
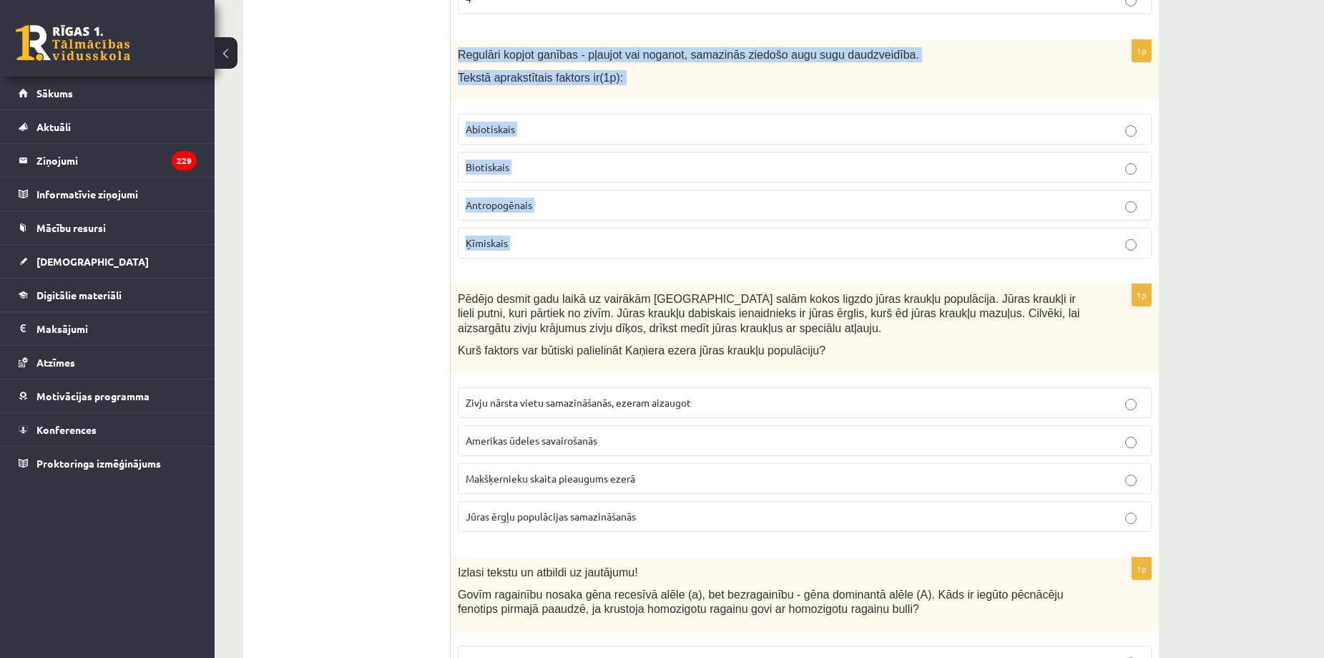
drag, startPoint x: 457, startPoint y: 39, endPoint x: 524, endPoint y: 253, distance: 224.3
click at [524, 253] on div "1p Regulāri kopjot ganības - pļaujot vai noganot, samazinās ziedošo augu sugu d…" at bounding box center [805, 155] width 708 height 230
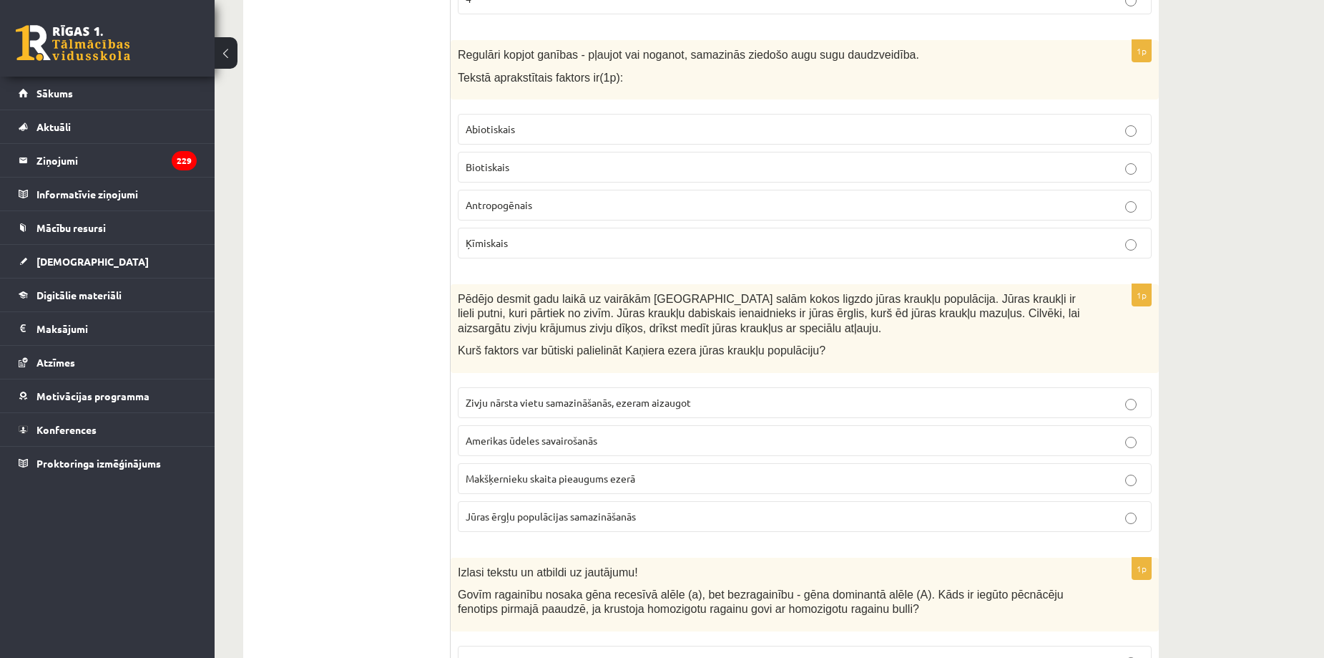
click at [564, 509] on span "Jūras ērgļu populācijas samazināšanās" at bounding box center [551, 515] width 170 height 13
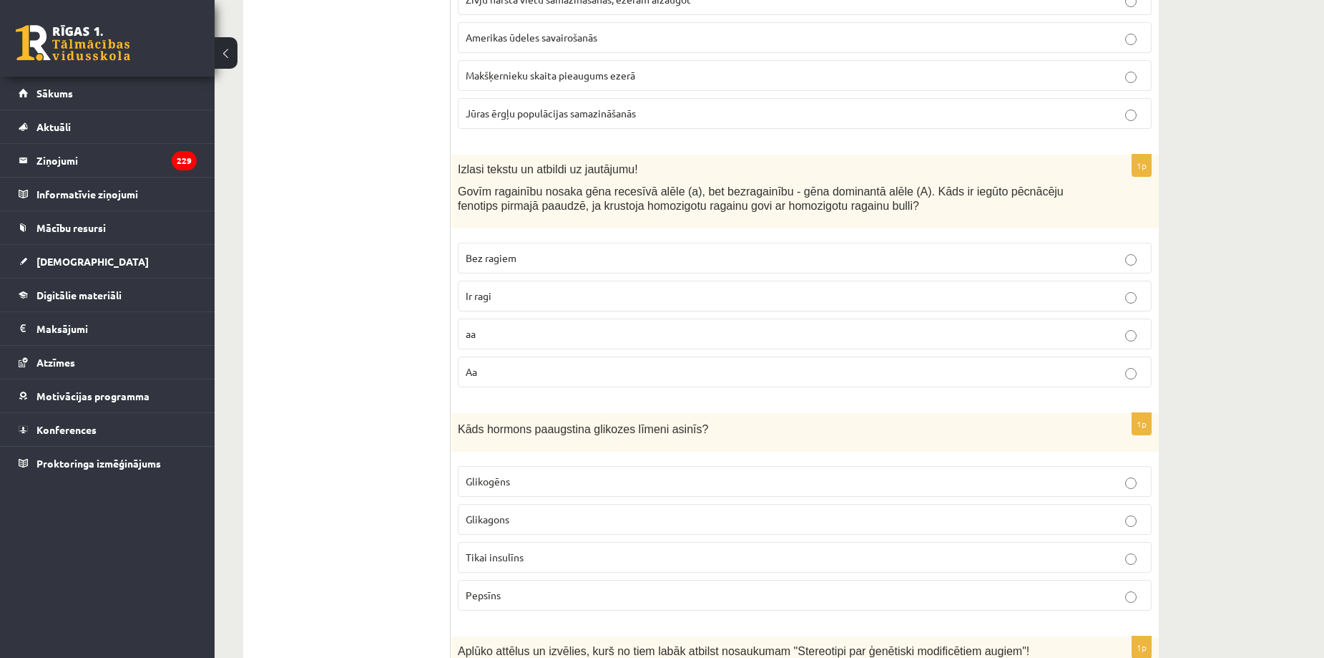
scroll to position [6572, 0]
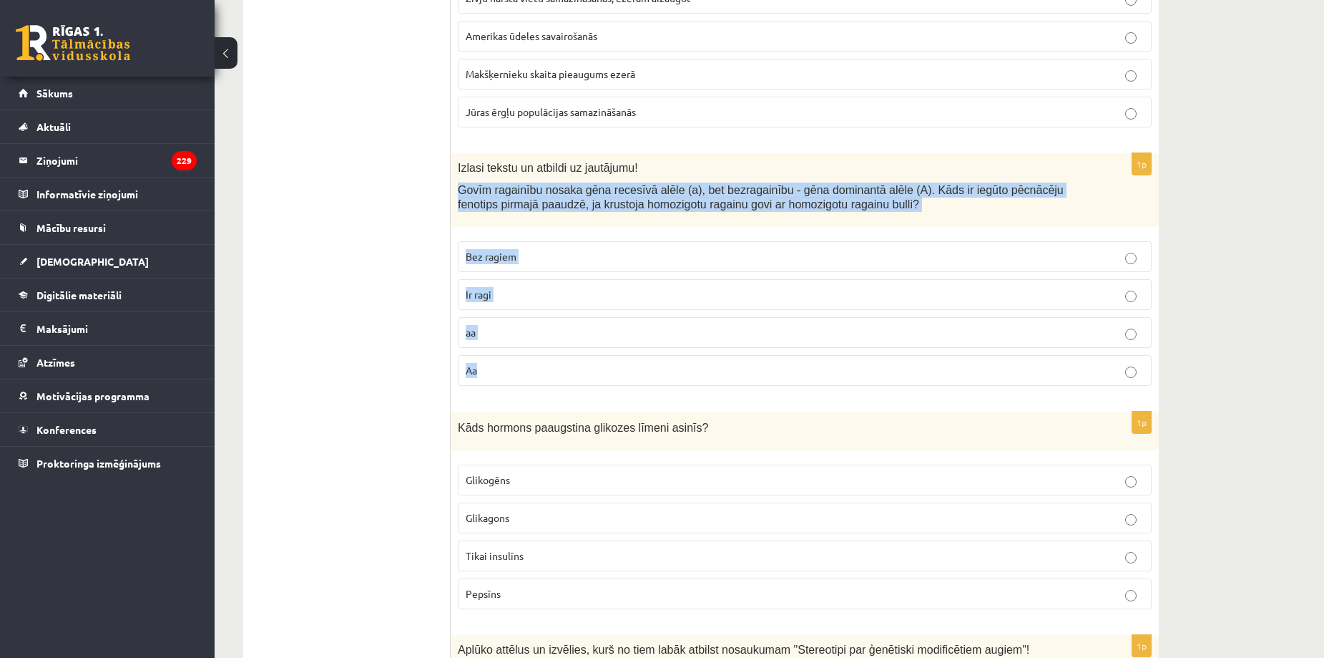
drag, startPoint x: 454, startPoint y: 180, endPoint x: 521, endPoint y: 342, distance: 175.5
click at [521, 342] on div "1p Izlasi tekstu un atbildi uz jautājumu! Govīm ragainību nosaka gēna recesīvā …" at bounding box center [805, 275] width 708 height 244
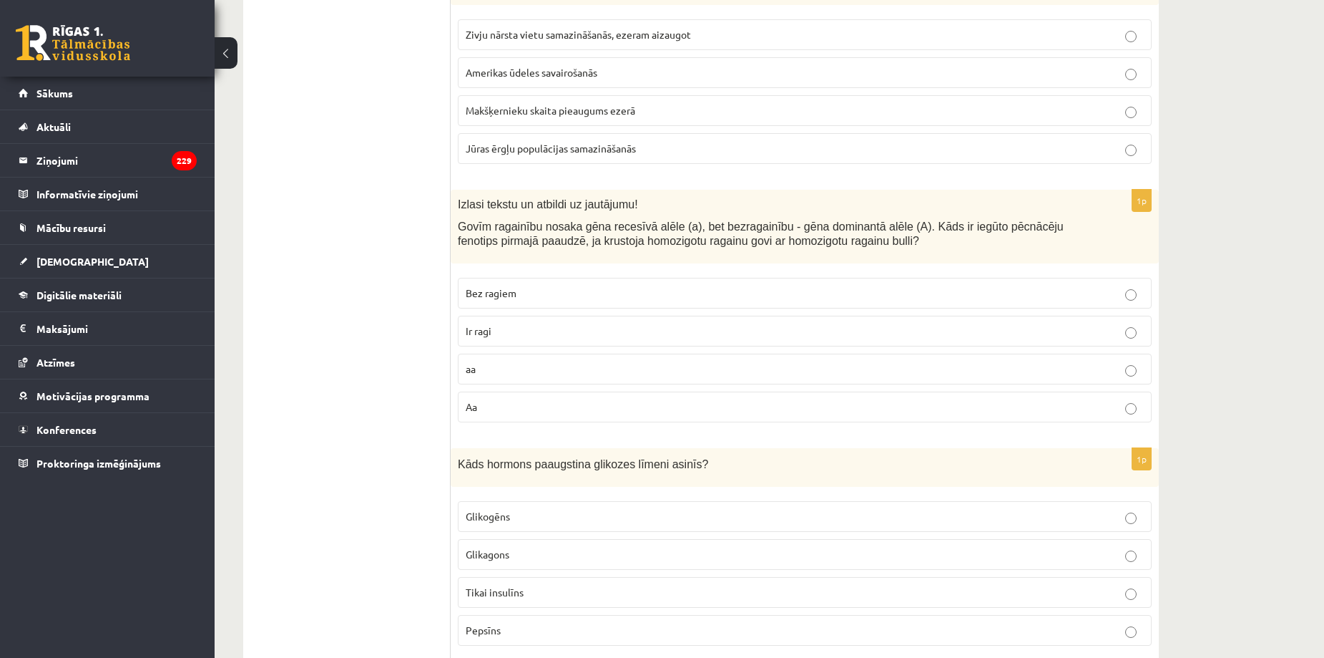
scroll to position [6526, 0]
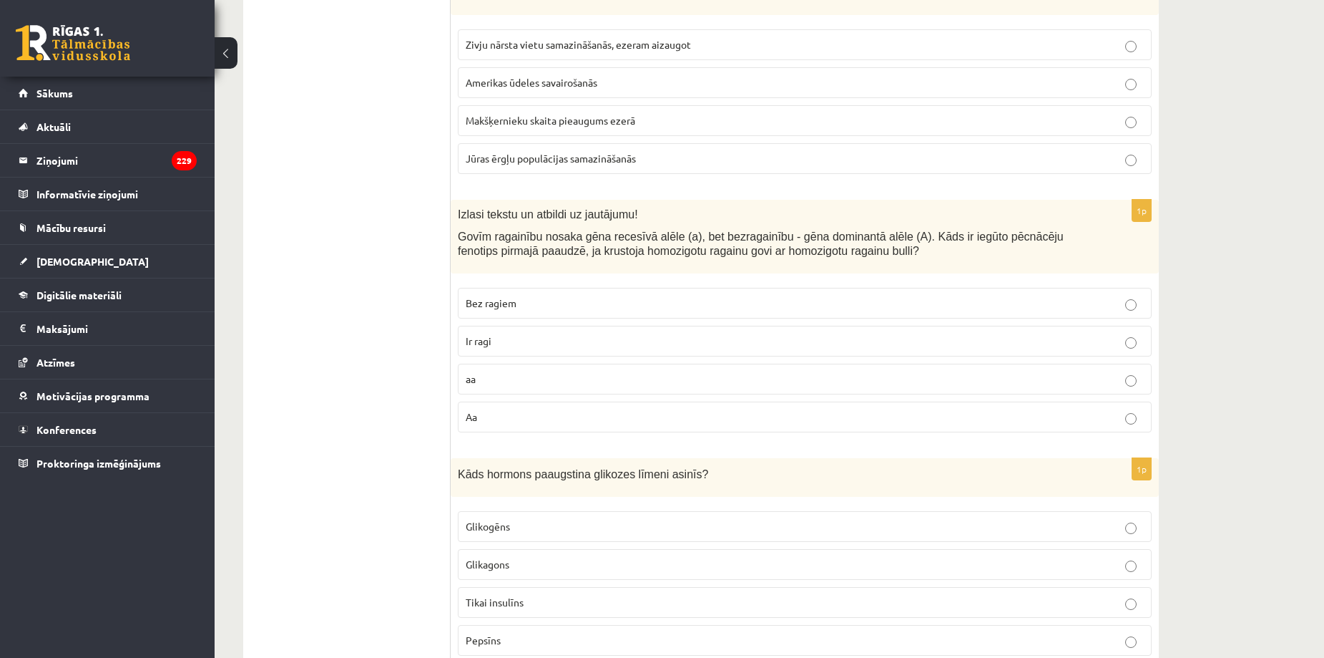
click at [502, 381] on fieldset "Bez ragiem Ir ragi aa Aa" at bounding box center [805, 358] width 694 height 156
click at [491, 363] on label "aa" at bounding box center [805, 378] width 694 height 31
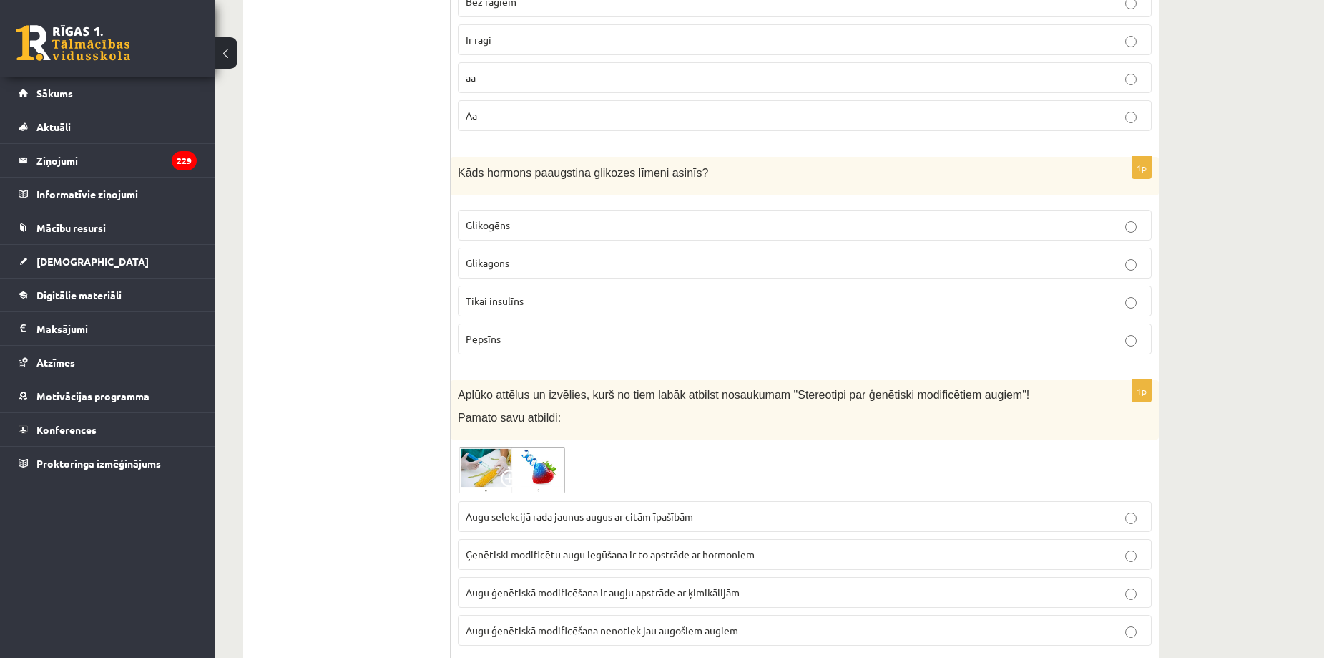
scroll to position [6828, 0]
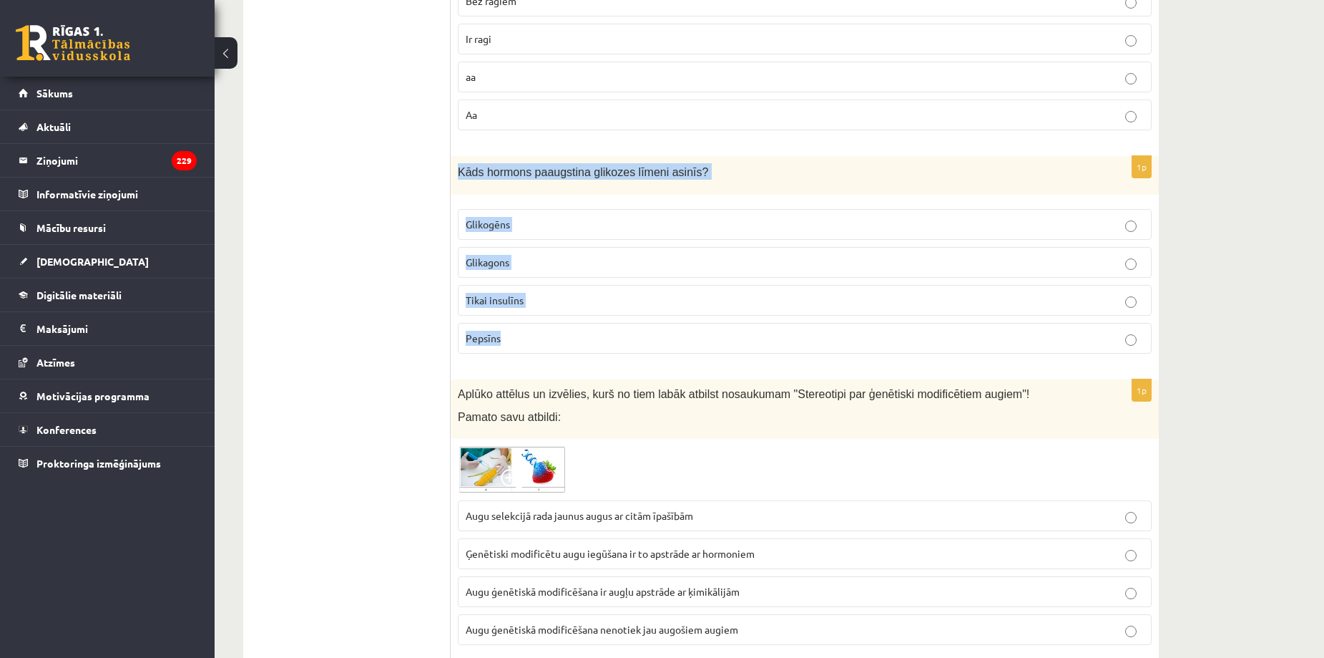
drag, startPoint x: 452, startPoint y: 160, endPoint x: 513, endPoint y: 326, distance: 176.1
click at [513, 326] on div "1p Kāds hormons paaugstina glikozes līmeni asinīs? Glikogēns Glikagons Tikai in…" at bounding box center [805, 261] width 708 height 210
click at [545, 255] on p "Glikagons" at bounding box center [805, 262] width 678 height 15
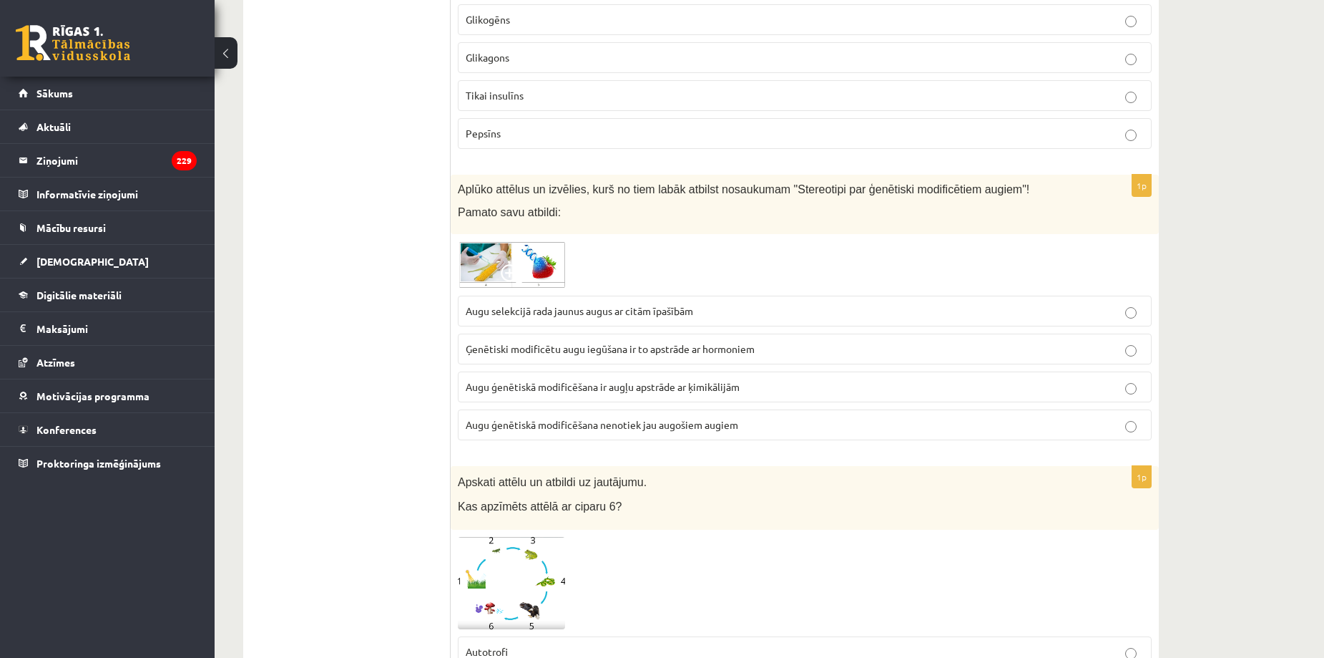
scroll to position [7038, 0]
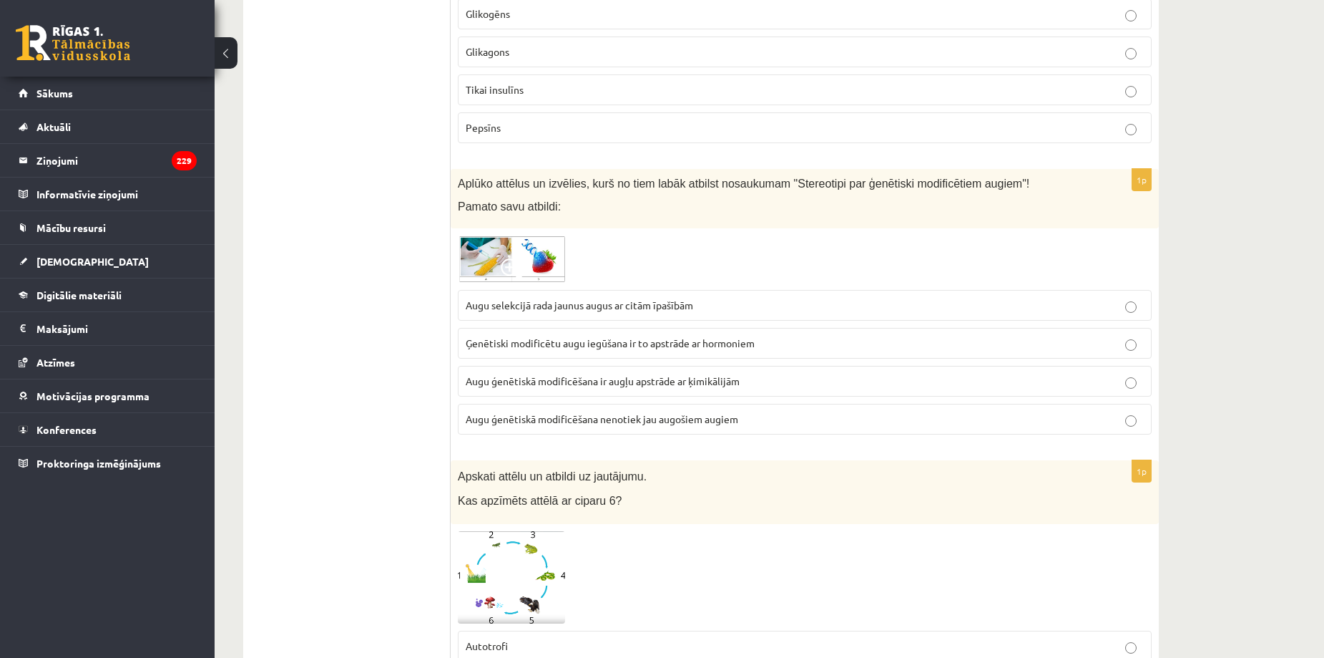
click at [474, 238] on img at bounding box center [511, 258] width 107 height 47
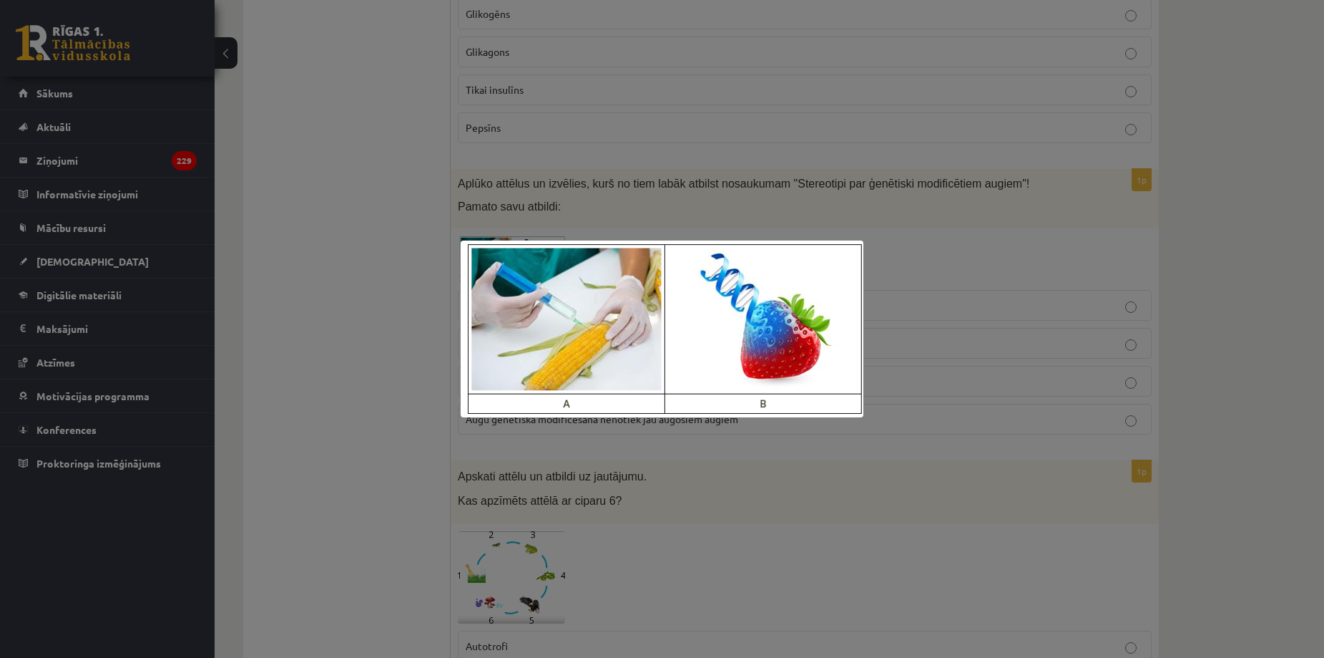
click at [366, 335] on div at bounding box center [662, 329] width 1324 height 658
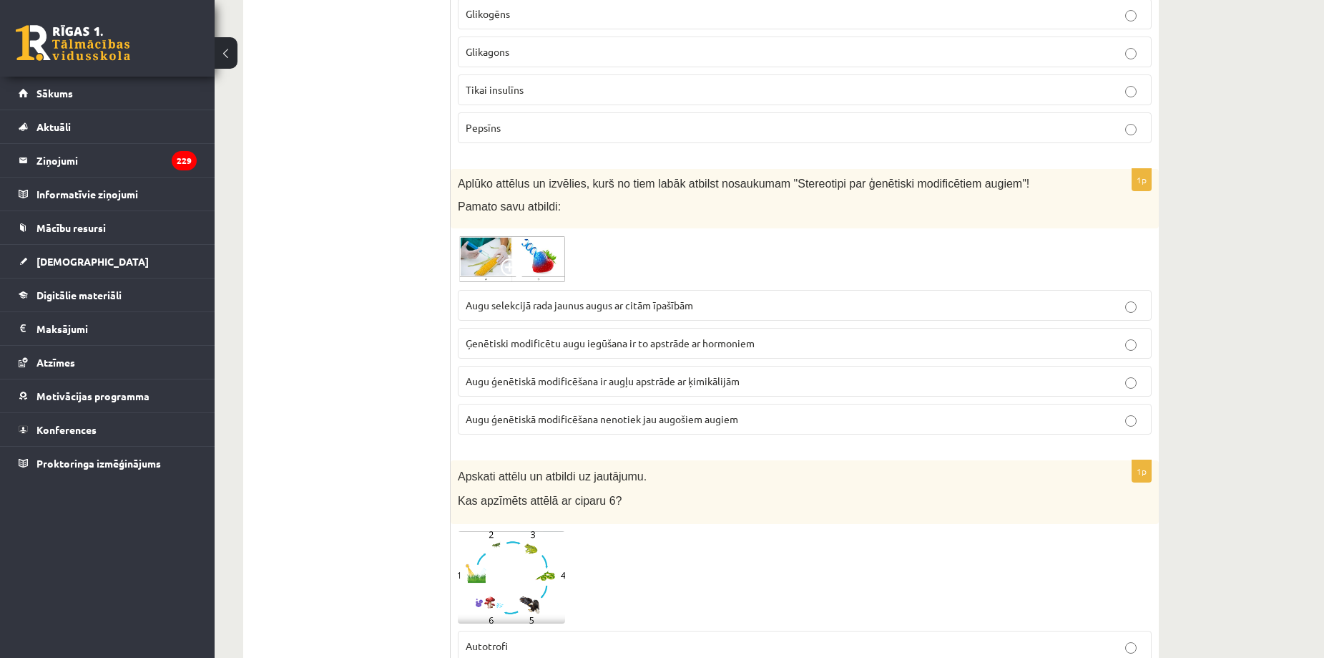
click at [510, 374] on span "Augu ģenētiskā modificēšana ir augļu apstrāde ar ķimikālijām" at bounding box center [603, 380] width 274 height 13
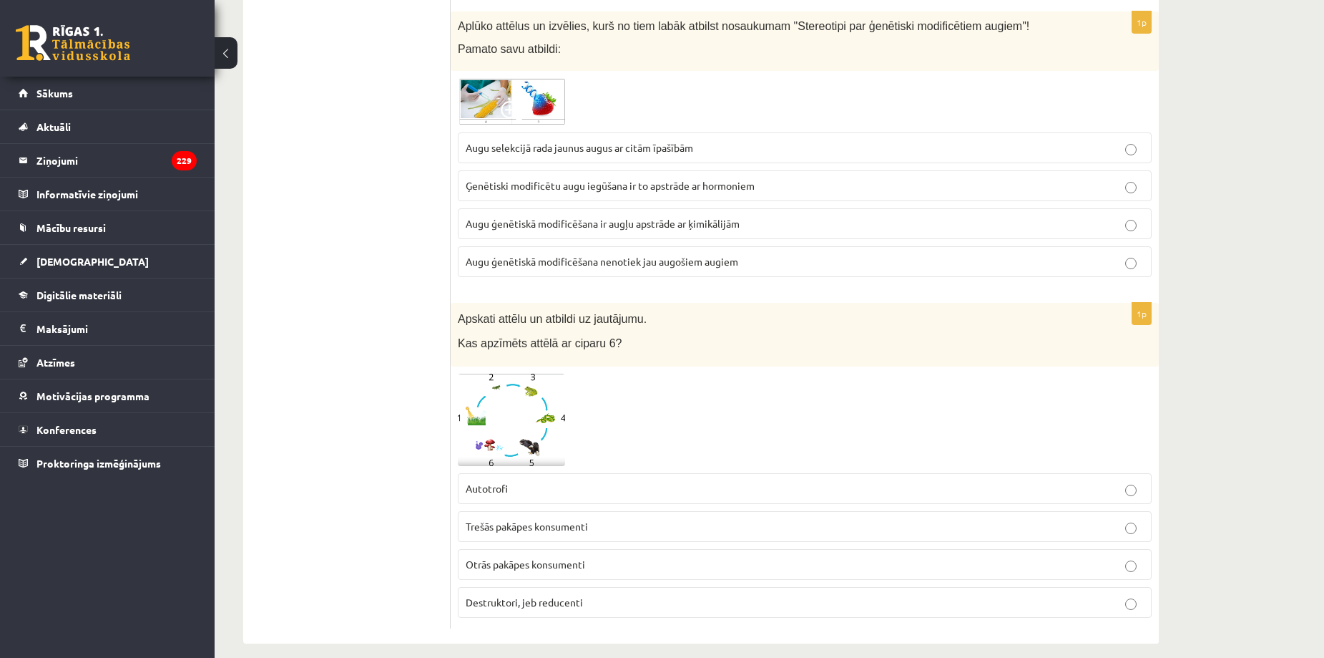
scroll to position [7195, 0]
click at [493, 596] on span "Destruktori, jeb reducenti" at bounding box center [524, 602] width 117 height 13
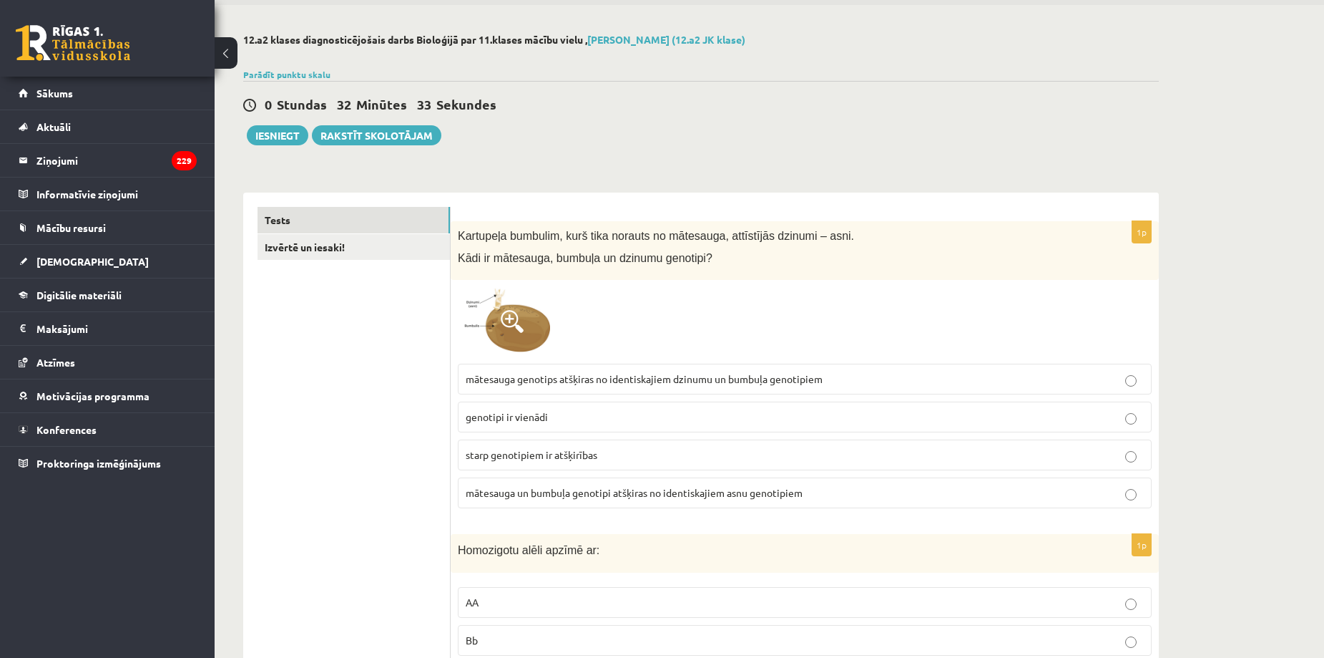
scroll to position [0, 0]
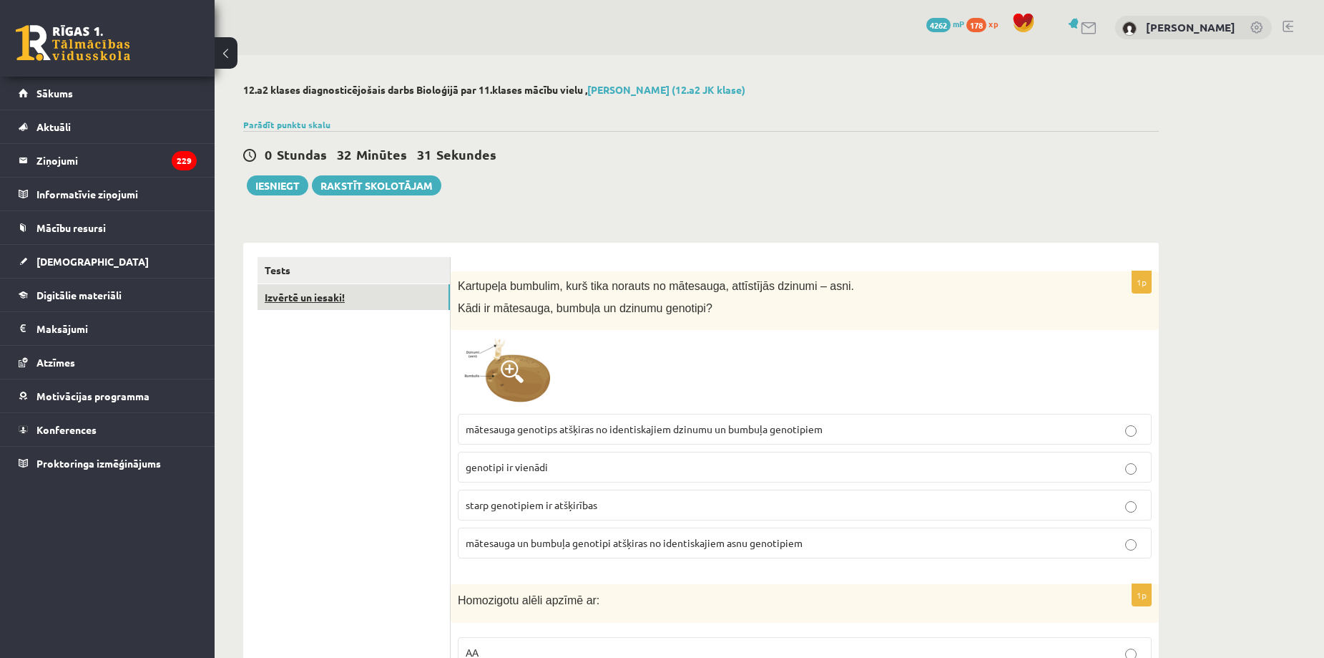
click at [348, 303] on link "Izvērtē un iesaki!" at bounding box center [354, 297] width 192 height 26
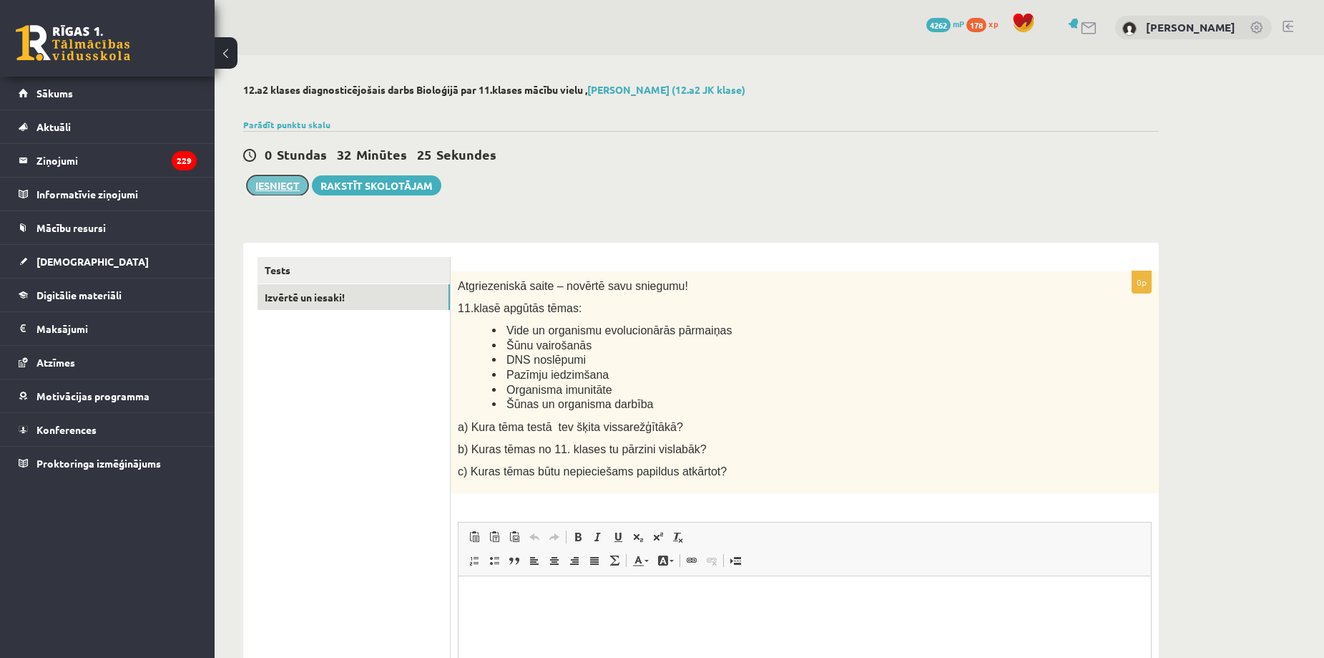
click at [263, 184] on button "Iesniegt" at bounding box center [278, 185] width 62 height 20
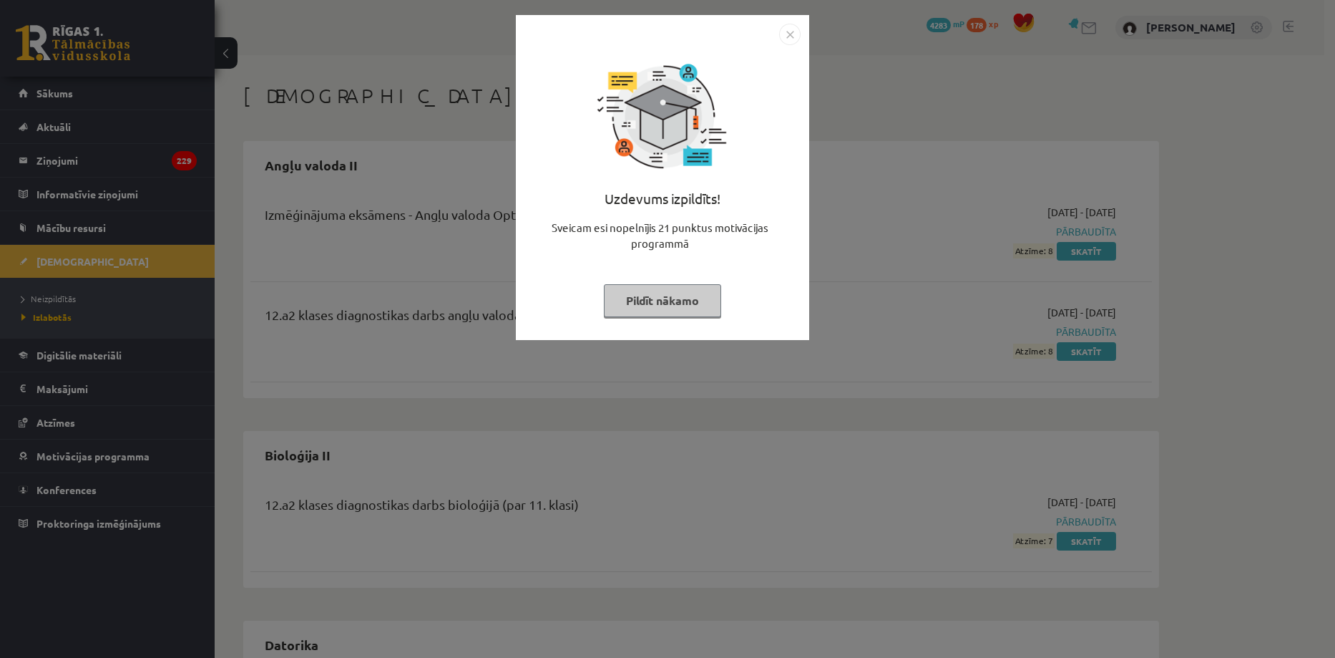
click at [640, 321] on div "Uzdevums izpildīts! Sveicam esi nopelnījis 21 punktus motivācijas programmā Pil…" at bounding box center [662, 188] width 276 height 286
click at [633, 310] on button "Pildīt nākamo" at bounding box center [662, 300] width 117 height 33
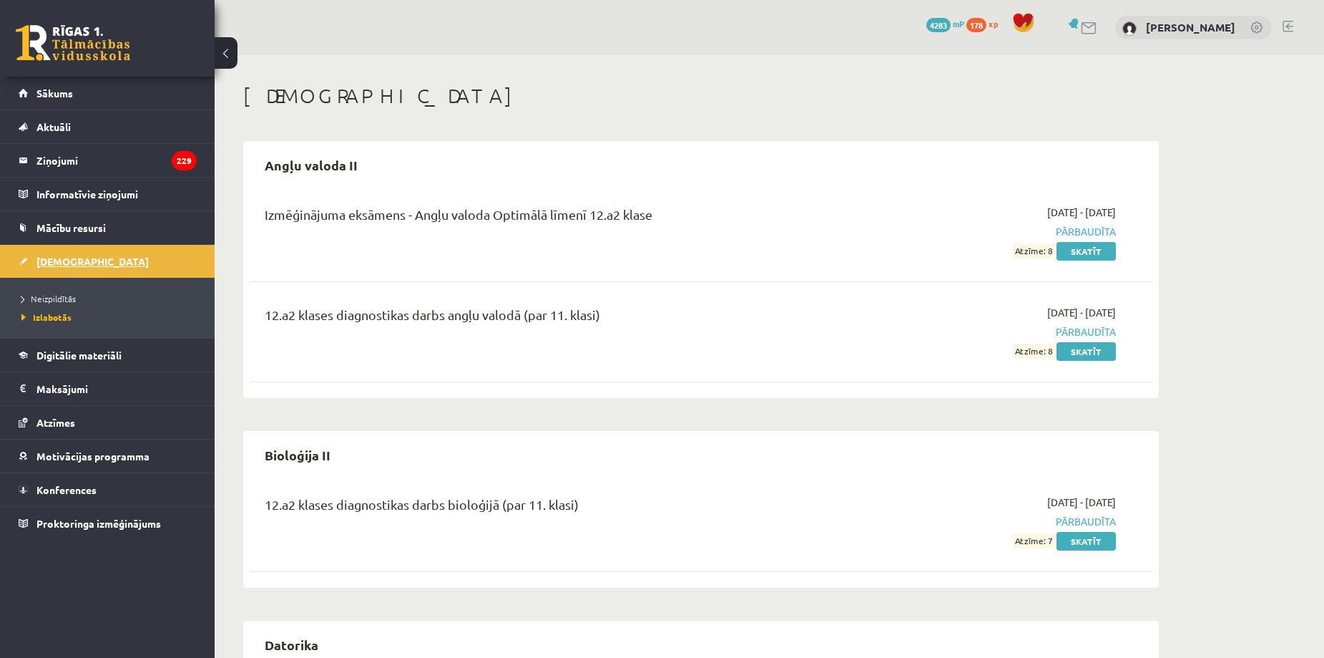
click at [60, 255] on span "[DEMOGRAPHIC_DATA]" at bounding box center [92, 261] width 112 height 13
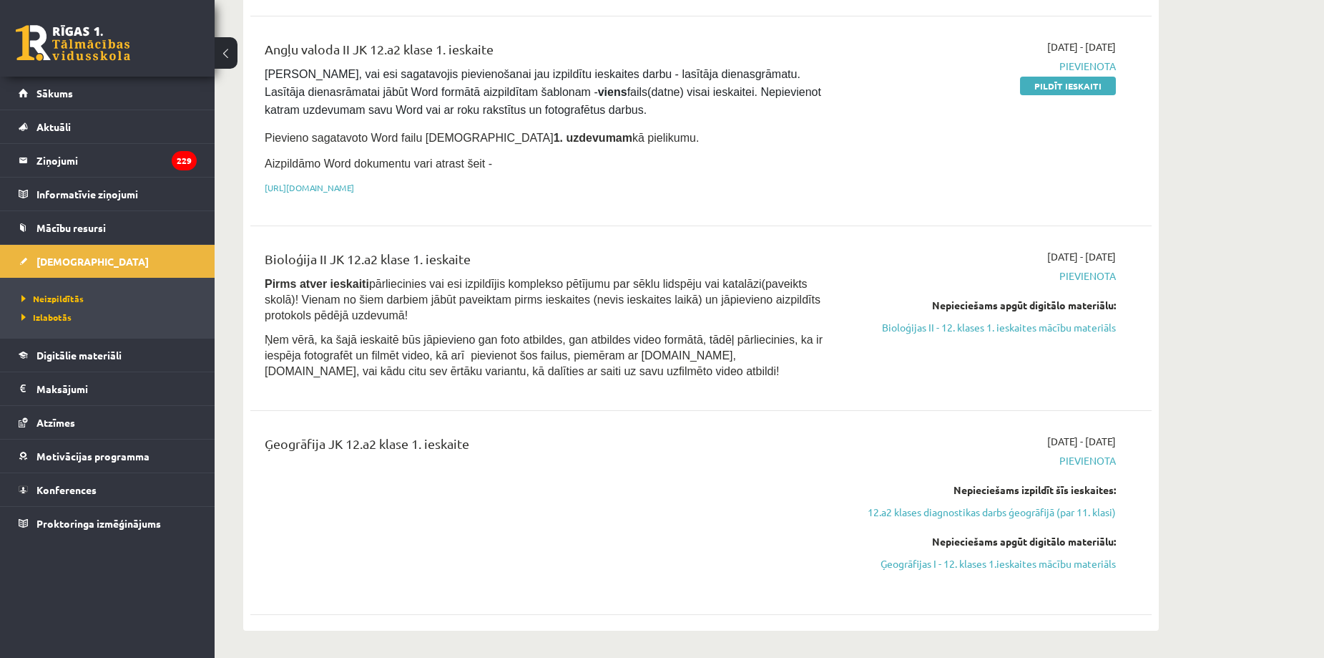
scroll to position [263, 0]
click at [64, 165] on legend "Ziņojumi 229" at bounding box center [116, 160] width 160 height 33
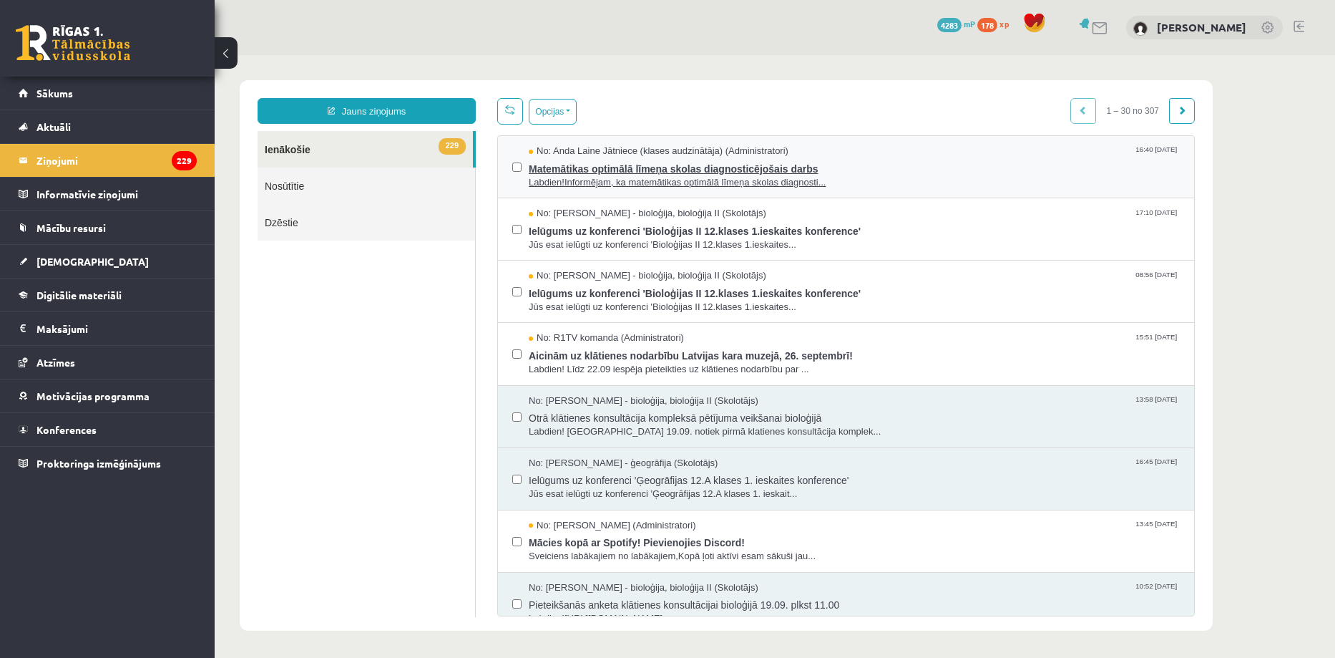
click at [892, 170] on span "Matemātikas optimālā līmeņa skolas diagnosticējošais darbs" at bounding box center [854, 167] width 651 height 18
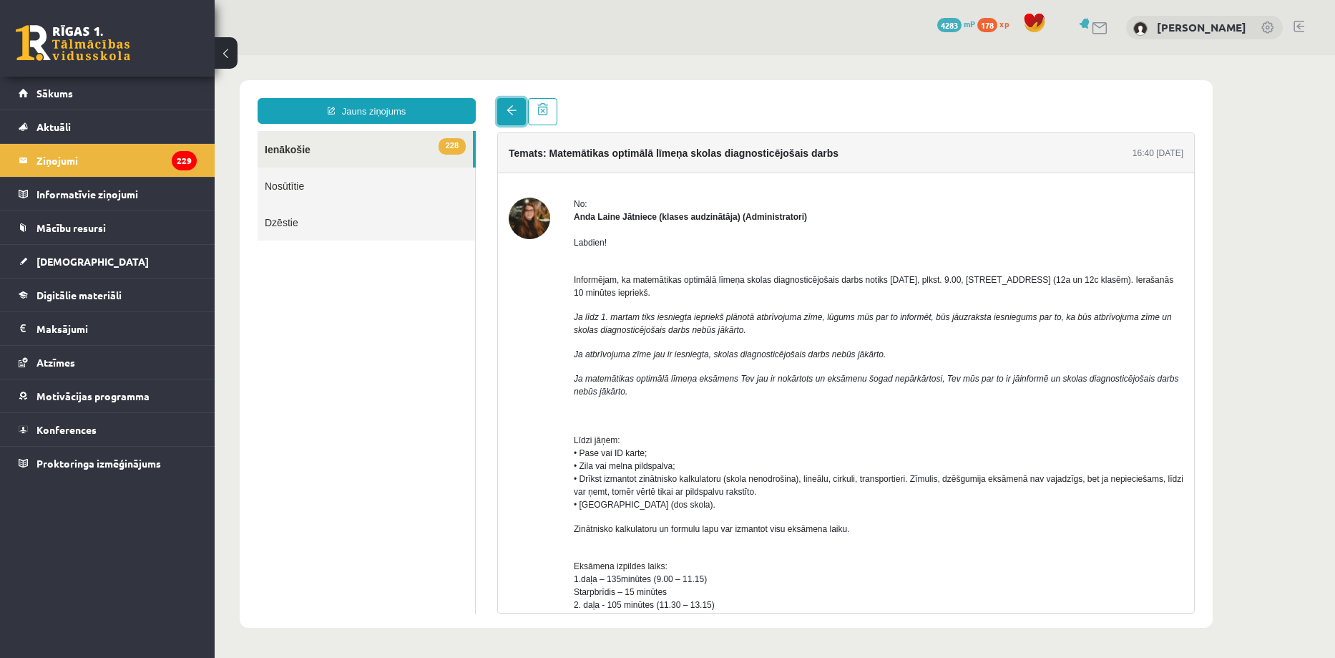
click at [507, 118] on link at bounding box center [511, 111] width 29 height 27
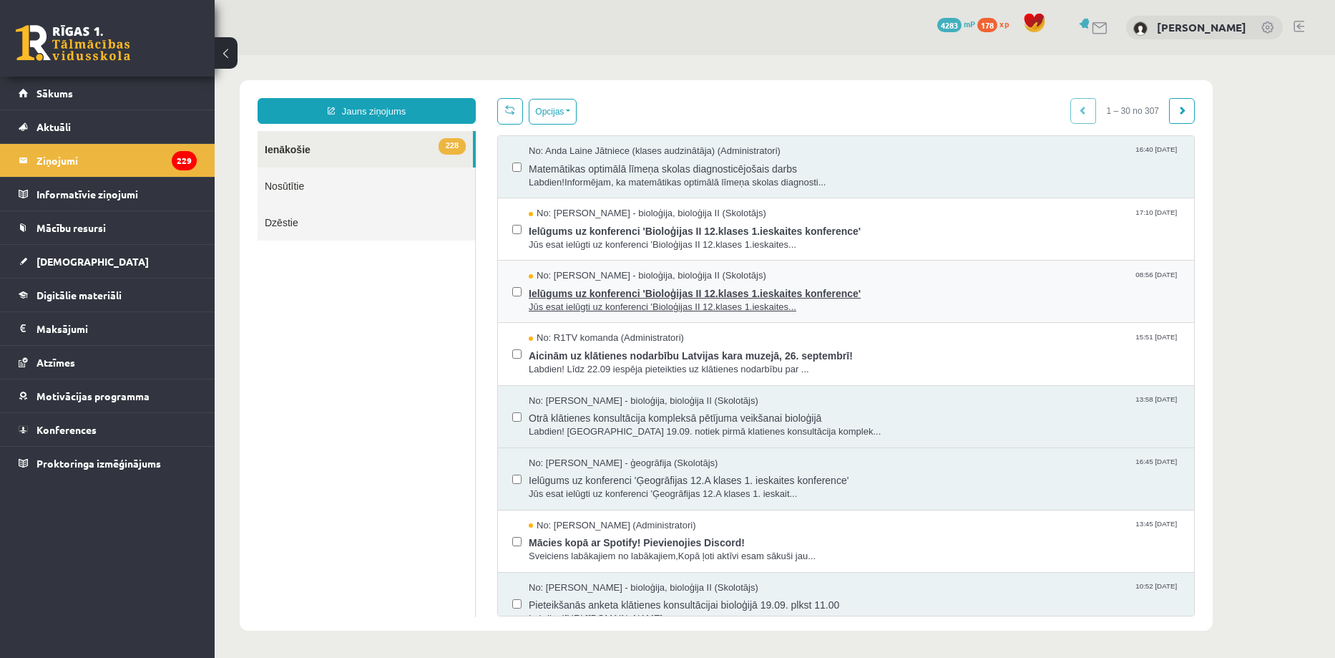
click at [844, 308] on span "Jūs esat ielūgti uz konferenci 'Bioloģijas II 12.klases 1.ieskaites..." at bounding box center [854, 308] width 651 height 14
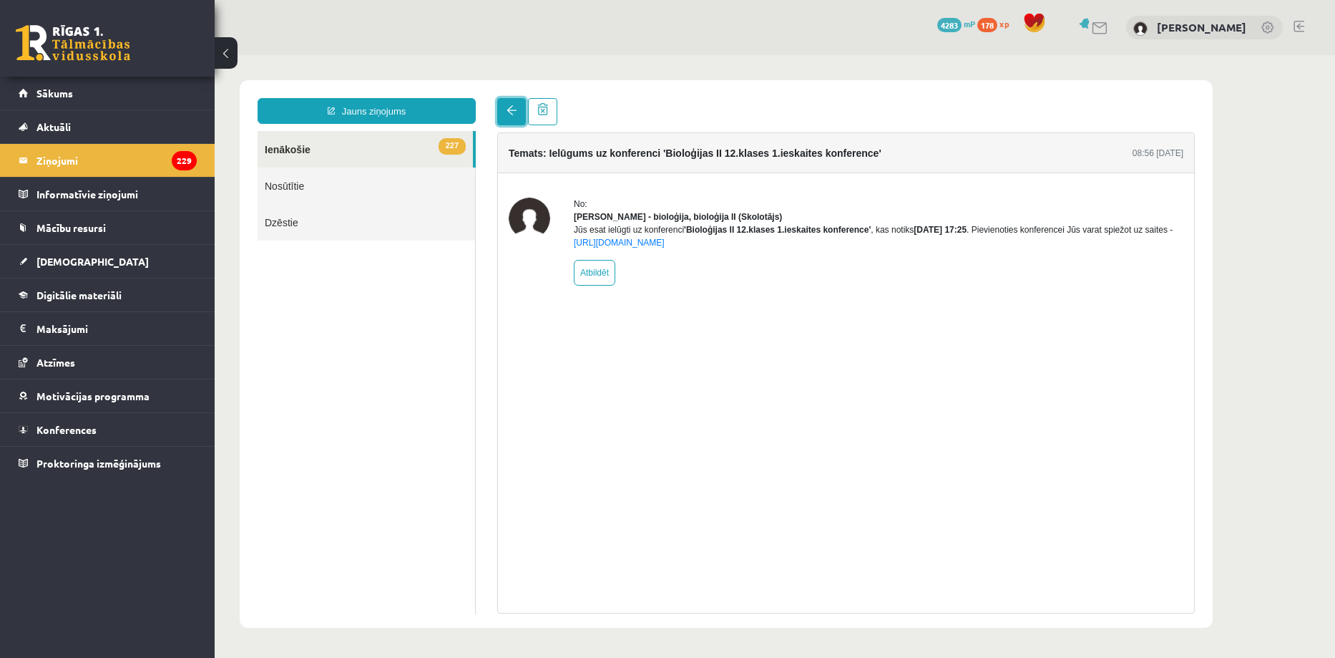
click at [518, 122] on link at bounding box center [511, 111] width 29 height 27
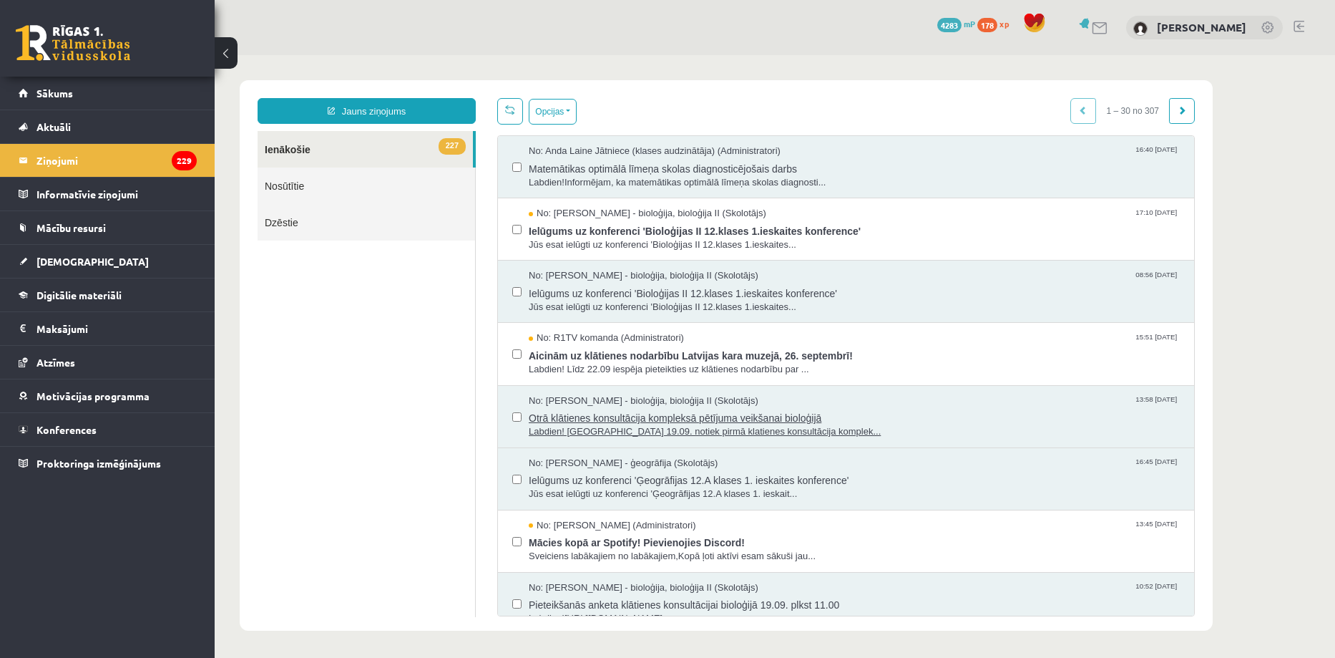
click at [794, 415] on span "Otrā klātienes konsultācija kompleksā pētījuma veikšanai bioloģijā" at bounding box center [854, 416] width 651 height 18
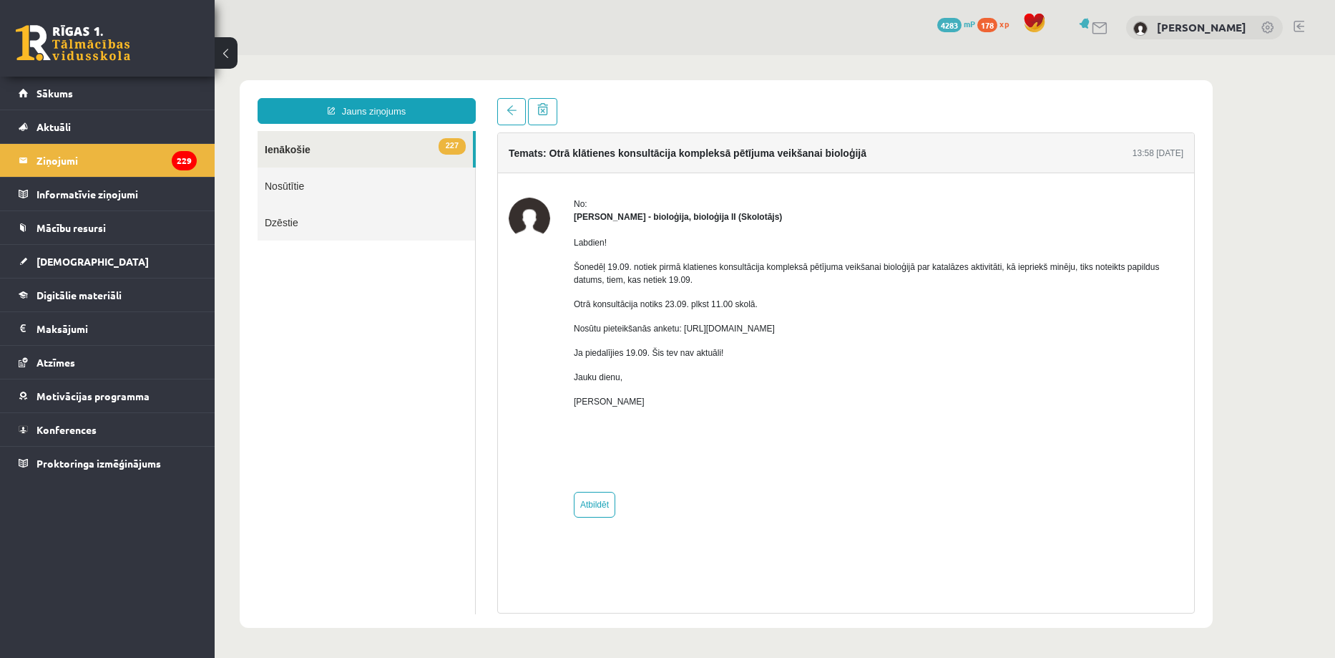
drag, startPoint x: 681, startPoint y: 327, endPoint x: 1172, endPoint y: 325, distance: 490.9
click at [1172, 325] on p "Nosūtu pieteikšanās anketu: [URL][DOMAIN_NAME]" at bounding box center [879, 328] width 610 height 13
copy p "https://docs.google.com/forms/d/e/1FAIpQLSf-m8z4CtdLYQMb7Bdpl0EJEhpT9tfqjLGTtof…"
click at [522, 367] on div at bounding box center [530, 357] width 42 height 320
click at [52, 263] on span "[DEMOGRAPHIC_DATA]" at bounding box center [92, 261] width 112 height 13
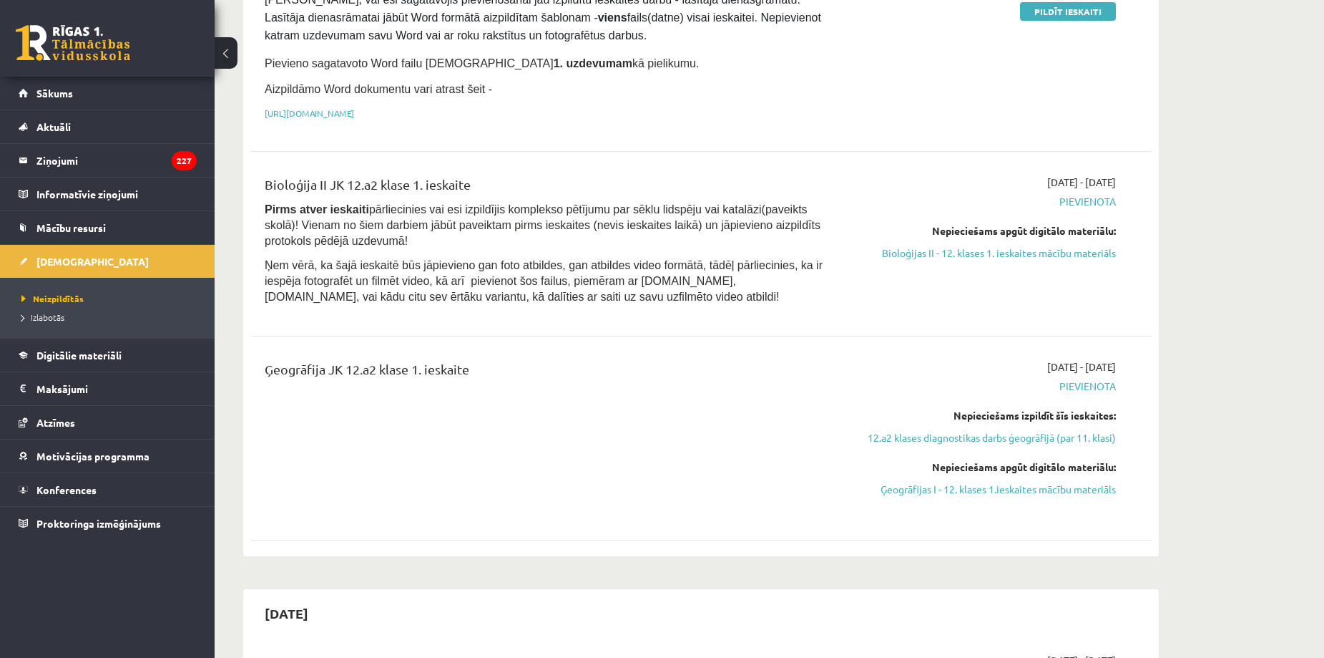
scroll to position [339, 0]
drag, startPoint x: 480, startPoint y: 203, endPoint x: 714, endPoint y: 210, distance: 234.1
click at [714, 210] on span "Pirms atver ieskaiti pārliecinies vai esi izpildījis komplekso pētījumu par sēk…" at bounding box center [543, 226] width 556 height 44
copy span "komplekso pētījumu par sēklu lidspēju vai katalāzi"
click at [244, 349] on div "2025-09-30 12.a2 klases diagnostikas darbs ģeogrāfijā (par 11. klasi) 2025-09-1…" at bounding box center [701, 179] width 916 height 755
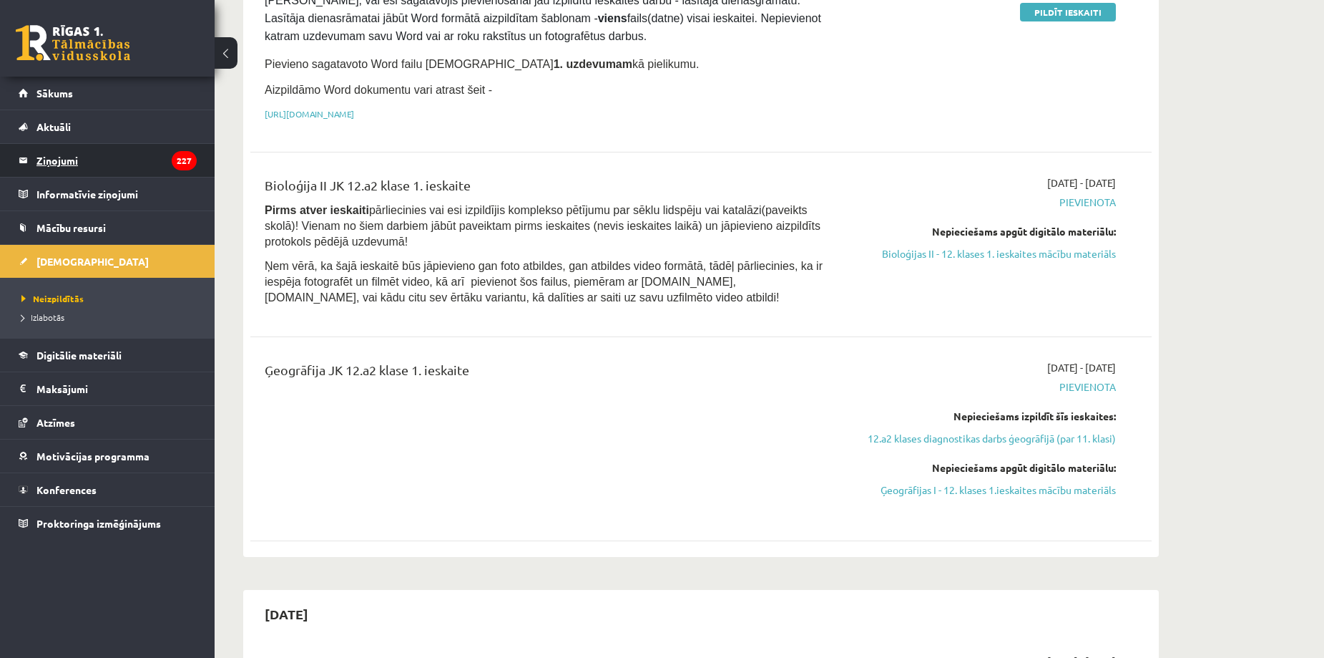
click at [47, 168] on legend "Ziņojumi 227" at bounding box center [116, 160] width 160 height 33
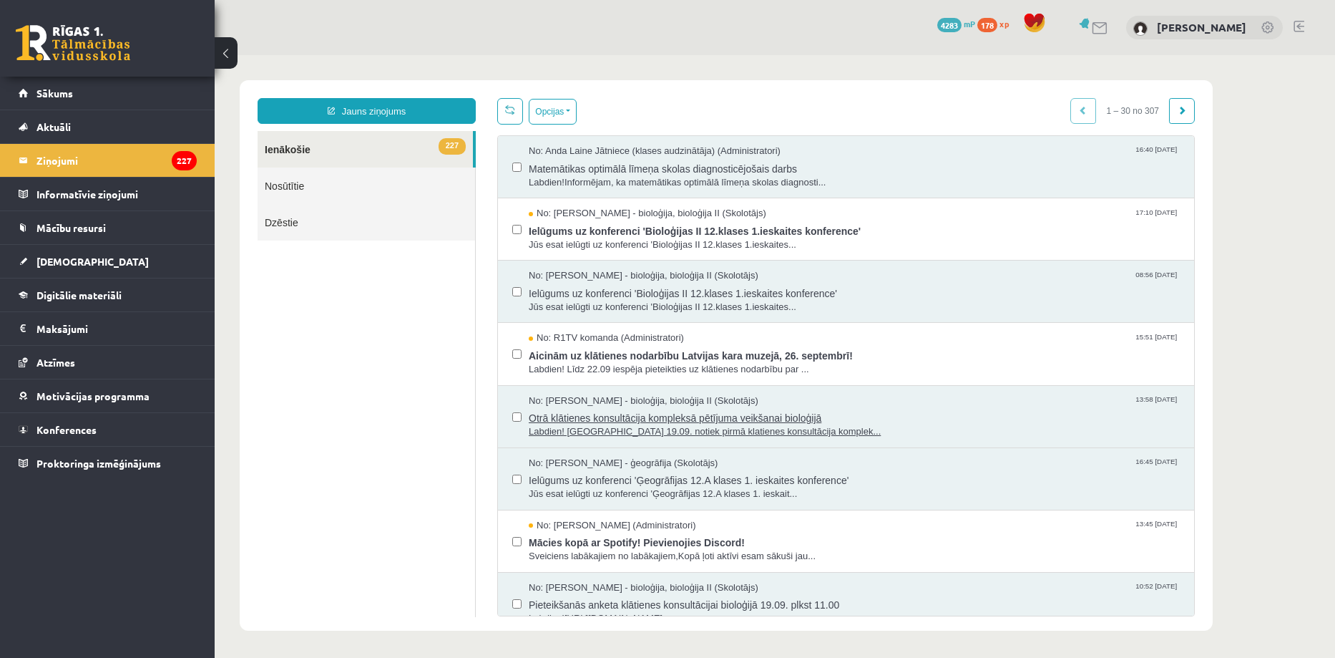
click at [738, 421] on span "Otrā klātienes konsultācija kompleksā pētījuma veikšanai bioloģijā" at bounding box center [854, 416] width 651 height 18
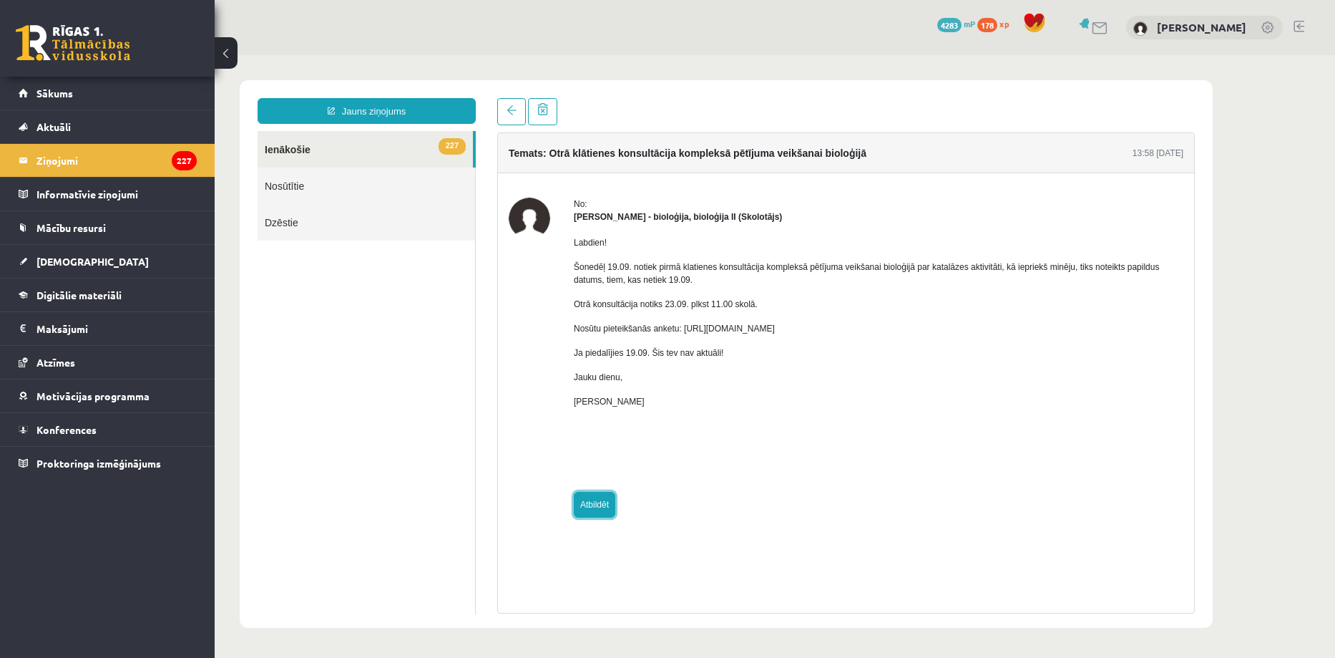
click at [600, 496] on link "Atbildēt" at bounding box center [595, 505] width 42 height 26
type input "**********"
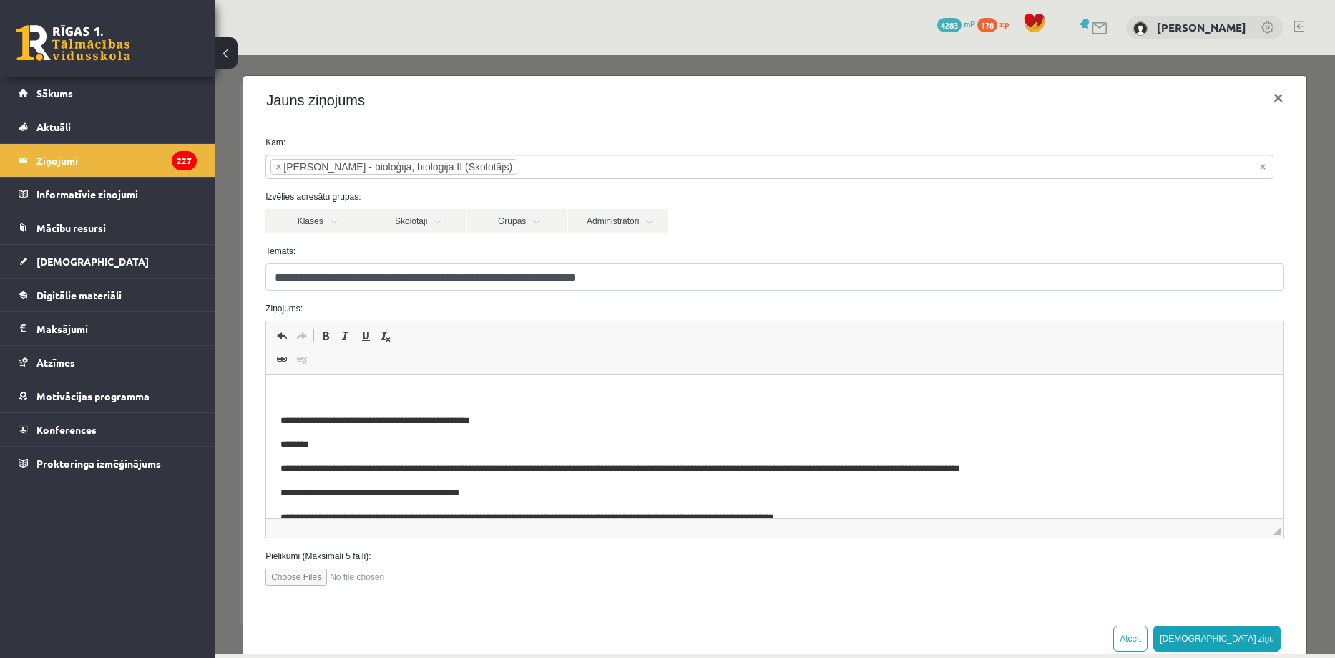
click at [557, 381] on html "**********" at bounding box center [774, 517] width 1017 height 285
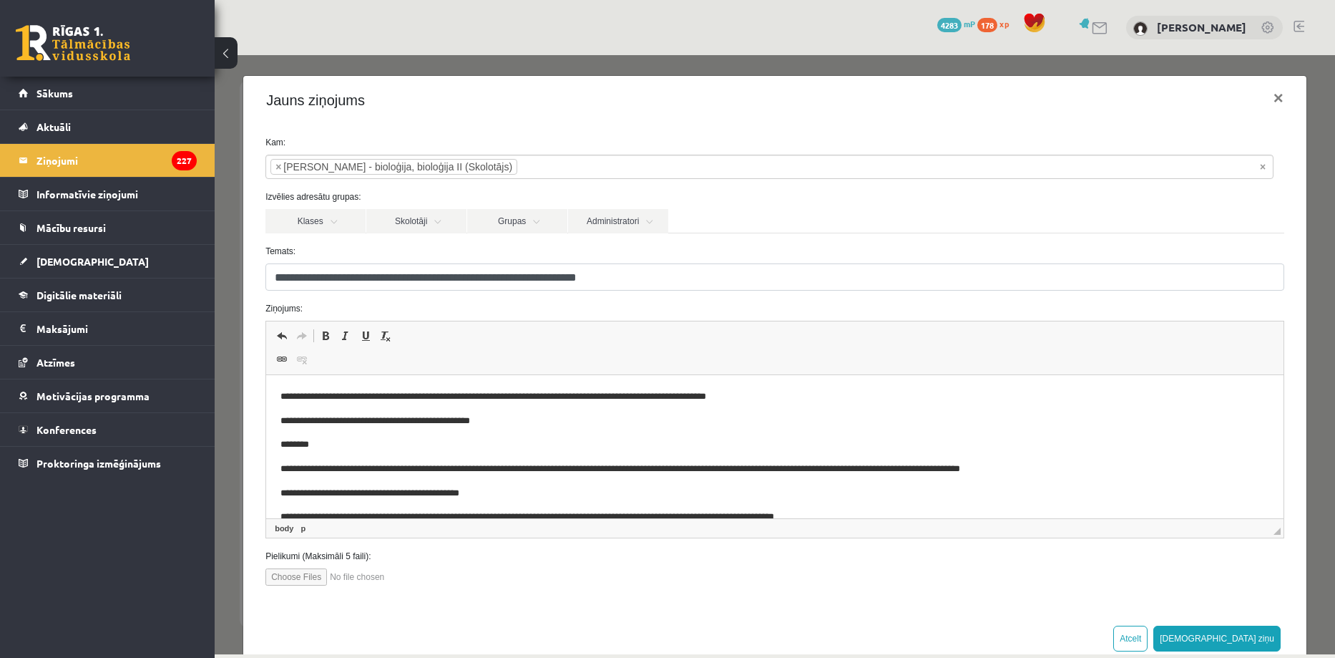
click at [552, 394] on p "**********" at bounding box center [763, 396] width 967 height 15
click at [770, 396] on p "**********" at bounding box center [763, 396] width 967 height 15
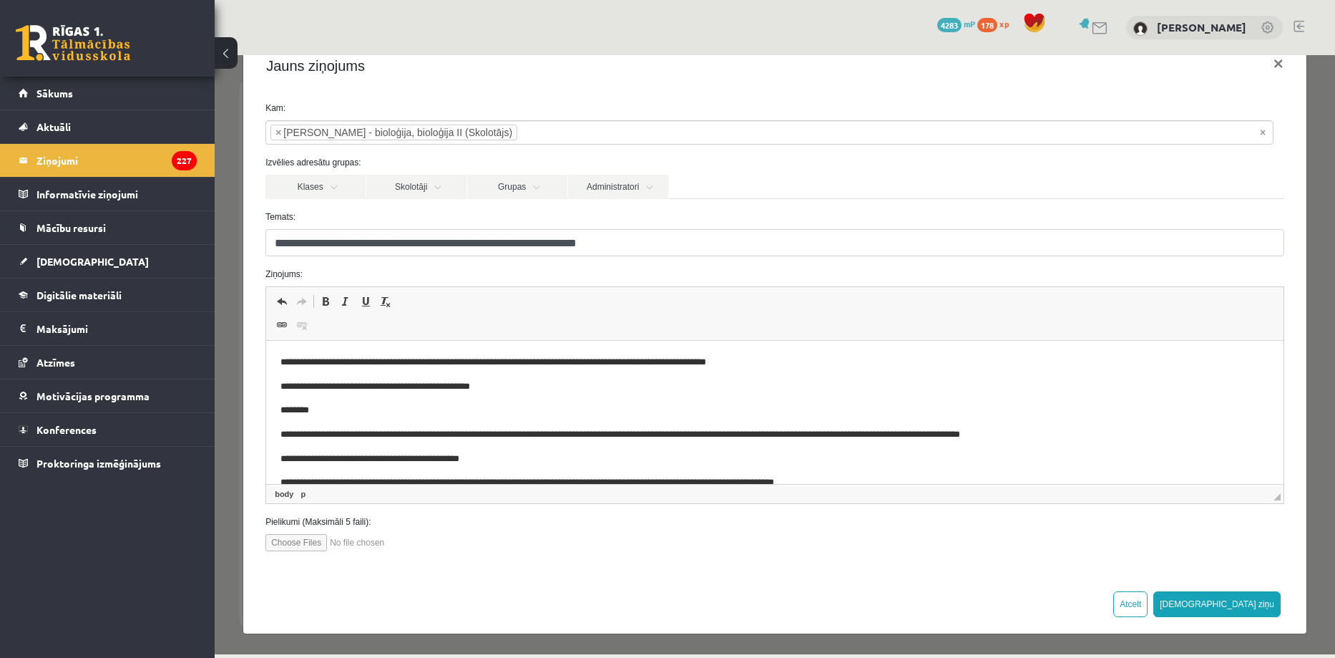
click at [459, 358] on p "**********" at bounding box center [763, 362] width 967 height 15
click at [462, 360] on p "**********" at bounding box center [763, 362] width 967 height 15
click at [545, 360] on p "**********" at bounding box center [763, 362] width 967 height 15
click at [550, 363] on p "**********" at bounding box center [763, 362] width 967 height 15
click at [1023, 397] on body "**********" at bounding box center [774, 483] width 989 height 256
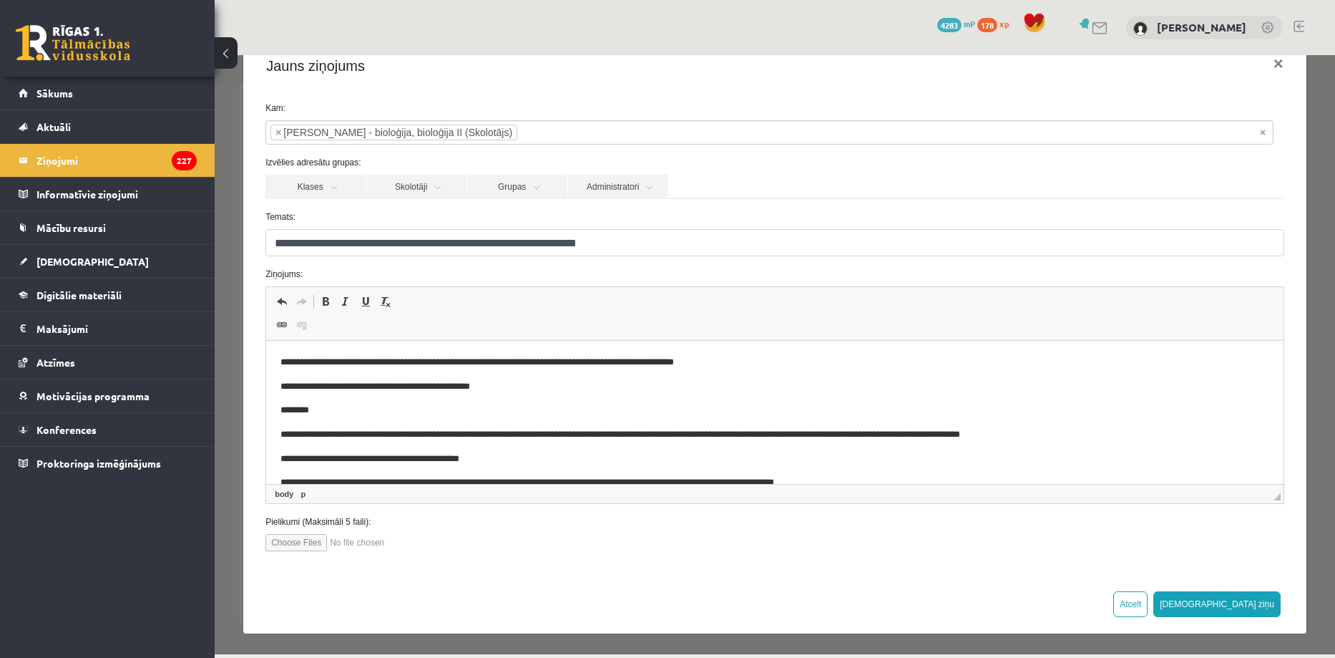
click at [826, 563] on div "**********" at bounding box center [774, 332] width 1063 height 484
click at [560, 360] on p "**********" at bounding box center [763, 362] width 967 height 15
click at [606, 361] on p "**********" at bounding box center [763, 362] width 967 height 15
click at [951, 411] on p "********" at bounding box center [763, 410] width 967 height 15
click at [685, 595] on div "Atcelt Sūtīt ziņu" at bounding box center [774, 603] width 1063 height 59
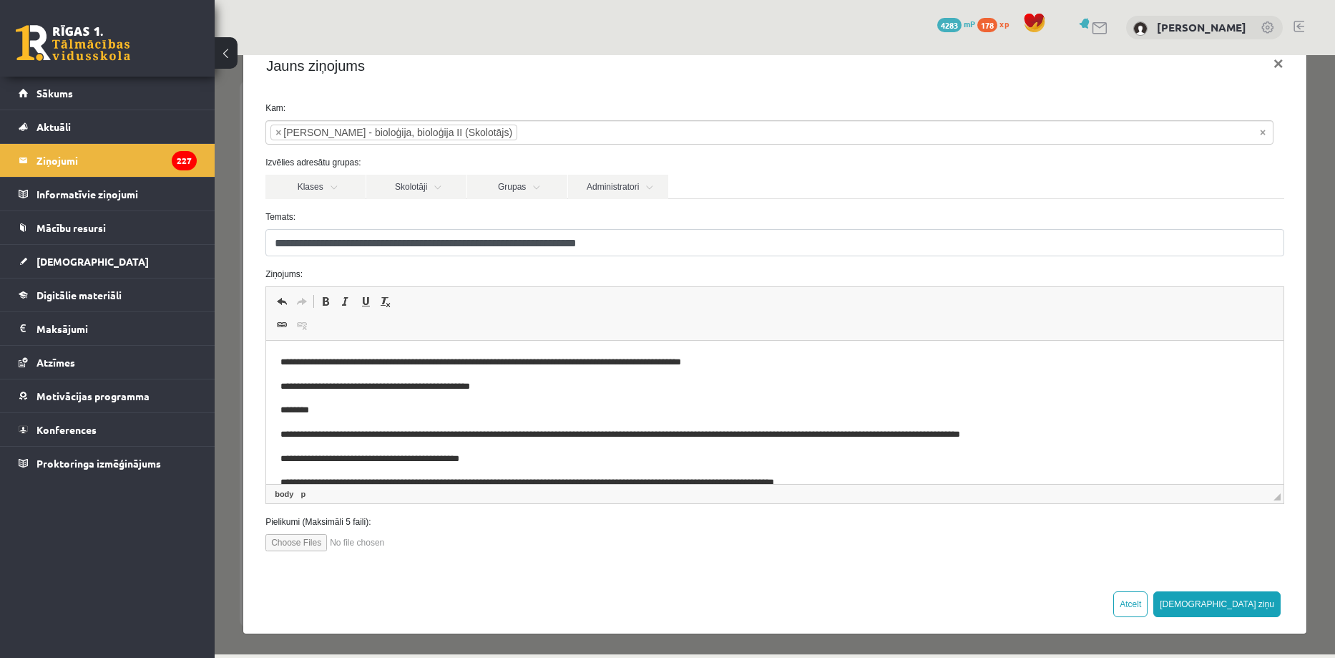
click at [567, 358] on p "**********" at bounding box center [763, 362] width 967 height 15
click at [597, 360] on p "**********" at bounding box center [763, 362] width 967 height 15
click at [587, 537] on div at bounding box center [775, 542] width 1040 height 17
click at [955, 359] on p "**********" at bounding box center [763, 362] width 967 height 15
click at [835, 360] on p "**********" at bounding box center [763, 362] width 967 height 15
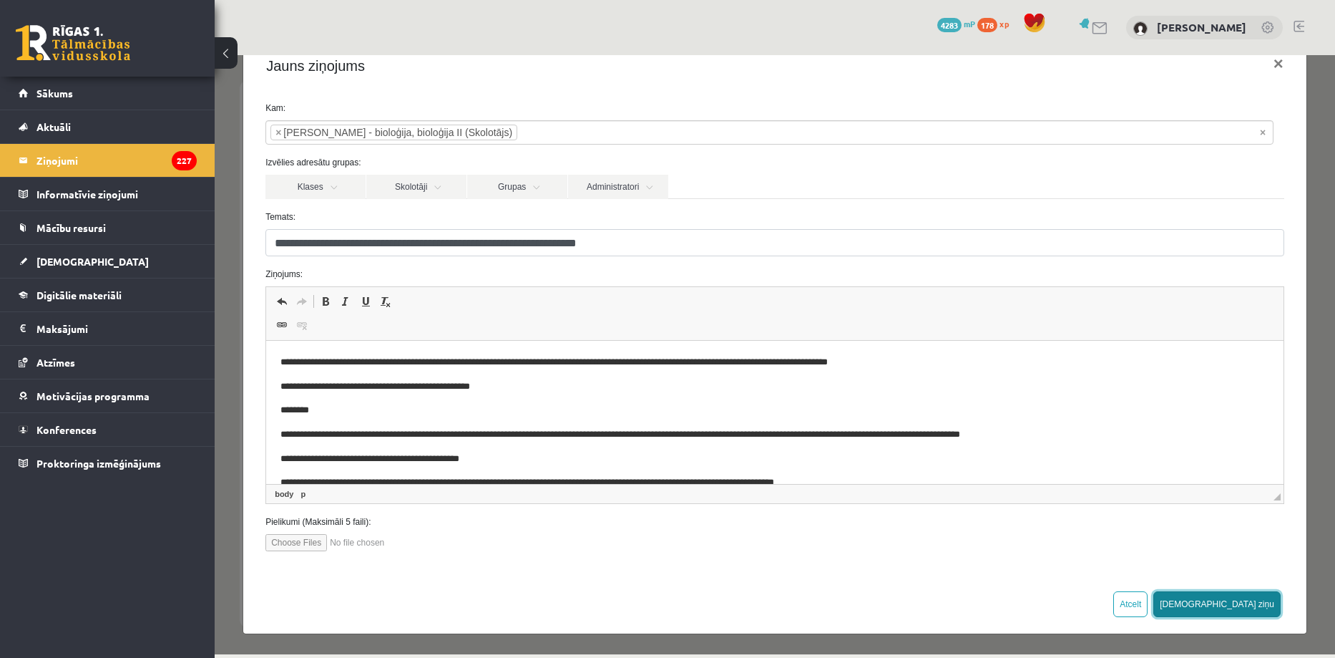
click at [1251, 595] on button "[DEMOGRAPHIC_DATA] ziņu" at bounding box center [1216, 604] width 127 height 26
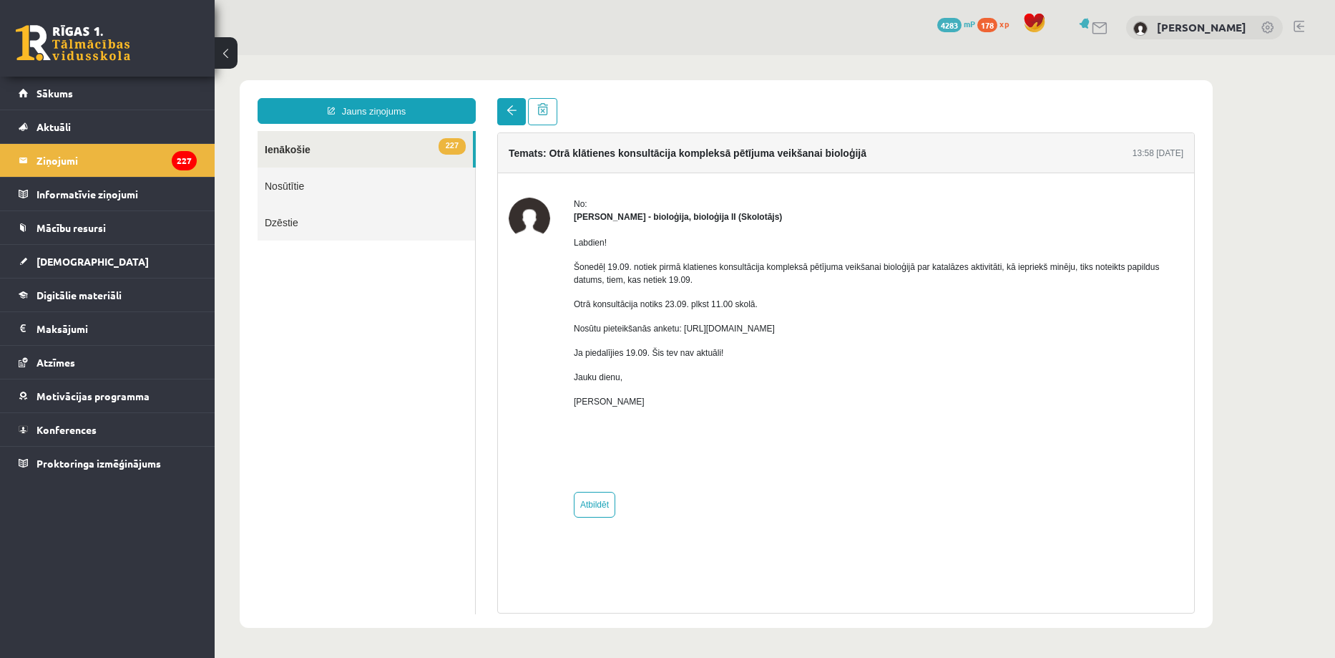
scroll to position [0, 0]
click at [512, 107] on span at bounding box center [512, 110] width 10 height 10
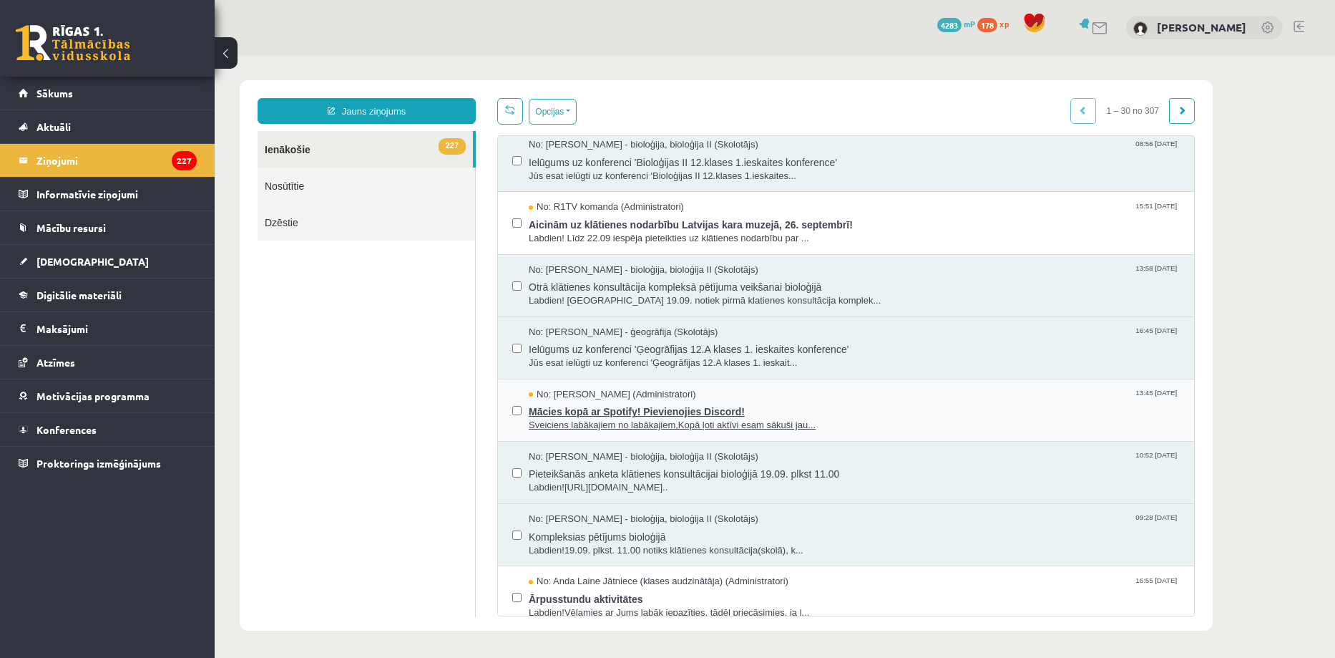
scroll to position [190, 0]
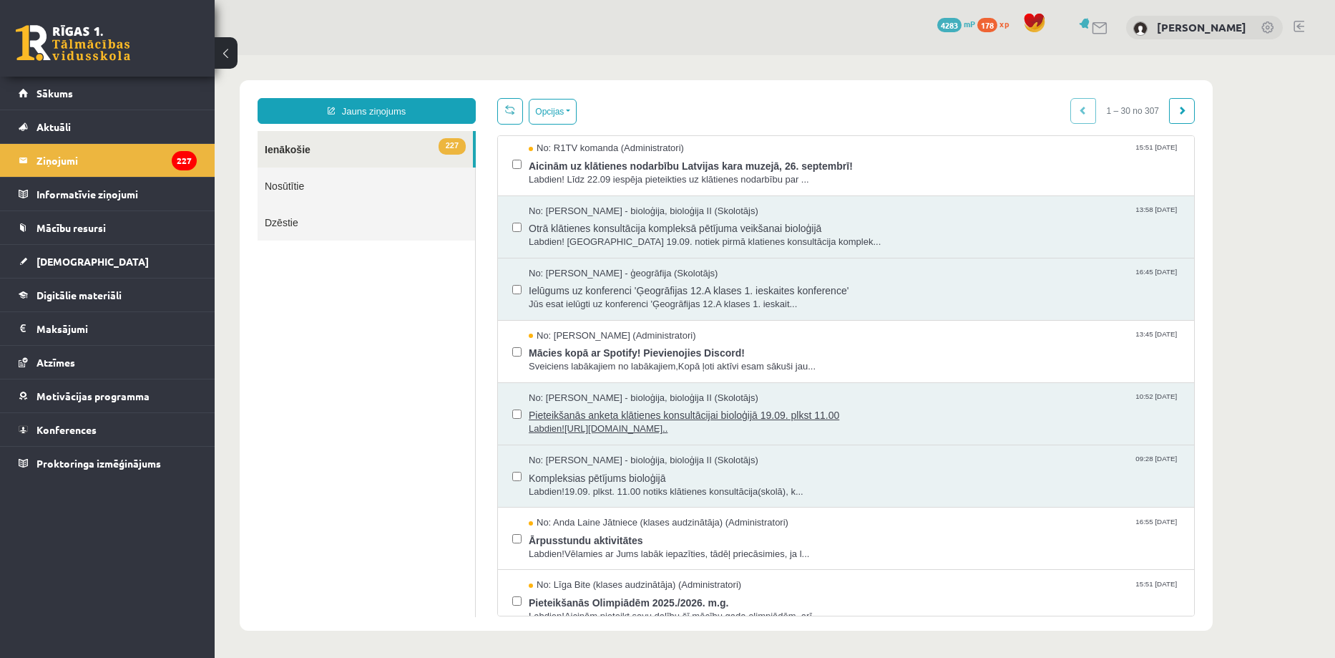
click at [874, 431] on span "Labdien![URL][DOMAIN_NAME].." at bounding box center [854, 429] width 651 height 14
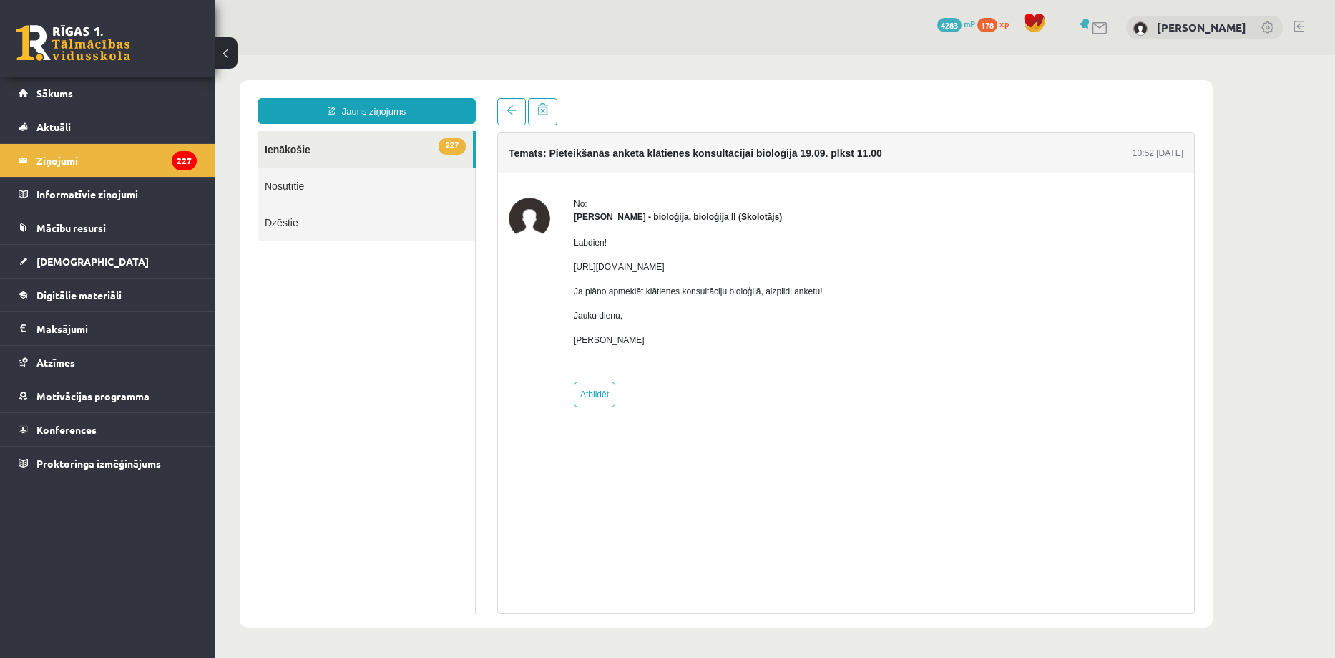
scroll to position [0, 0]
click at [504, 100] on link at bounding box center [511, 111] width 29 height 27
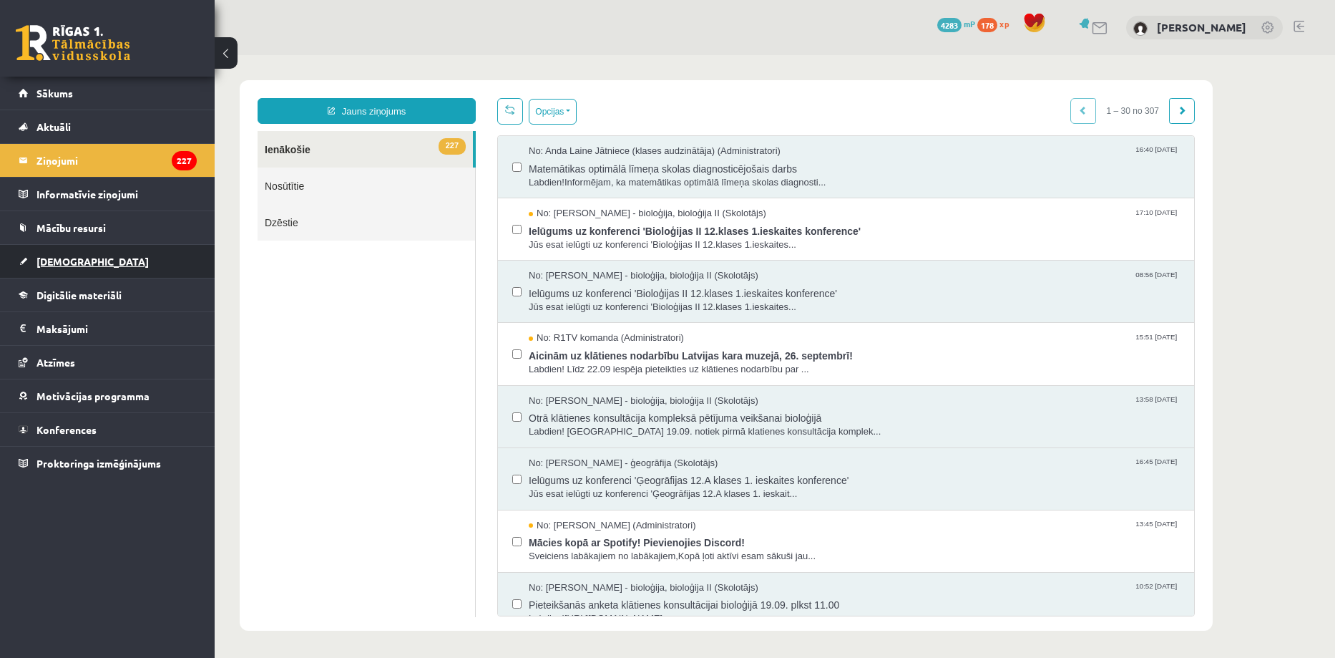
click at [77, 270] on link "[DEMOGRAPHIC_DATA]" at bounding box center [108, 261] width 178 height 33
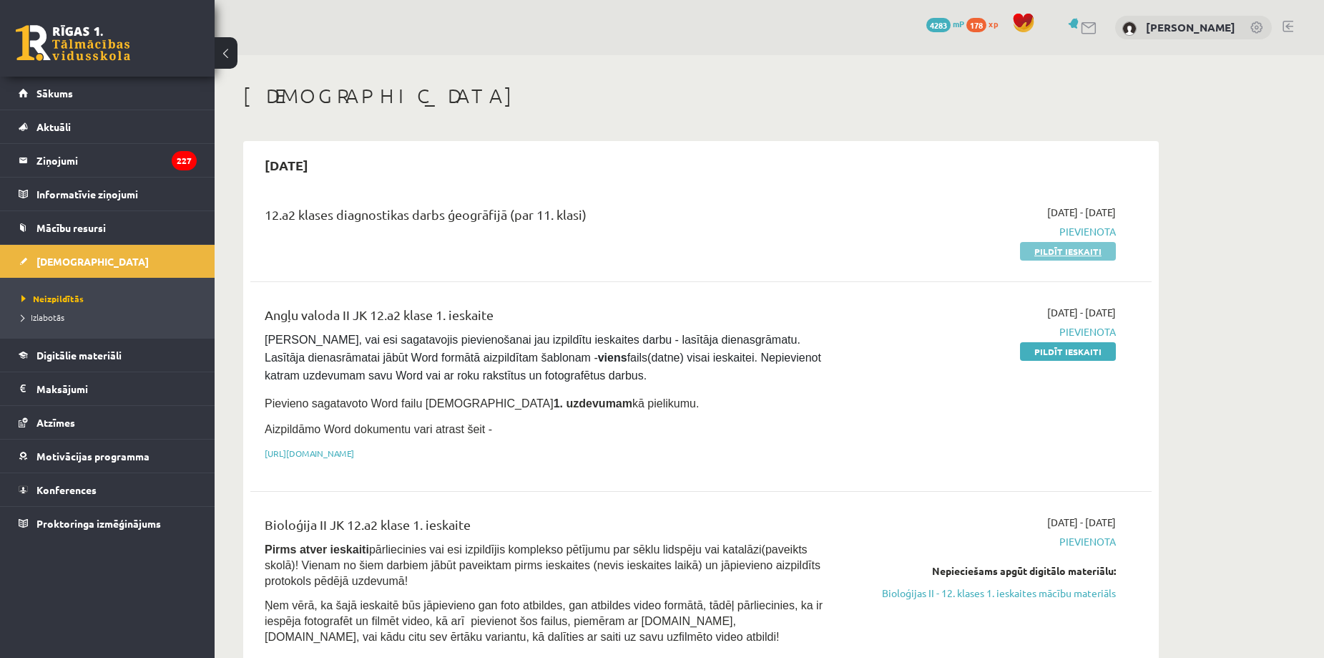
click at [1048, 253] on link "Pildīt ieskaiti" at bounding box center [1068, 251] width 96 height 19
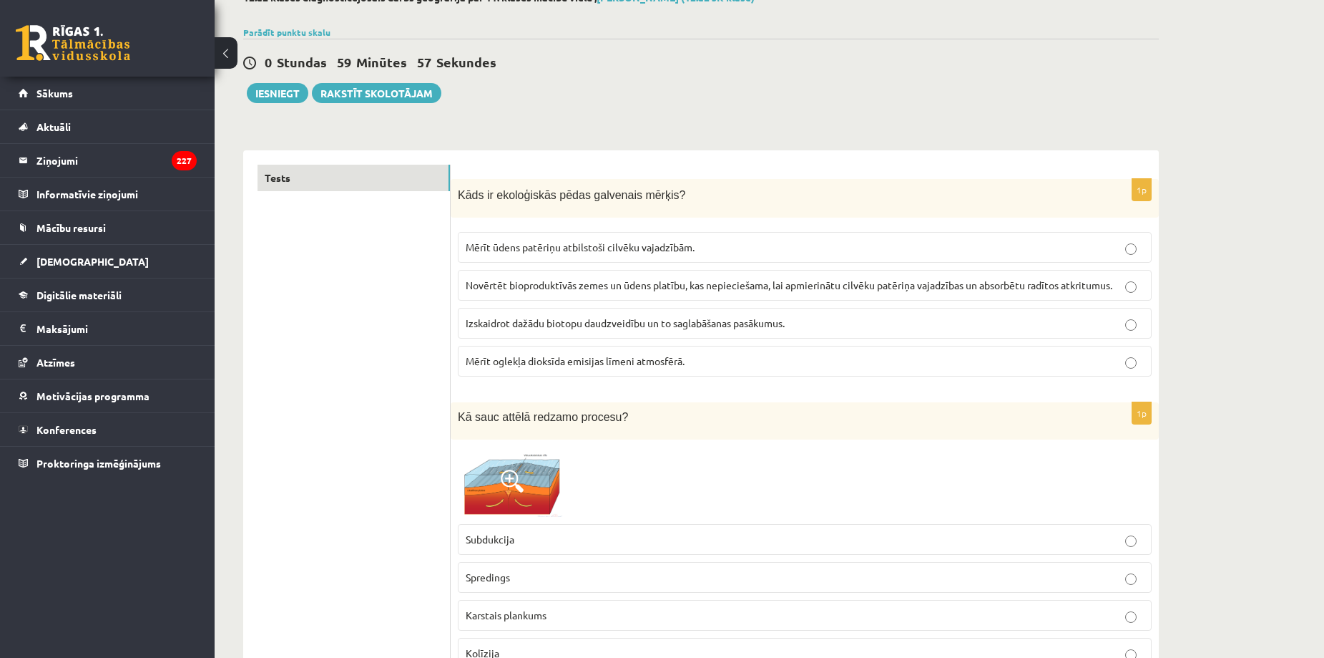
scroll to position [165, 0]
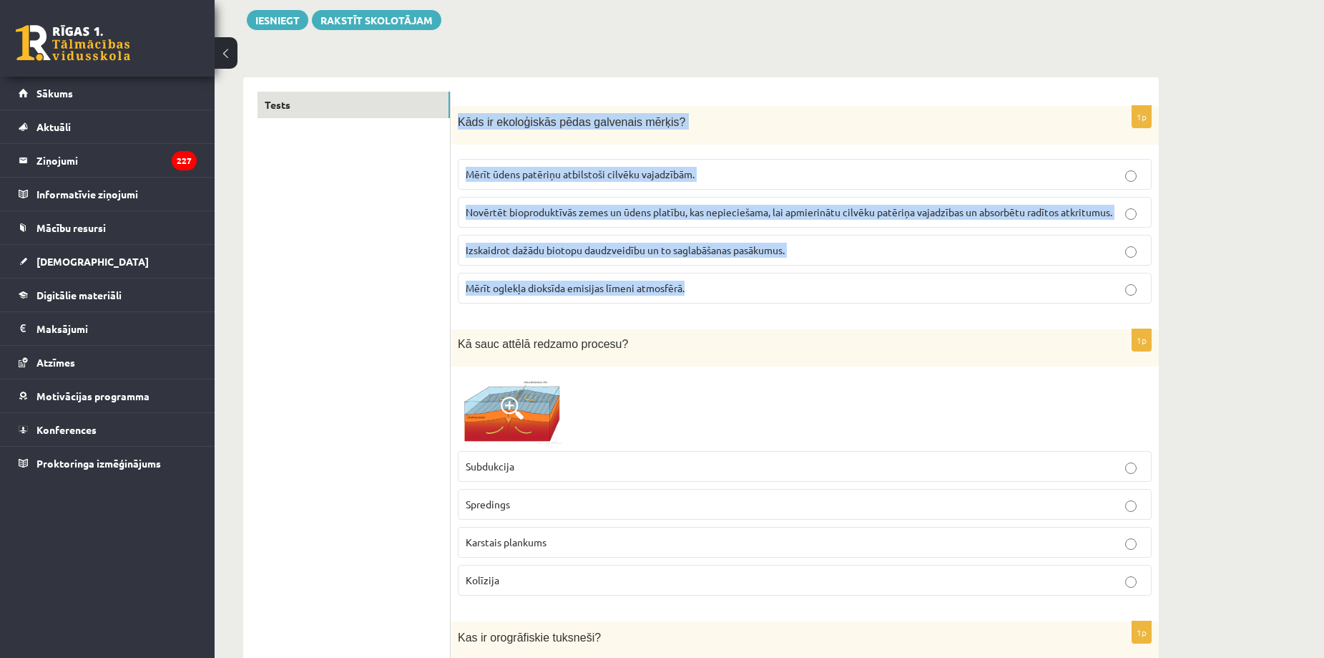
drag, startPoint x: 457, startPoint y: 124, endPoint x: 695, endPoint y: 283, distance: 286.8
click at [695, 283] on div "1p Kāds ir ekoloģiskās pēdas galvenais mērķis? Mērīt ūdens patēriņu atbilstoši …" at bounding box center [805, 211] width 708 height 210
copy div "Kāds ir ekoloģiskās pēdas galvenais mērķis? Mērīt ūdens patēriņu atbilstoši cil…"
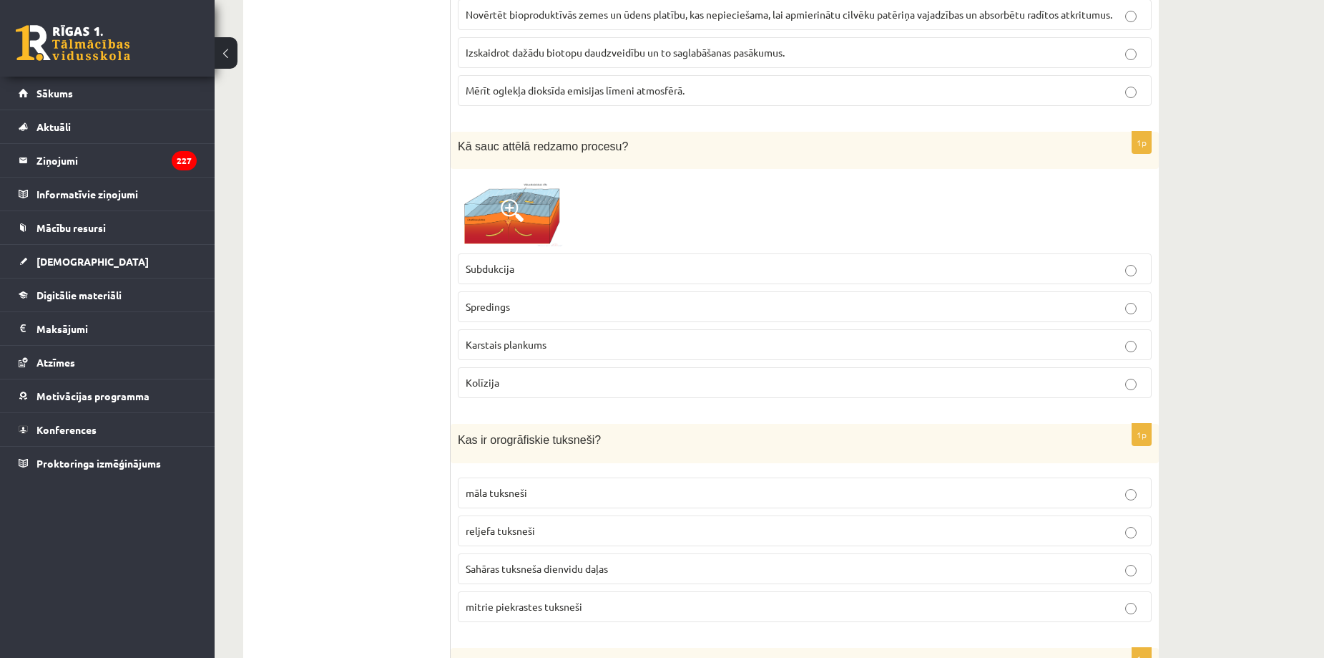
scroll to position [362, 0]
click at [489, 226] on img at bounding box center [511, 212] width 107 height 70
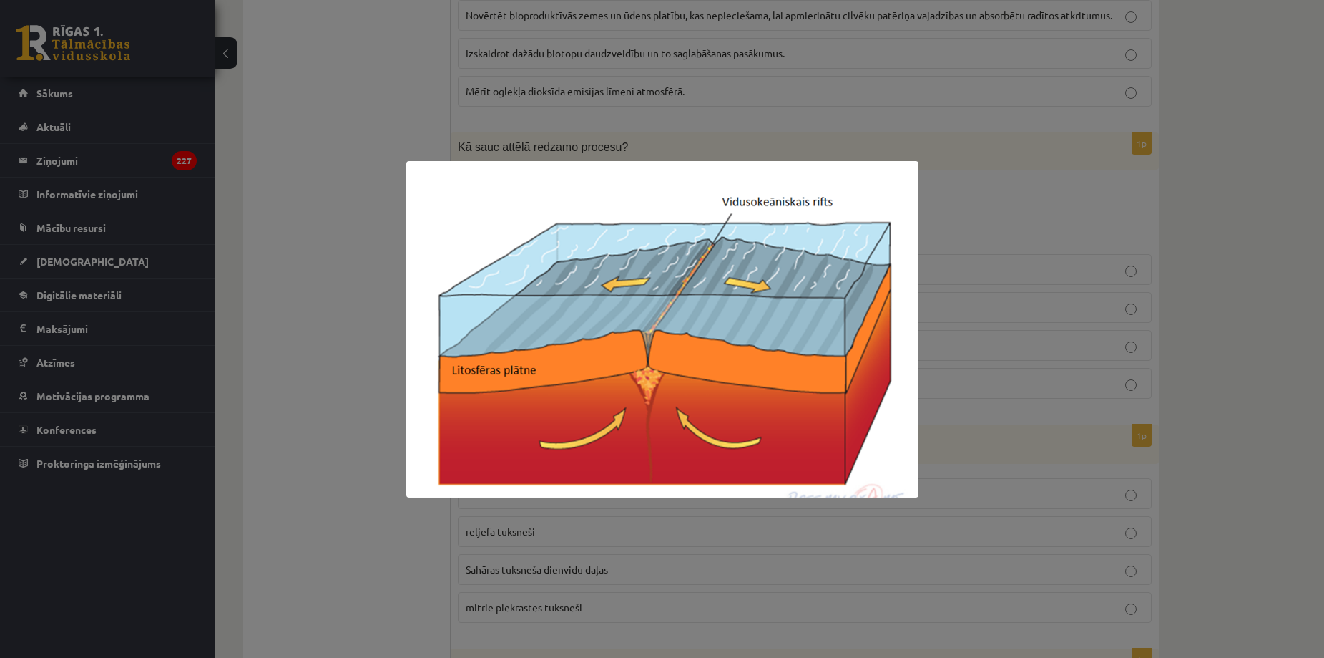
click at [343, 390] on div at bounding box center [662, 329] width 1324 height 658
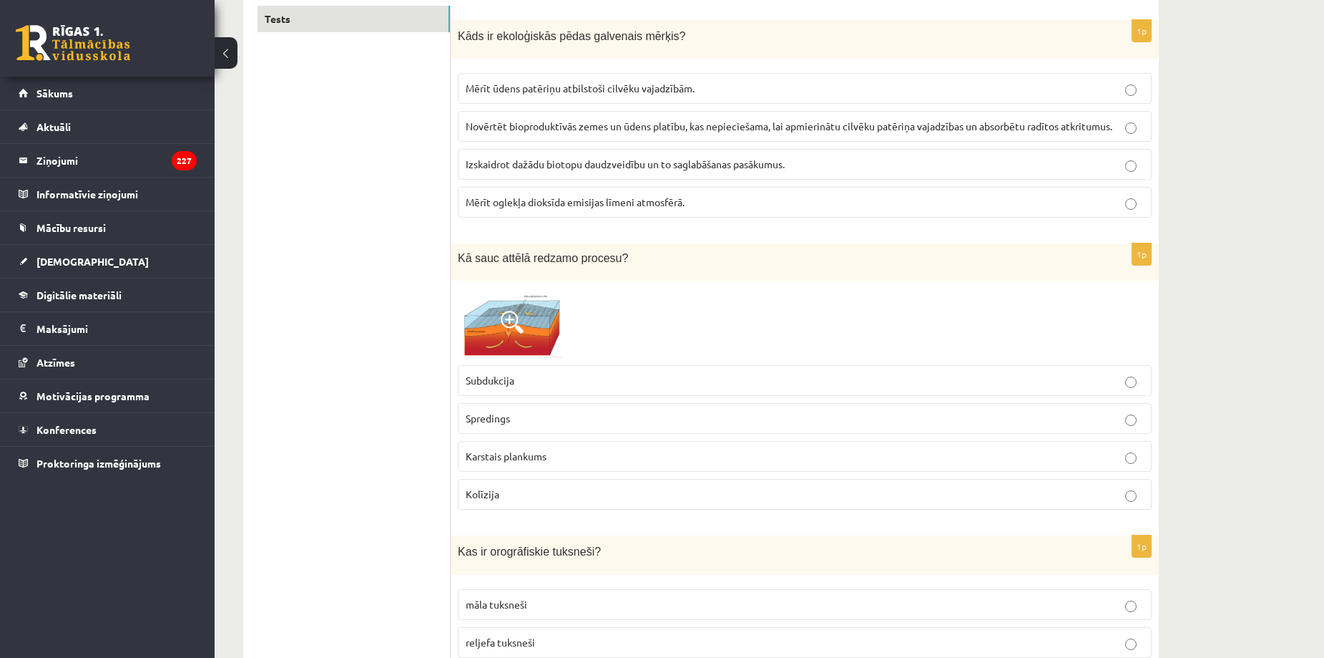
scroll to position [248, 0]
click at [605, 124] on span "Novērtēt bioproduktīvās zemes un ūdens platību, kas nepieciešama, lai apmierinā…" at bounding box center [789, 128] width 647 height 13
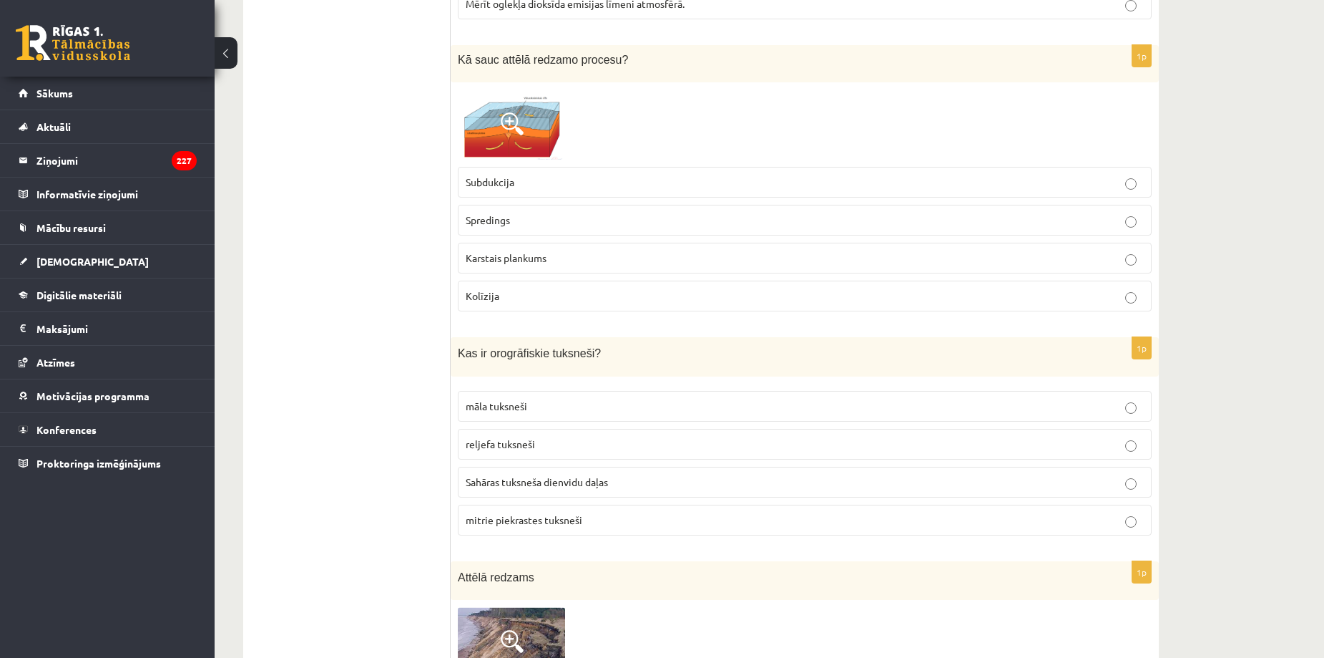
scroll to position [450, 0]
click at [464, 135] on img at bounding box center [511, 124] width 107 height 70
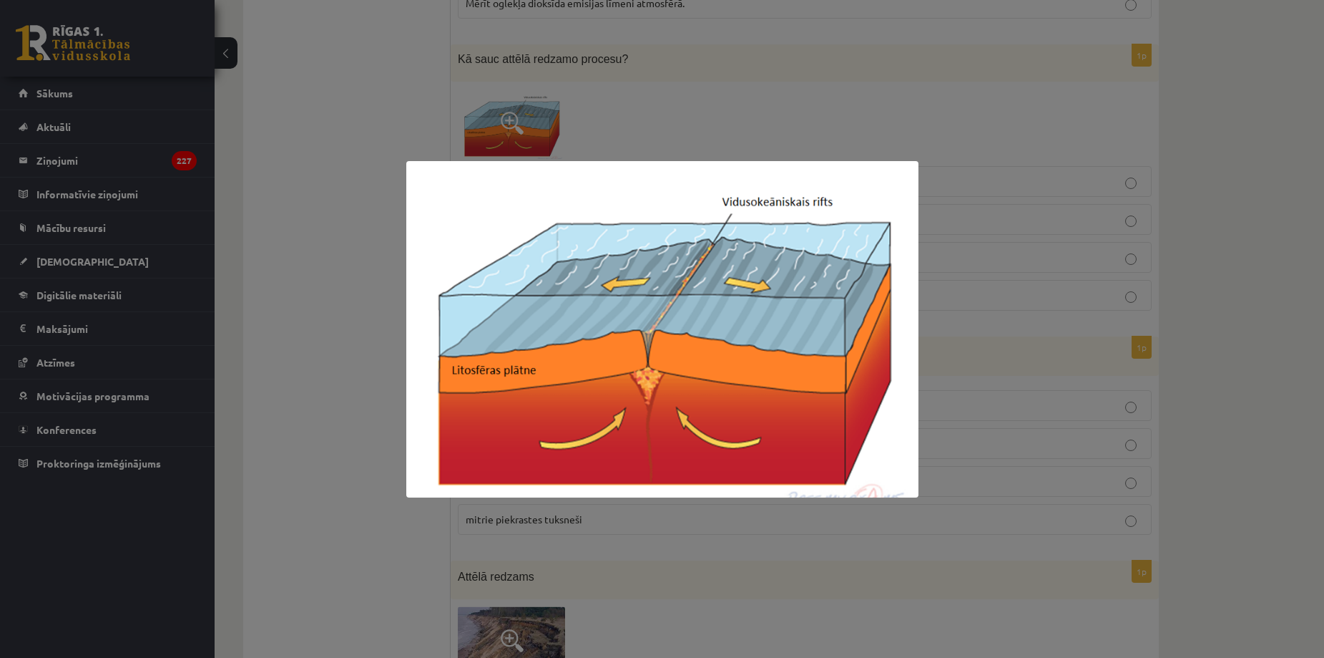
click at [333, 318] on div at bounding box center [662, 329] width 1324 height 658
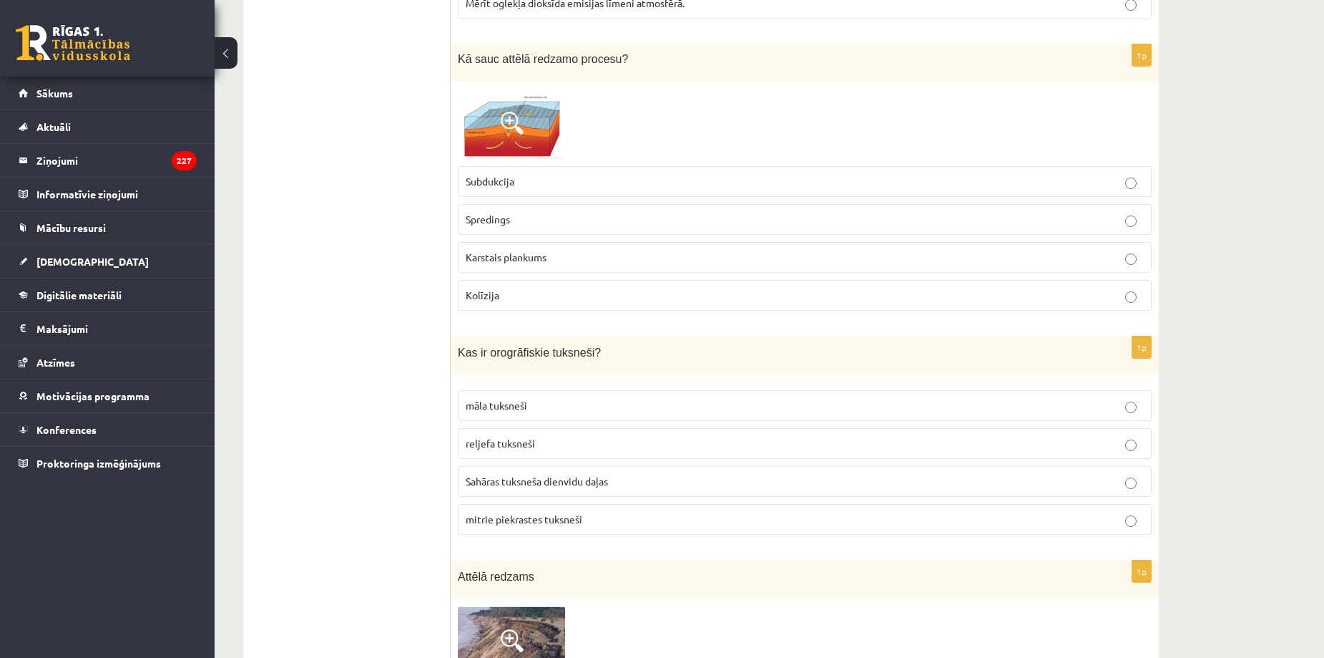
click at [502, 232] on label "Spredings" at bounding box center [805, 219] width 694 height 31
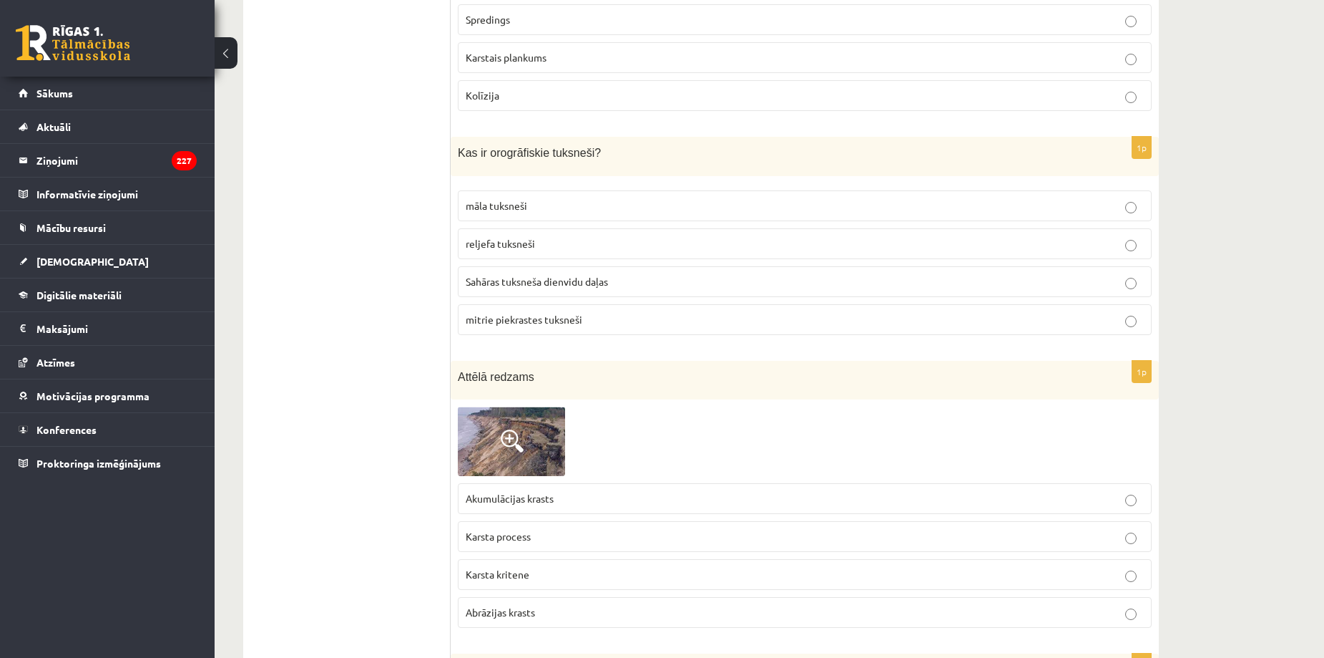
scroll to position [650, 0]
drag, startPoint x: 456, startPoint y: 150, endPoint x: 605, endPoint y: 167, distance: 150.5
click at [605, 167] on div "Kas ir orogrāfiskie tuksneši?" at bounding box center [805, 155] width 708 height 39
copy span "Kas ir orogrāfiskie tuksneši?"
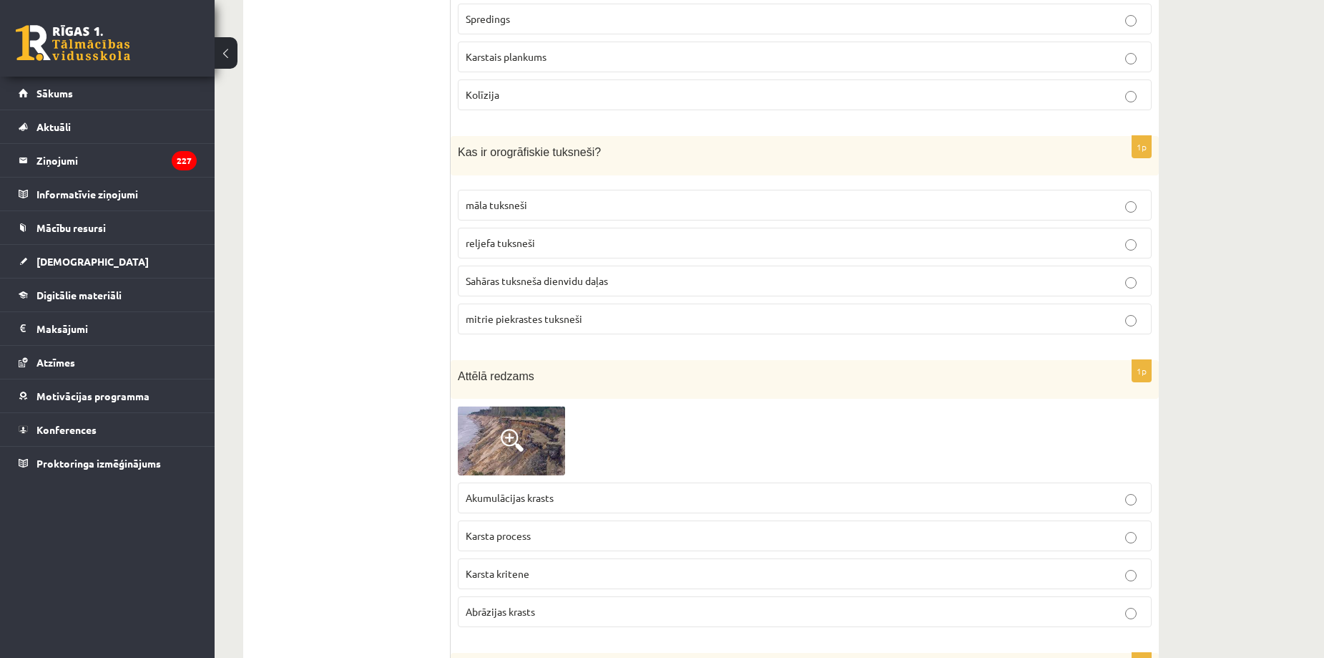
click at [519, 252] on label "reljefa tuksneši" at bounding box center [805, 243] width 694 height 31
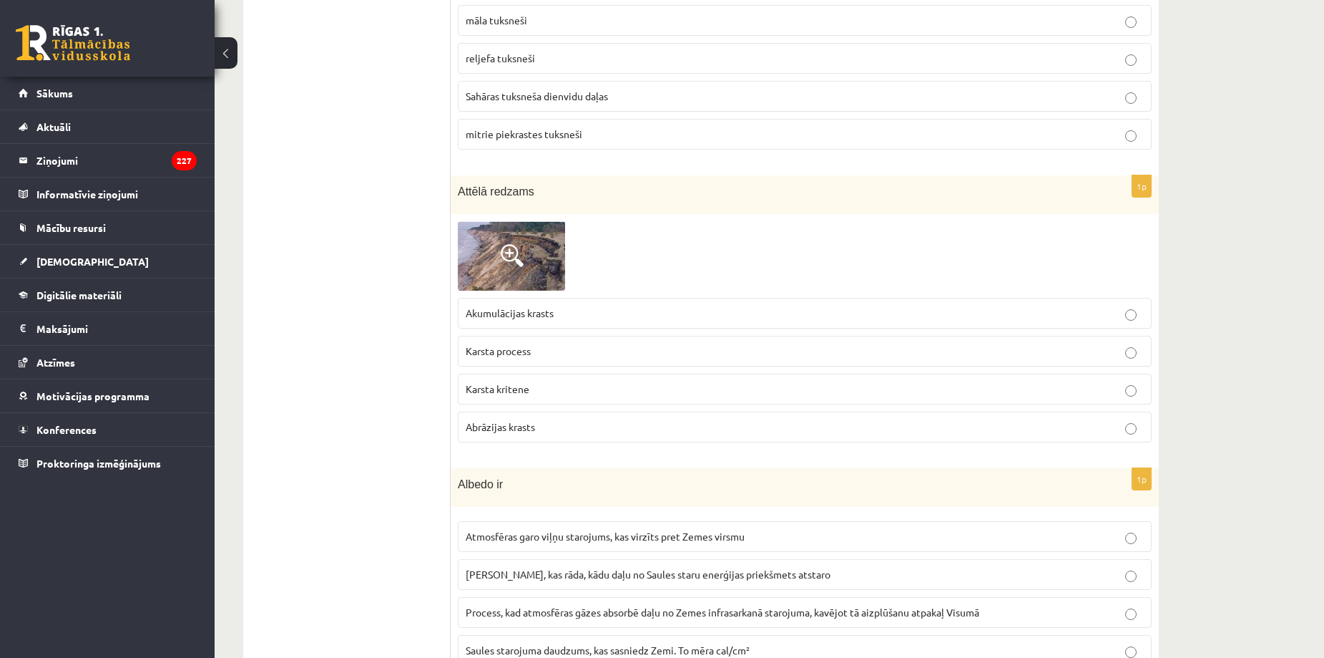
scroll to position [836, 0]
click at [502, 254] on span at bounding box center [512, 254] width 23 height 23
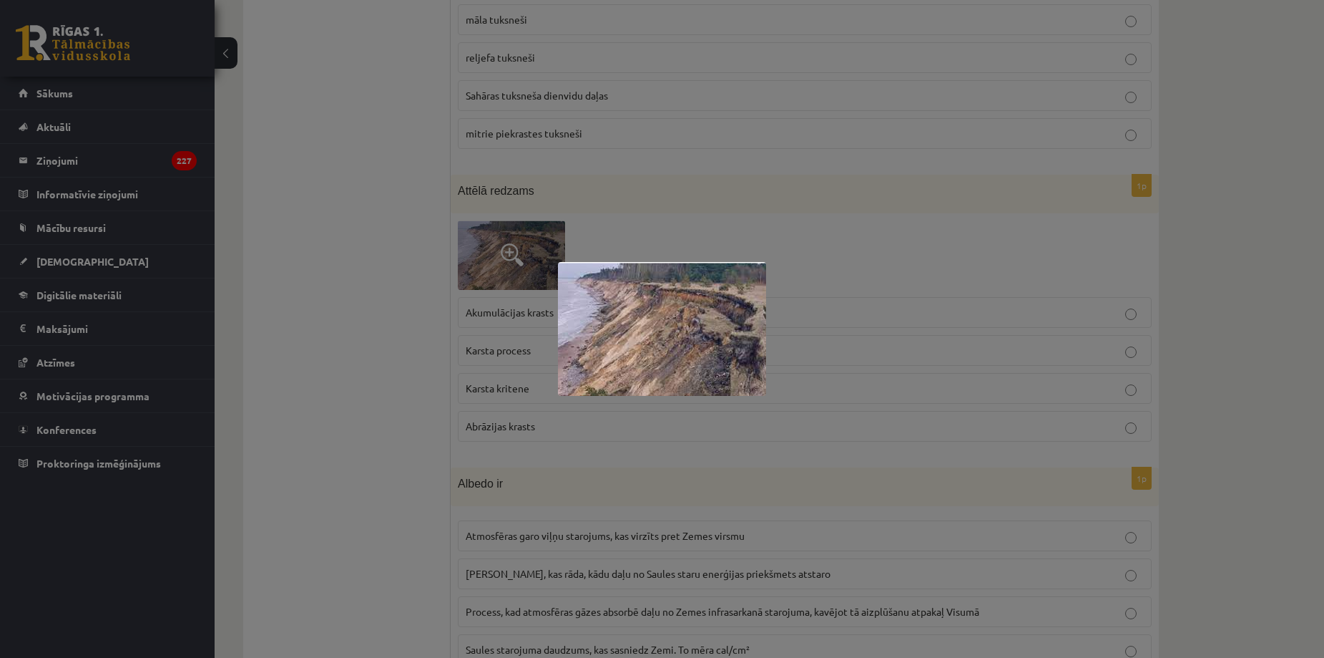
click at [401, 240] on div at bounding box center [662, 329] width 1324 height 658
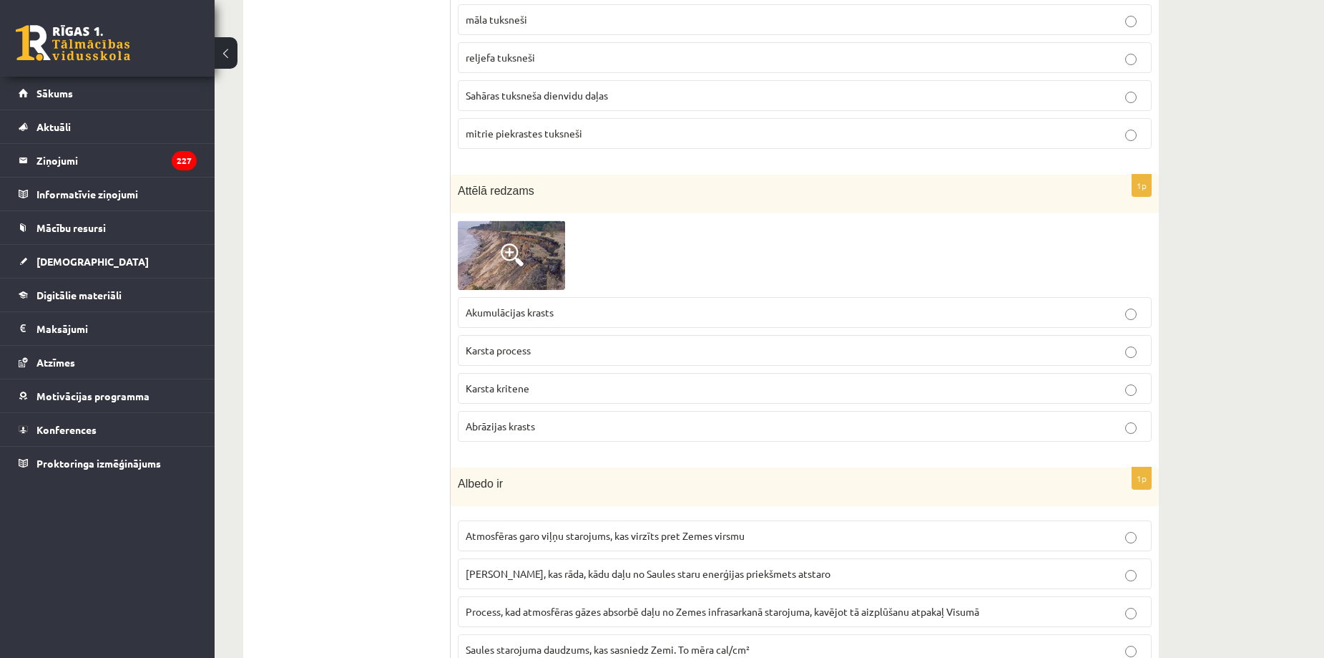
click at [564, 435] on label "Abrāzijas krasts" at bounding box center [805, 426] width 694 height 31
click at [482, 264] on img at bounding box center [511, 254] width 107 height 69
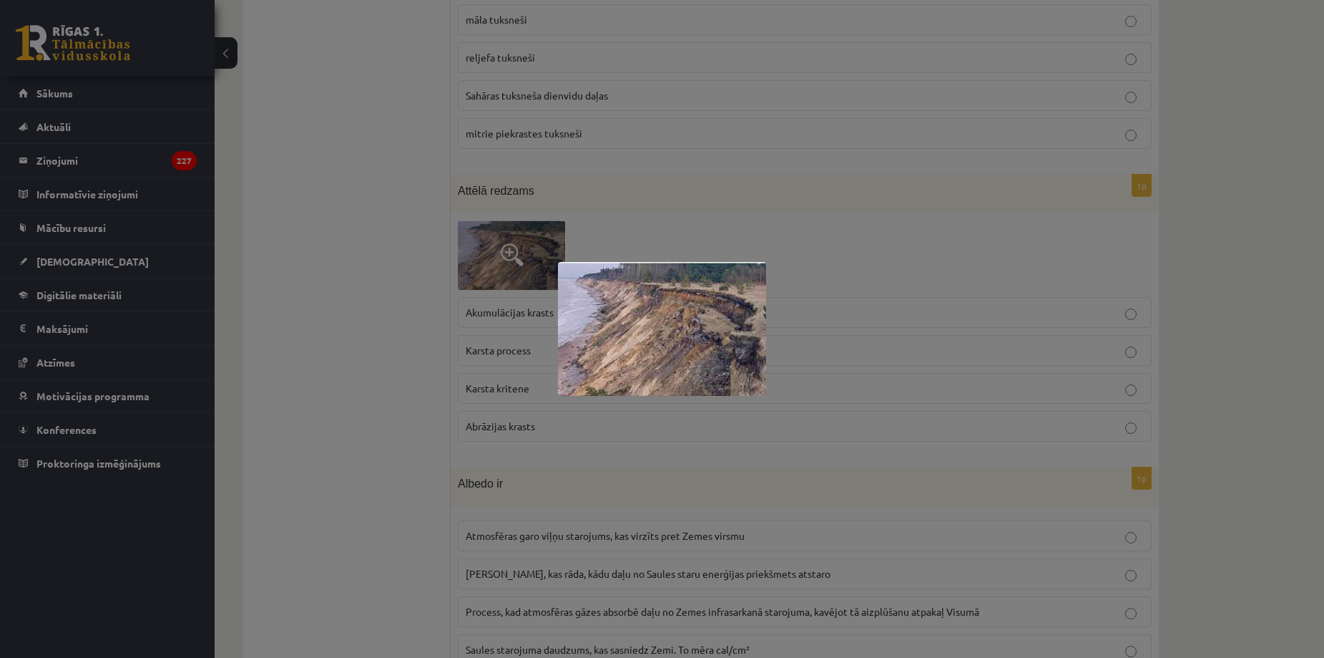
click at [407, 387] on div at bounding box center [662, 329] width 1324 height 658
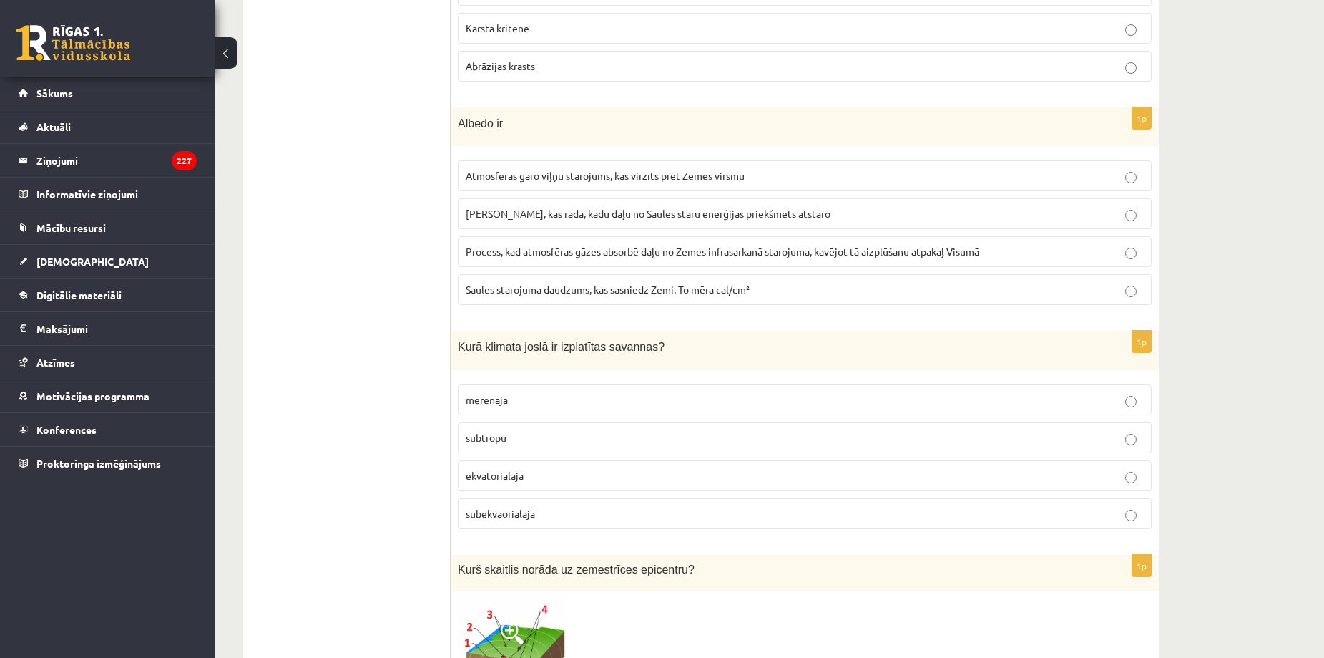
scroll to position [1196, 0]
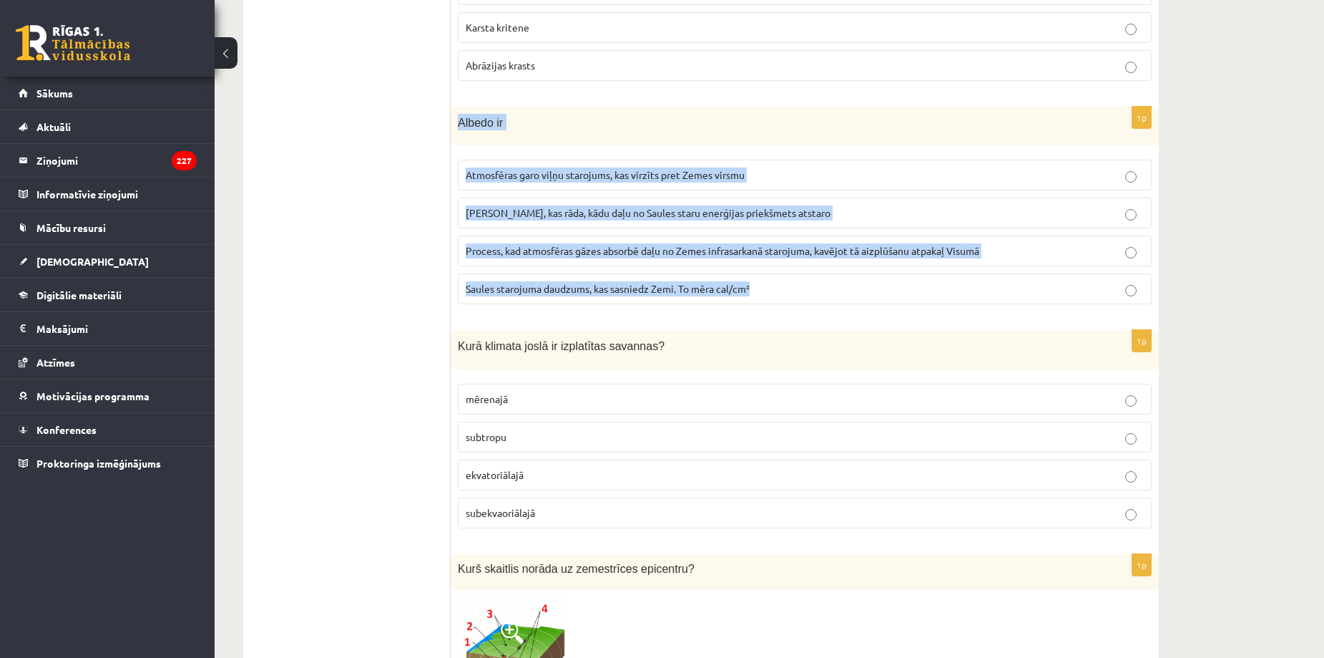
drag, startPoint x: 456, startPoint y: 122, endPoint x: 778, endPoint y: 293, distance: 364.2
click at [778, 293] on div "1p Albedo ir Atmosfēras garo viļņu starojums, kas virzīts pret Zemes virsmu Ska…" at bounding box center [805, 212] width 708 height 210
copy div "Albedo ir Atmosfēras garo viļņu starojums, kas virzīts pret Zemes virsmu Skaitl…"
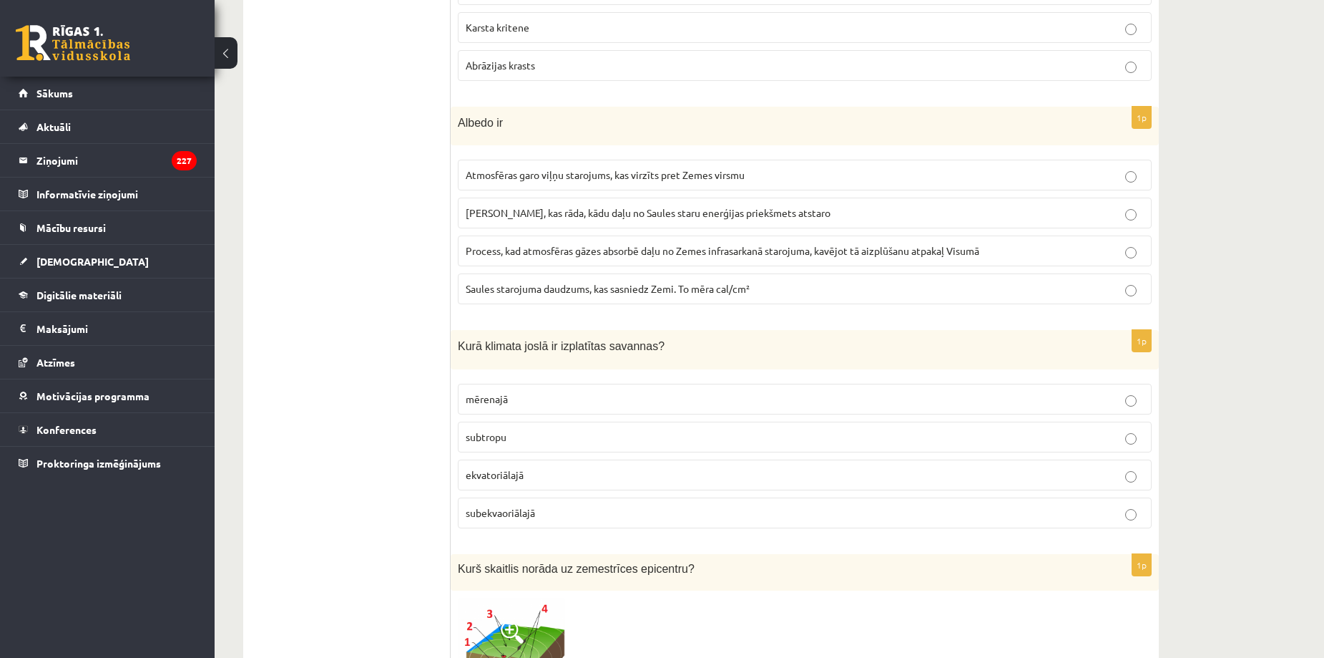
click at [621, 204] on label "Skaitlis, kas rāda, kādu daļu no Saules staru enerģijas priekšmets atstaro" at bounding box center [805, 212] width 694 height 31
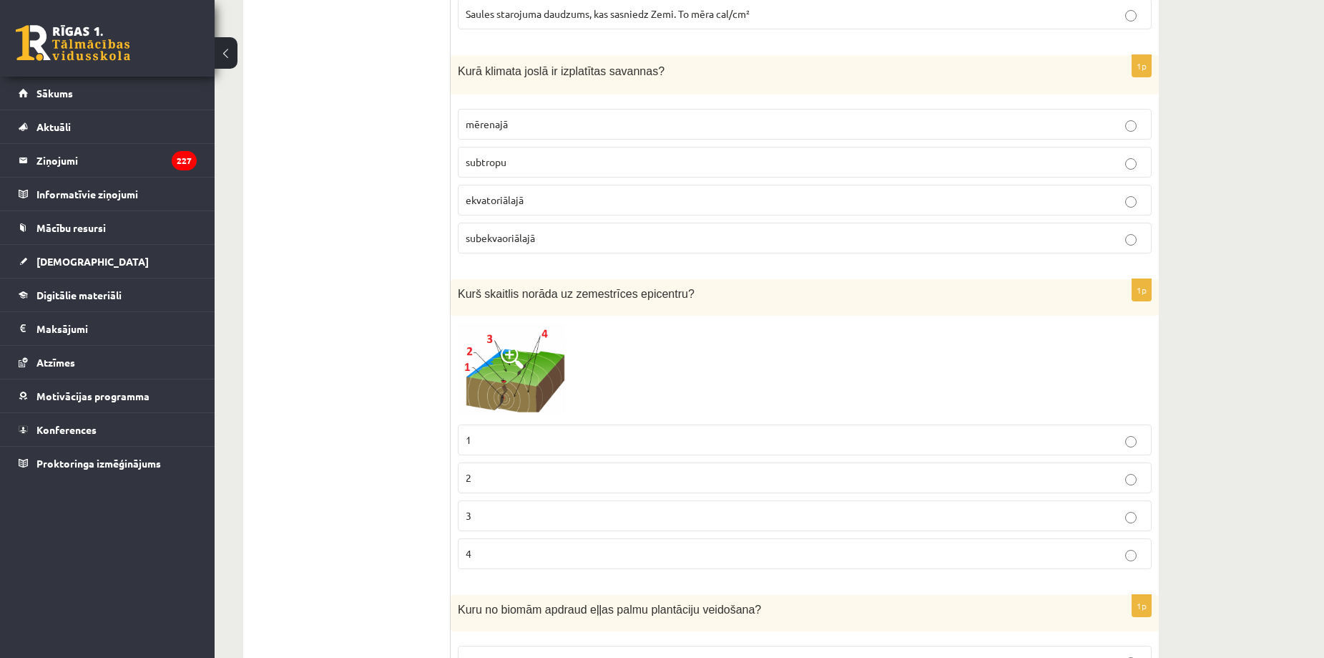
scroll to position [1472, 0]
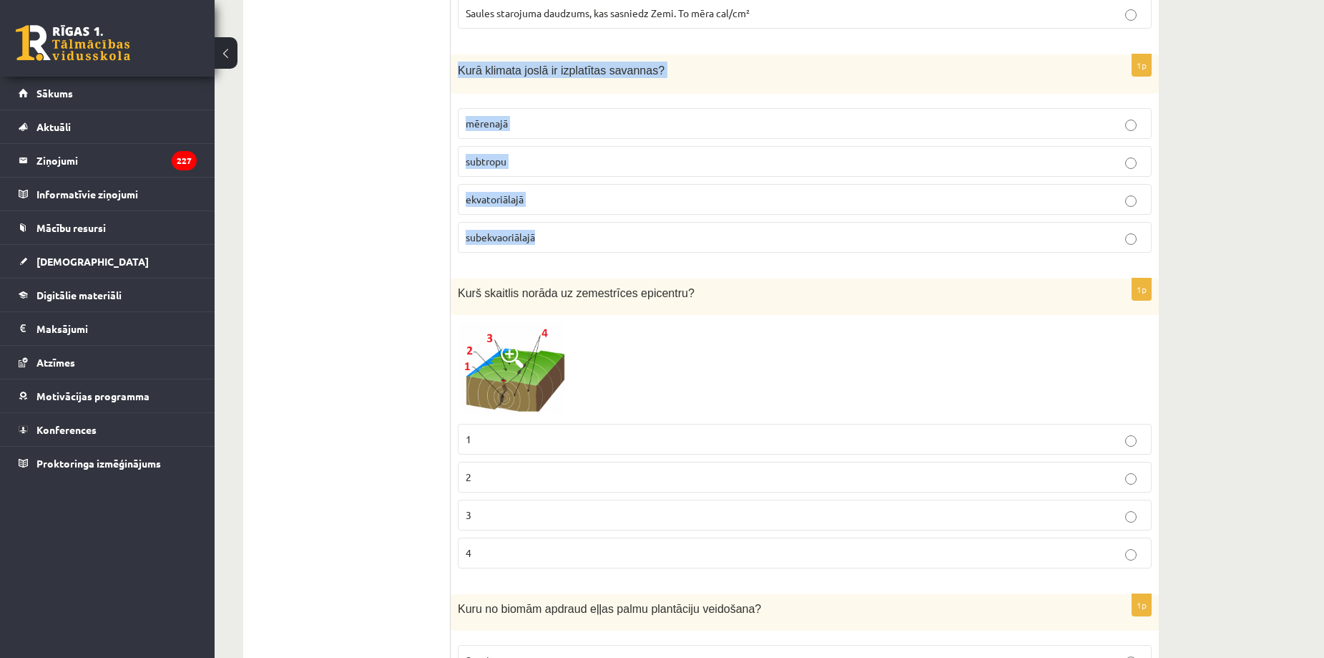
drag, startPoint x: 455, startPoint y: 68, endPoint x: 570, endPoint y: 227, distance: 195.8
click at [570, 227] on div "1p Kurā klimata joslā ir izplatītas savannas? mērenajā subtropu ekvatoriālajā s…" at bounding box center [805, 159] width 708 height 210
copy div "Kurā klimata joslā ir izplatītas savannas? mērenajā subtropu ekvatoriālajā sube…"
click at [555, 232] on p "subekvaoriālajā" at bounding box center [805, 237] width 678 height 15
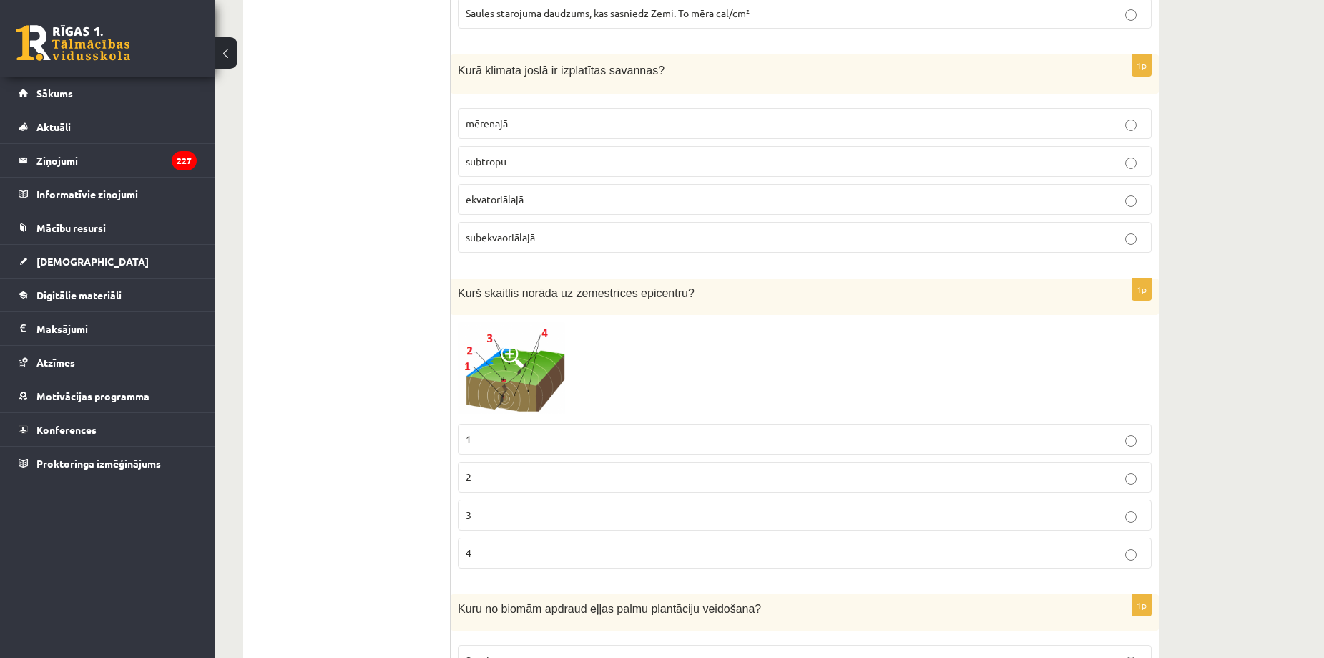
scroll to position [1654, 0]
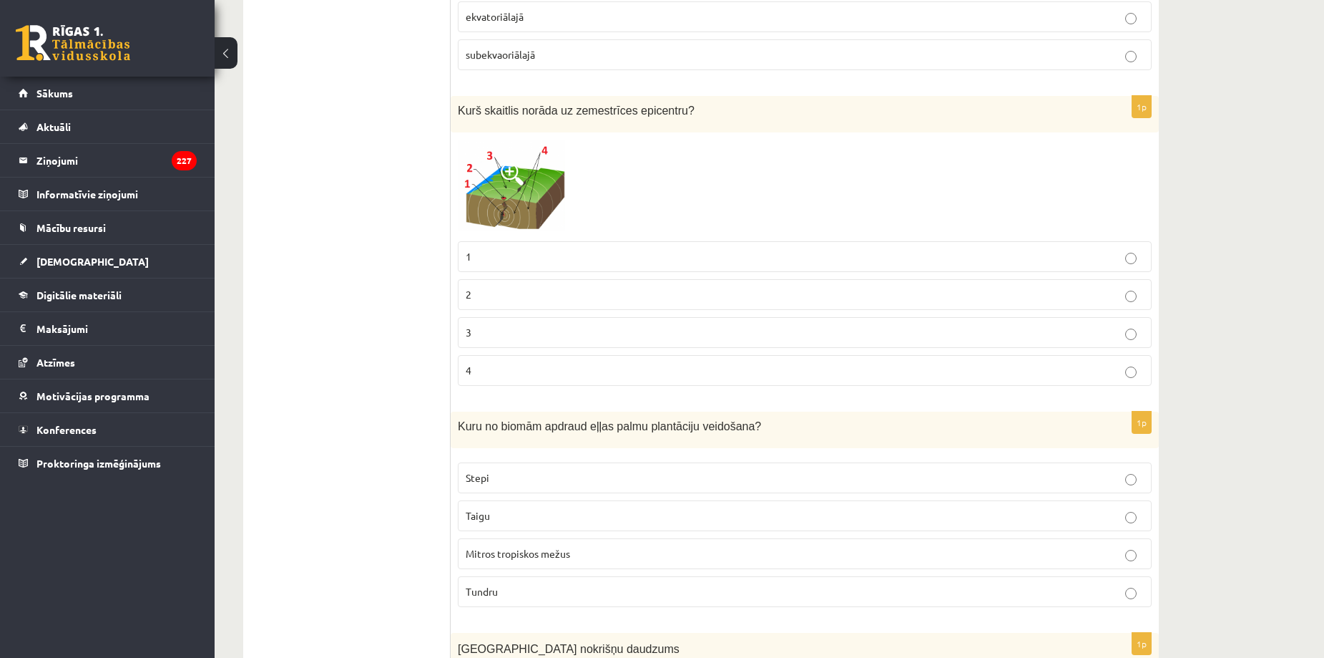
click at [509, 224] on img at bounding box center [511, 187] width 107 height 94
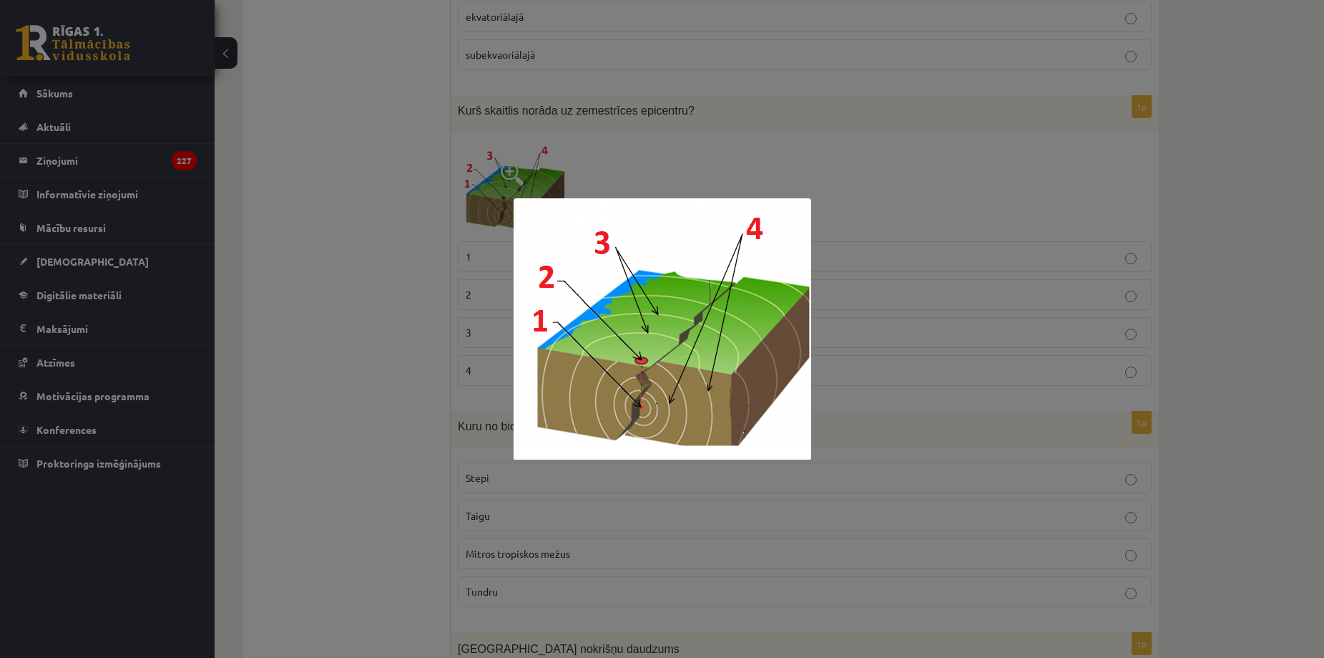
click at [396, 356] on div at bounding box center [662, 329] width 1324 height 658
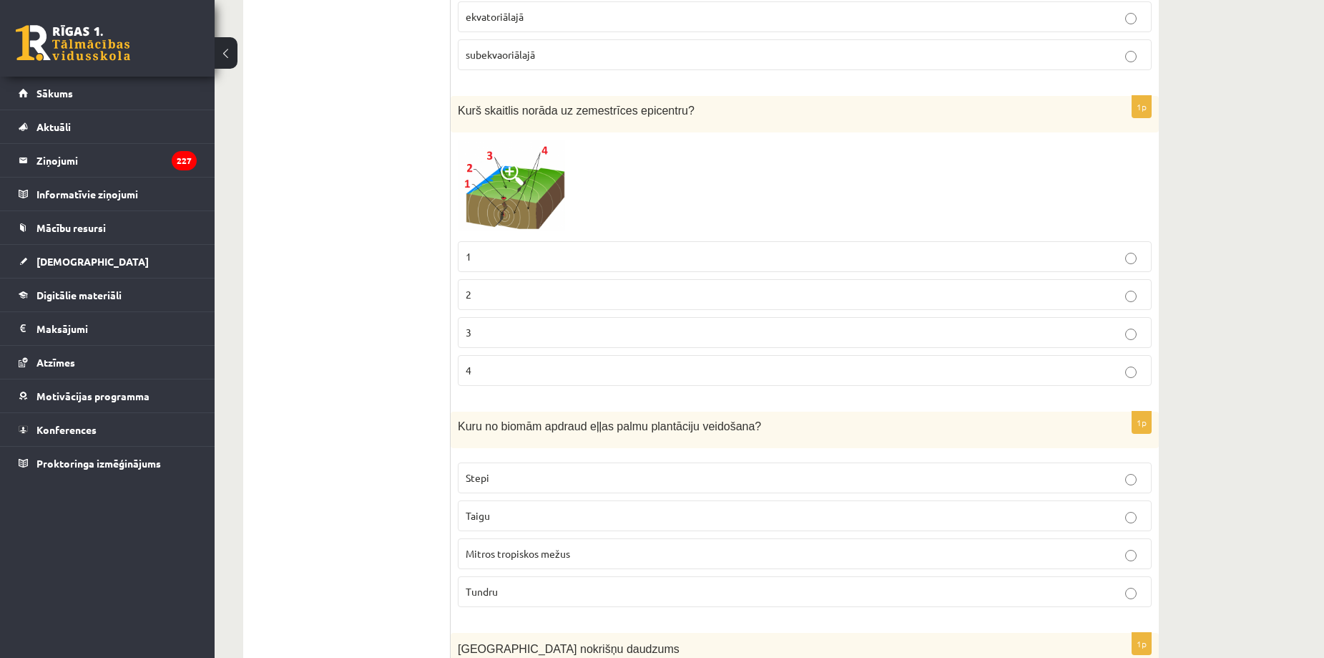
click at [491, 263] on p "1" at bounding box center [805, 256] width 678 height 15
click at [473, 210] on img at bounding box center [511, 187] width 107 height 94
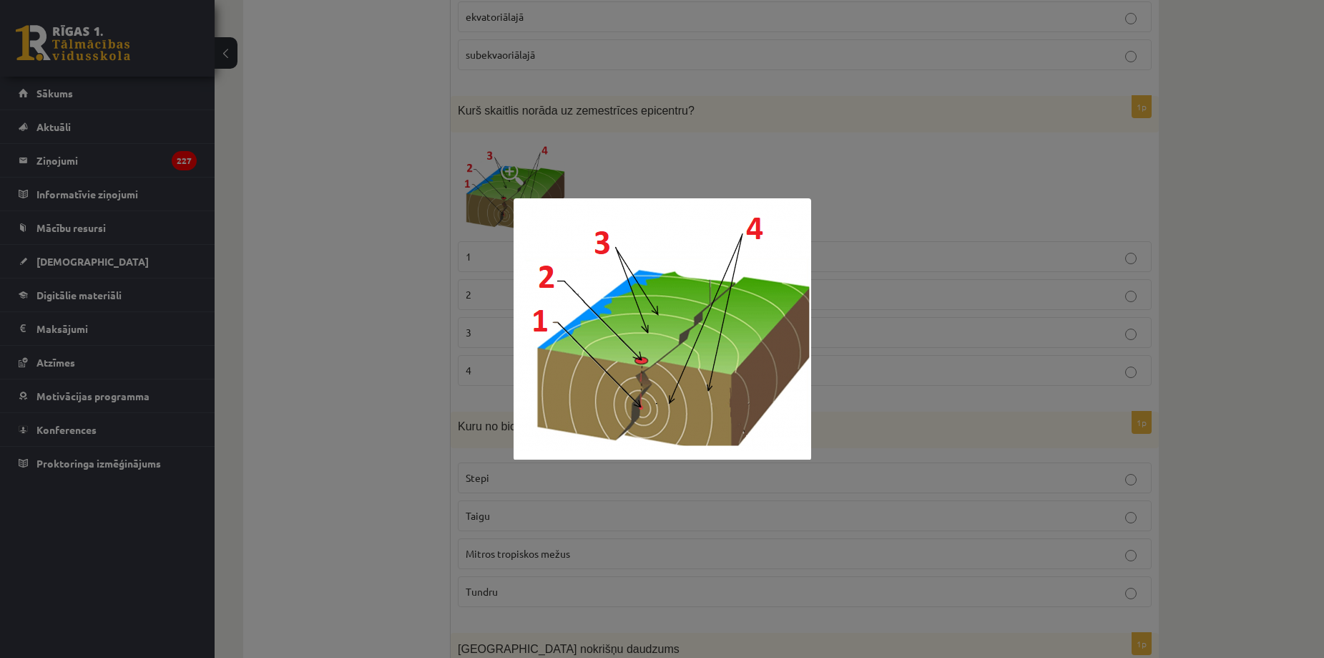
click at [414, 288] on div at bounding box center [662, 329] width 1324 height 658
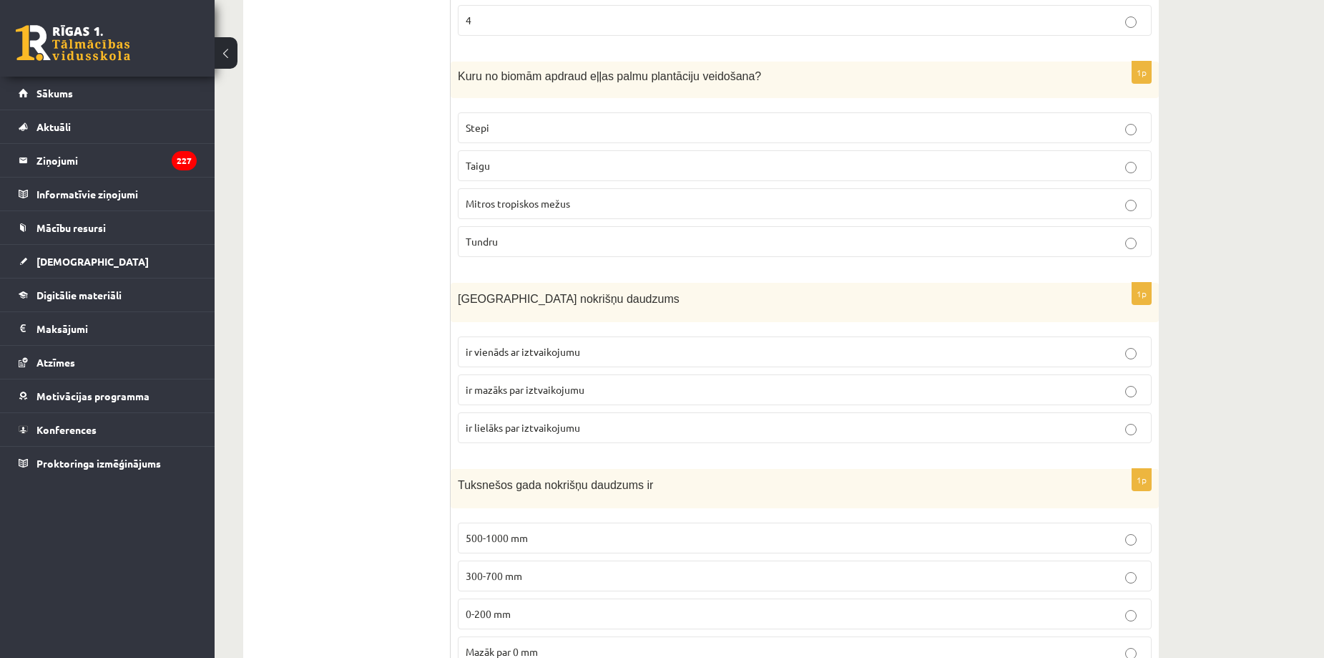
scroll to position [2005, 0]
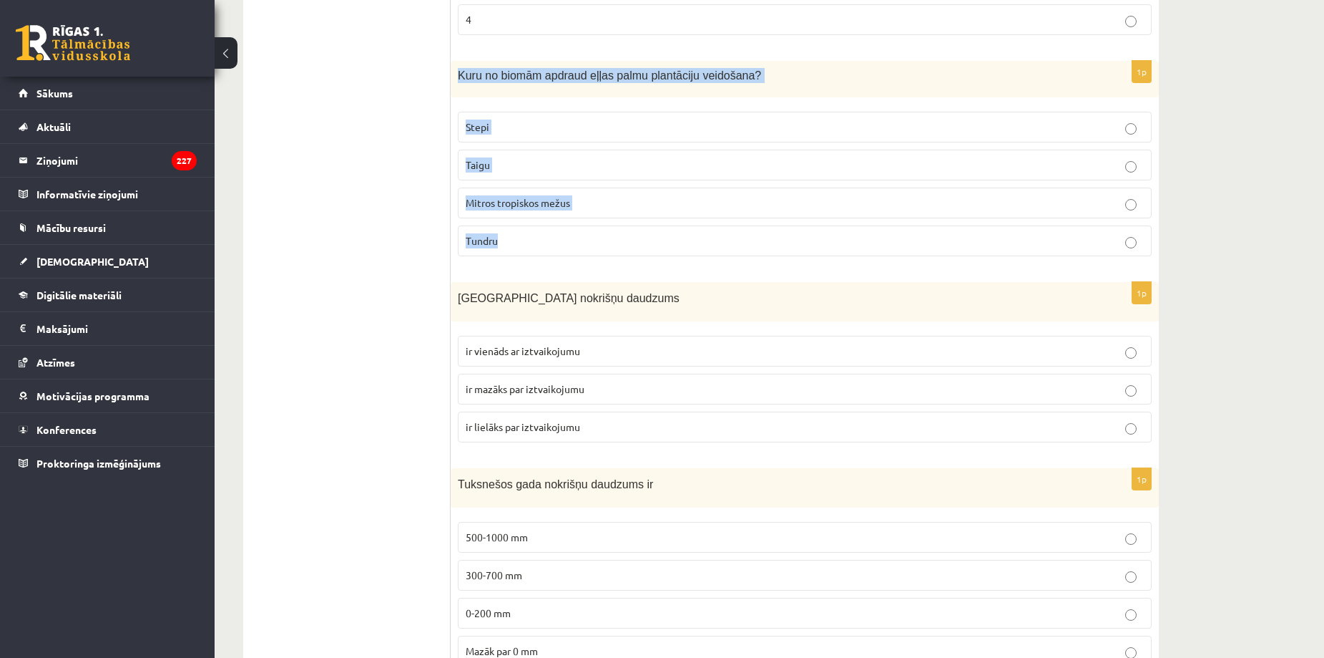
drag, startPoint x: 457, startPoint y: 82, endPoint x: 502, endPoint y: 253, distance: 176.2
click at [502, 253] on div "1p Kuru no biomām apdraud eļļas palmu plantāciju veidošana? Stepi Taigu Mitros …" at bounding box center [805, 164] width 708 height 207
copy div "Kuru no biomām apdraud eļļas palmu plantāciju veidošana? Stepi Taigu Mitros tro…"
click at [572, 198] on p "Mitros tropiskos mežus" at bounding box center [805, 202] width 678 height 15
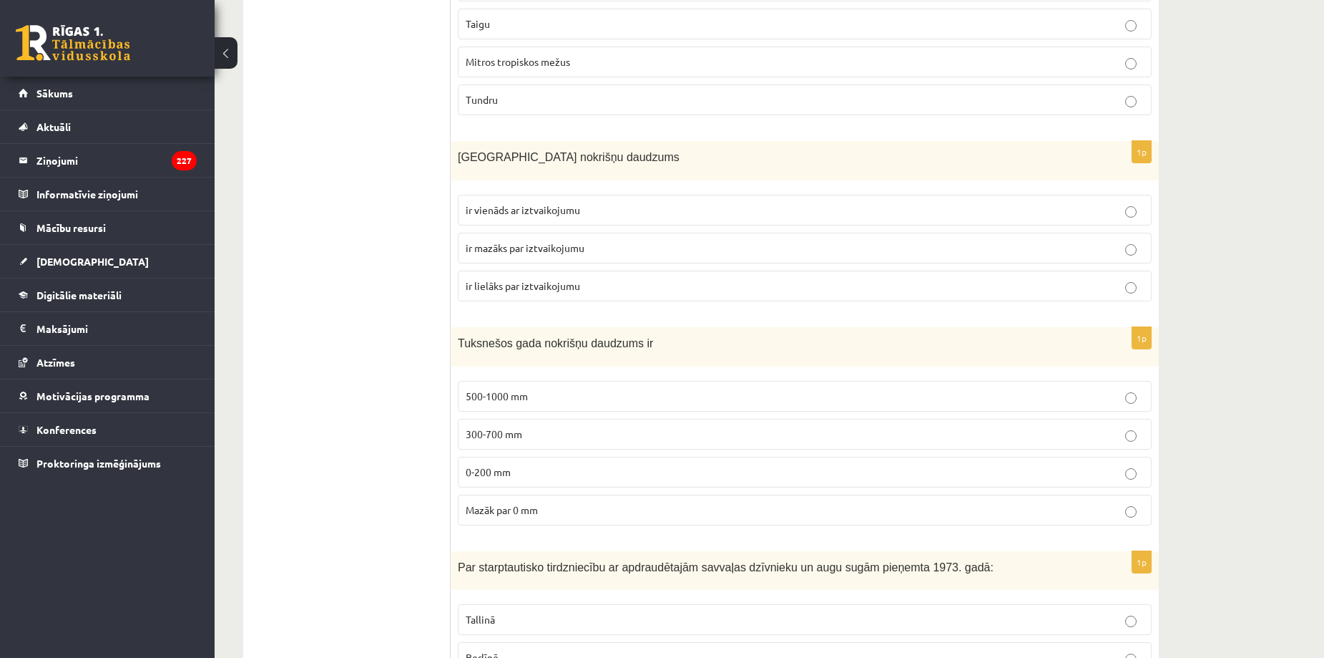
scroll to position [2144, 0]
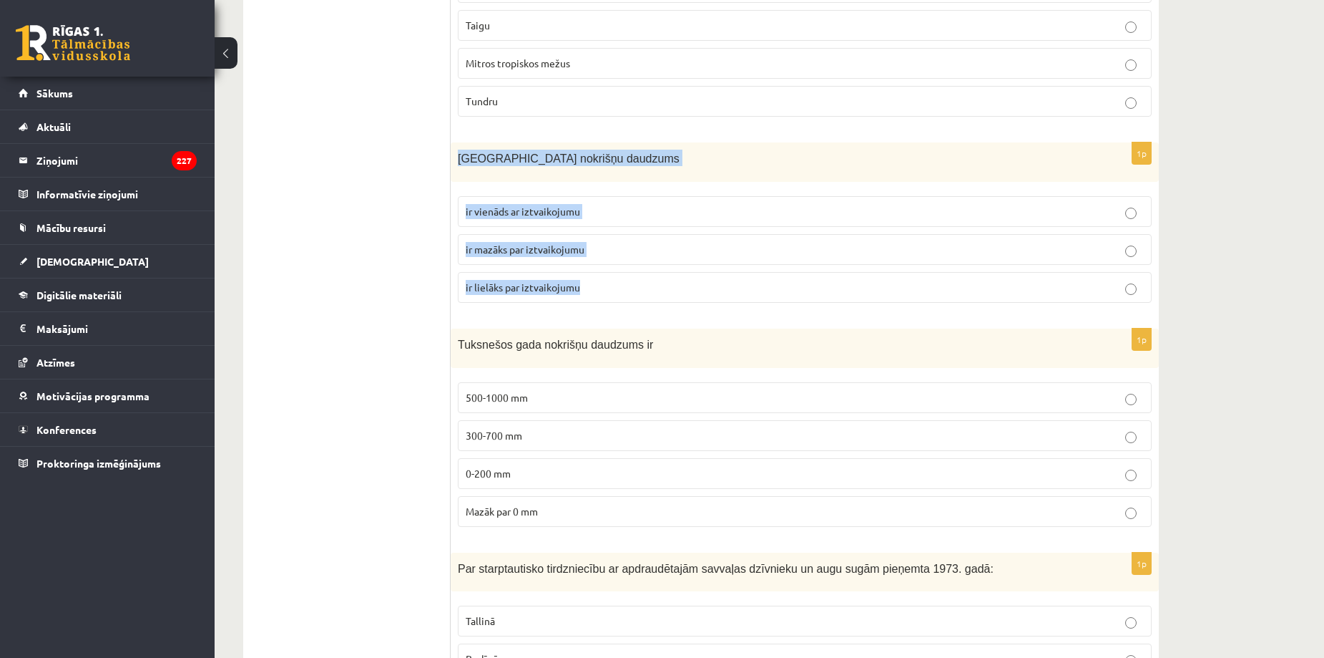
drag, startPoint x: 456, startPoint y: 160, endPoint x: 610, endPoint y: 303, distance: 210.1
click at [610, 303] on div "1p Latvijā nokrišņu daudzums ir vienāds ar iztvaikojumu ir mazāks par iztvaikoj…" at bounding box center [805, 228] width 708 height 172
copy div "Latvijā nokrišņu daudzums ir vienāds ar iztvaikojumu ir mazāks par iztvaikojumu…"
click at [629, 293] on p "ir lielāks par iztvaikojumu" at bounding box center [805, 287] width 678 height 15
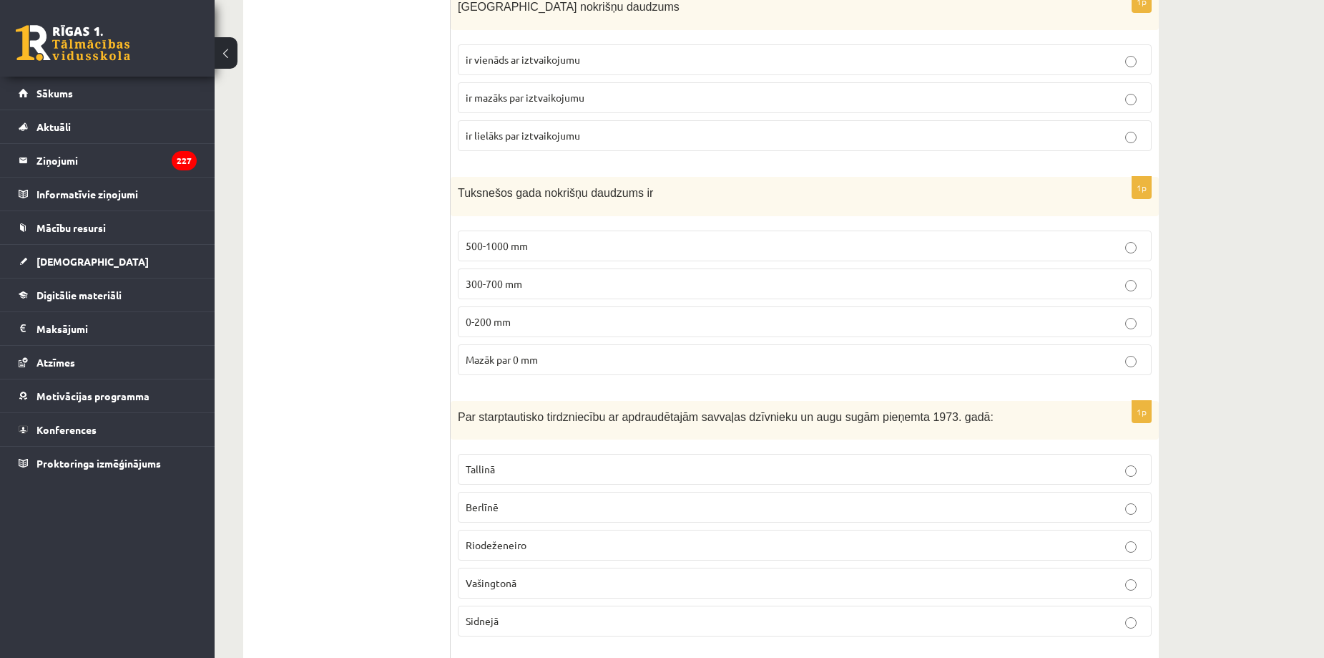
scroll to position [2320, 0]
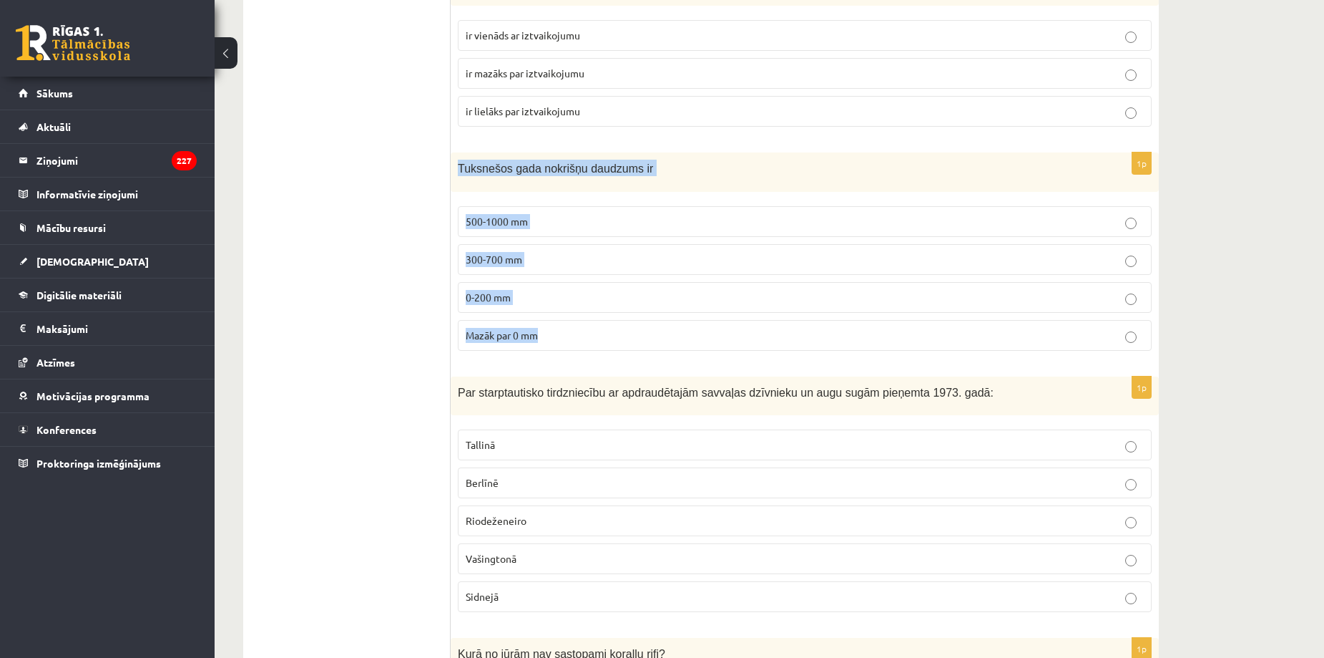
drag, startPoint x: 456, startPoint y: 167, endPoint x: 566, endPoint y: 342, distance: 207.1
click at [566, 342] on div "1p Tuksnešos gada nokrišņu daudzums ir 500-1000 mm 300-700 mm 0-200 mm Mazāk pa…" at bounding box center [805, 257] width 708 height 210
copy div "Tuksnešos gada nokrišņu daudzums ir 500-1000 mm 300-700 mm 0-200 mm Mazāk par 0…"
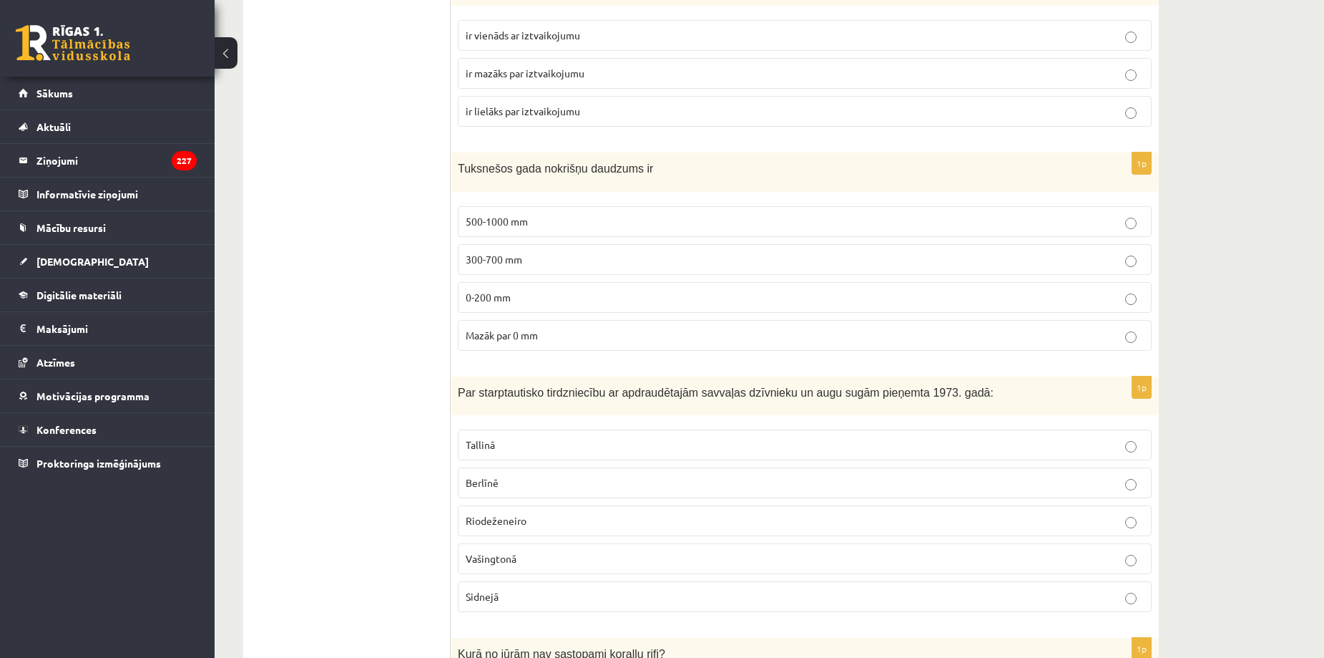
click at [527, 300] on p "0-200 mm" at bounding box center [805, 297] width 678 height 15
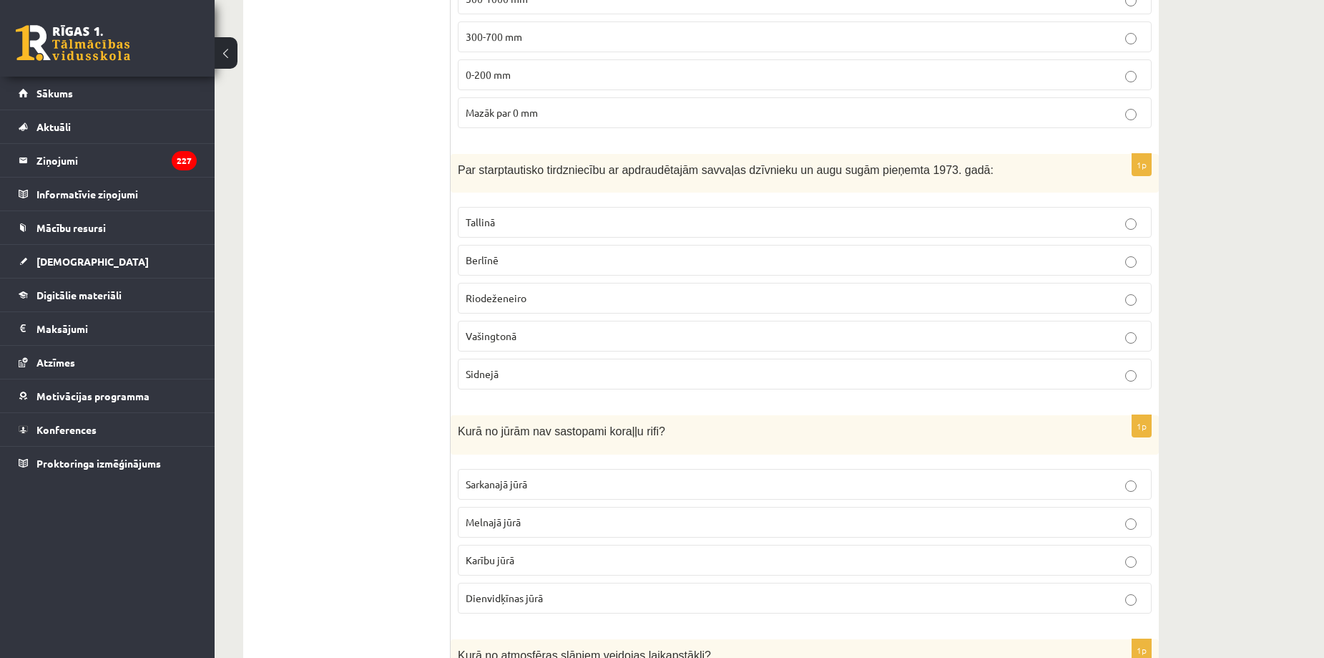
scroll to position [2547, 0]
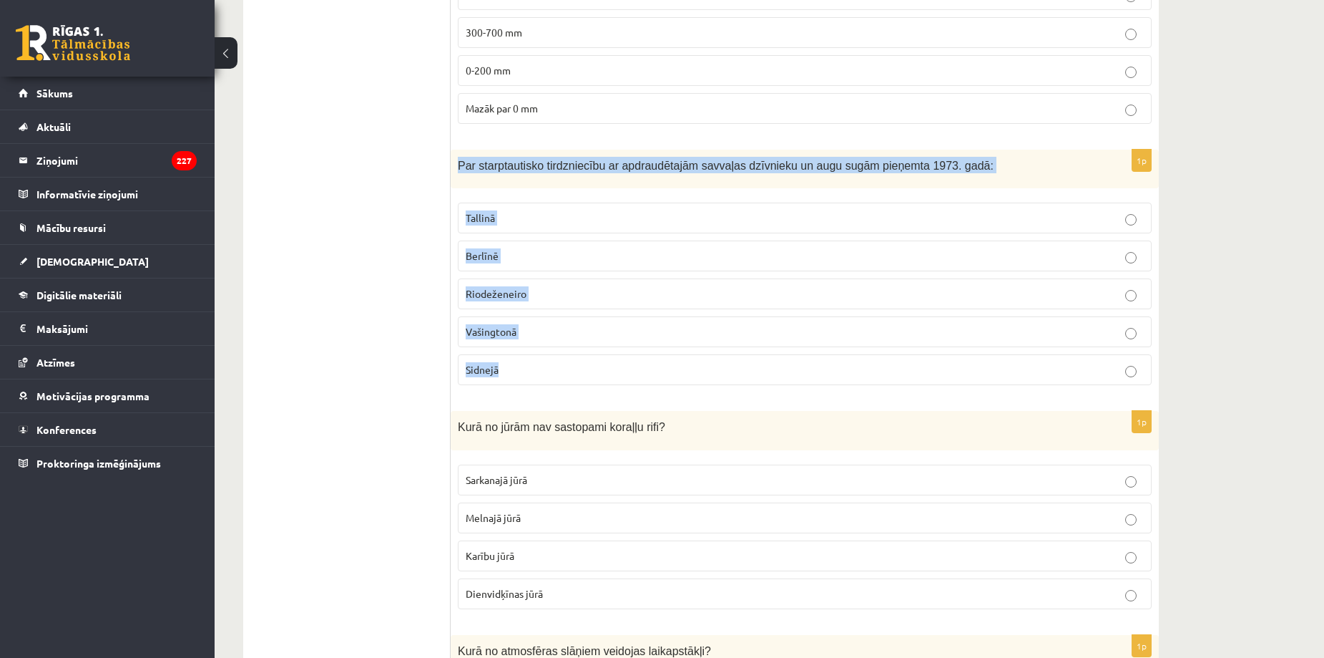
drag, startPoint x: 456, startPoint y: 158, endPoint x: 537, endPoint y: 358, distance: 215.4
click at [537, 358] on div "1p Par starptautisko tirdzniecību ar apdraudētajām savvaļas dzīvnieku un augu s…" at bounding box center [805, 274] width 708 height 248
copy div "Par starptautisko tirdzniecību ar apdraudētajām savvaļas dzīvnieku un augu sugā…"
click at [587, 336] on p "Vašingtonā" at bounding box center [805, 331] width 678 height 15
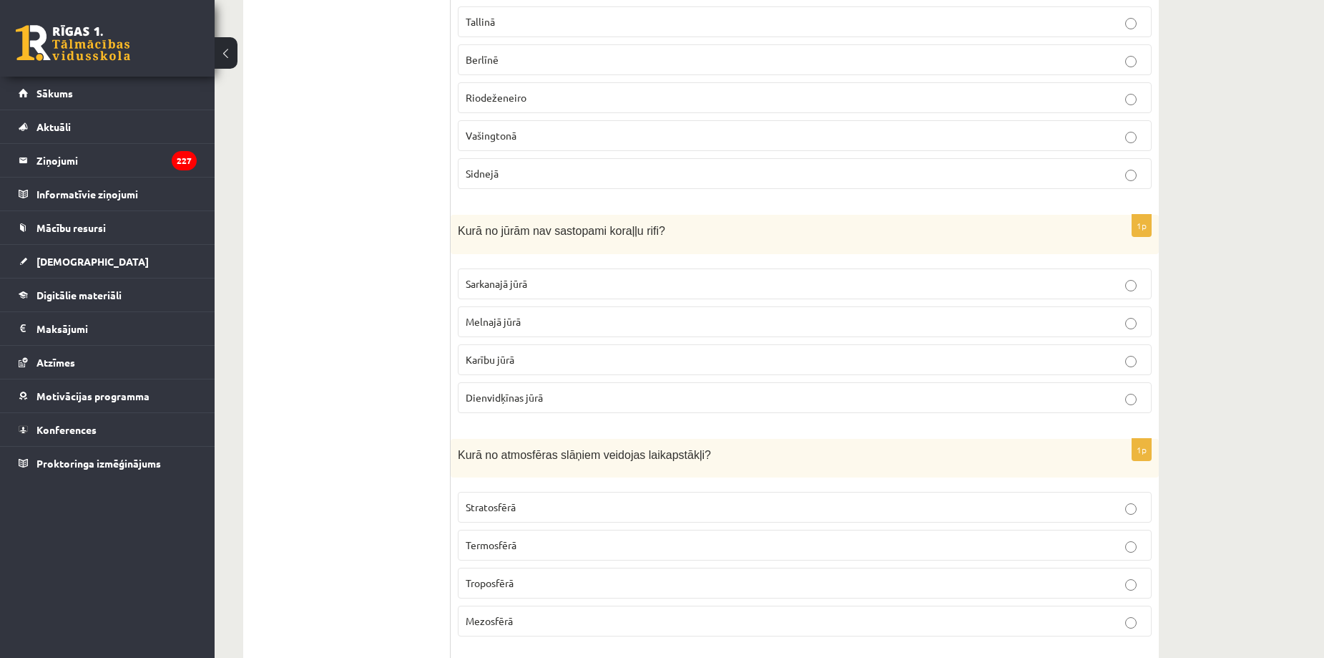
scroll to position [2773, 0]
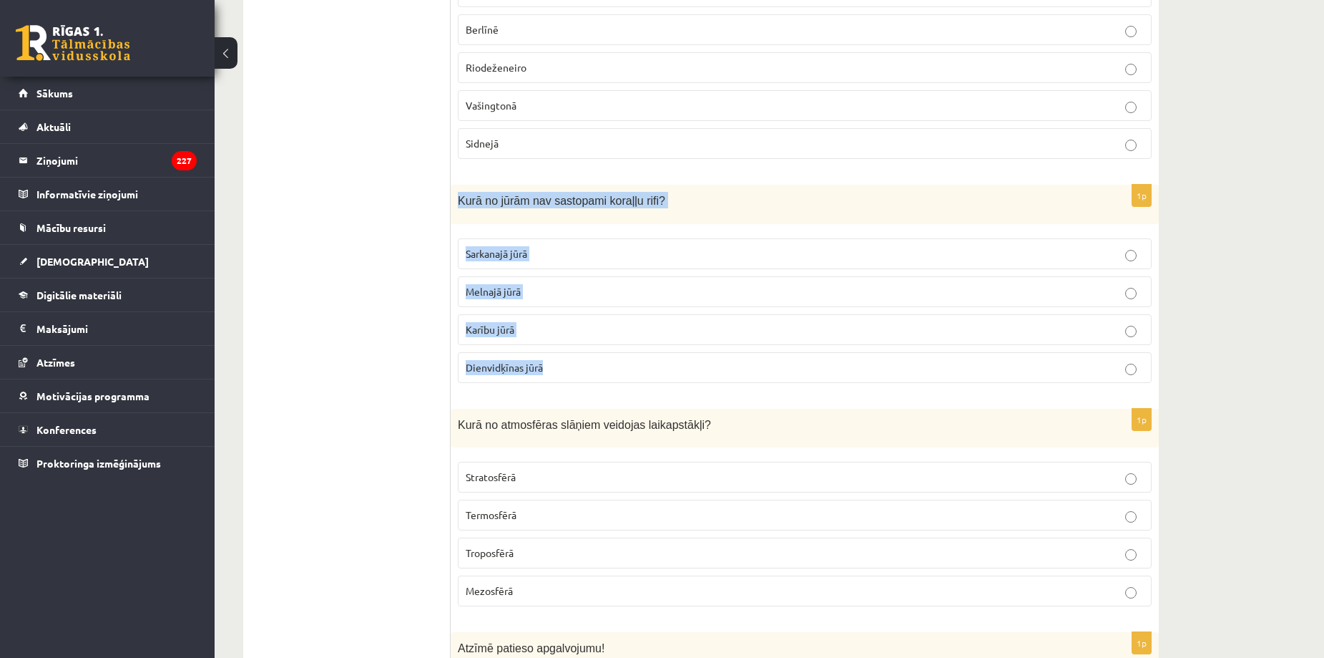
drag, startPoint x: 457, startPoint y: 201, endPoint x: 585, endPoint y: 373, distance: 214.2
click at [585, 373] on div "1p Kurā no jūrām nav sastopami koraļļu rifi? Sarkanajā jūrā Melnajā jūrā Karību…" at bounding box center [805, 290] width 708 height 210
copy div "Kurā no jūrām nav sastopami koraļļu rifi? Sarkanajā jūrā Melnajā jūrā Karību jū…"
click at [527, 288] on p "Melnajā jūrā" at bounding box center [805, 291] width 678 height 15
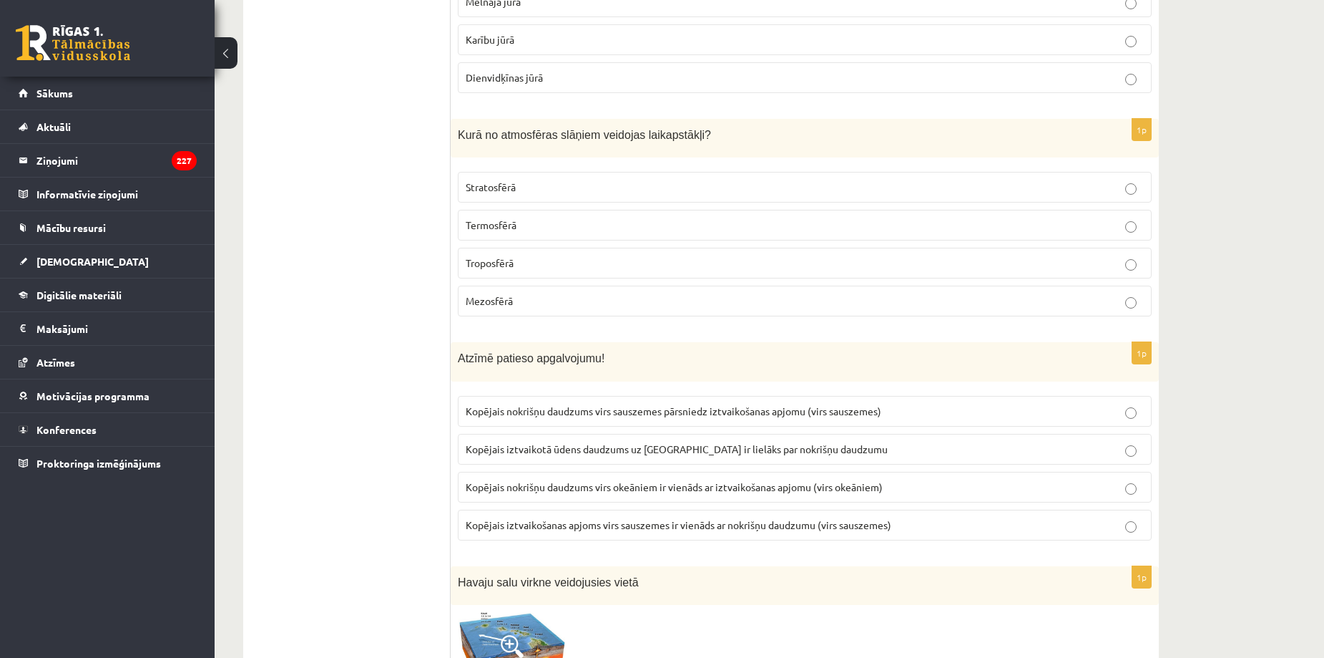
scroll to position [3064, 0]
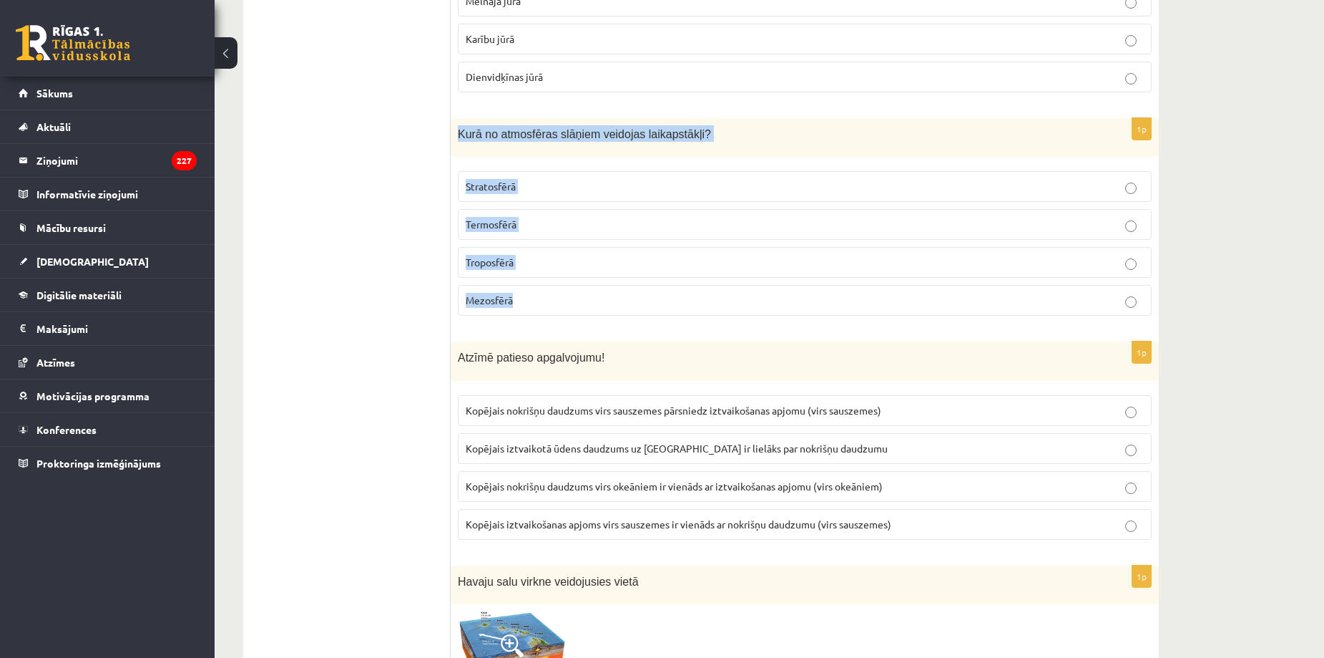
drag, startPoint x: 456, startPoint y: 132, endPoint x: 522, endPoint y: 312, distance: 191.5
click at [522, 312] on div "1p Kurā no atmosfēras slāņiem veidojas laikapstākļi? Stratosfērā Termosfērā Tro…" at bounding box center [805, 223] width 708 height 210
copy div "Kurā no atmosfēras slāņiem veidojas laikapstākļi? Stratosfērā Termosfērā Tropos…"
click at [560, 262] on p "Troposfērā" at bounding box center [805, 262] width 678 height 15
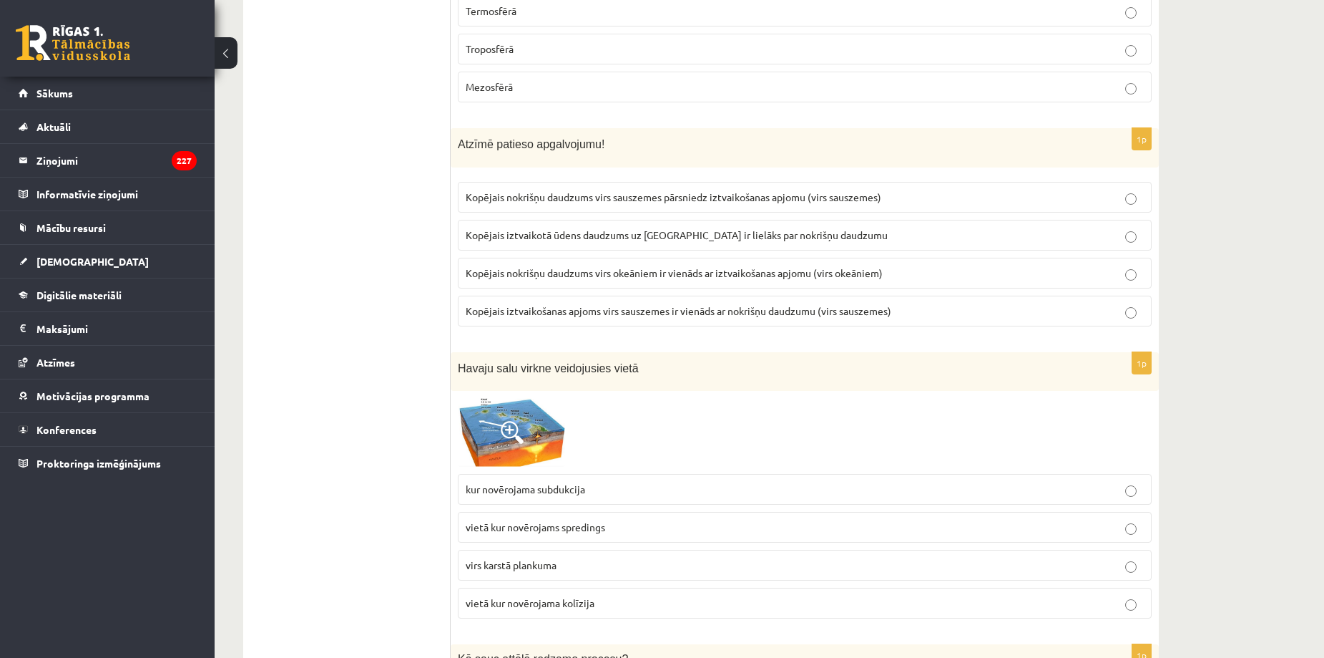
scroll to position [3278, 0]
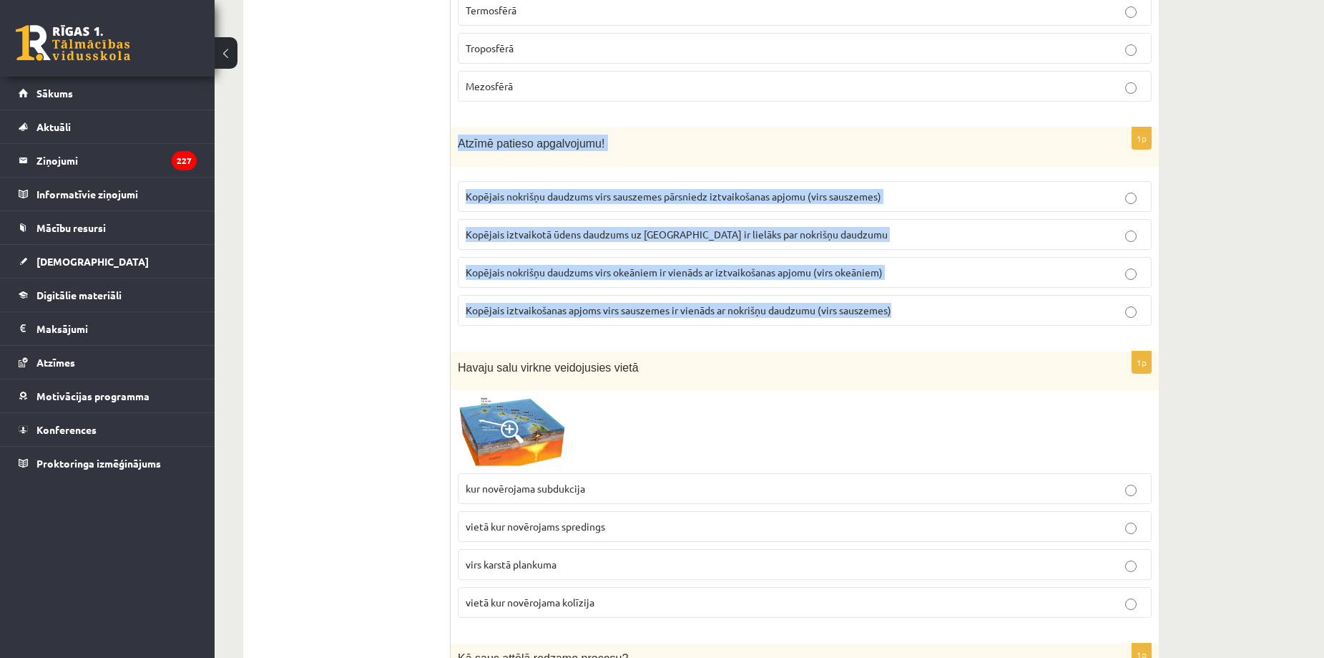
drag, startPoint x: 453, startPoint y: 145, endPoint x: 912, endPoint y: 321, distance: 491.5
click at [912, 321] on div "1p Atzīmē patieso apgalvojumu! Kopējais nokrišņu daudzums virs sauszemes pārsni…" at bounding box center [805, 232] width 708 height 210
click at [932, 274] on p "Kopējais nokrišņu daudzums virs okeāniem ir vienāds ar iztvaikošanas apjomu (vi…" at bounding box center [805, 272] width 678 height 15
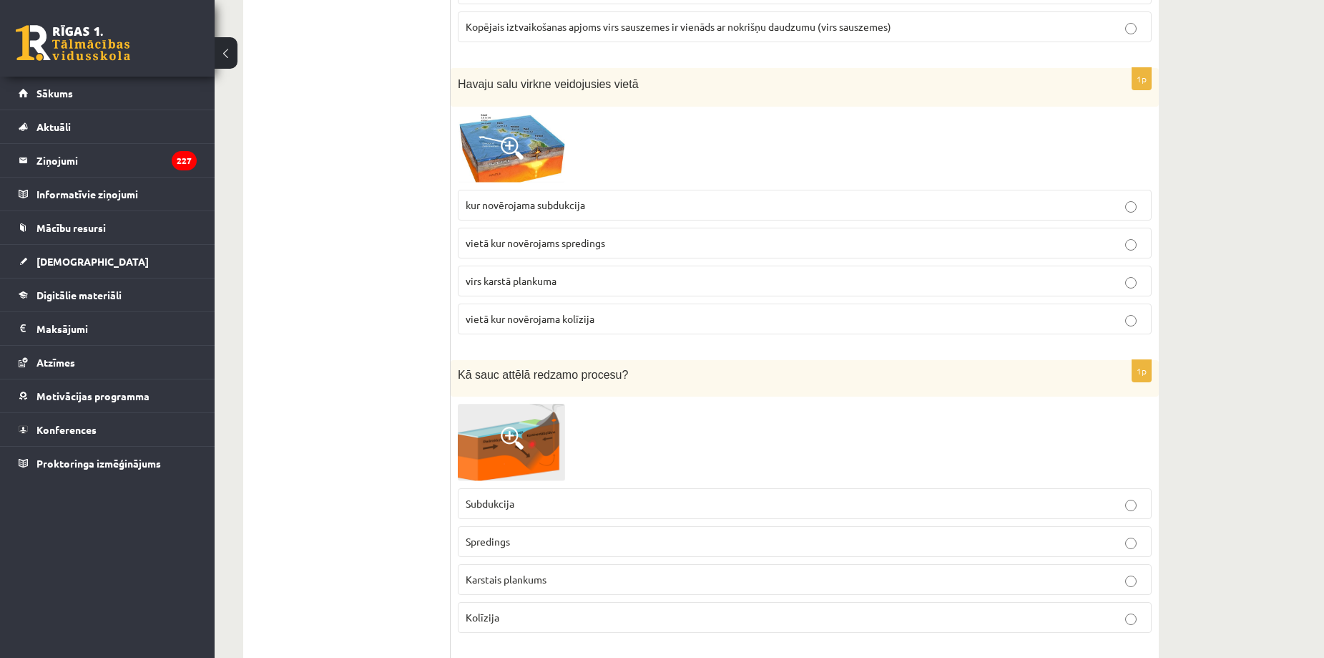
scroll to position [3562, 0]
click at [550, 130] on img at bounding box center [511, 147] width 107 height 69
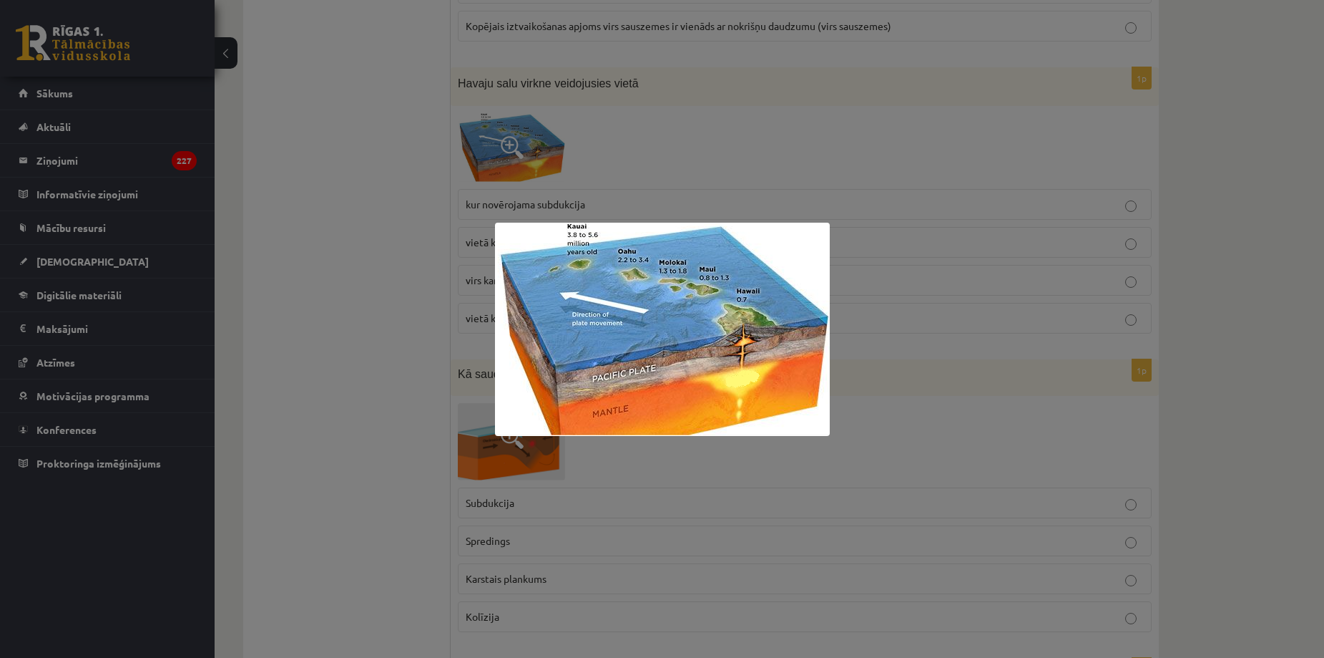
click at [410, 291] on div at bounding box center [662, 329] width 1324 height 658
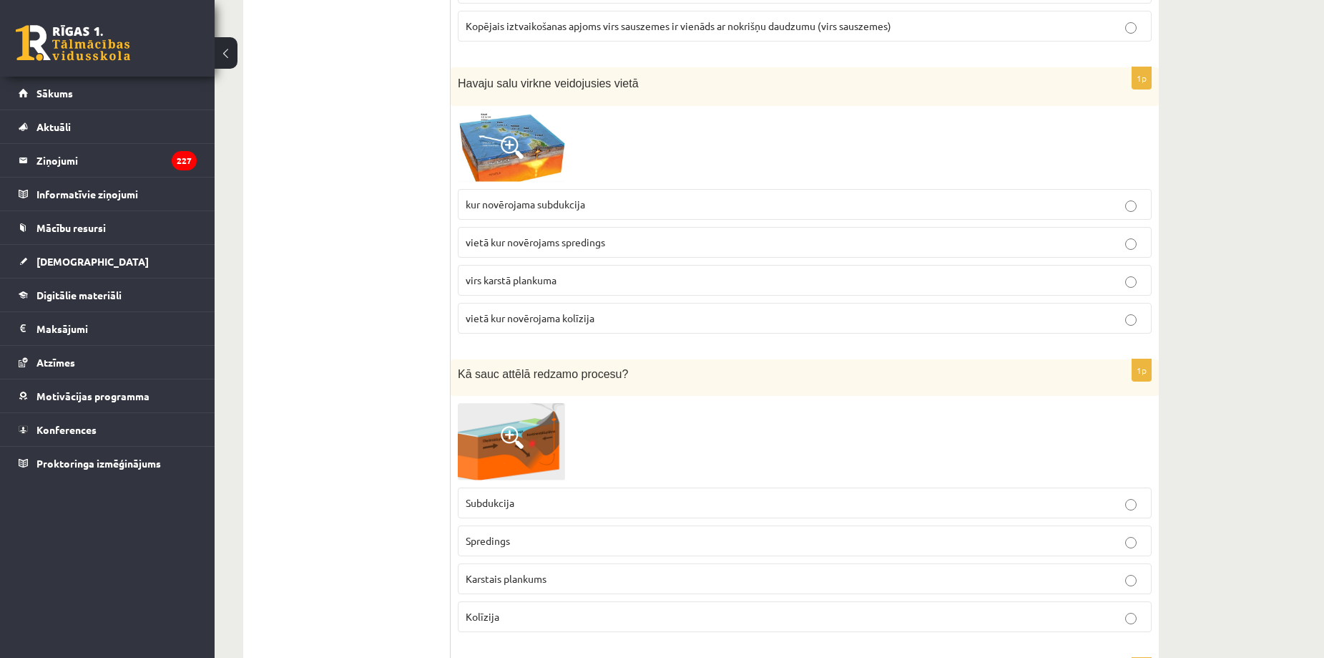
click at [558, 172] on img at bounding box center [511, 147] width 107 height 69
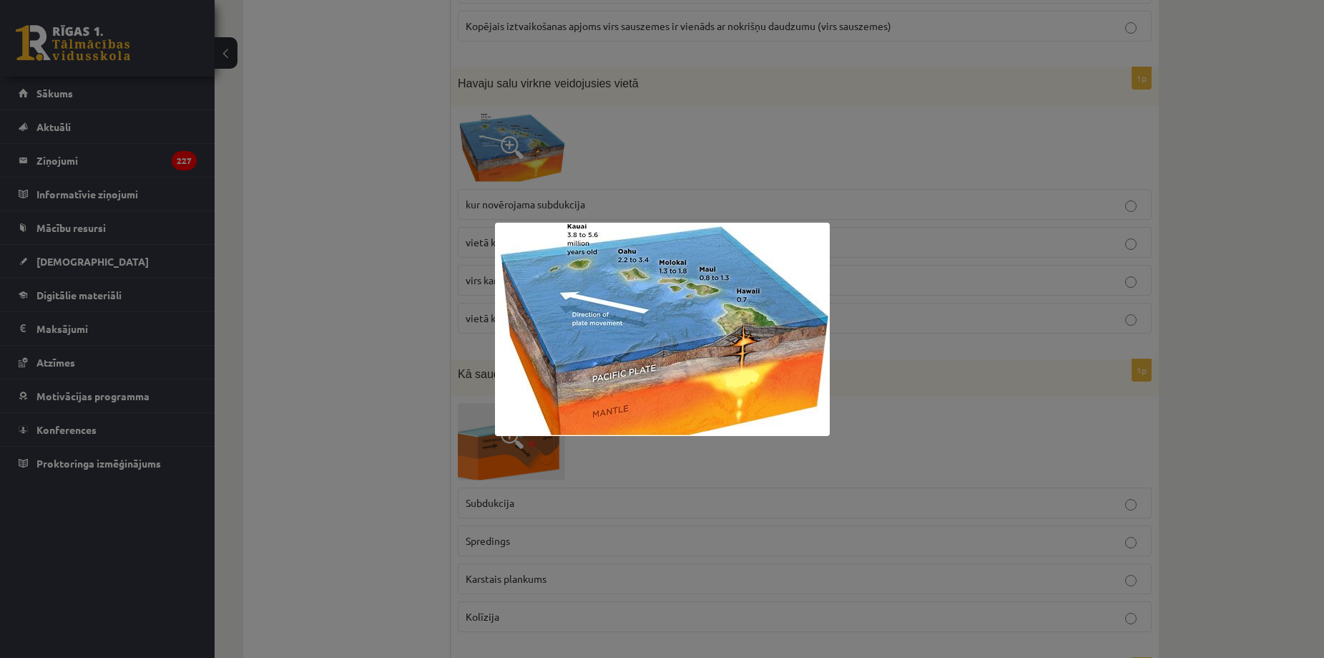
click at [425, 288] on div at bounding box center [662, 329] width 1324 height 658
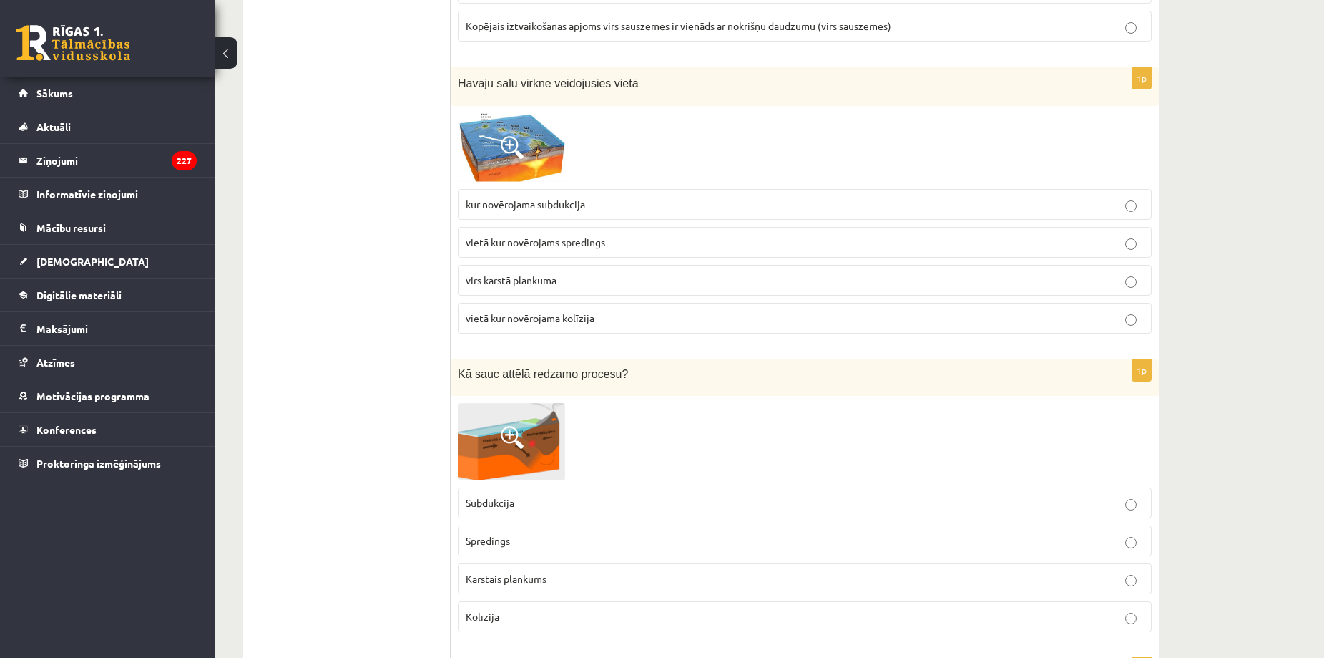
click at [556, 145] on img at bounding box center [511, 147] width 107 height 69
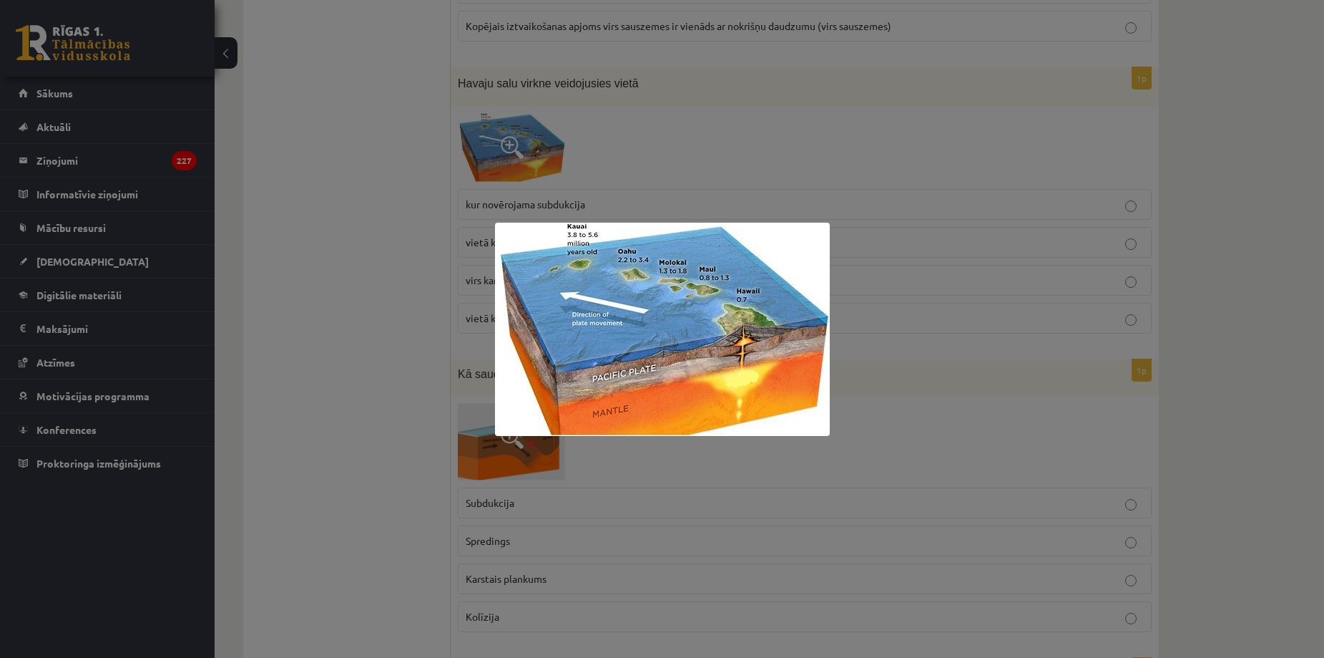
click at [378, 315] on div at bounding box center [662, 329] width 1324 height 658
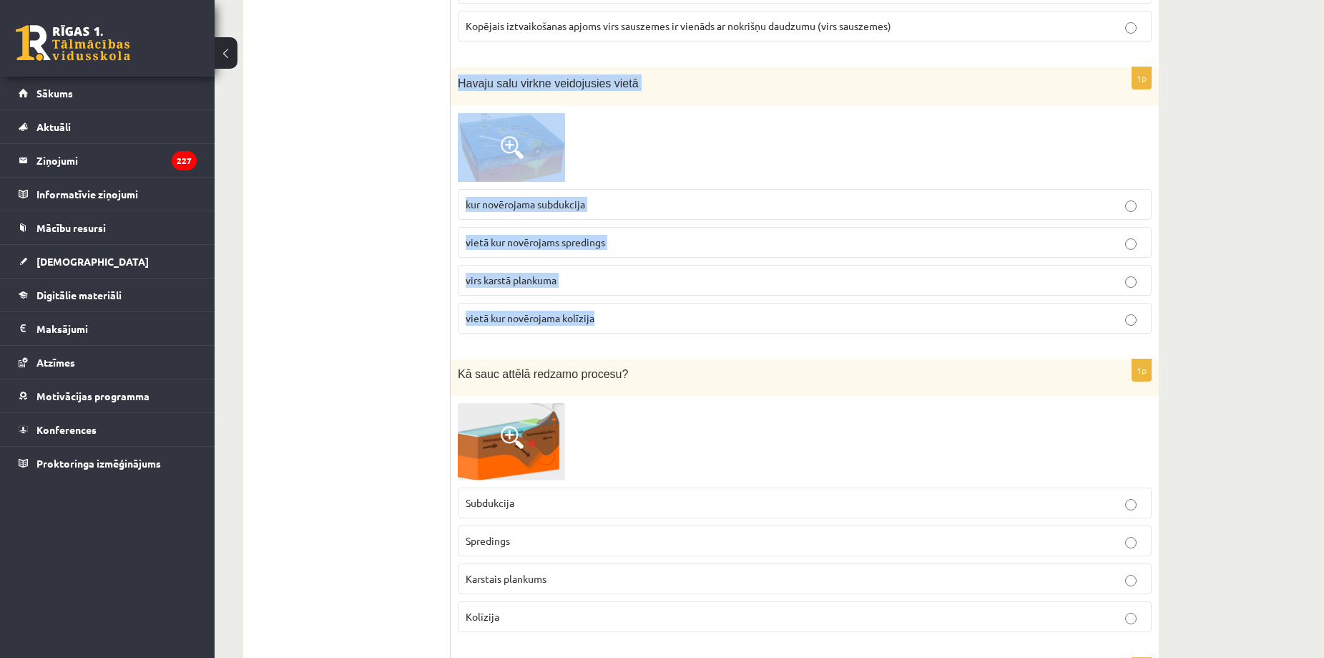
drag, startPoint x: 457, startPoint y: 83, endPoint x: 642, endPoint y: 311, distance: 294.0
click at [642, 311] on div "1p Havaju salu virkne veidojusies vietā kur novērojama subdukcija vietā kur nov…" at bounding box center [805, 206] width 708 height 278
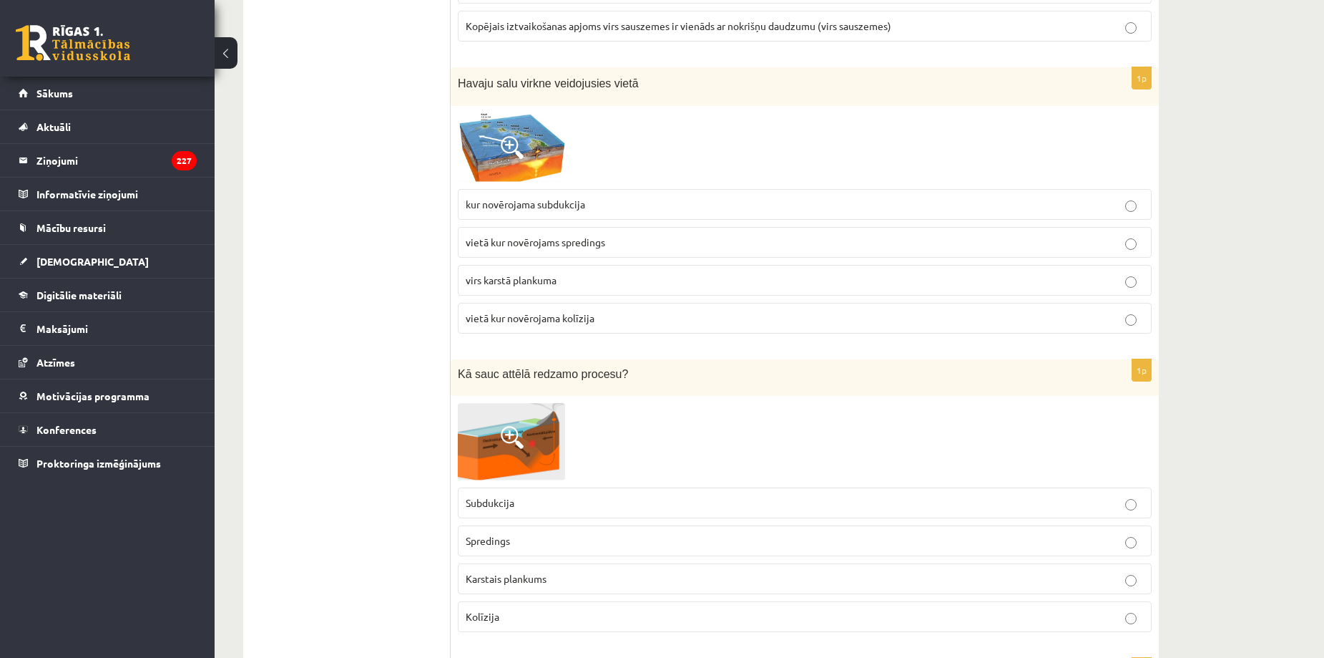
click at [313, 139] on ul "Tests" at bounding box center [354, 349] width 193 height 7308
click at [533, 275] on span "virs karstā plankuma" at bounding box center [511, 279] width 91 height 13
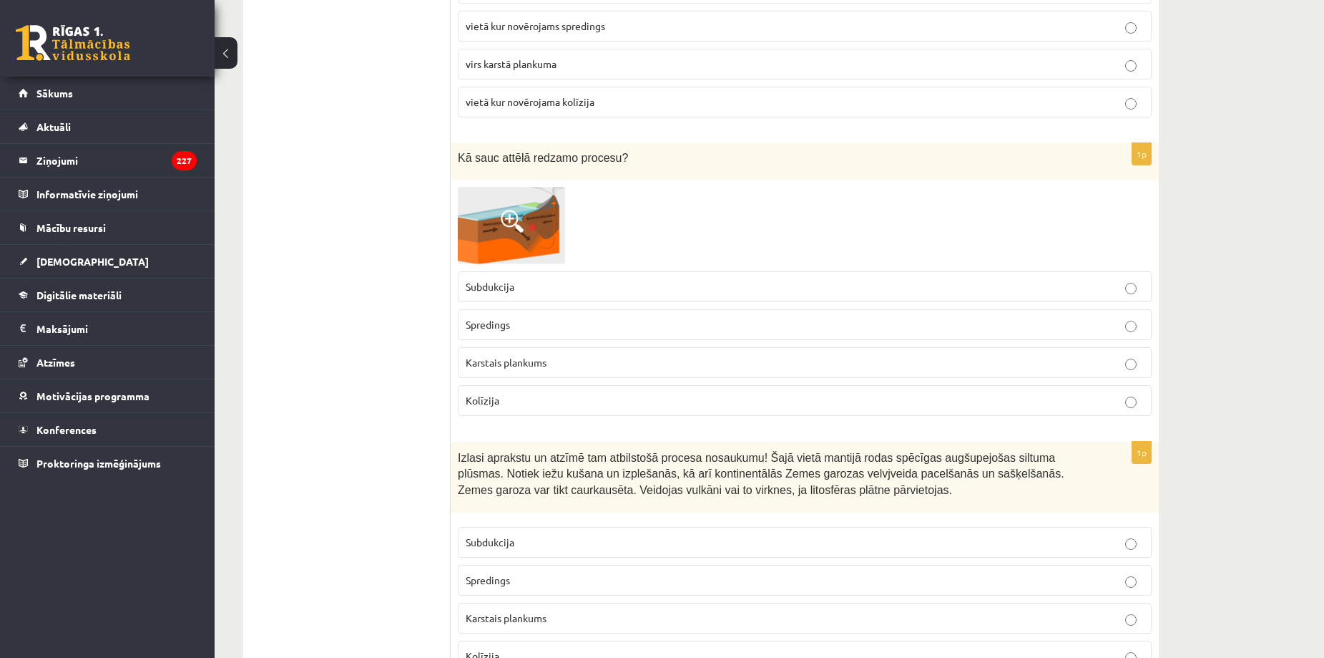
scroll to position [3779, 0]
click at [489, 248] on img at bounding box center [511, 224] width 107 height 77
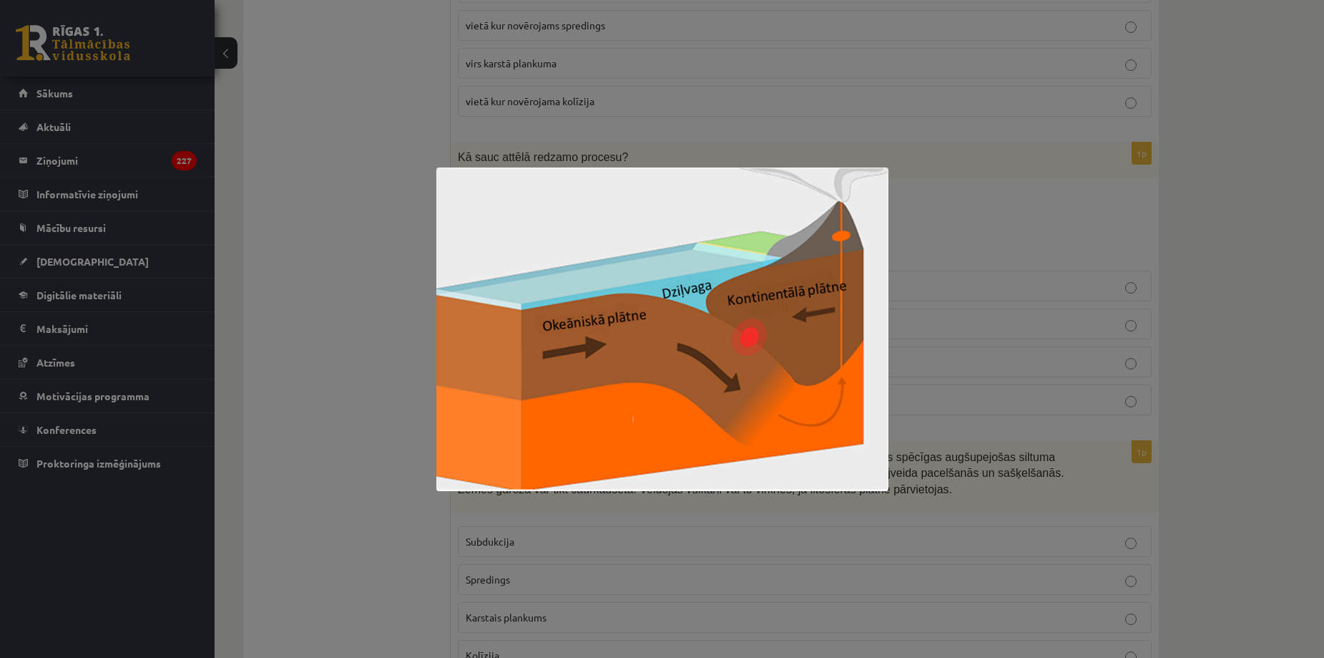
click at [386, 361] on div at bounding box center [662, 329] width 1324 height 658
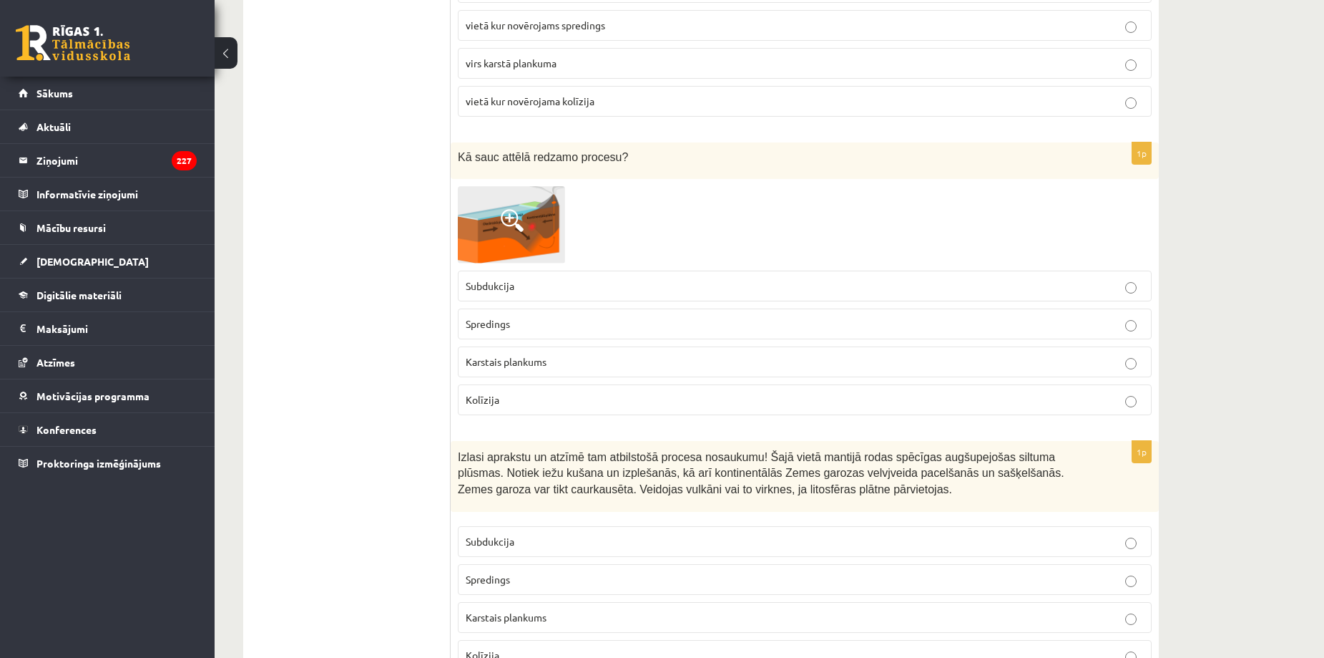
click at [531, 288] on p "Subdukcija" at bounding box center [805, 285] width 678 height 15
click at [476, 214] on img at bounding box center [511, 224] width 107 height 77
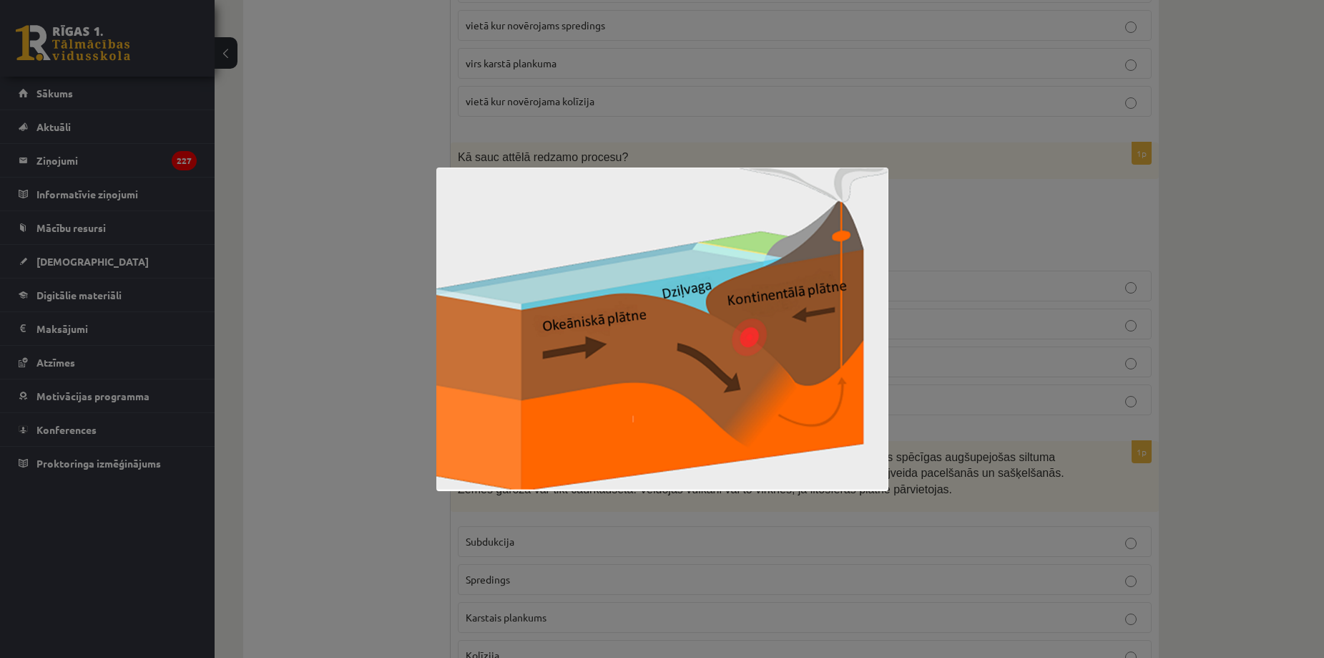
click at [391, 376] on div at bounding box center [662, 329] width 1324 height 658
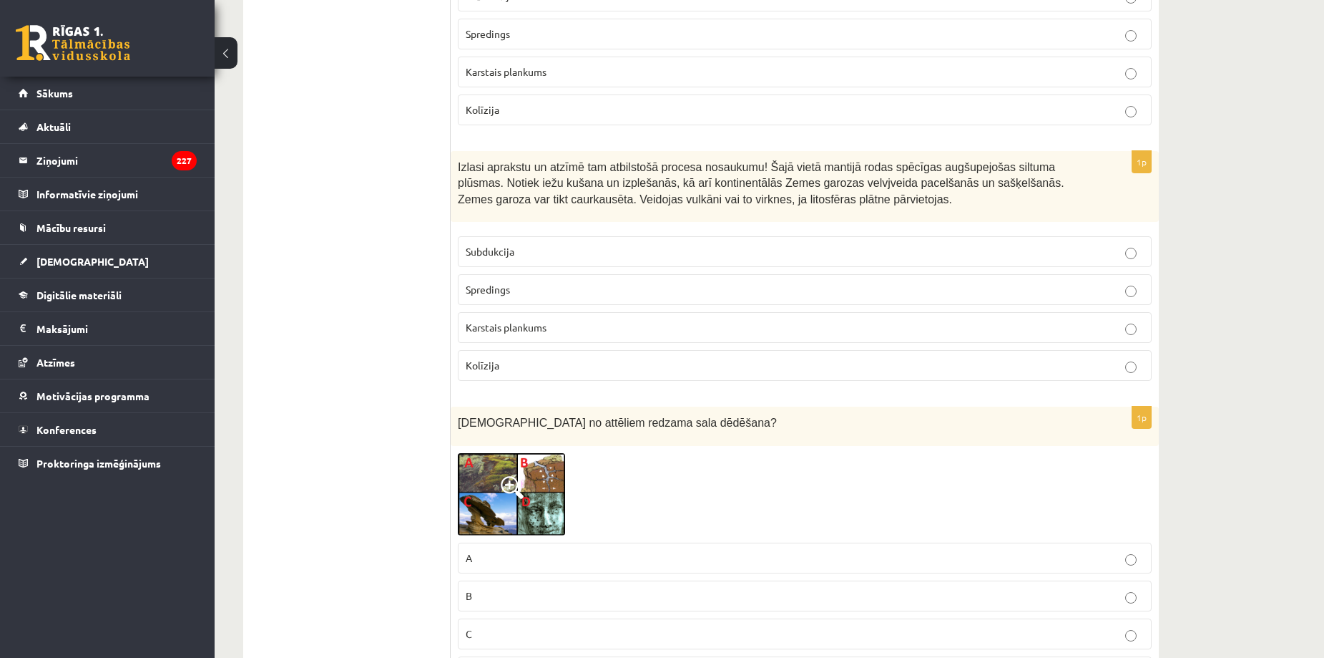
scroll to position [4071, 0]
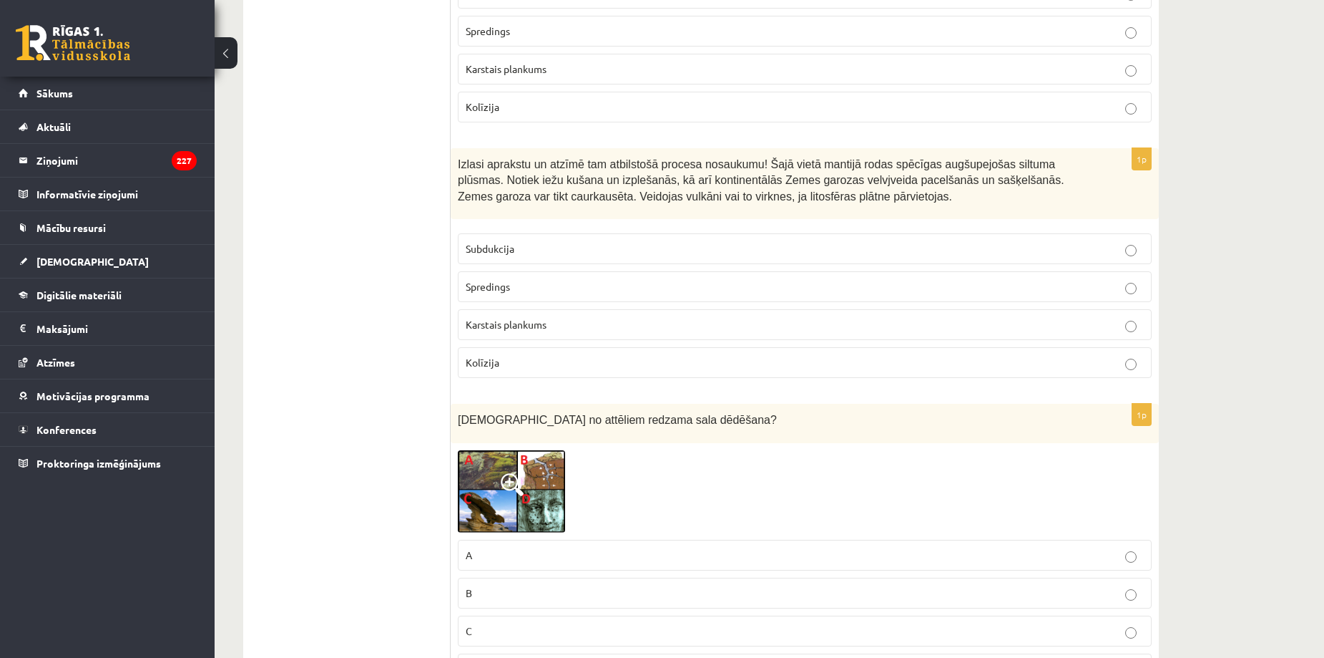
click at [493, 293] on p "Spredings" at bounding box center [805, 286] width 678 height 15
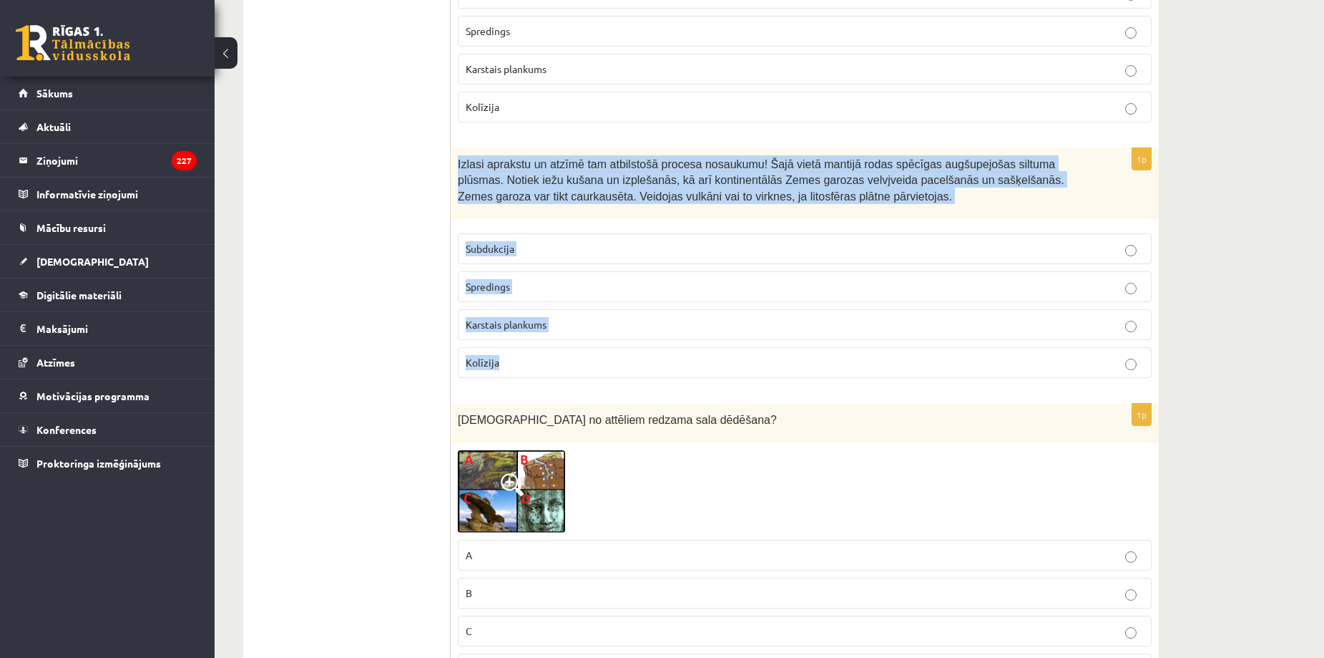
drag, startPoint x: 455, startPoint y: 165, endPoint x: 534, endPoint y: 369, distance: 219.3
click at [534, 369] on div "1p Izlasi aprakstu un atzīmē tam atbilstošā procesa nosaukumu! Šajā vietā manti…" at bounding box center [805, 269] width 708 height 242
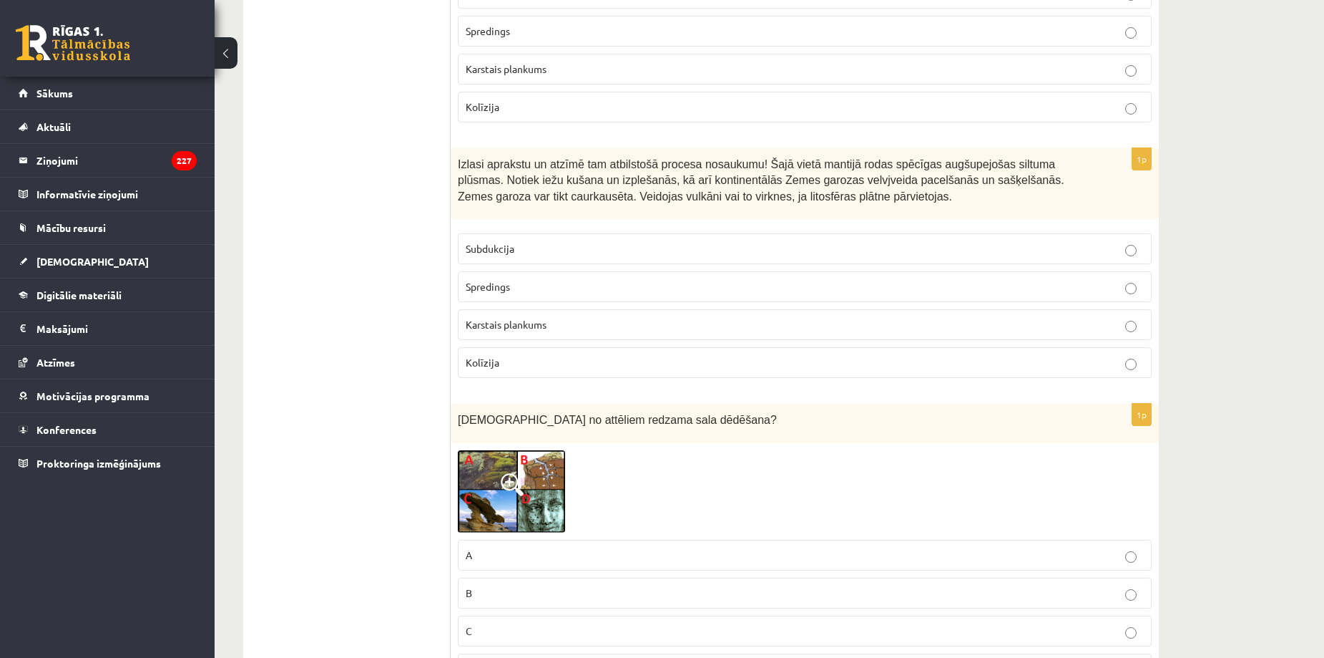
click at [508, 323] on span "Karstais plankums" at bounding box center [506, 324] width 81 height 13
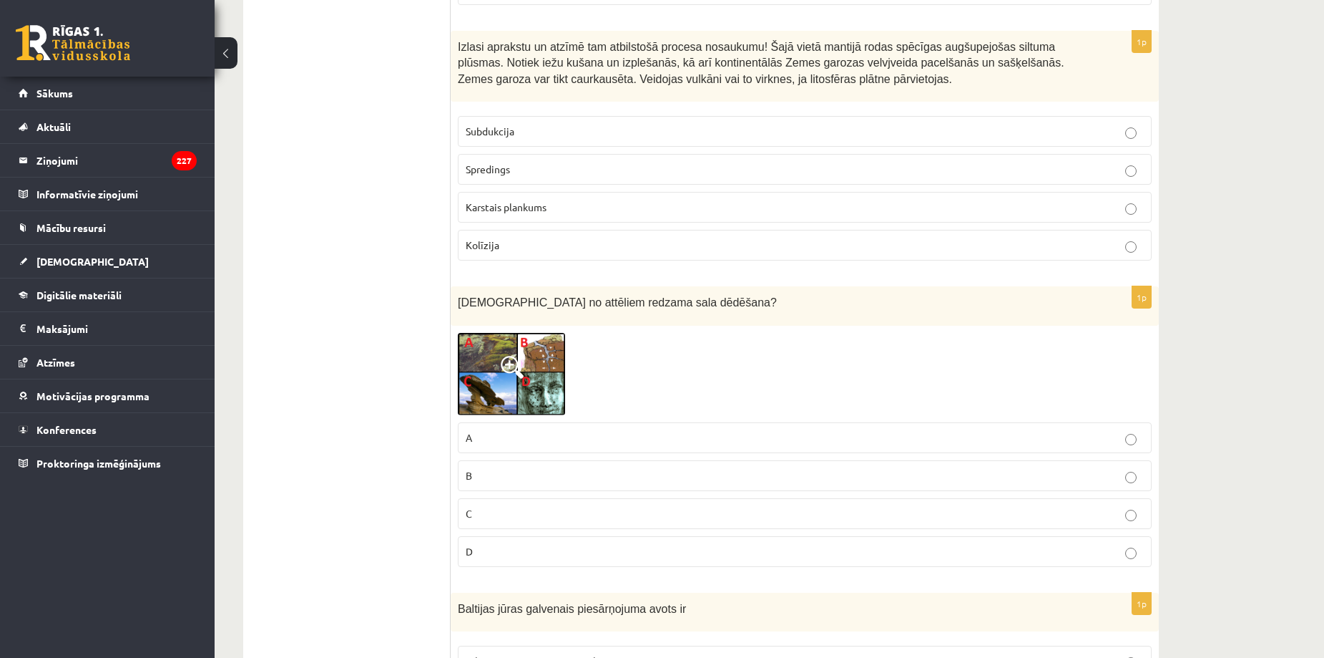
scroll to position [4270, 0]
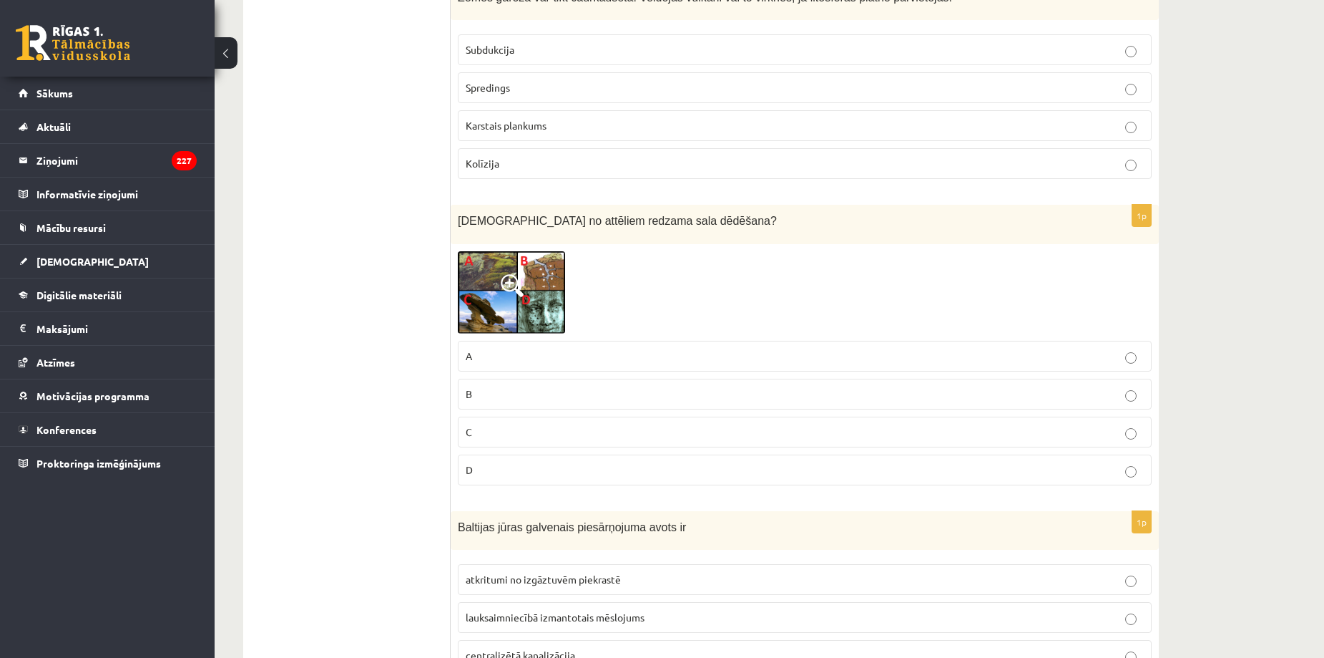
click at [472, 310] on img at bounding box center [511, 292] width 107 height 82
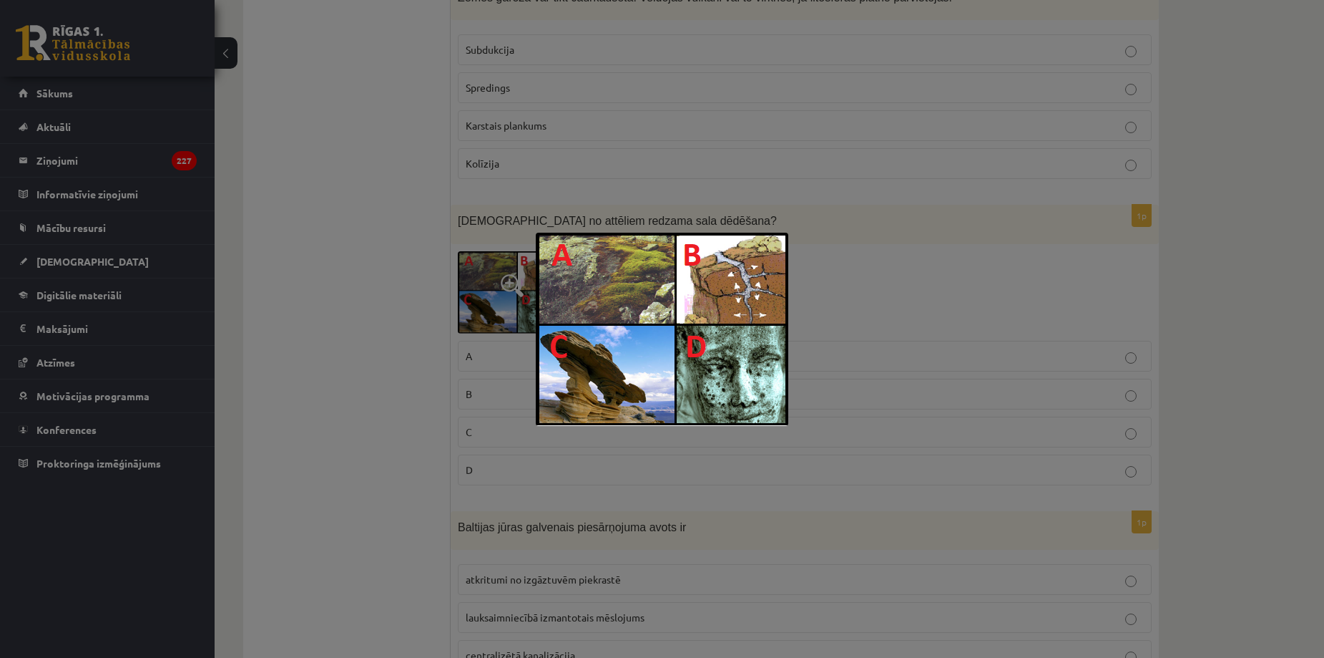
click at [416, 373] on div at bounding box center [662, 329] width 1324 height 658
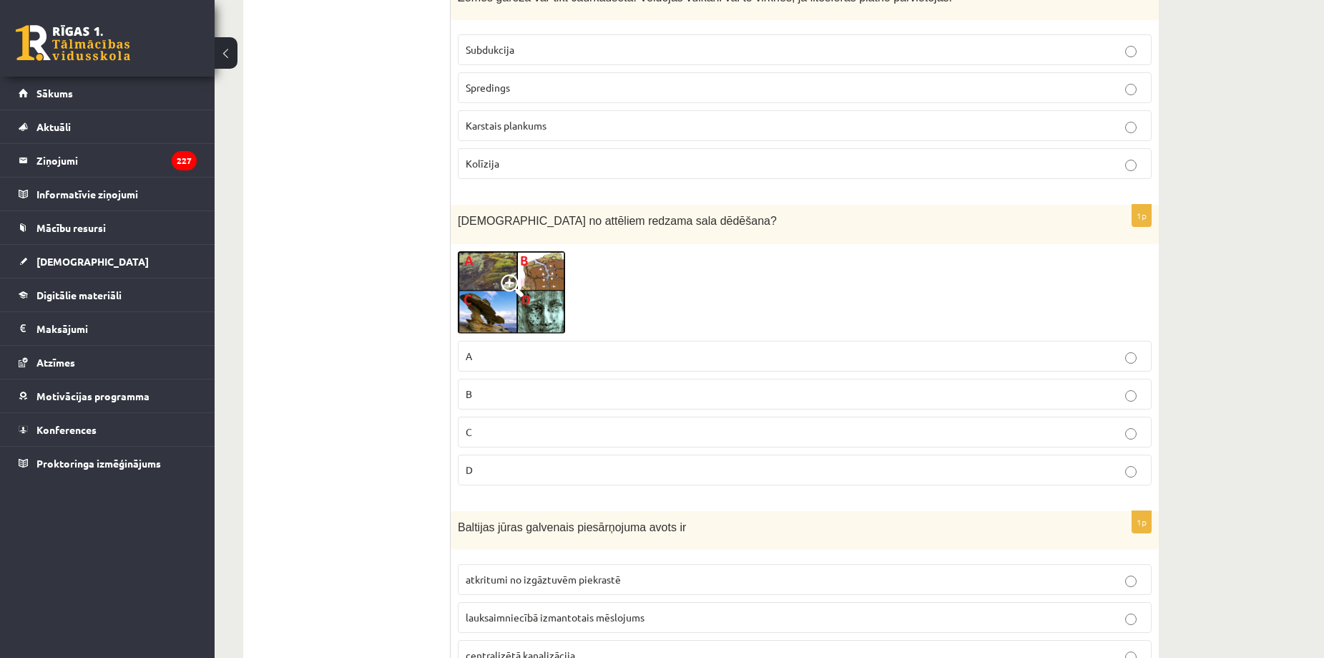
click at [506, 397] on p "B" at bounding box center [805, 393] width 678 height 15
click at [473, 282] on img at bounding box center [511, 292] width 107 height 82
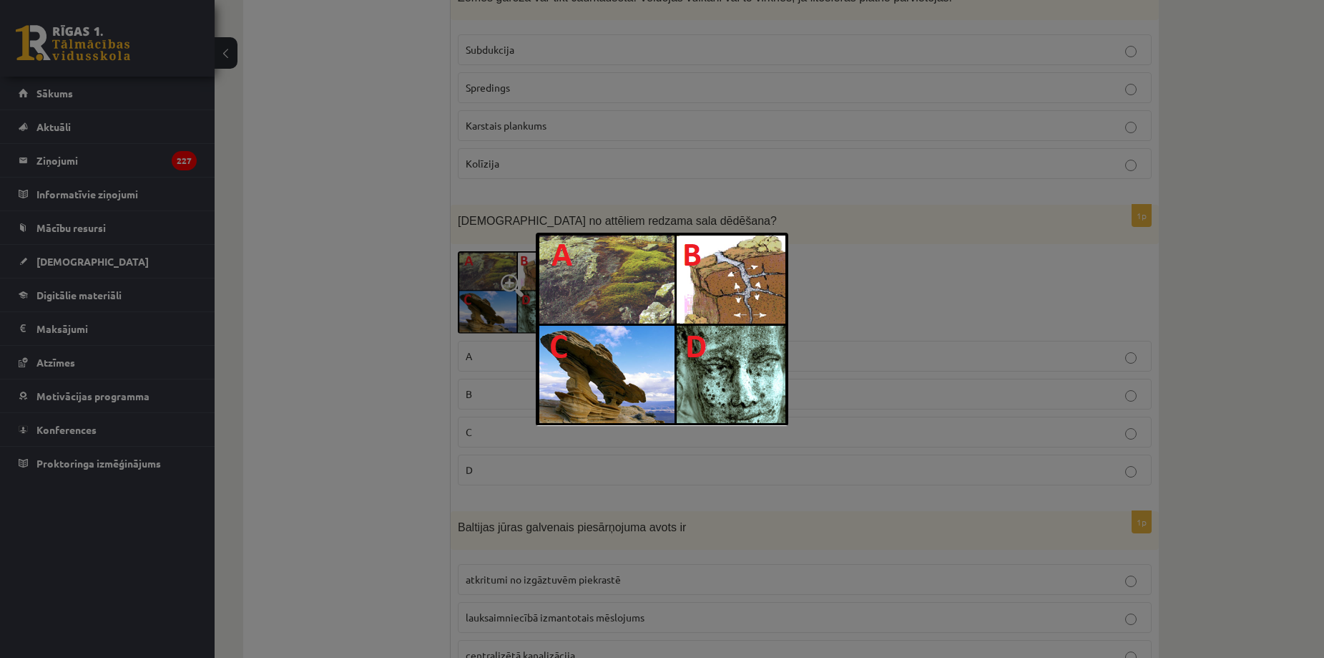
click at [400, 386] on div at bounding box center [662, 329] width 1324 height 658
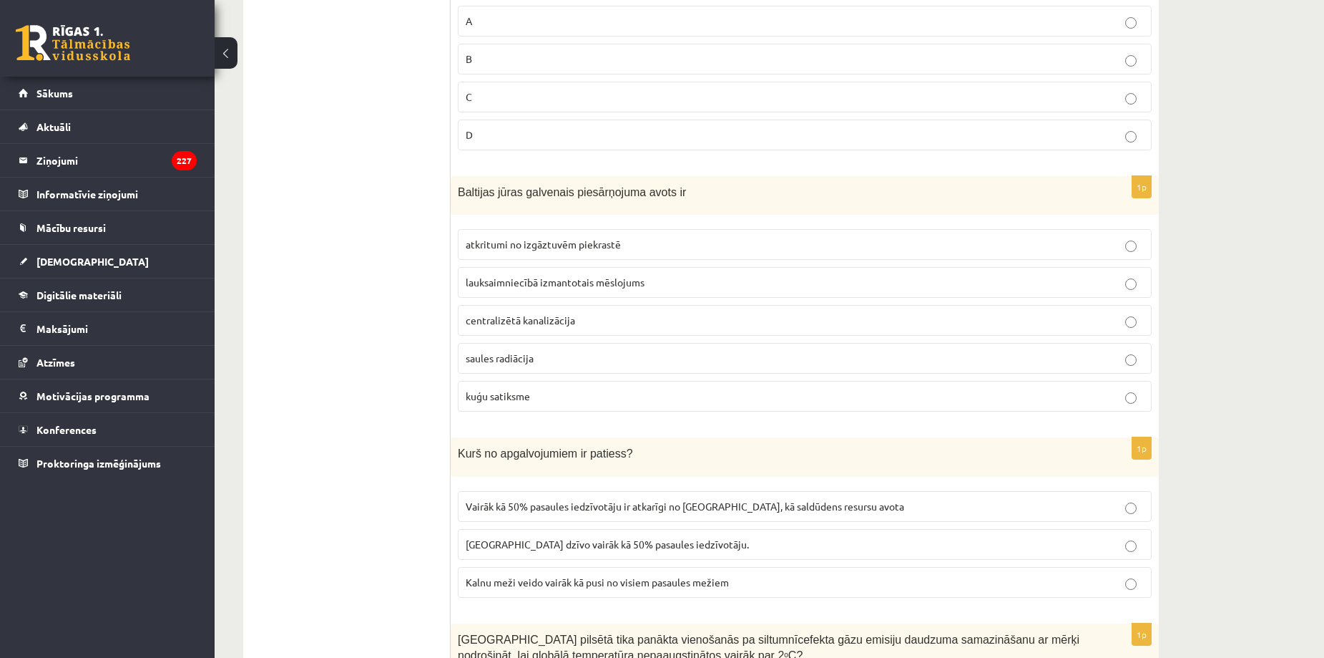
scroll to position [4656, 0]
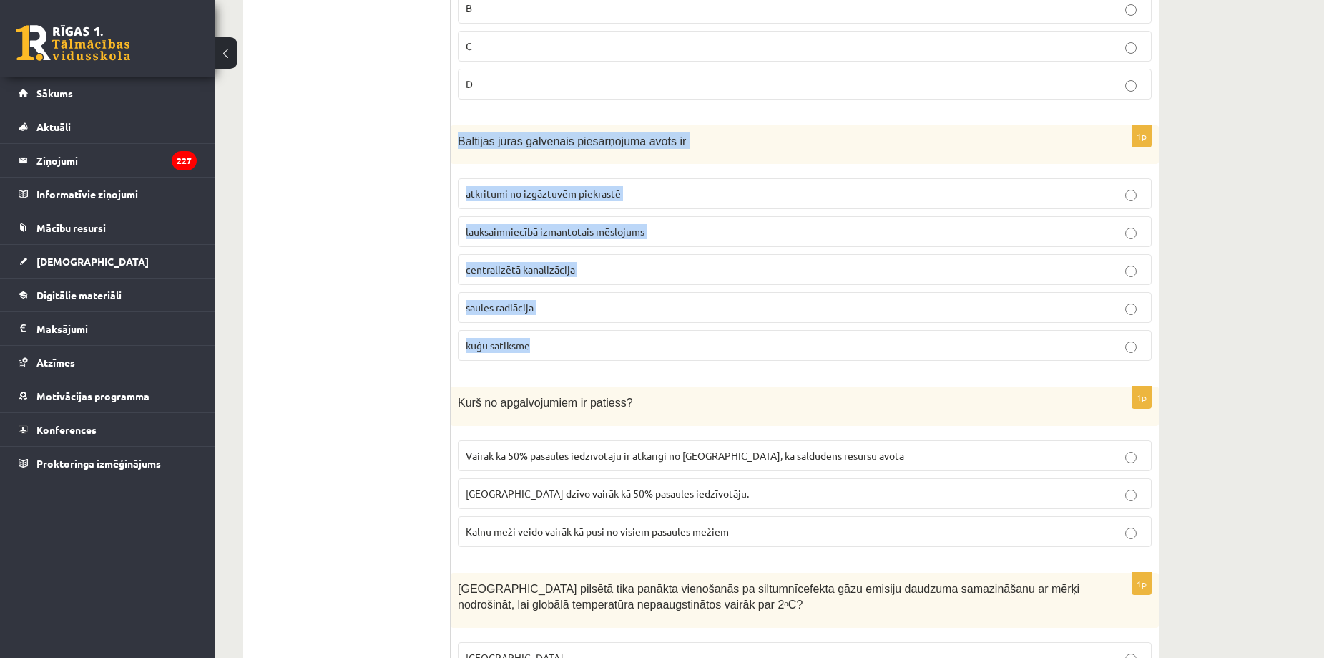
drag, startPoint x: 452, startPoint y: 139, endPoint x: 592, endPoint y: 352, distance: 254.8
click at [592, 352] on div "1p Baltijas jūras galvenais piesārņojuma avots ir atkritumi no izgāztuvēm piekr…" at bounding box center [805, 249] width 708 height 248
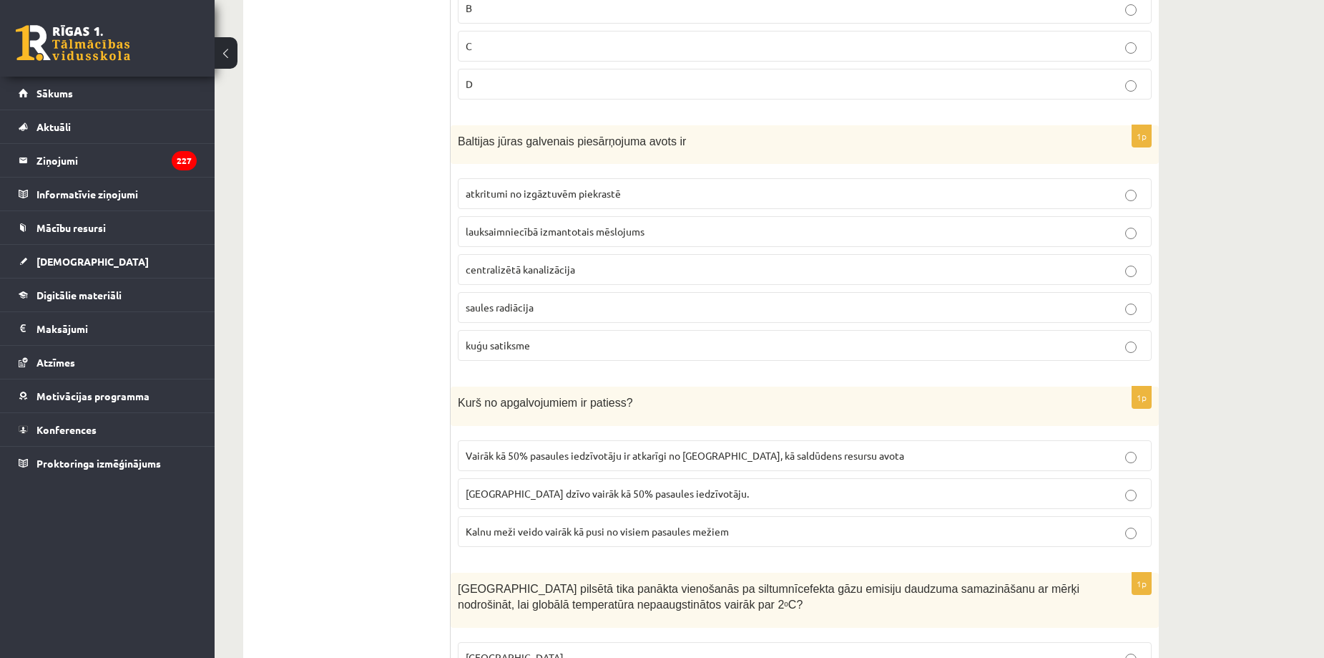
click at [514, 247] on label "lauksaimniecībā izmantotais mēslojums" at bounding box center [805, 231] width 694 height 31
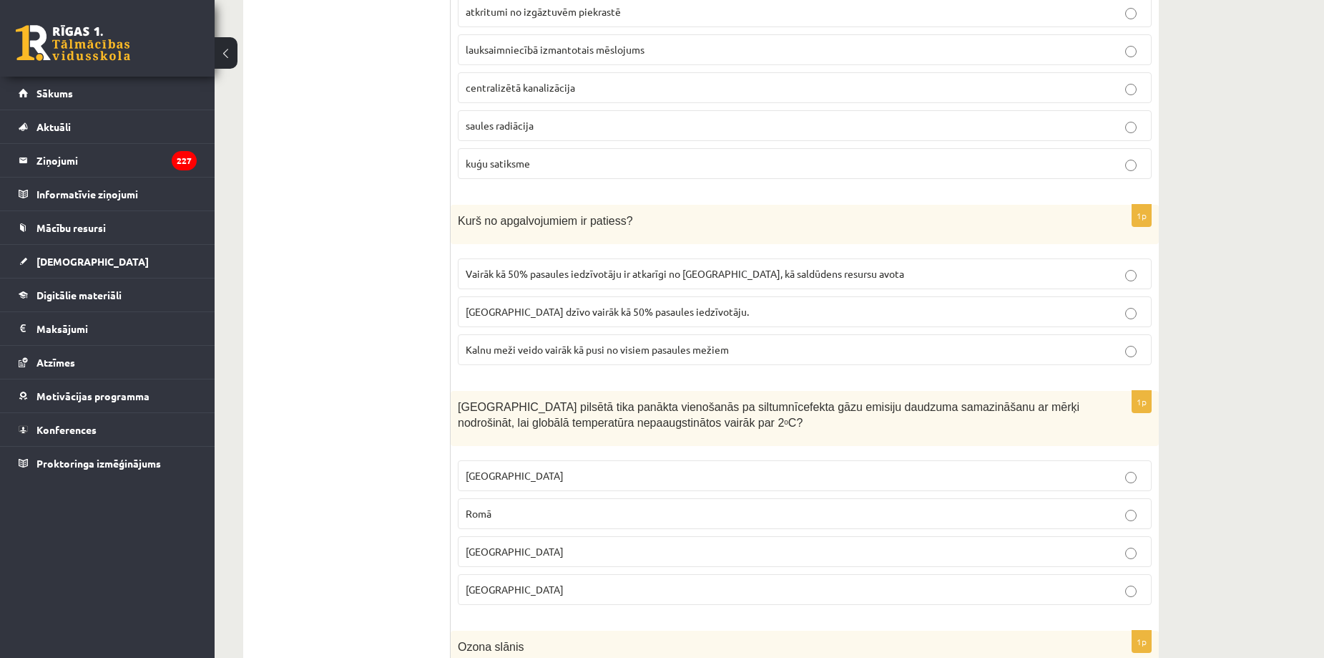
scroll to position [4856, 0]
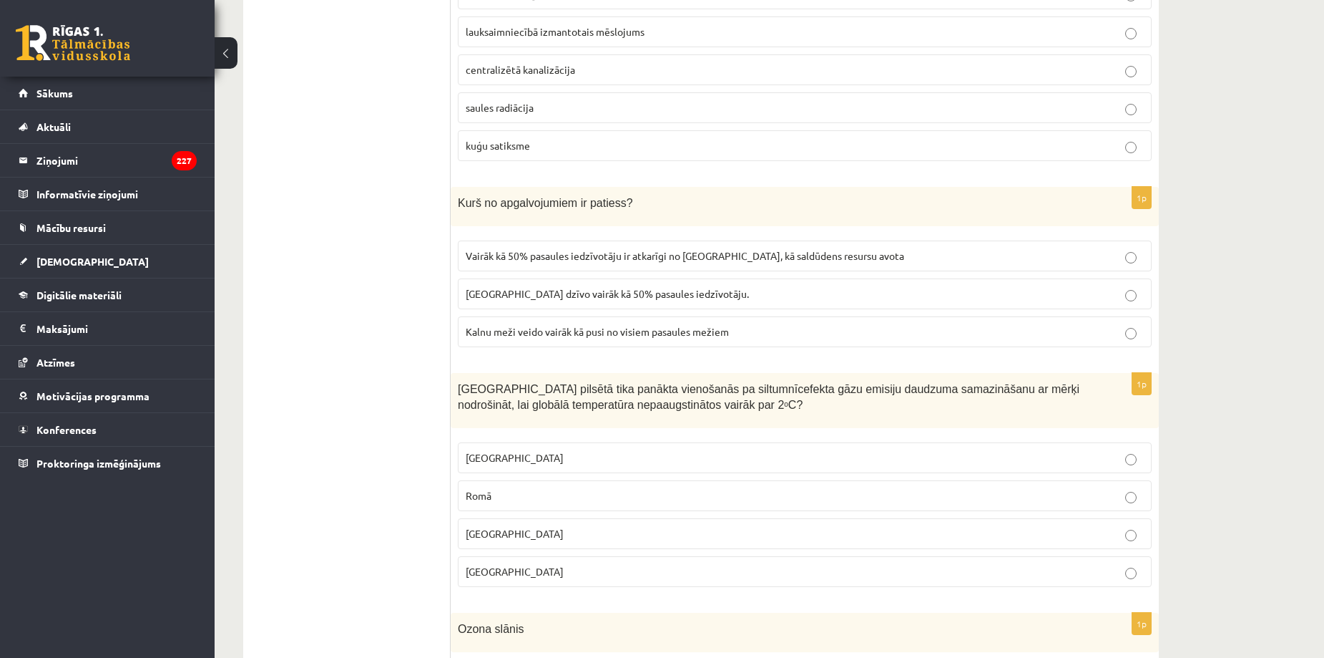
click at [508, 261] on span "Vairāk kā 50% pasaules iedzīvotāju ir atkarīgi no kalniem, kā saldūdens resursu…" at bounding box center [685, 255] width 439 height 13
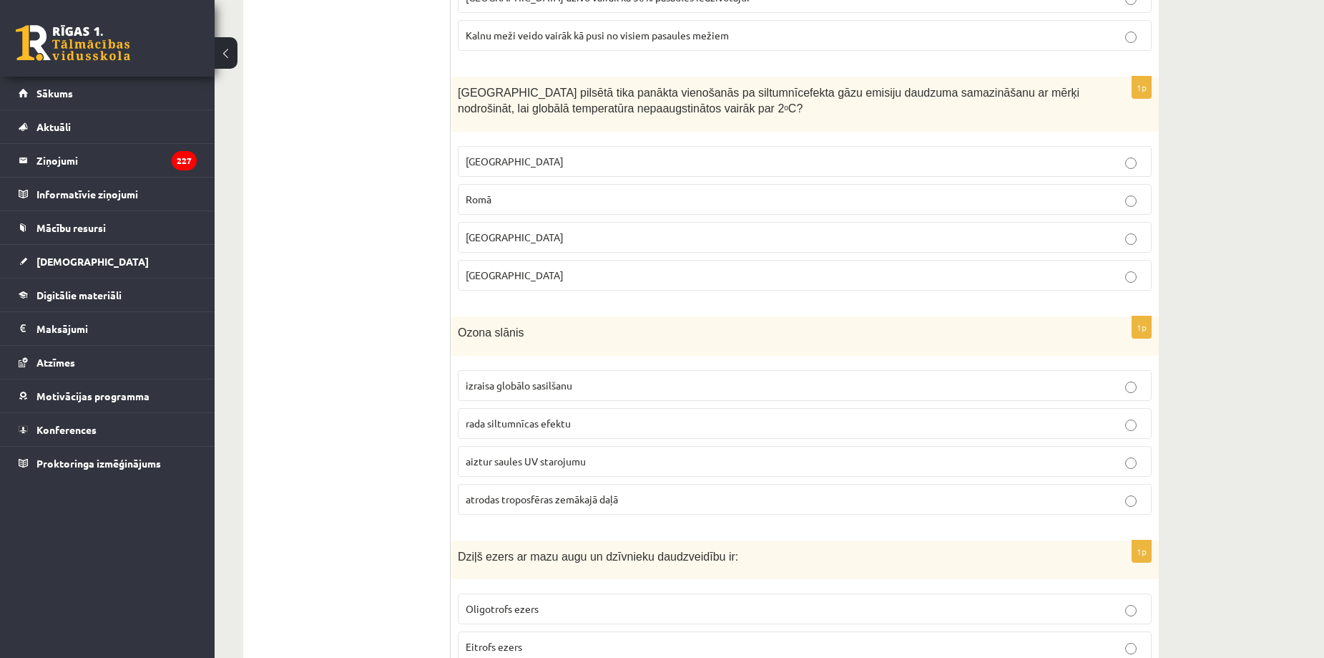
scroll to position [5153, 0]
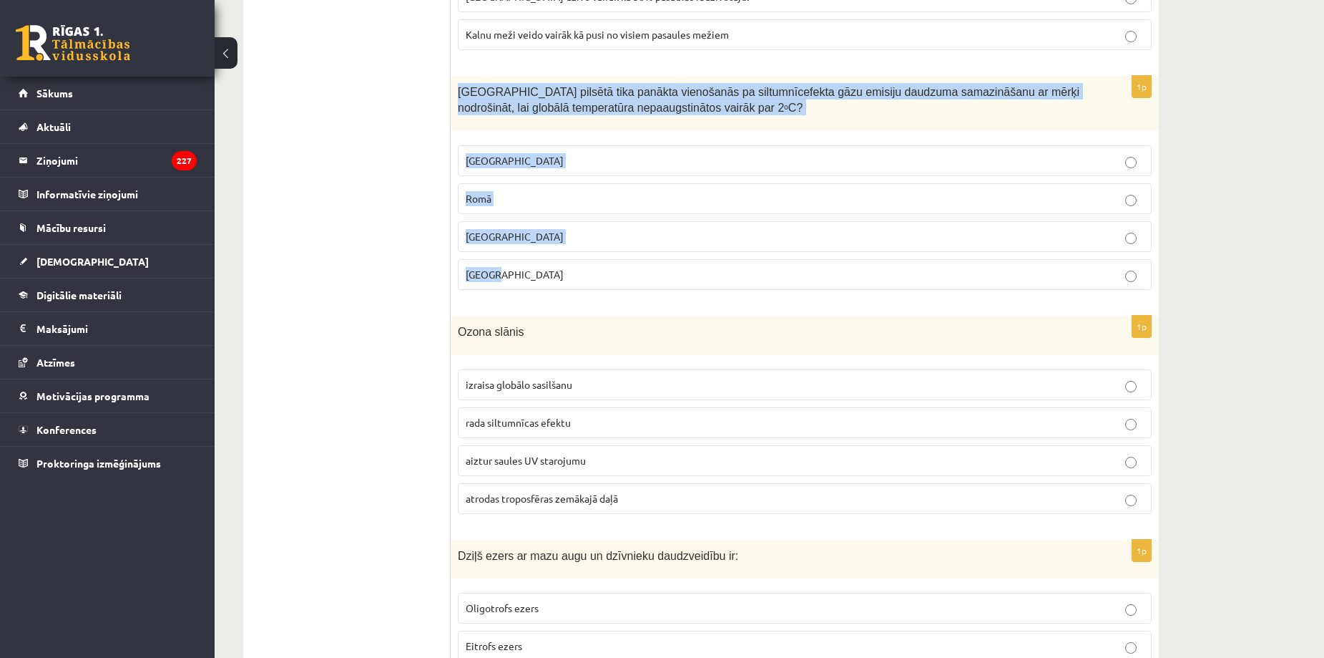
drag, startPoint x: 455, startPoint y: 91, endPoint x: 524, endPoint y: 290, distance: 210.7
click at [524, 290] on div "1p Kurā pilsētā tika panākta vienošanās pa siltumnīcefekta gāzu emisiju daudzum…" at bounding box center [805, 188] width 708 height 225
click at [493, 284] on label "Parīzē" at bounding box center [805, 274] width 694 height 31
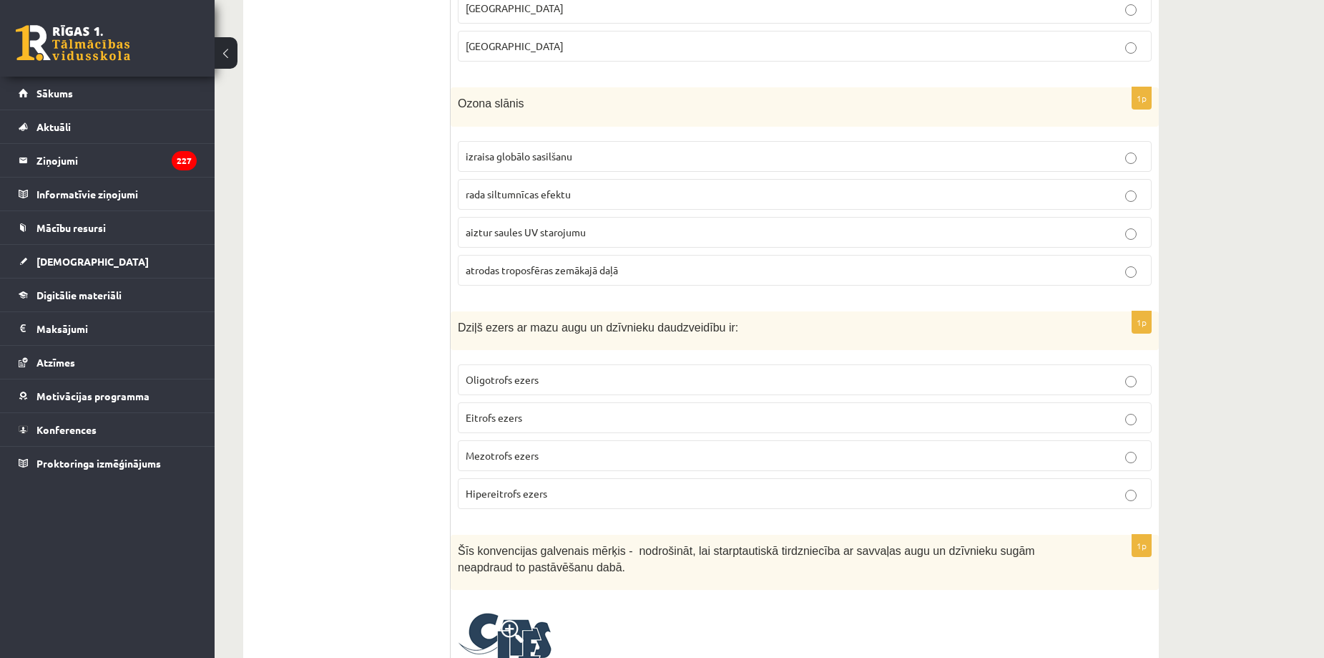
scroll to position [5380, 0]
drag, startPoint x: 445, startPoint y: 228, endPoint x: 400, endPoint y: 245, distance: 48.2
click at [488, 234] on span "aiztur saules UV starojumu" at bounding box center [526, 232] width 120 height 13
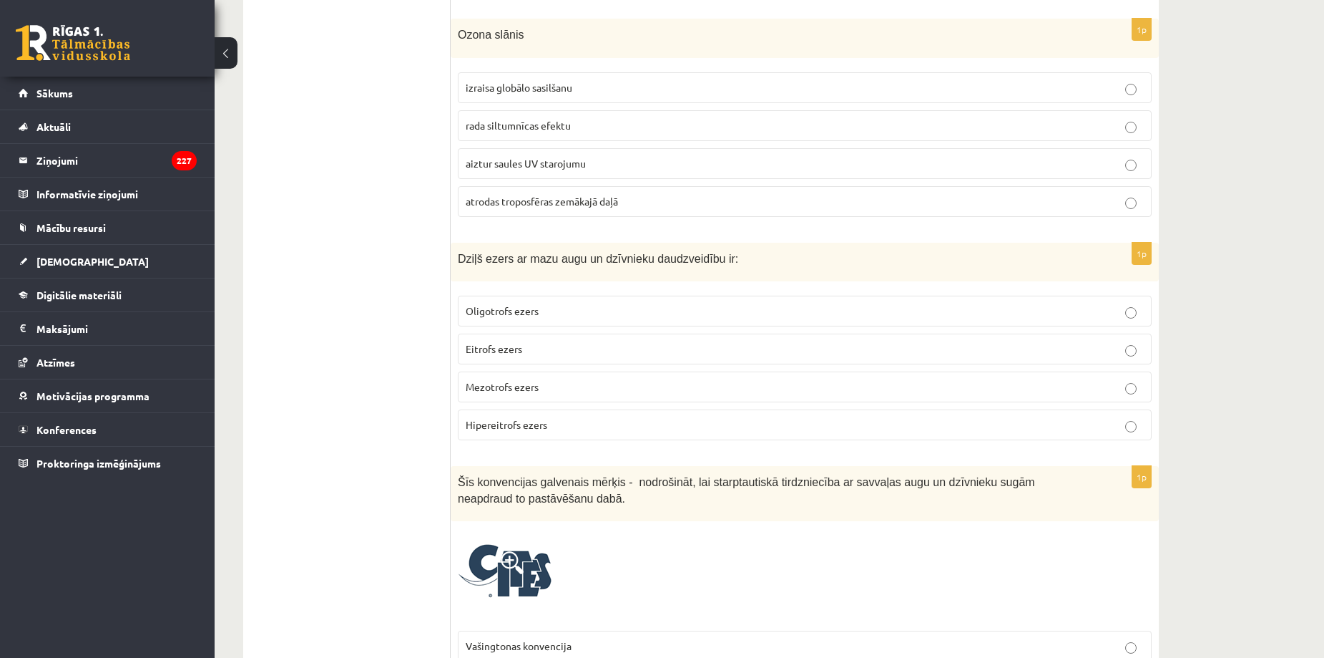
scroll to position [5476, 0]
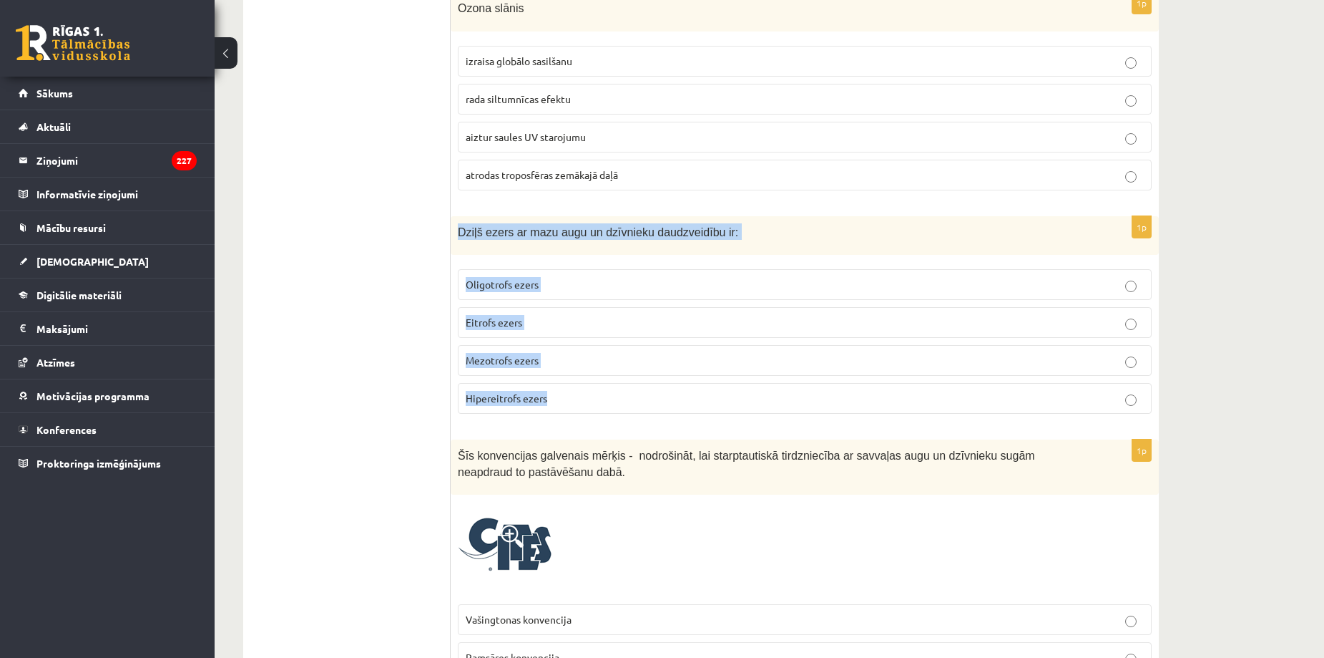
drag, startPoint x: 457, startPoint y: 232, endPoint x: 566, endPoint y: 387, distance: 189.6
click at [566, 387] on div "1p Dziļš ezers ar mazu augu un dzīvnieku daudzveidību ir: Oligotrofs ezers Eitr…" at bounding box center [805, 321] width 708 height 210
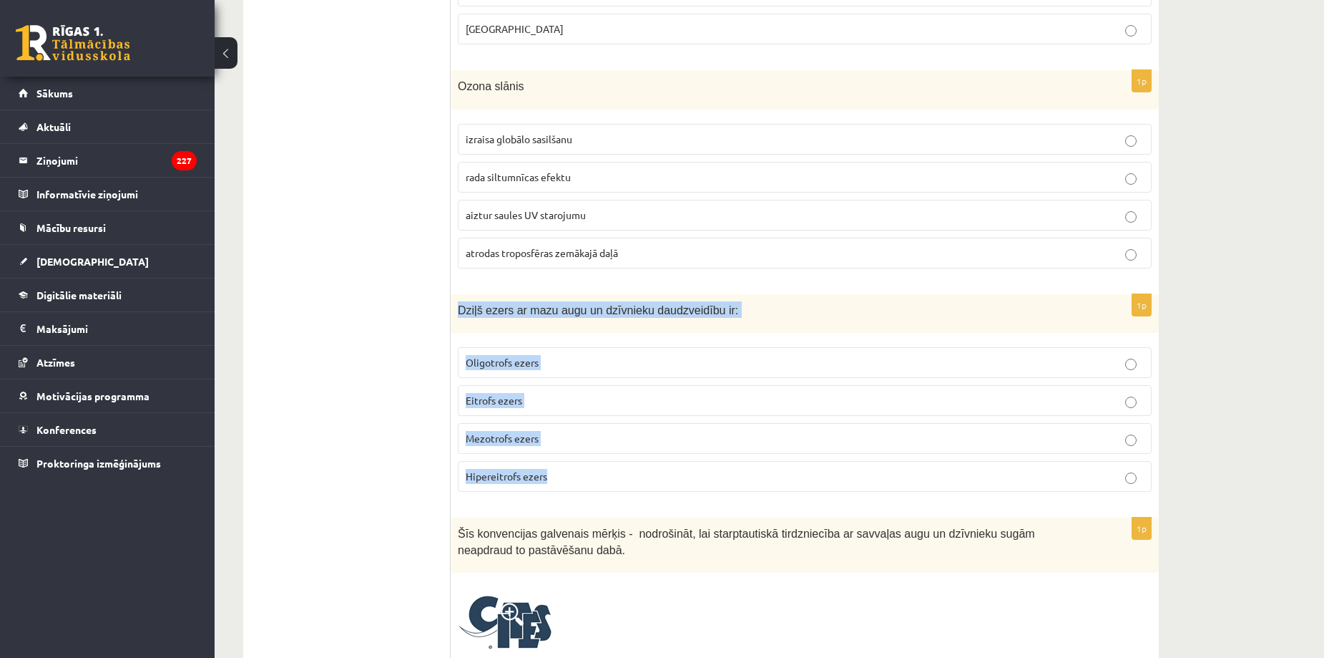
scroll to position [5399, 0]
click at [560, 376] on label "Oligotrofs ezers" at bounding box center [805, 361] width 694 height 31
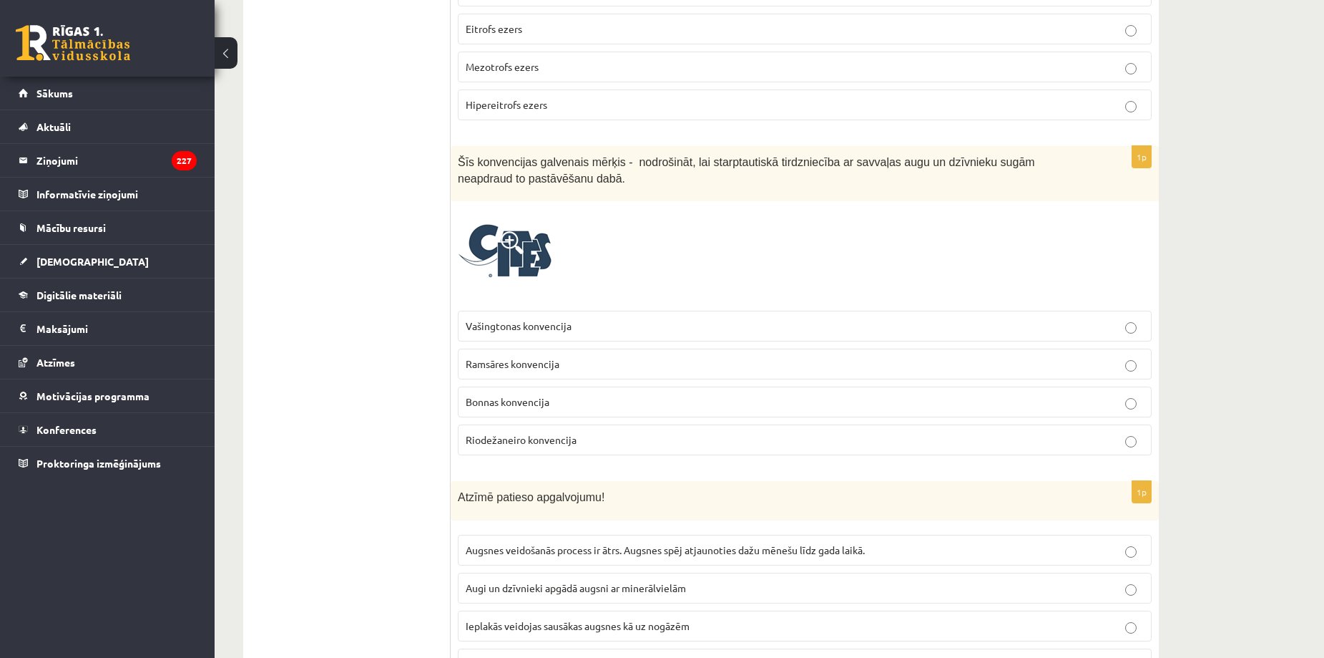
scroll to position [5770, 0]
click at [517, 275] on img at bounding box center [505, 255] width 95 height 95
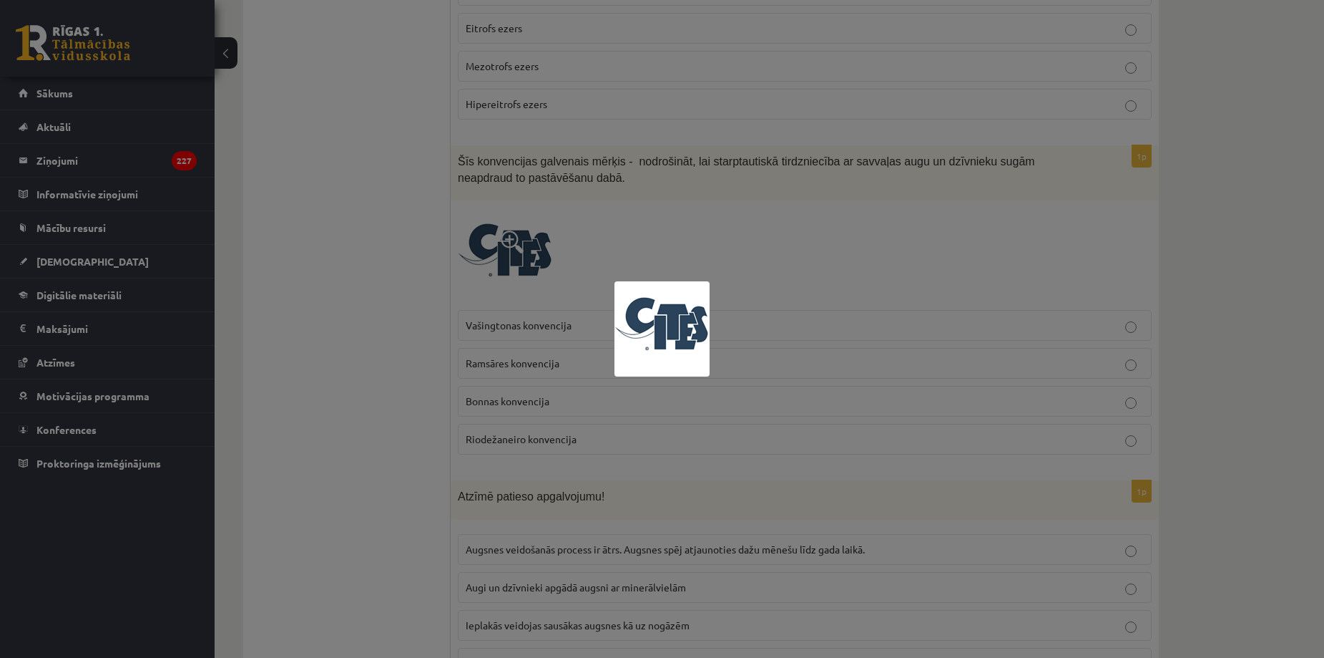
click at [396, 328] on div at bounding box center [662, 329] width 1324 height 658
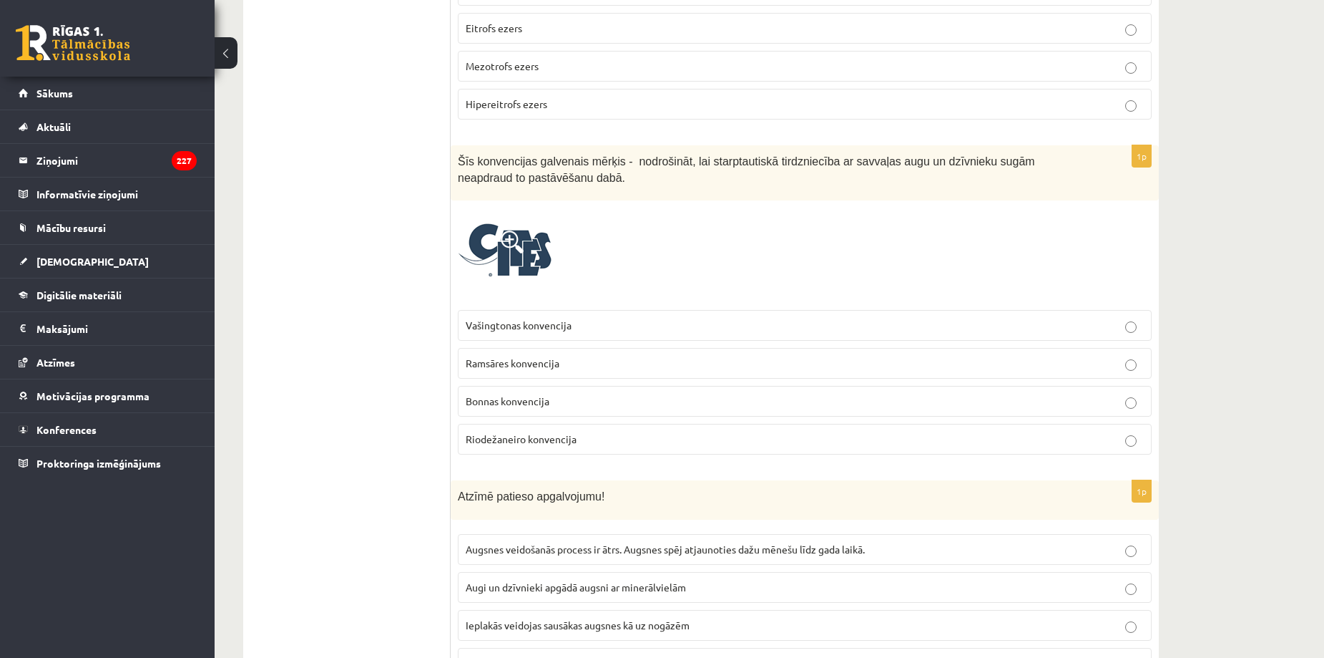
click at [506, 410] on label "Bonnas konvencija" at bounding box center [805, 401] width 694 height 31
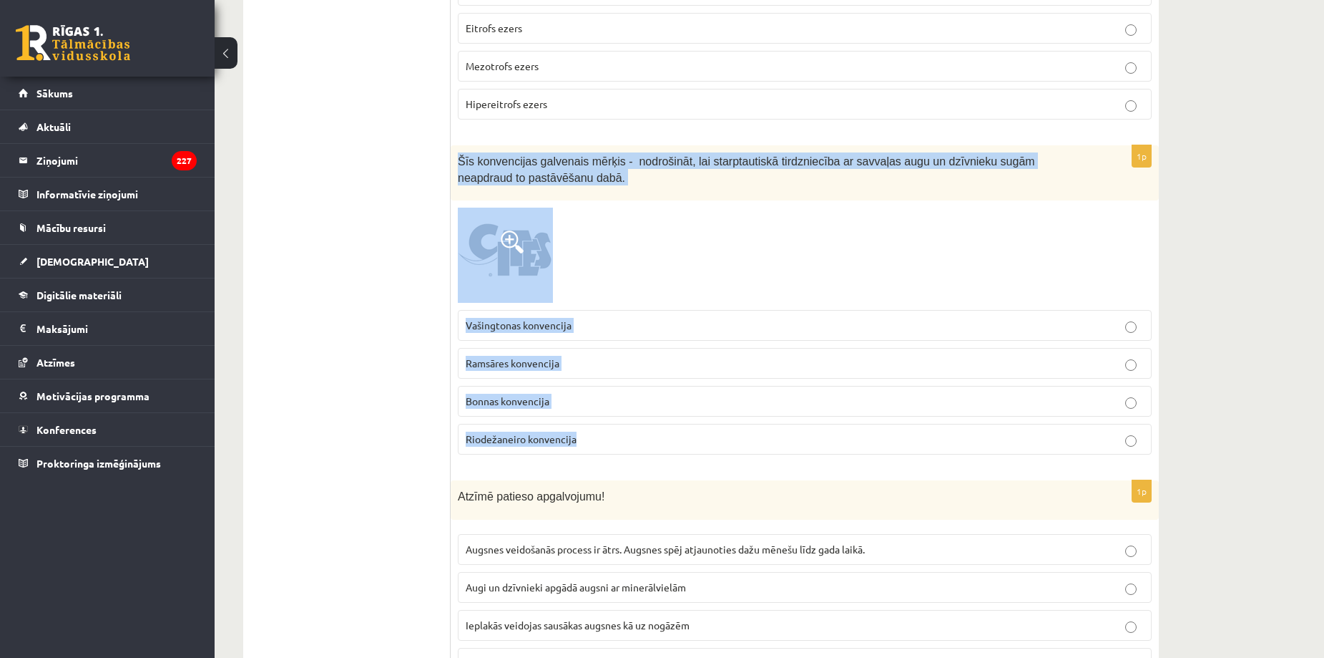
drag, startPoint x: 456, startPoint y: 162, endPoint x: 635, endPoint y: 427, distance: 319.5
click at [635, 427] on div "1p Šīs konvencijas galvenais mērķis - nodrošināt, lai starptautiskā tirdzniecīb…" at bounding box center [805, 305] width 708 height 321
click at [600, 316] on label "Vašingtonas konvencija" at bounding box center [805, 325] width 694 height 31
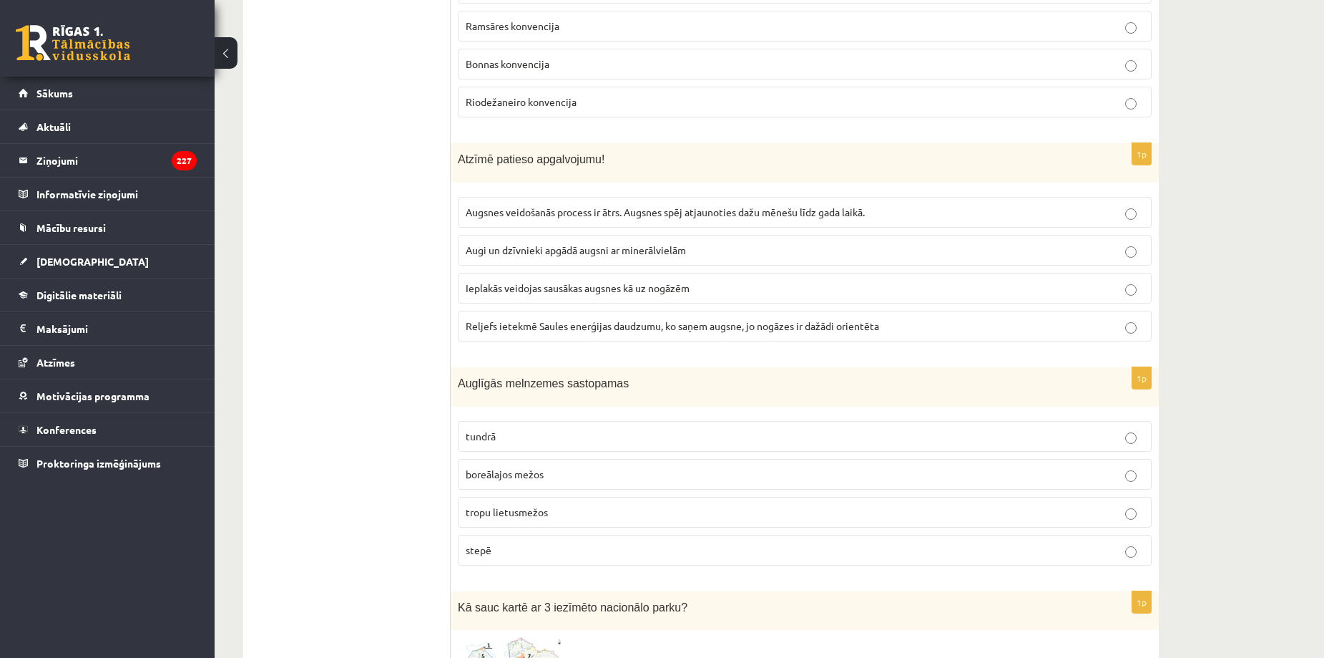
scroll to position [6108, 0]
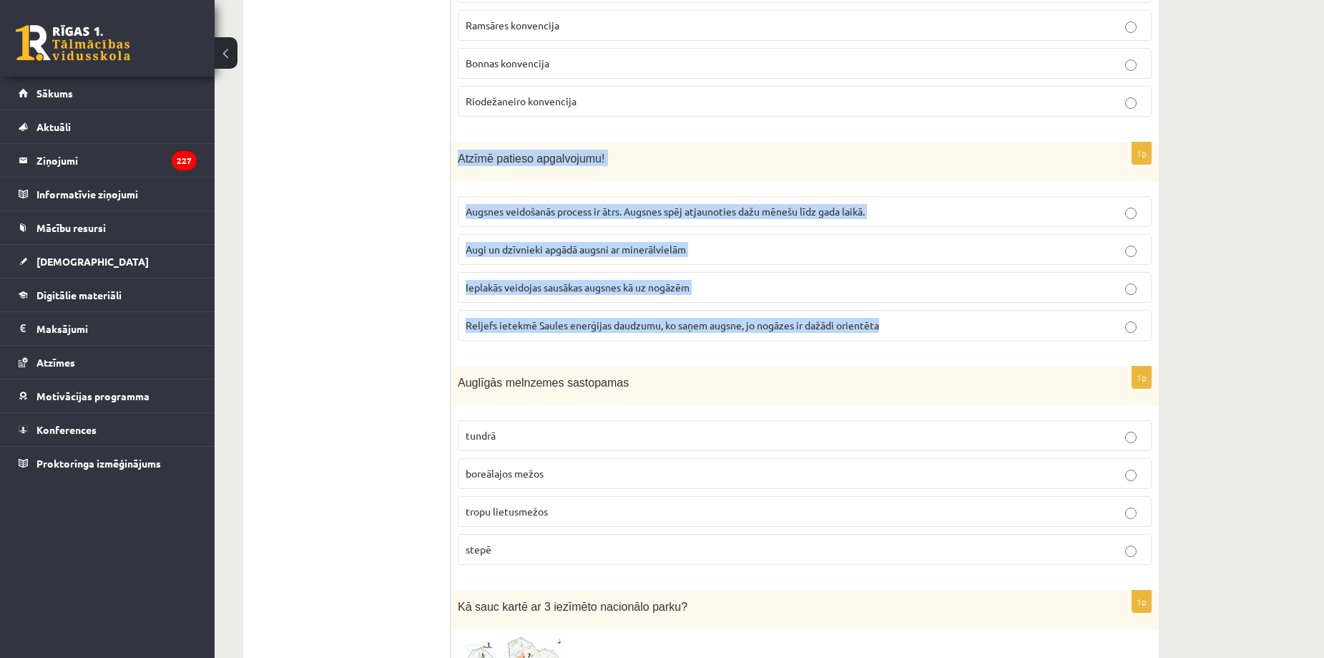
drag, startPoint x: 458, startPoint y: 159, endPoint x: 886, endPoint y: 320, distance: 457.2
click at [886, 320] on div "1p Atzīmē patieso apgalvojumu! Augsnes veidošanās process ir ātrs. Augsnes spēj…" at bounding box center [805, 247] width 708 height 210
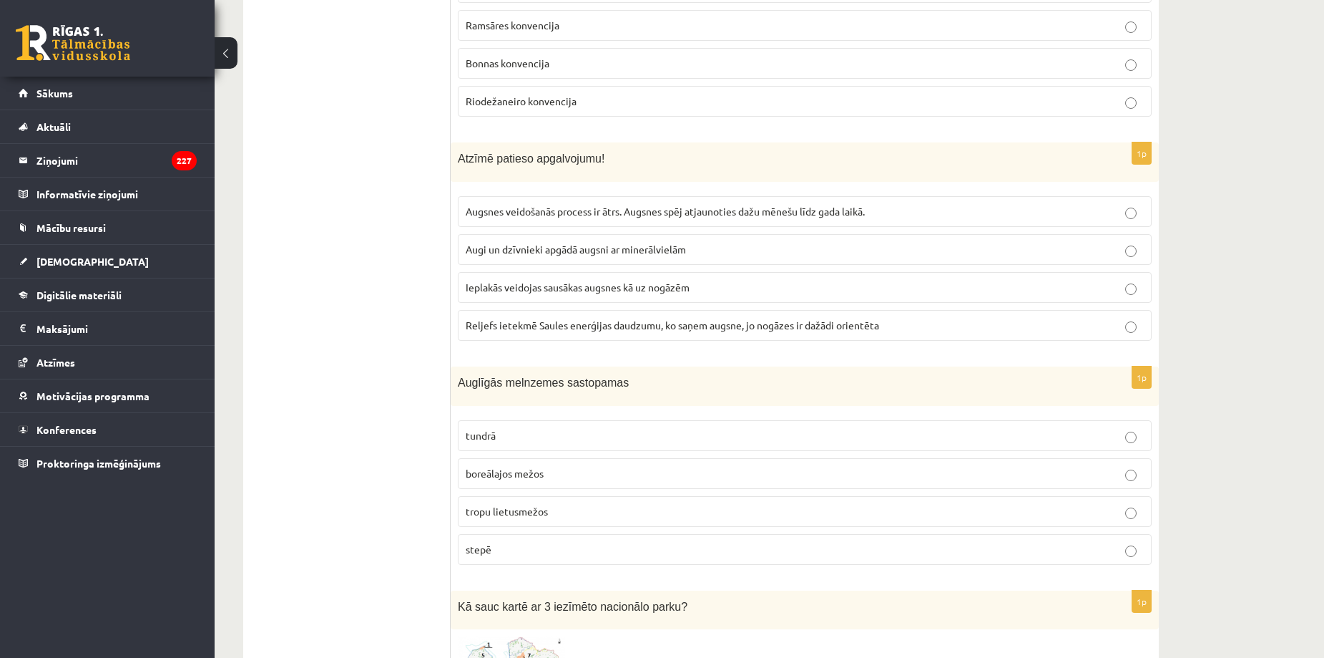
click at [513, 331] on p "Reljefs ietekmē Saules enerģijas daudzumu, ko saņem augsne, jo nogāzes ir dažād…" at bounding box center [805, 325] width 678 height 15
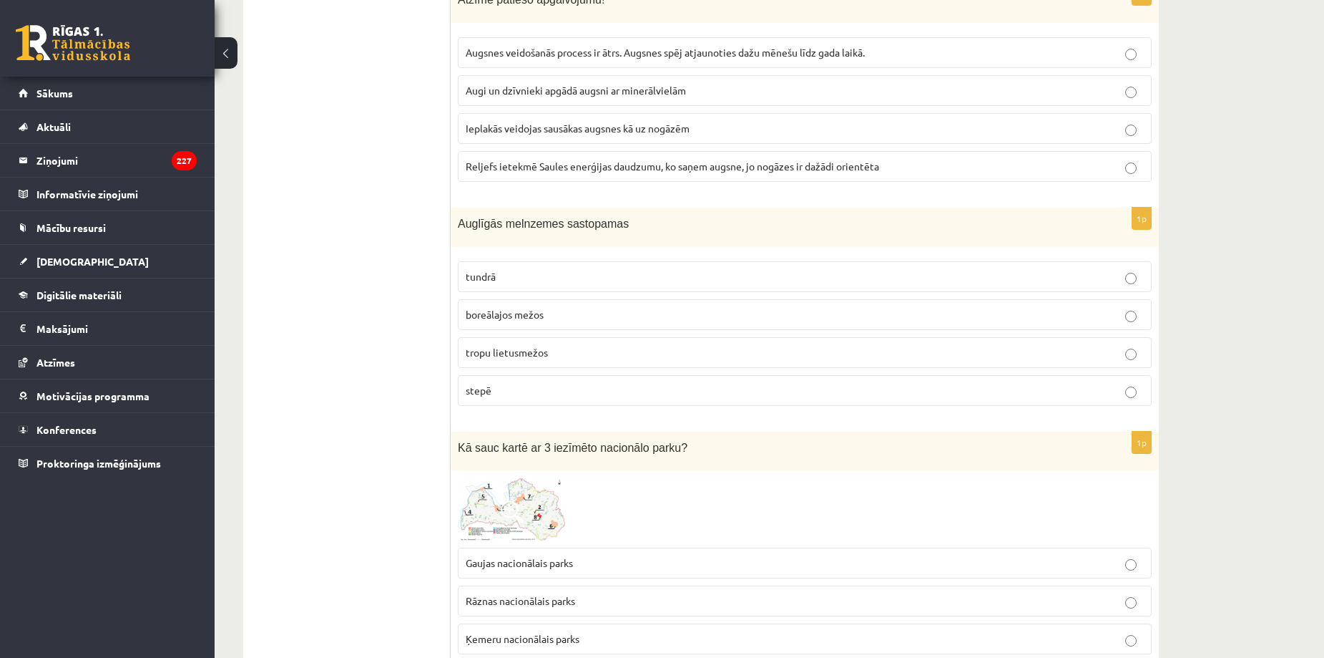
scroll to position [6275, 0]
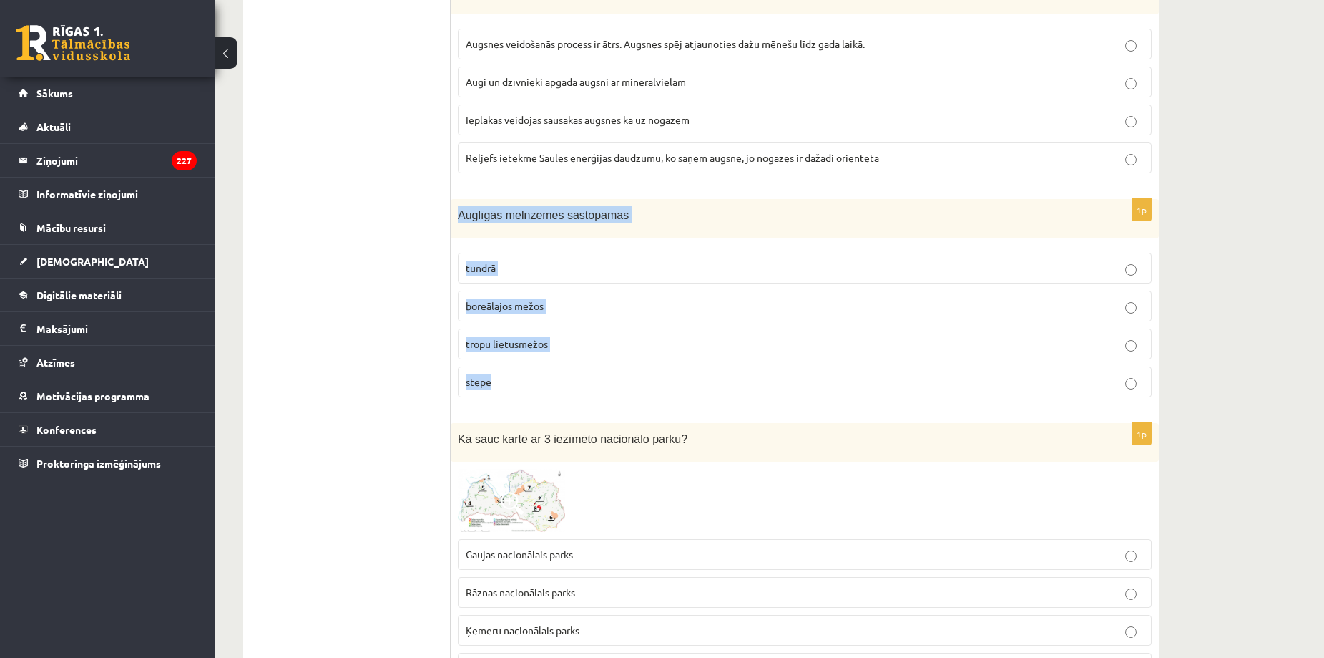
drag, startPoint x: 459, startPoint y: 213, endPoint x: 532, endPoint y: 389, distance: 191.2
click at [532, 389] on div "1p Auglīgās melnzemes sastopamas tundrā boreālajos mežos tropu lietusmežos stepē" at bounding box center [805, 304] width 708 height 210
click at [521, 389] on p "stepē" at bounding box center [805, 381] width 678 height 15
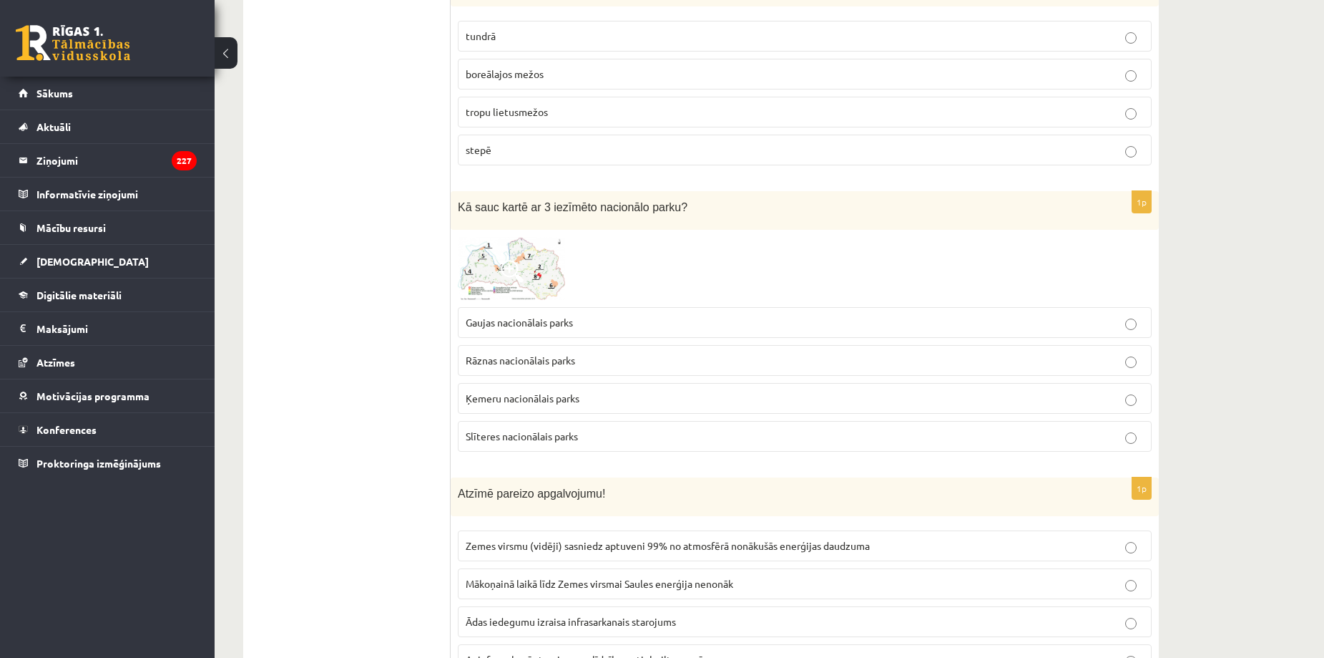
scroll to position [6508, 0]
click at [488, 271] on img at bounding box center [511, 267] width 107 height 63
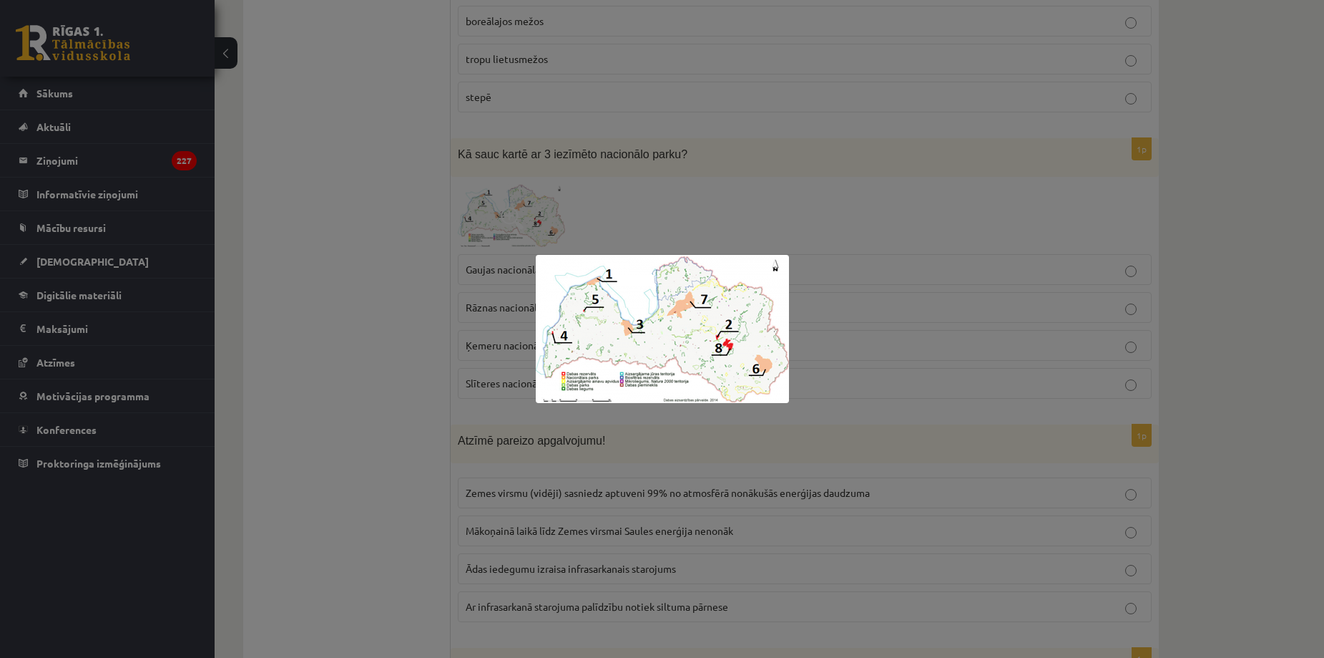
scroll to position [6556, 0]
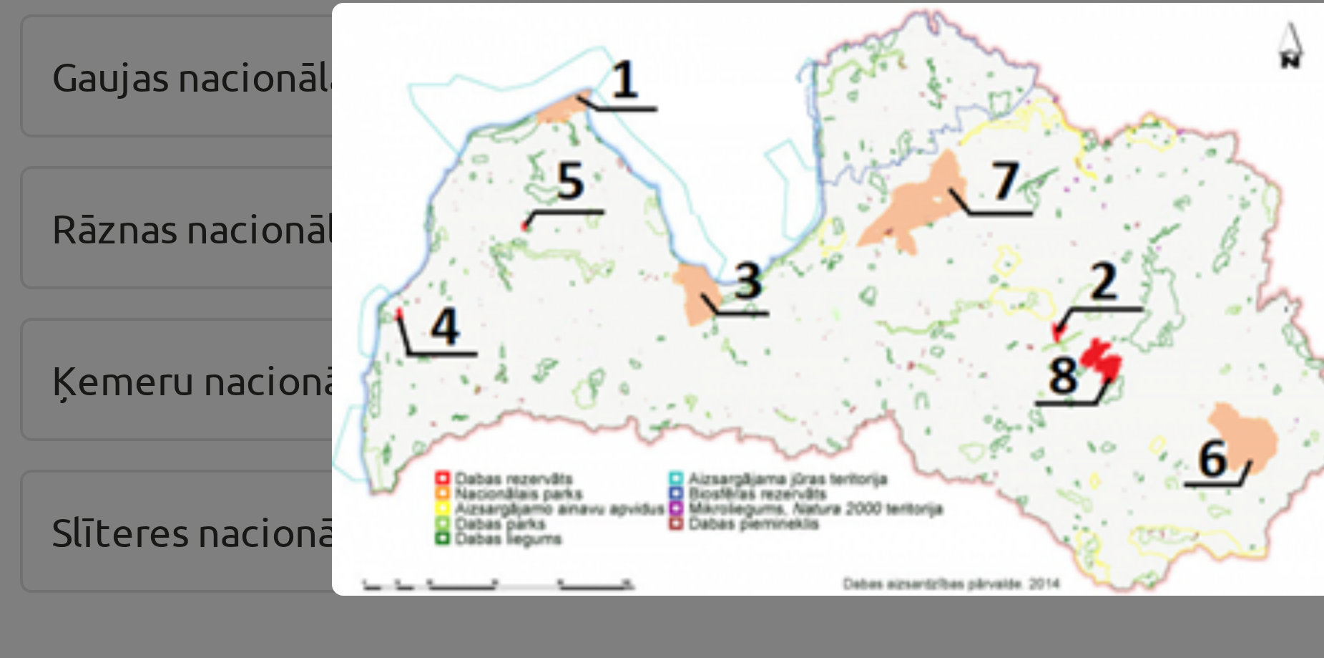
click at [508, 362] on div at bounding box center [662, 329] width 1324 height 658
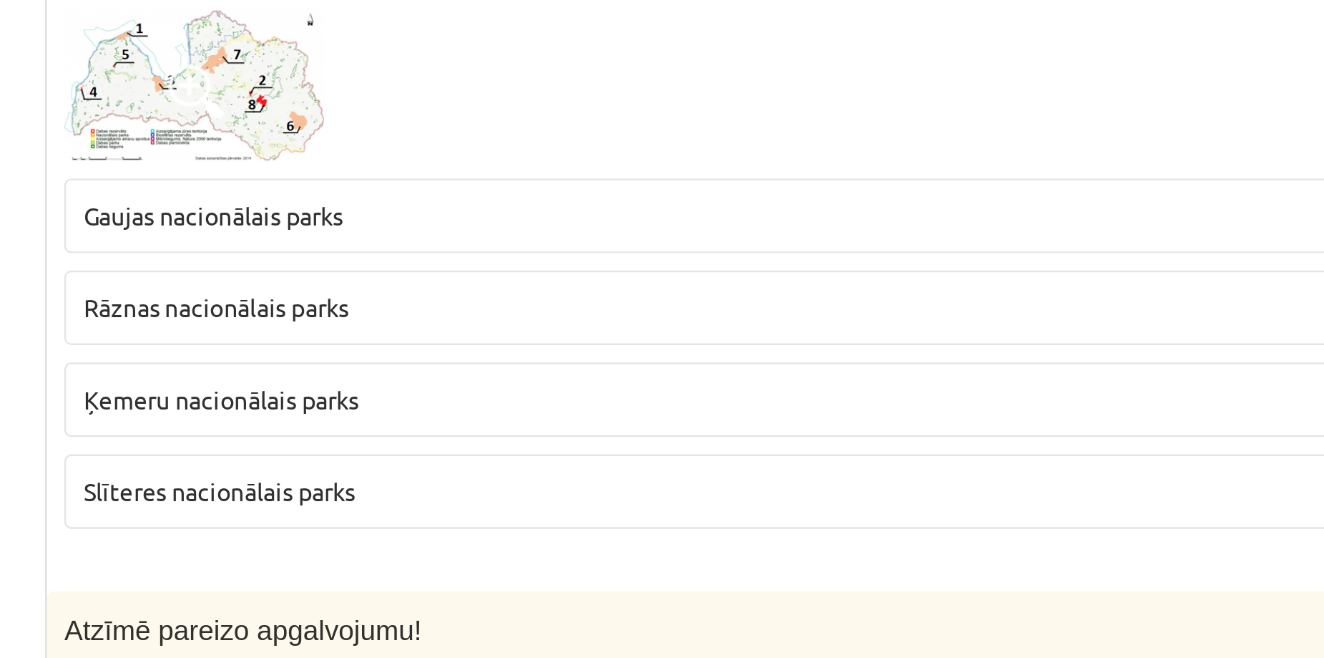
click at [526, 343] on span "Ķemeru nacionālais parks" at bounding box center [523, 348] width 114 height 13
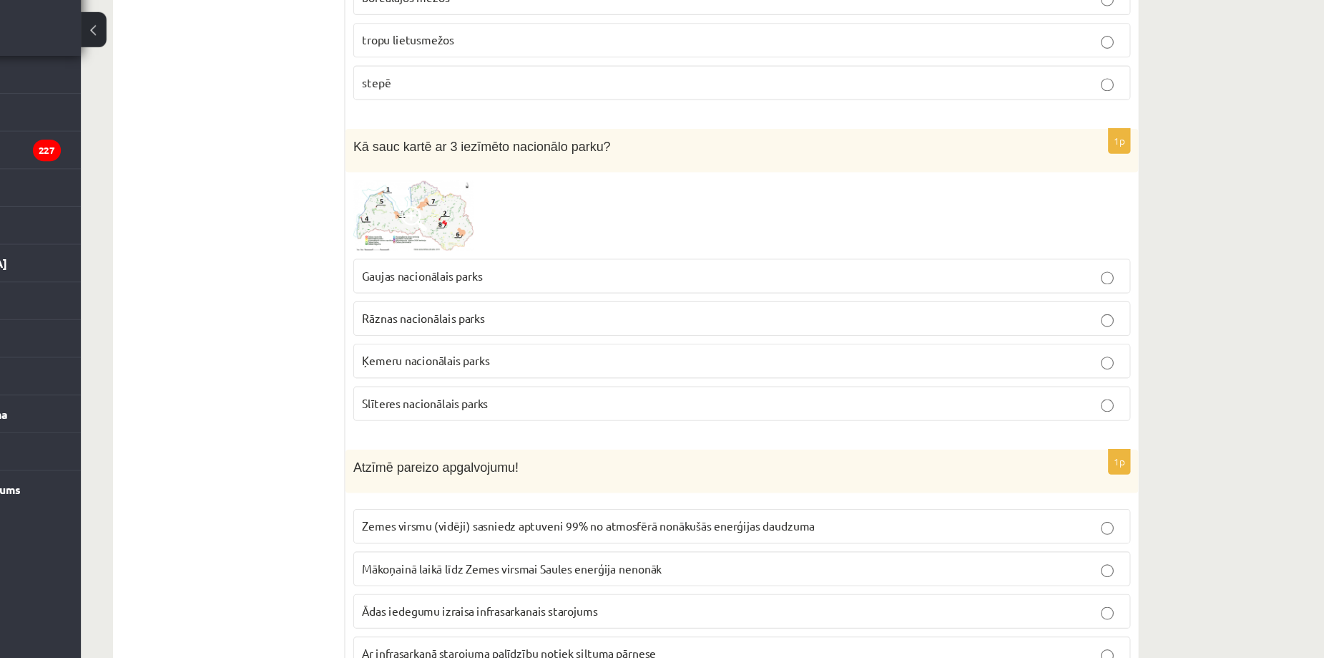
click at [493, 356] on p "Ķemeru nacionālais parks" at bounding box center [805, 348] width 678 height 15
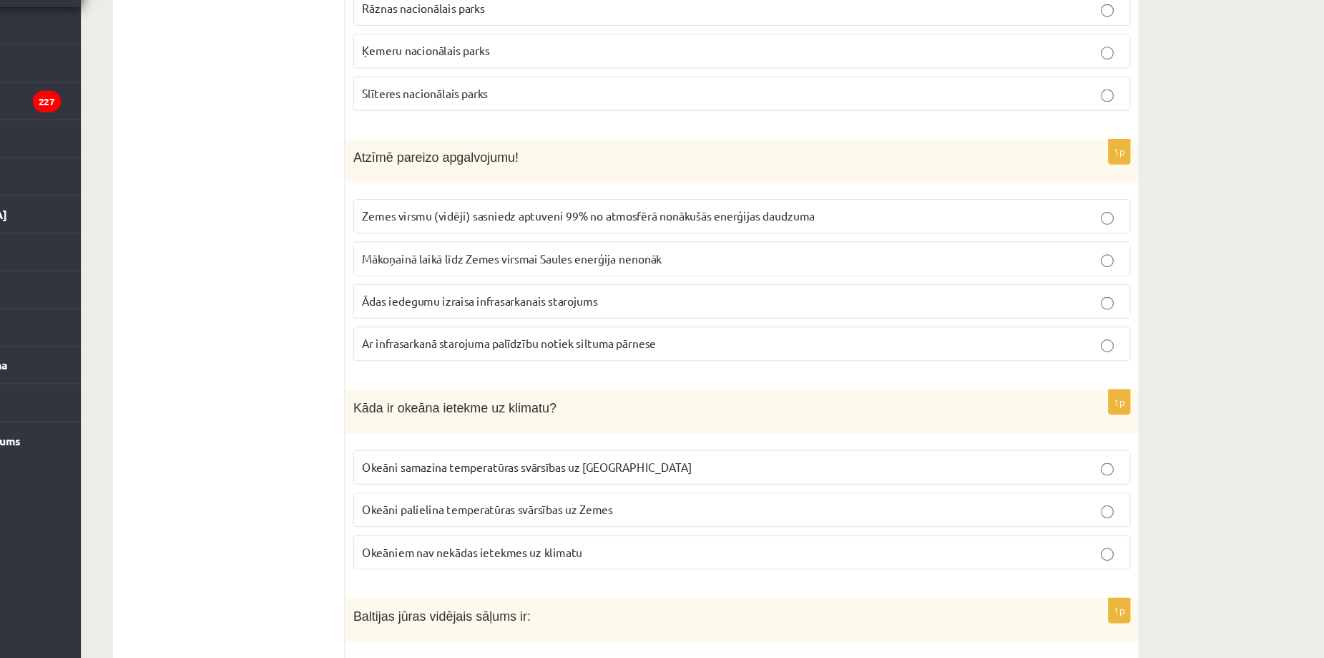
scroll to position [6825, 0]
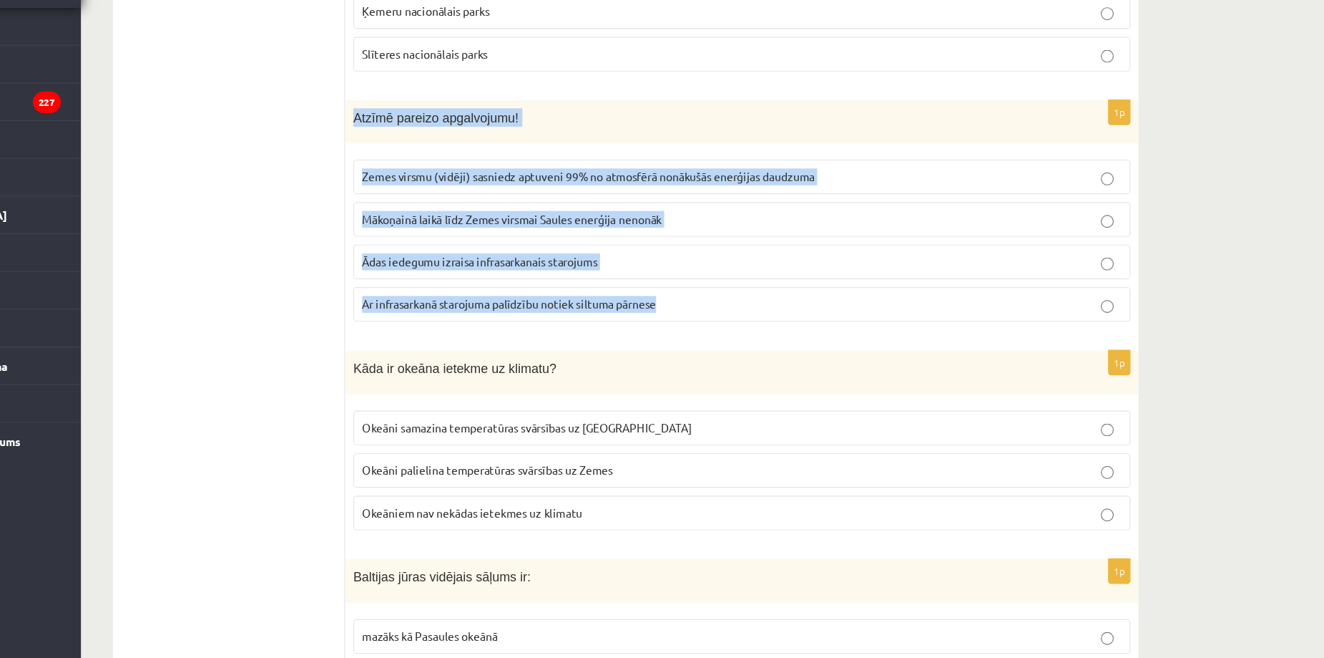
drag, startPoint x: 454, startPoint y: 188, endPoint x: 763, endPoint y: 363, distance: 355.0
click at [763, 363] on div "1p Atzīmē pareizo apgalvojumu! Zemes virsmu (vidēji) sasniedz aptuveni 99% no a…" at bounding box center [805, 264] width 708 height 210
click at [736, 340] on p "Ar infrasarkanā starojuma palīdzību notiek siltuma pārnese" at bounding box center [805, 340] width 678 height 15
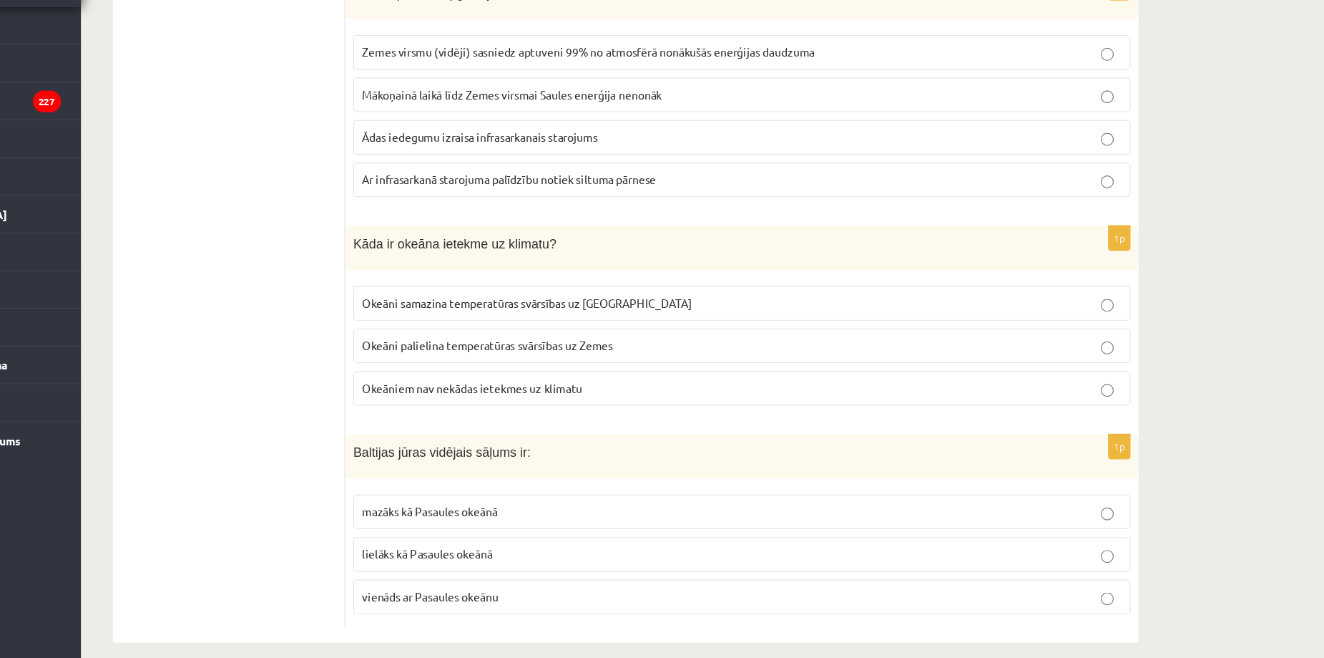
scroll to position [6951, 0]
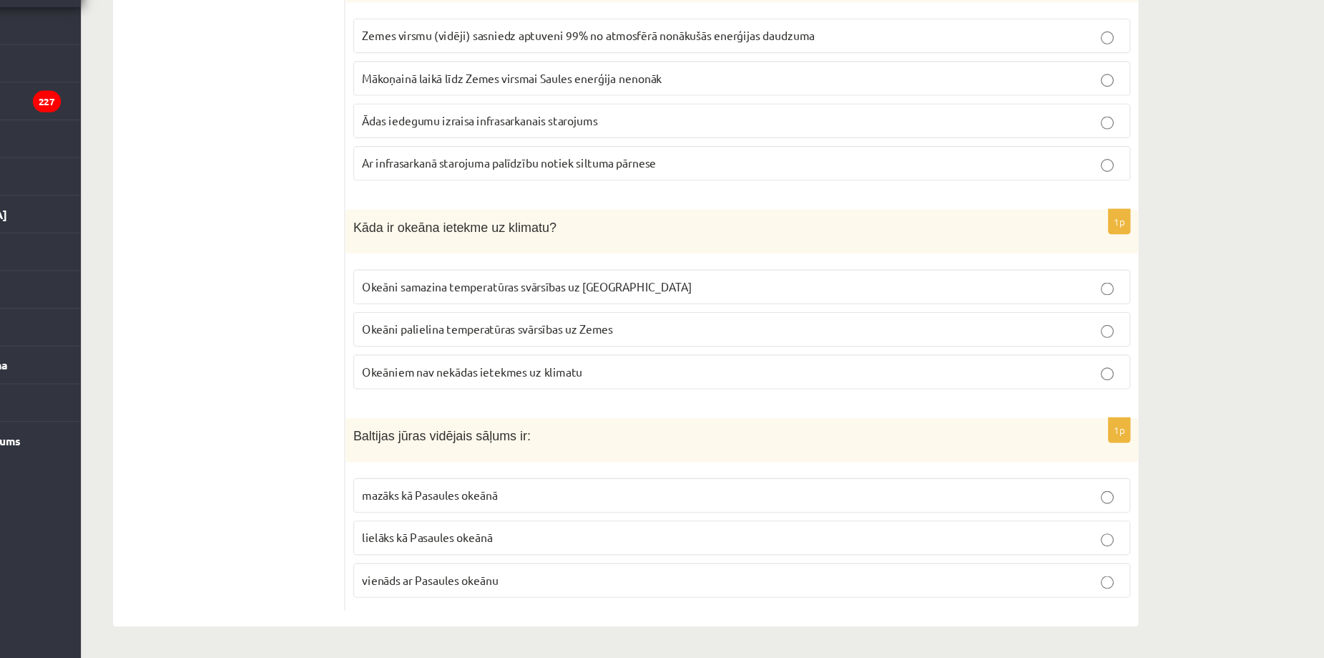
click at [489, 326] on span "Okeāni samazina temperatūras svārsības uz Zemes" at bounding box center [613, 325] width 295 height 13
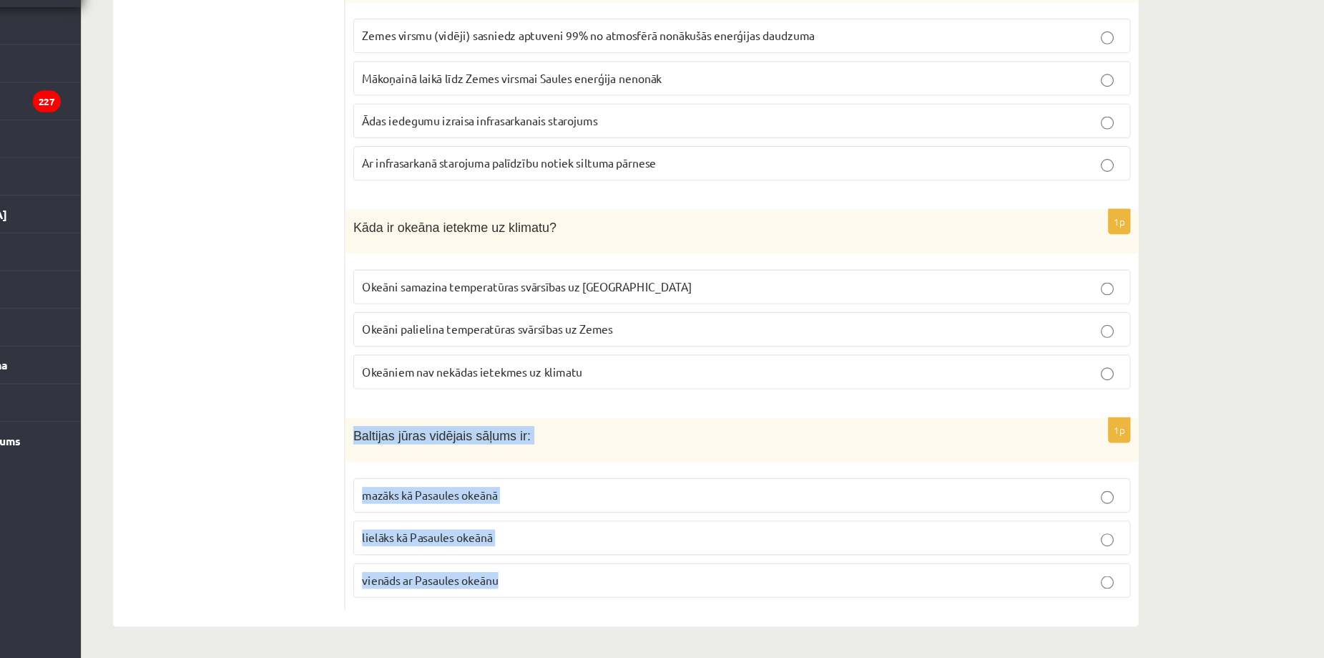
drag, startPoint x: 452, startPoint y: 457, endPoint x: 645, endPoint y: 591, distance: 235.4
click at [645, 591] on div "1p Baltijas jūras vidējais sāļums ir: mazāks kā Pasaules okeānā lielāks kā Pasa…" at bounding box center [805, 529] width 708 height 172
click at [587, 502] on label "mazāks kā Pasaules okeānā" at bounding box center [805, 512] width 694 height 31
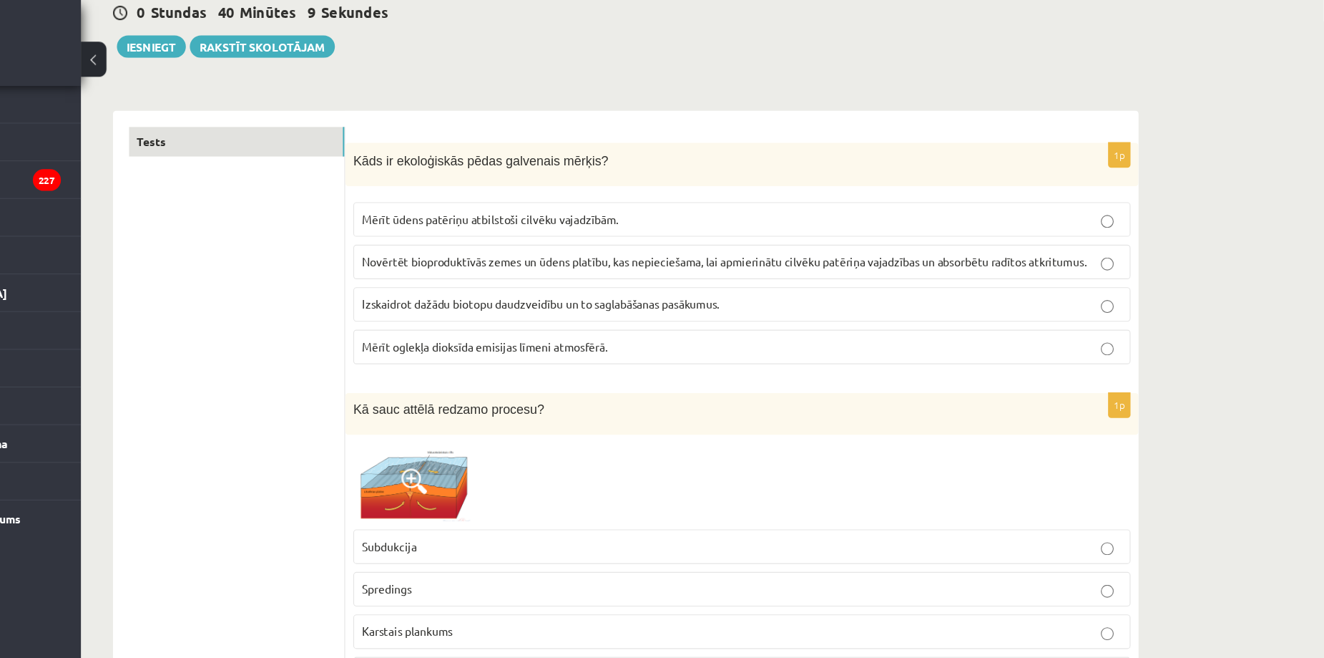
scroll to position [0, 0]
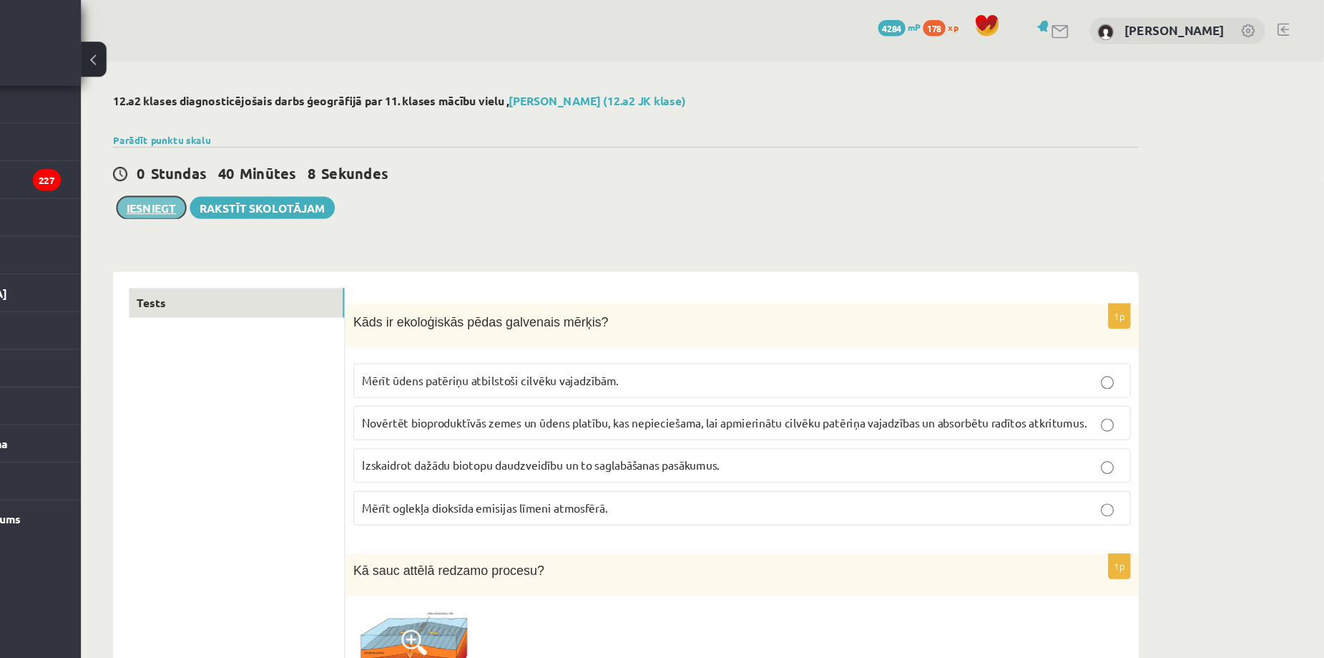
click at [296, 190] on button "Iesniegt" at bounding box center [278, 185] width 62 height 20
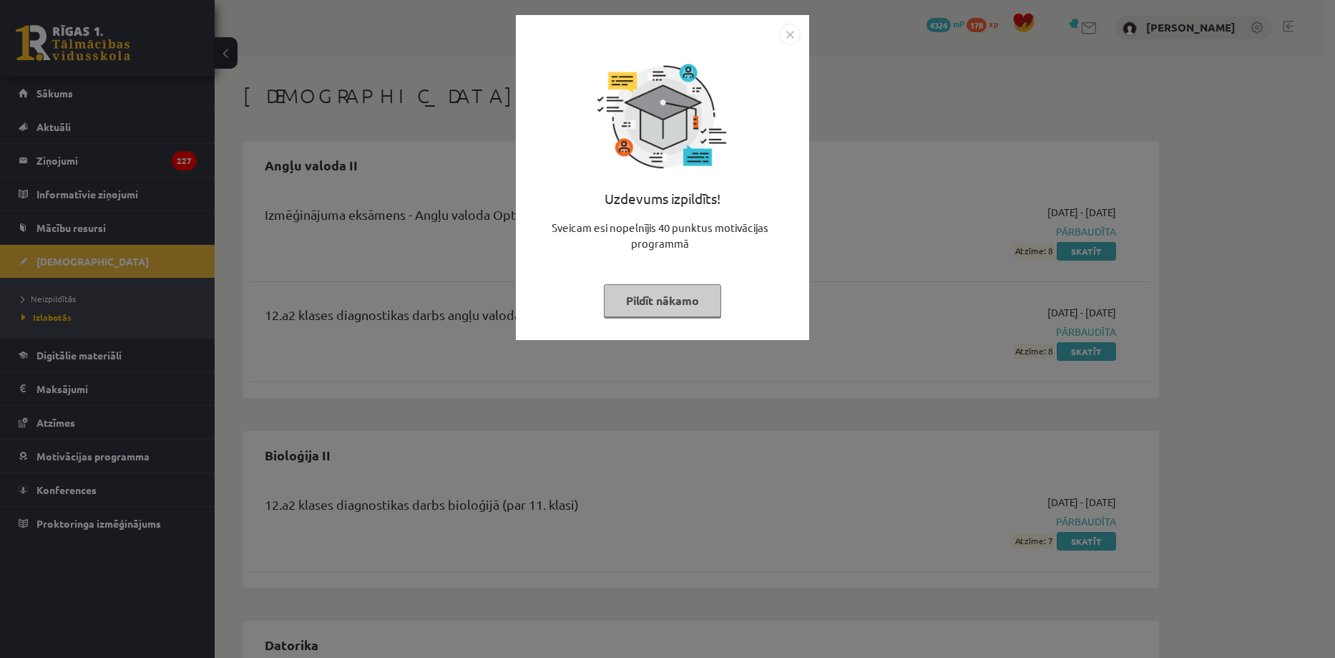
click at [636, 308] on button "Pildīt nākamo" at bounding box center [662, 300] width 117 height 33
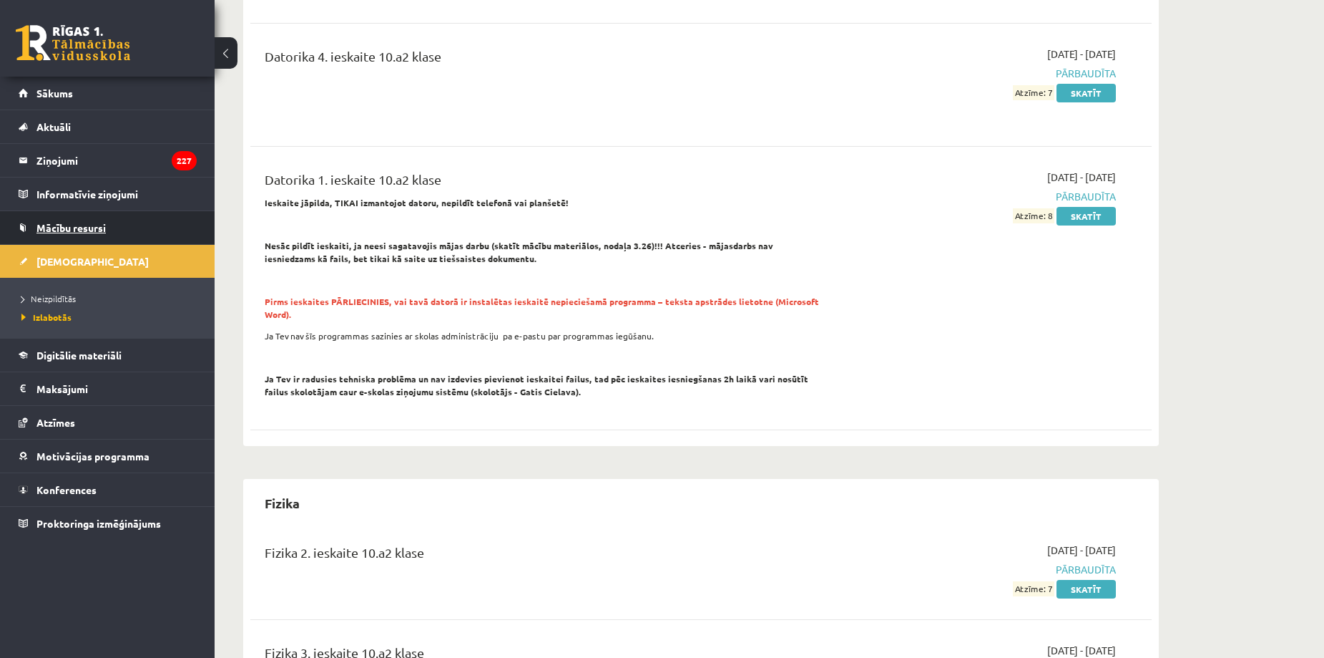
scroll to position [1193, 0]
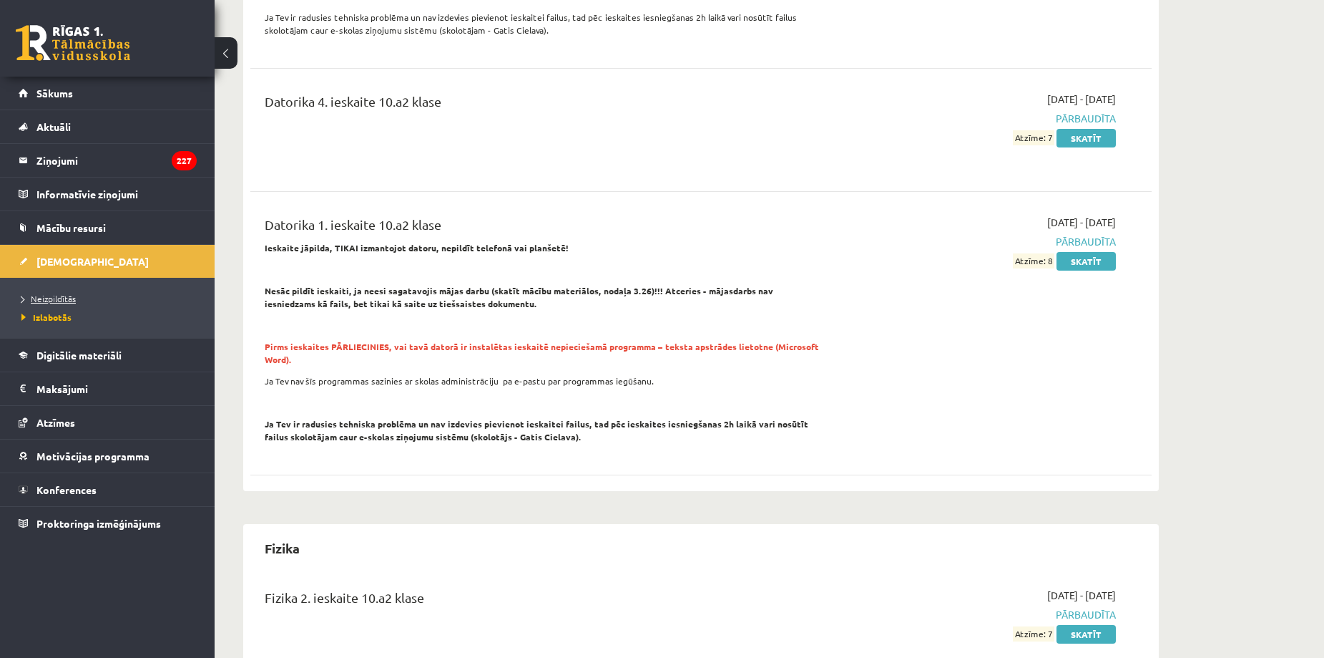
click at [58, 300] on span "Neizpildītās" at bounding box center [48, 298] width 54 height 11
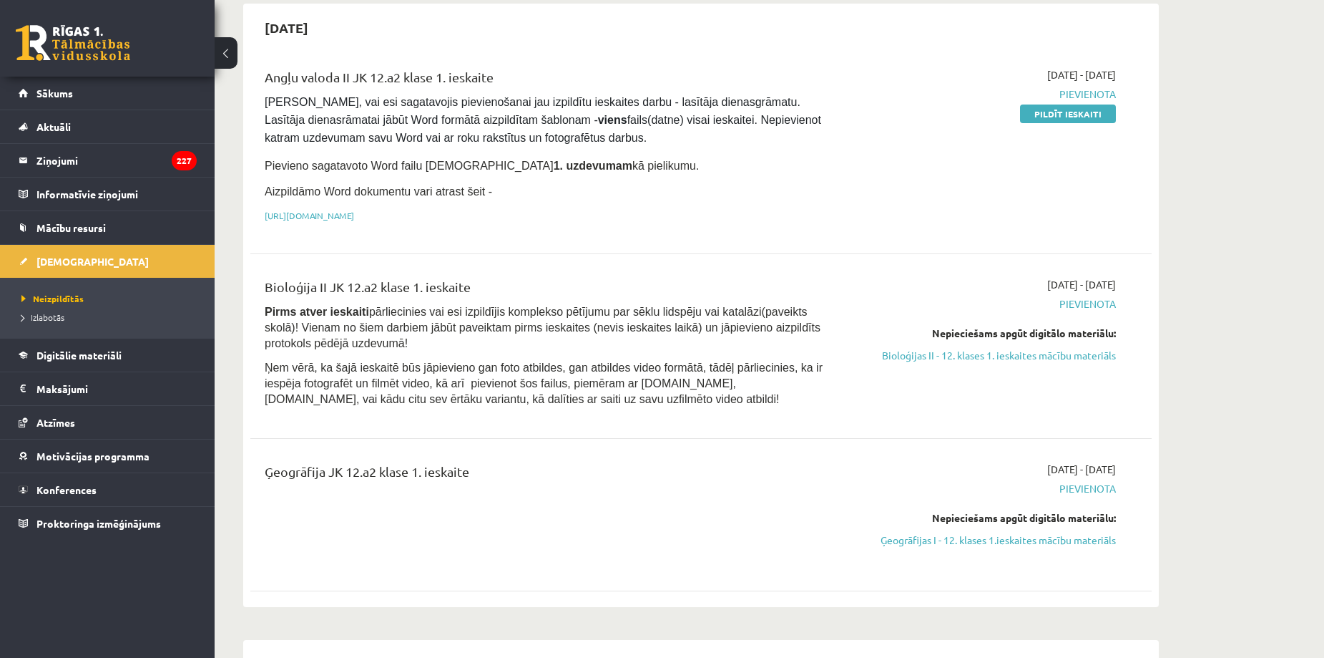
scroll to position [138, 0]
click at [125, 172] on legend "Ziņojumi 227" at bounding box center [116, 160] width 160 height 33
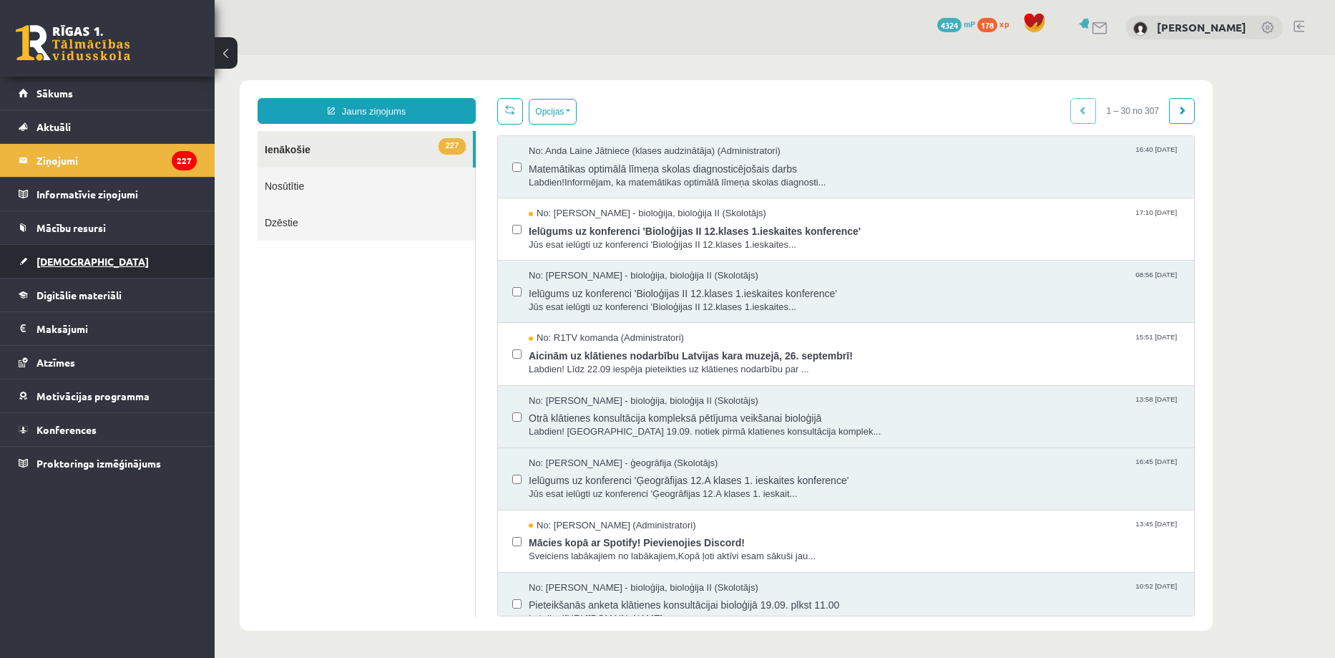
click at [78, 265] on span "[DEMOGRAPHIC_DATA]" at bounding box center [92, 261] width 112 height 13
